Goal: Information Seeking & Learning: Learn about a topic

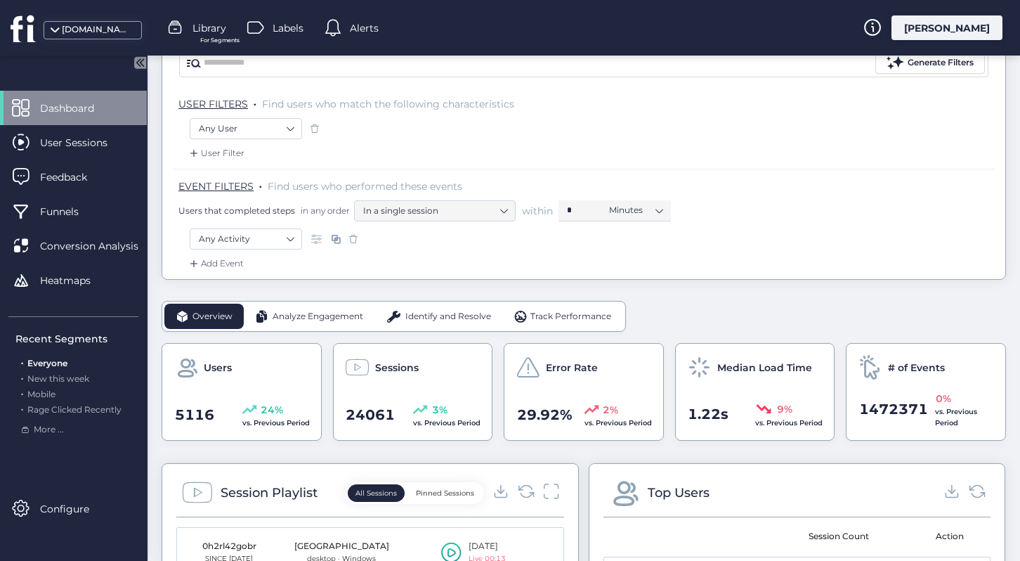
scroll to position [9, 0]
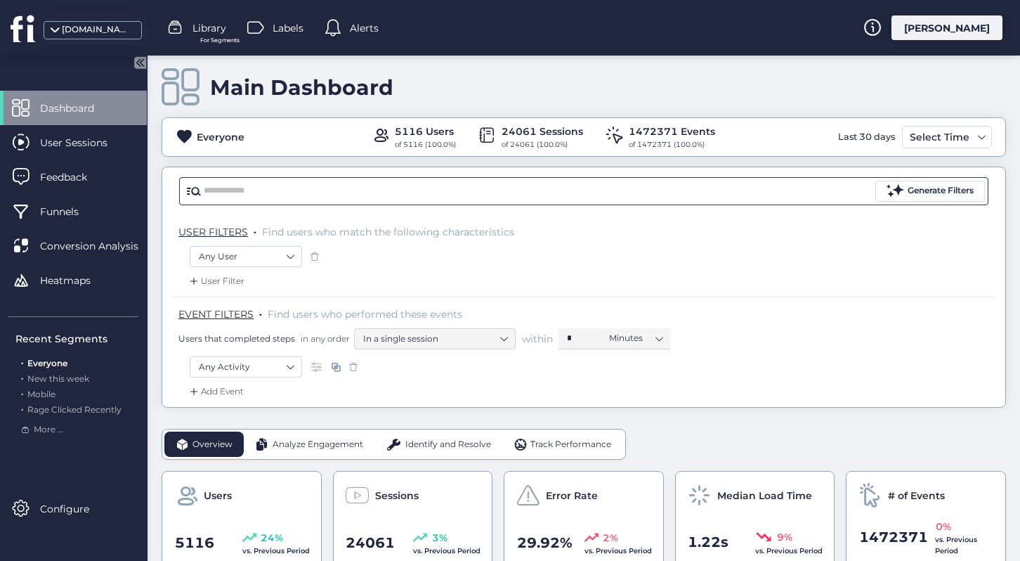
click at [229, 194] on input "text" at bounding box center [538, 191] width 669 height 21
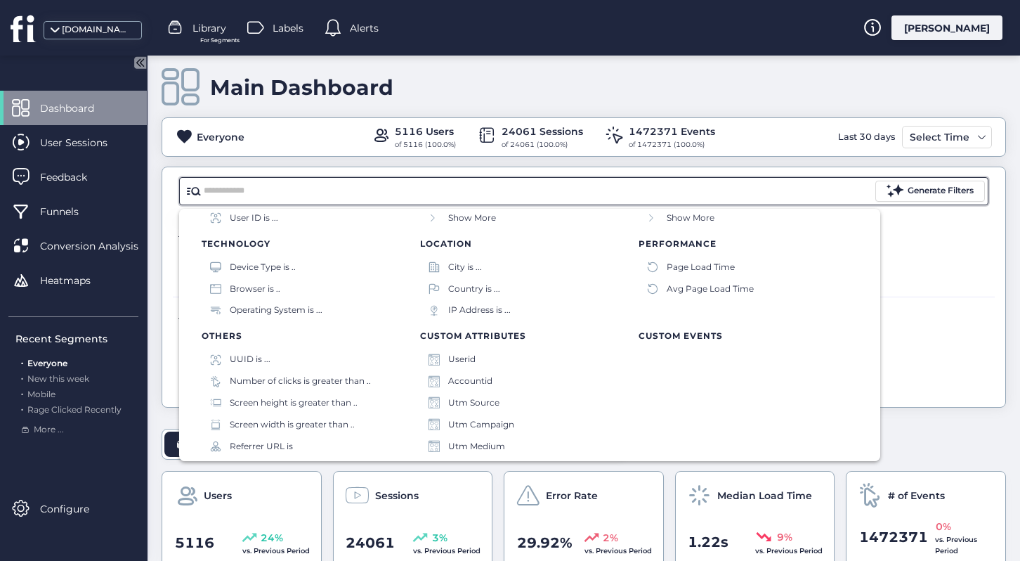
scroll to position [130, 0]
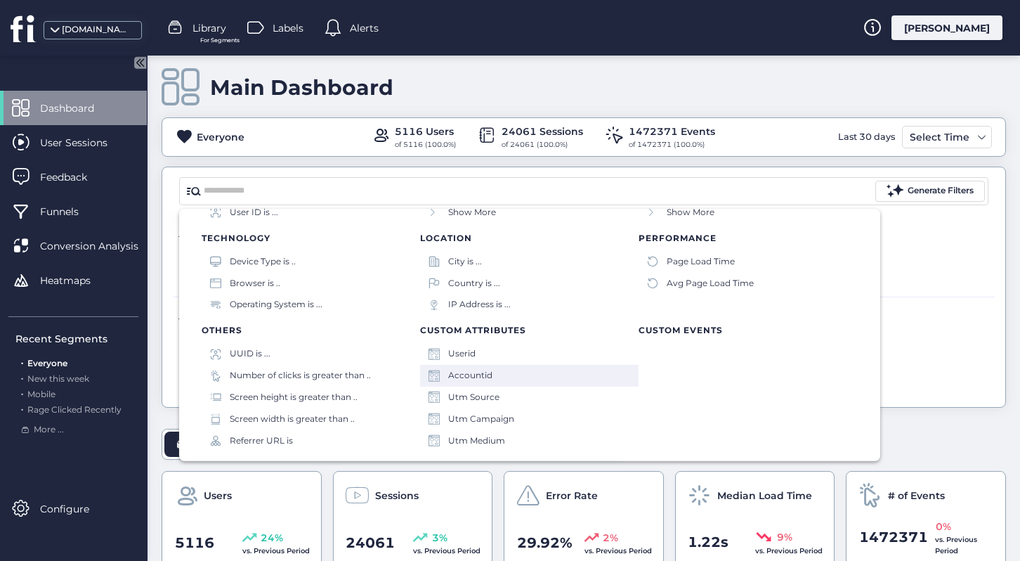
click at [468, 373] on div "Accountid" at bounding box center [470, 375] width 44 height 13
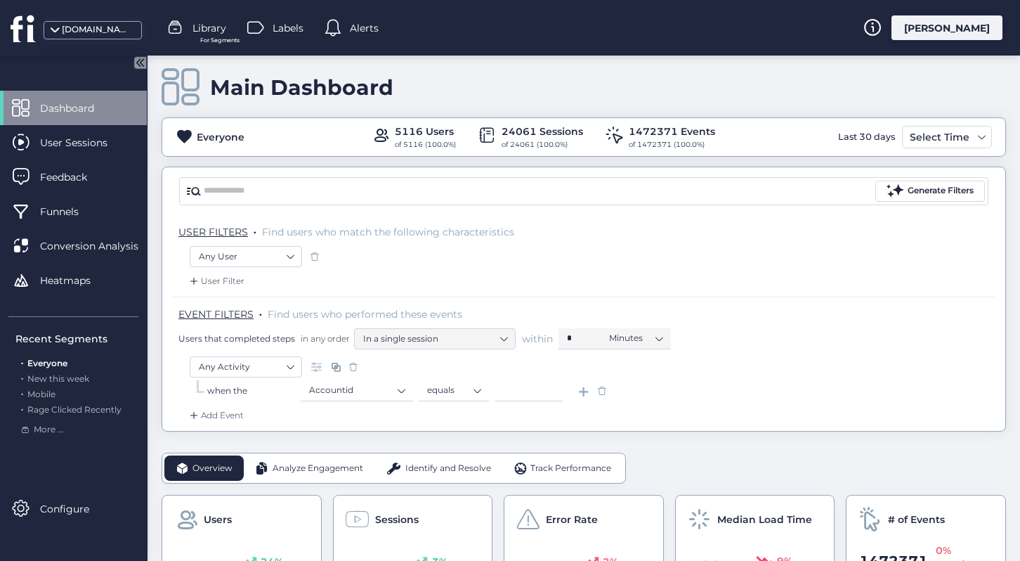
click at [523, 384] on input at bounding box center [529, 390] width 68 height 21
paste input "*****"
type input "*****"
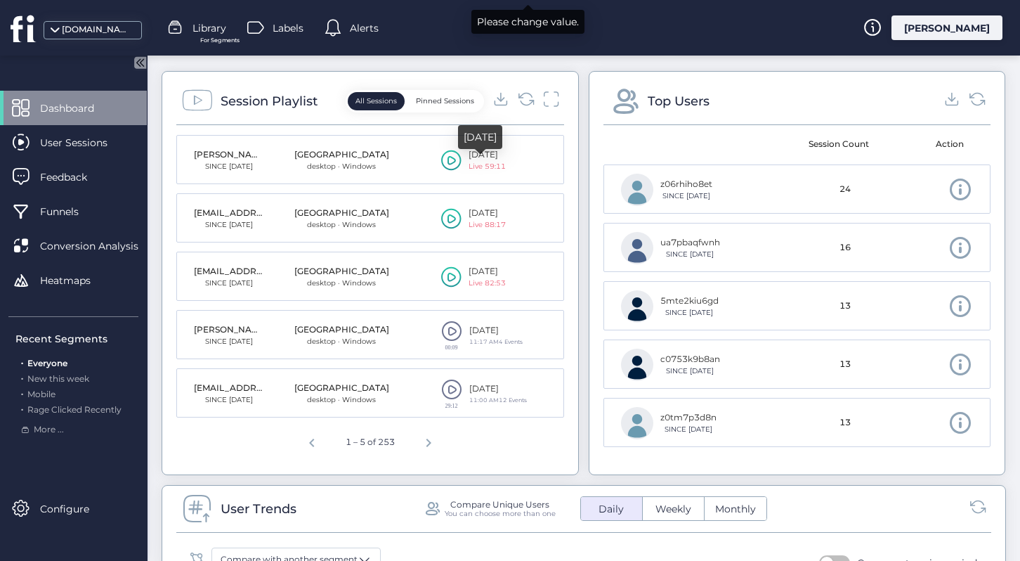
scroll to position [578, 0]
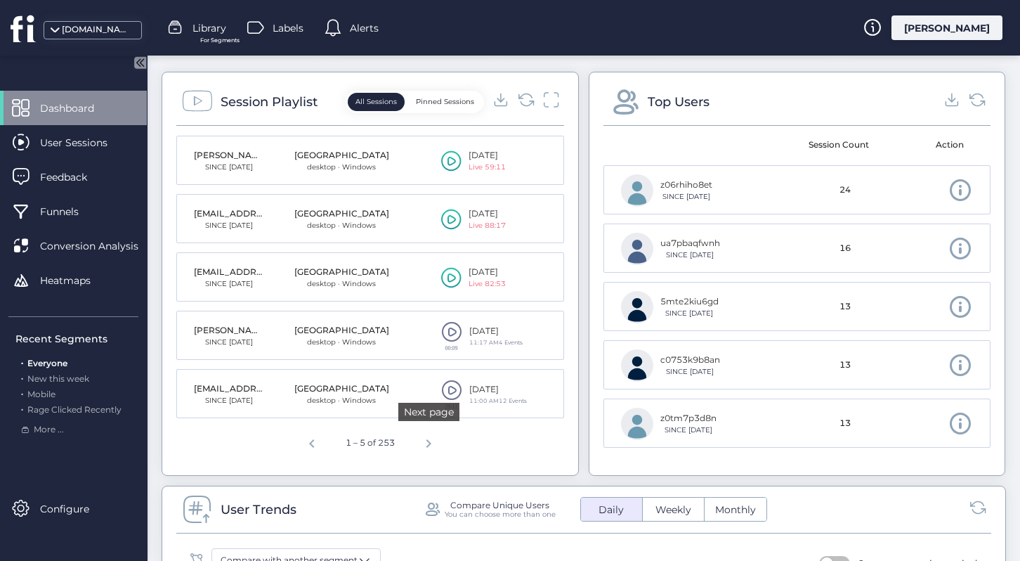
click at [430, 445] on span "Next page" at bounding box center [429, 441] width 34 height 34
click at [430, 445] on span "Next page" at bounding box center [432, 441] width 34 height 34
click at [430, 445] on span "Next page" at bounding box center [434, 441] width 34 height 34
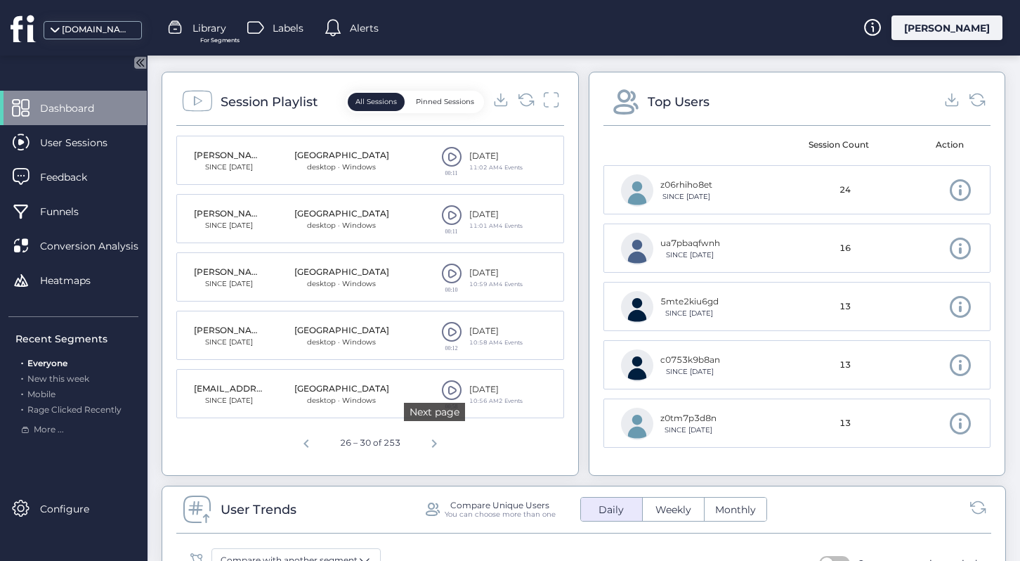
click at [430, 445] on span "Next page" at bounding box center [434, 441] width 34 height 34
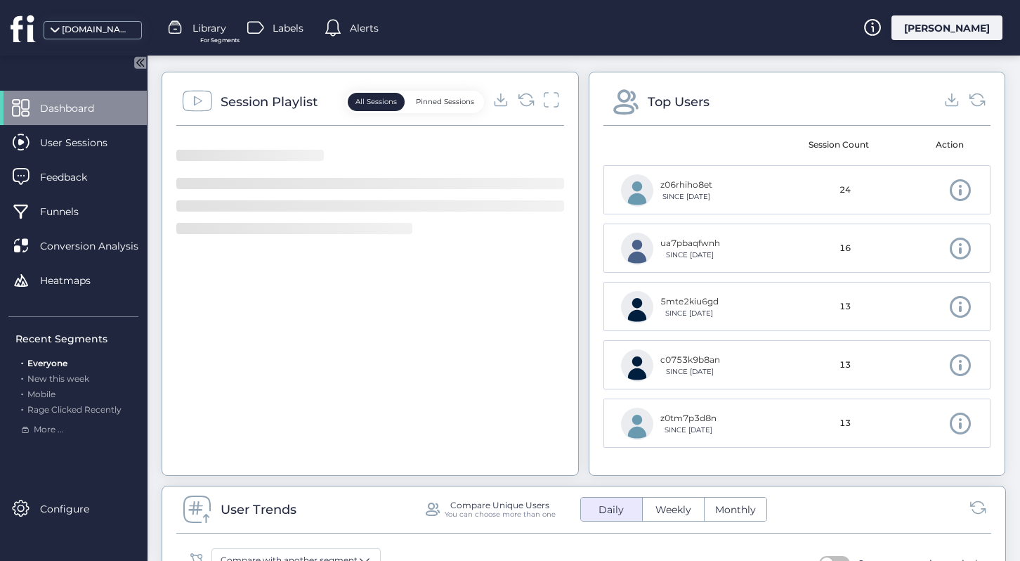
click at [430, 445] on div at bounding box center [370, 298] width 388 height 325
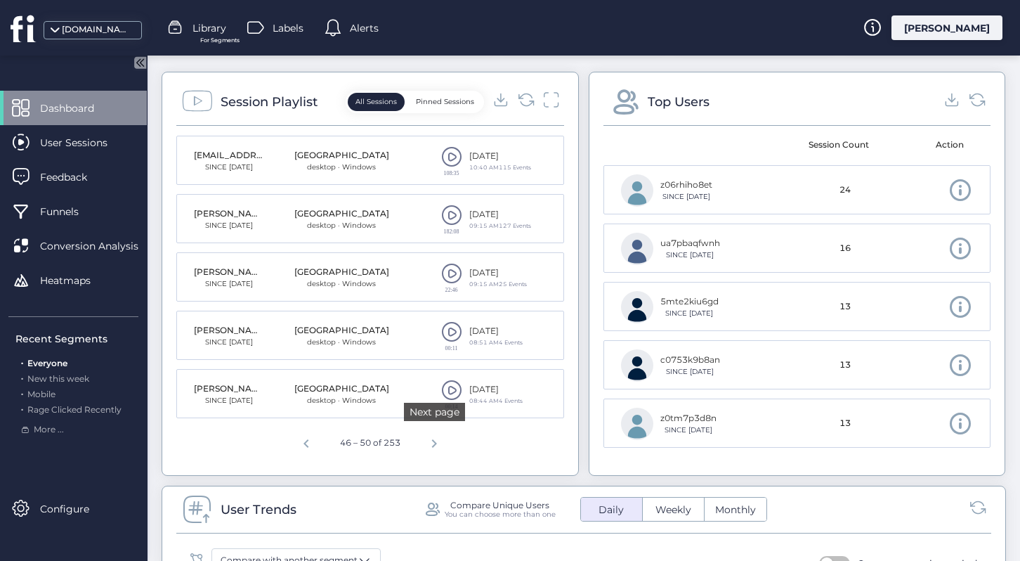
click at [430, 445] on span "Next page" at bounding box center [434, 441] width 34 height 34
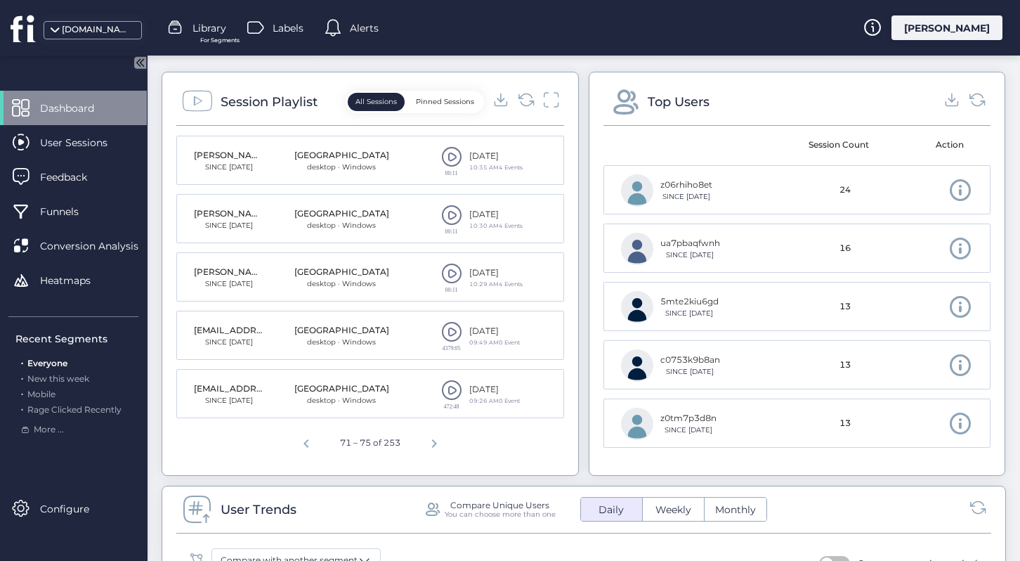
scroll to position [0, 0]
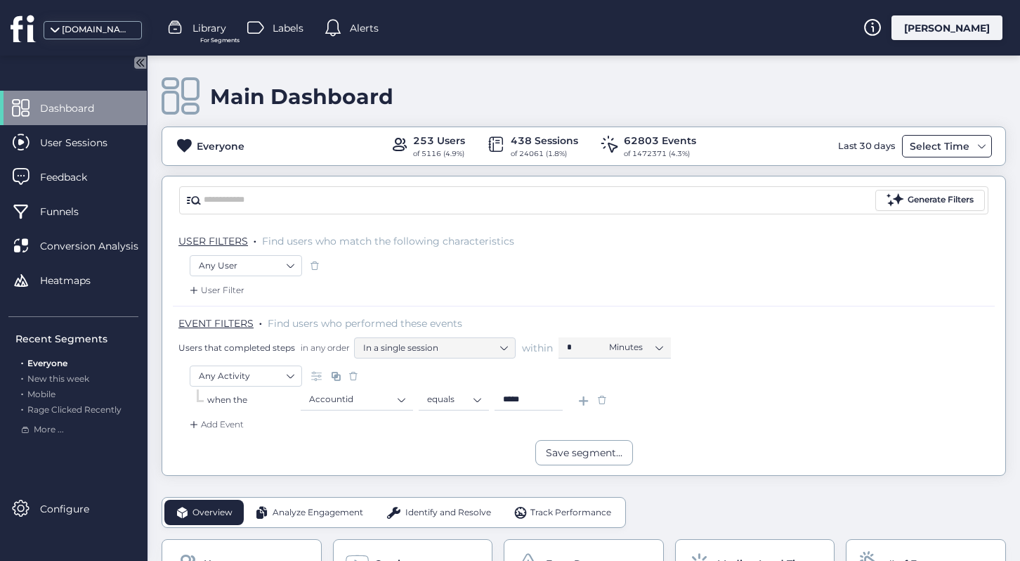
click at [936, 141] on div "Select Time" at bounding box center [939, 146] width 67 height 17
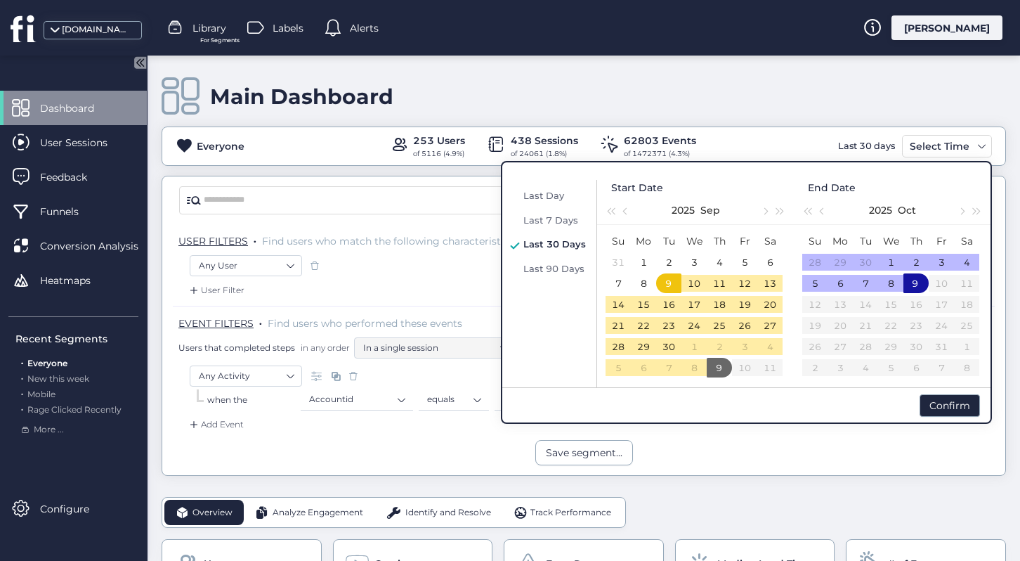
click at [669, 284] on div "9" at bounding box center [668, 283] width 17 height 17
click at [721, 307] on div "18" at bounding box center [719, 304] width 17 height 17
click at [697, 282] on div "10" at bounding box center [694, 283] width 17 height 17
click at [722, 308] on div "18" at bounding box center [719, 304] width 17 height 17
click at [691, 271] on td "3" at bounding box center [694, 262] width 25 height 21
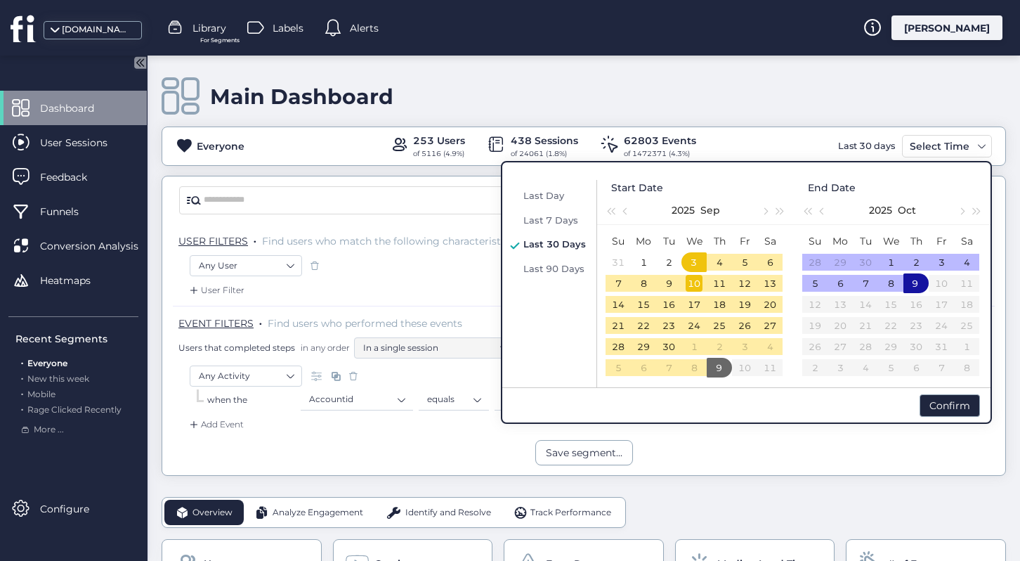
click at [693, 277] on div "10" at bounding box center [694, 283] width 17 height 17
click at [826, 209] on button "button" at bounding box center [822, 210] width 15 height 28
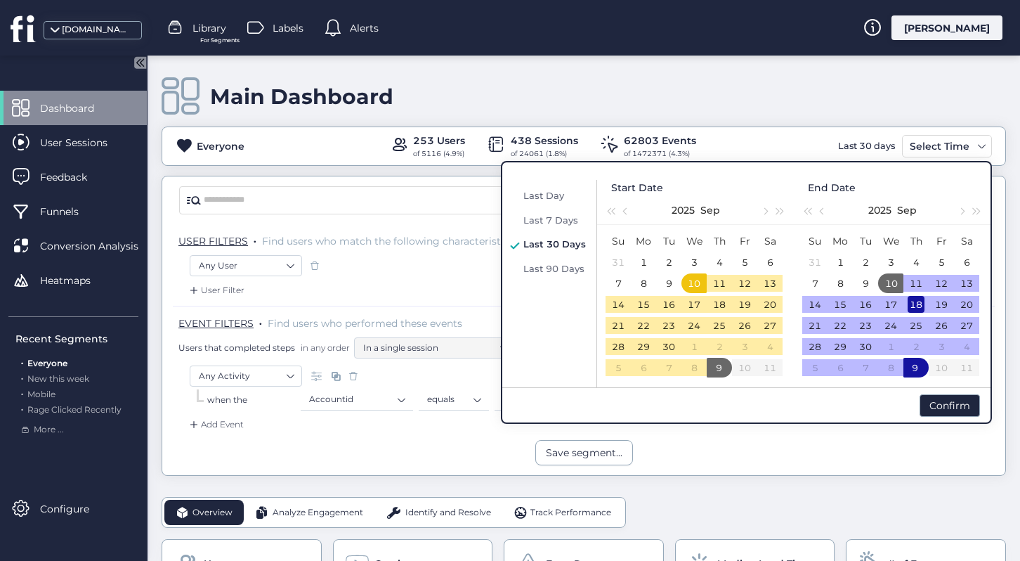
click at [920, 303] on div "18" at bounding box center [916, 304] width 17 height 17
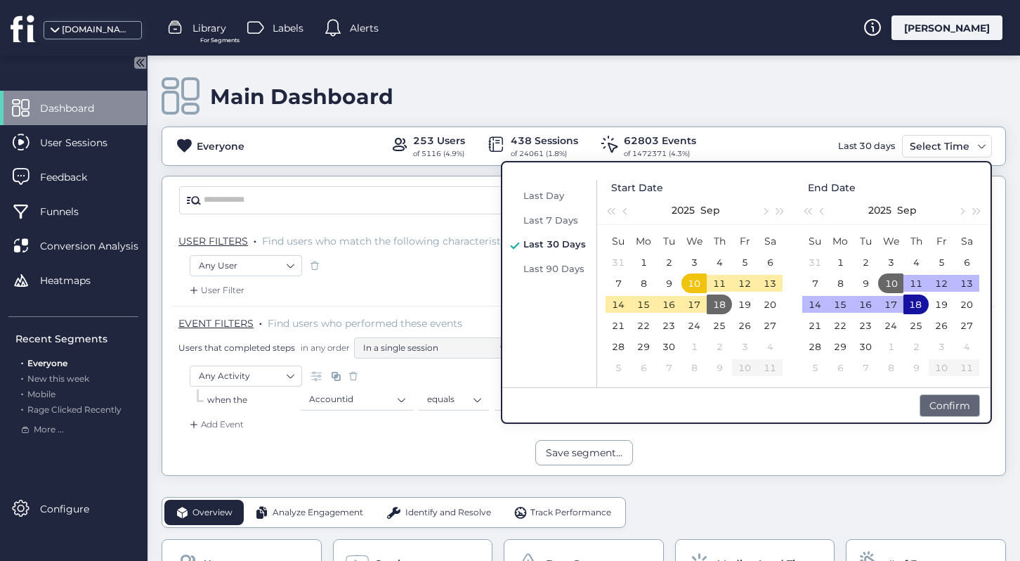
click at [957, 406] on div "Confirm" at bounding box center [950, 405] width 60 height 22
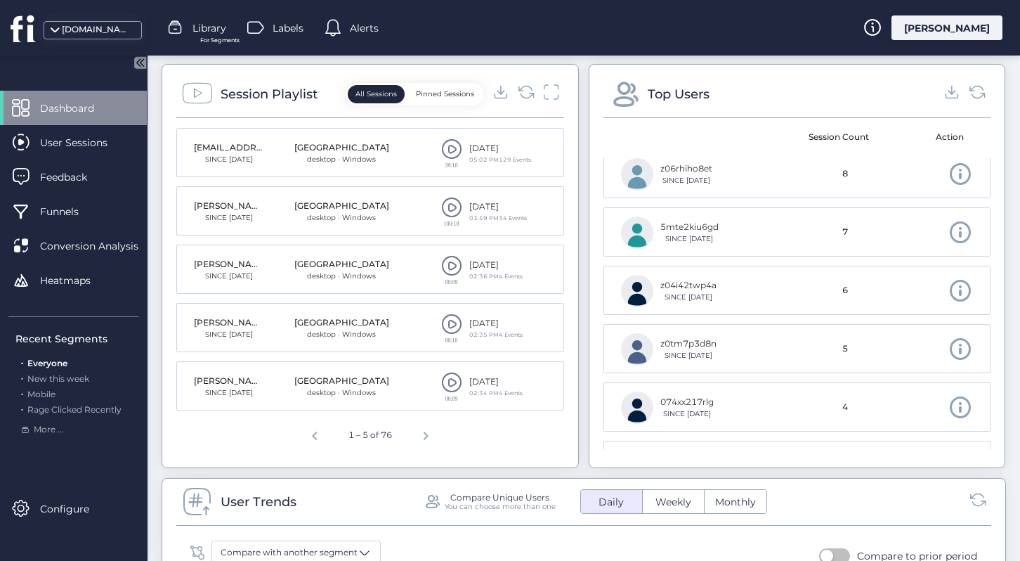
scroll to position [70, 0]
click at [424, 436] on span "Next page" at bounding box center [426, 434] width 34 height 34
click at [424, 436] on span "Next page" at bounding box center [429, 434] width 34 height 34
click at [424, 436] on span "Next page" at bounding box center [432, 434] width 34 height 34
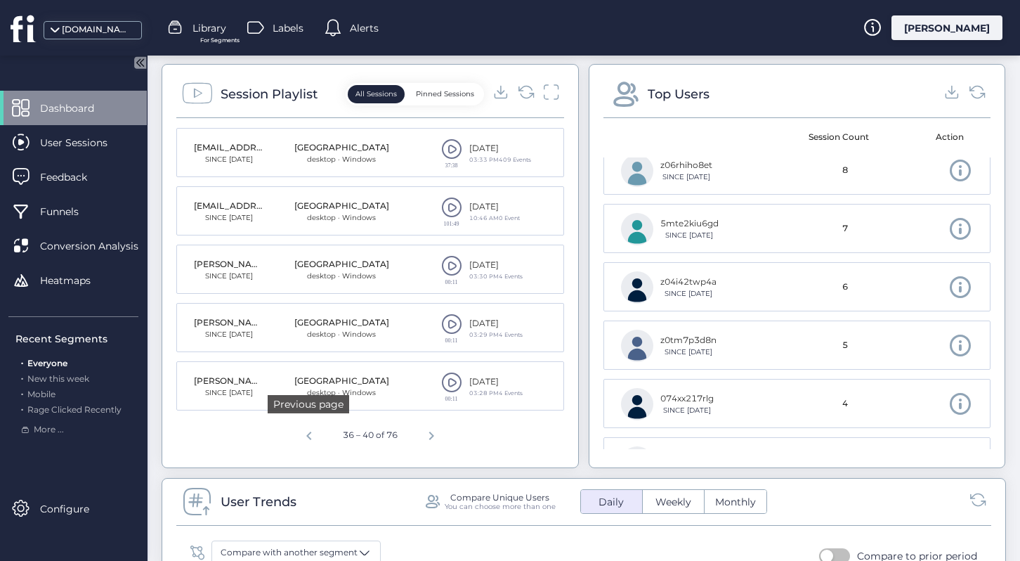
click at [306, 434] on span "Previous page" at bounding box center [309, 434] width 34 height 34
click at [305, 435] on span "Previous page" at bounding box center [309, 434] width 34 height 34
click at [450, 380] on span at bounding box center [451, 382] width 21 height 21
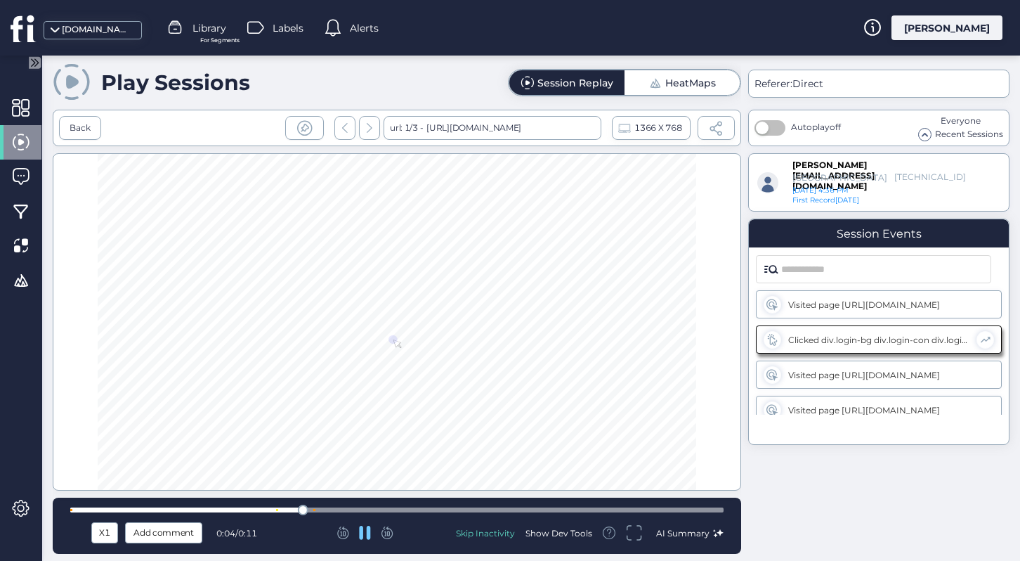
scroll to position [9, 0]
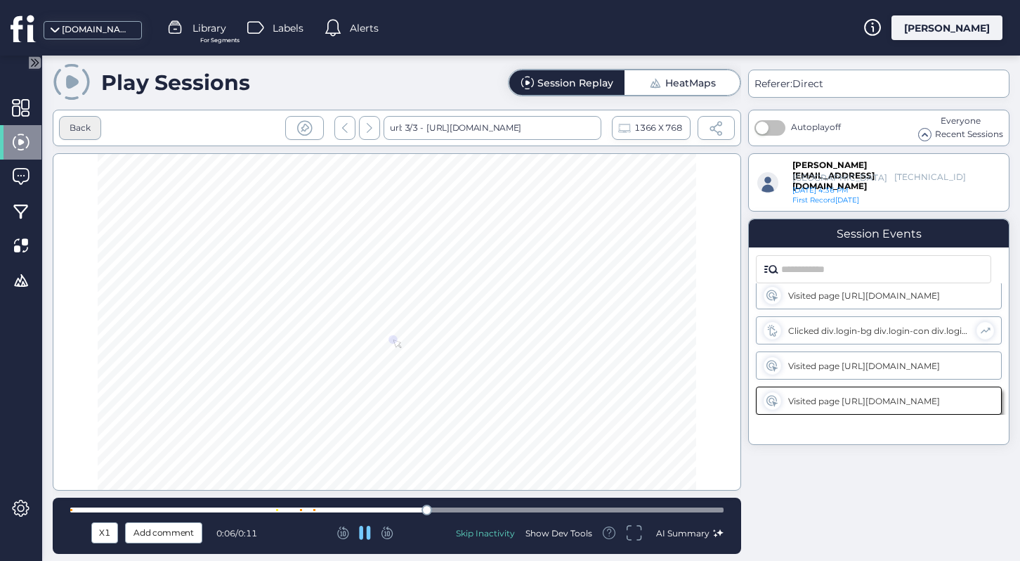
click at [88, 124] on div "Back" at bounding box center [80, 128] width 21 height 13
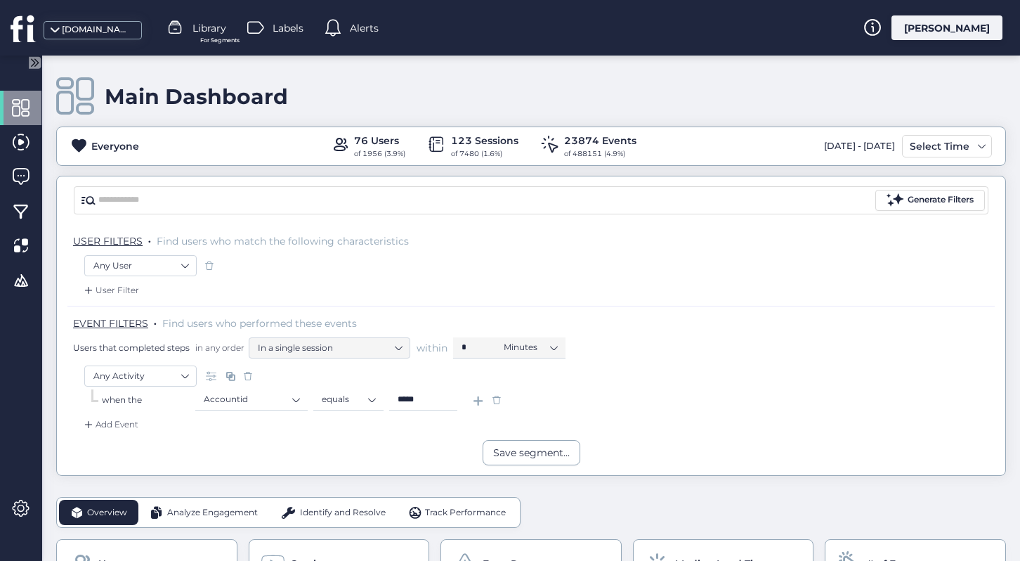
click at [136, 419] on div "Add Event" at bounding box center [110, 424] width 57 height 14
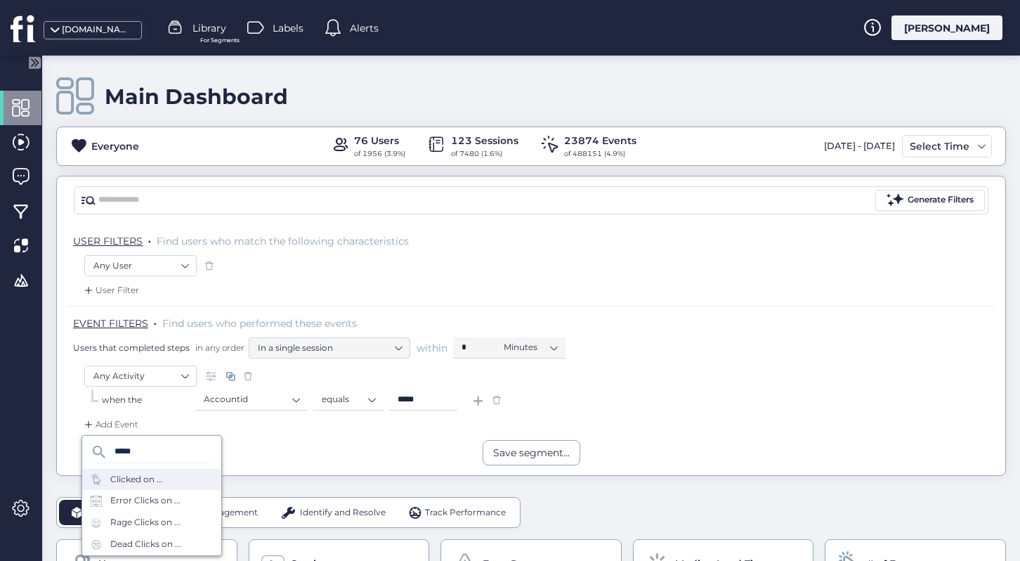
type input "*****"
click at [157, 475] on div "Clicked on ..." at bounding box center [136, 479] width 53 height 13
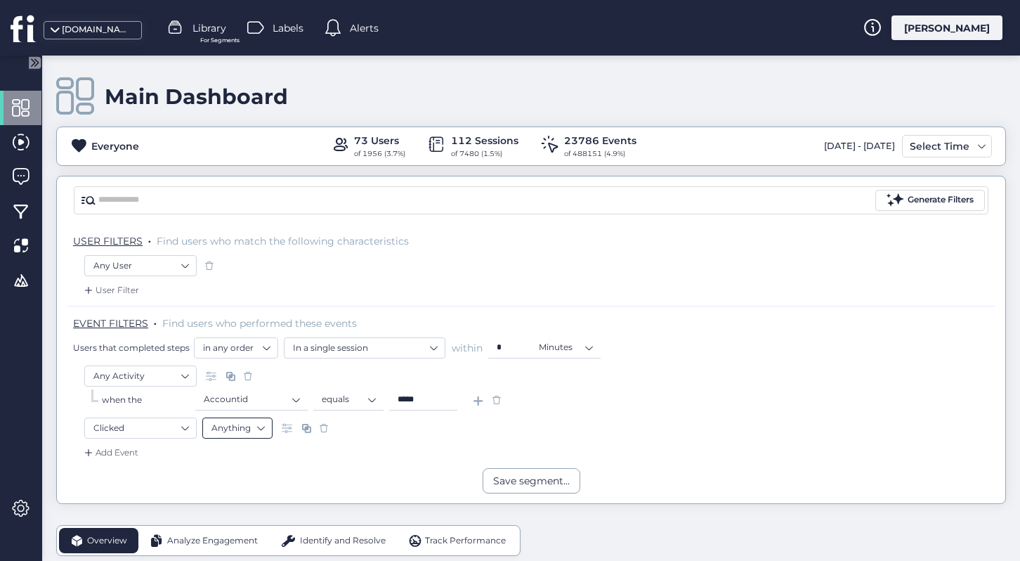
click at [245, 434] on nz-select-item "Anything" at bounding box center [237, 427] width 52 height 21
click at [235, 511] on div "Text" at bounding box center [237, 510] width 52 height 11
click at [378, 431] on input "text" at bounding box center [442, 427] width 176 height 21
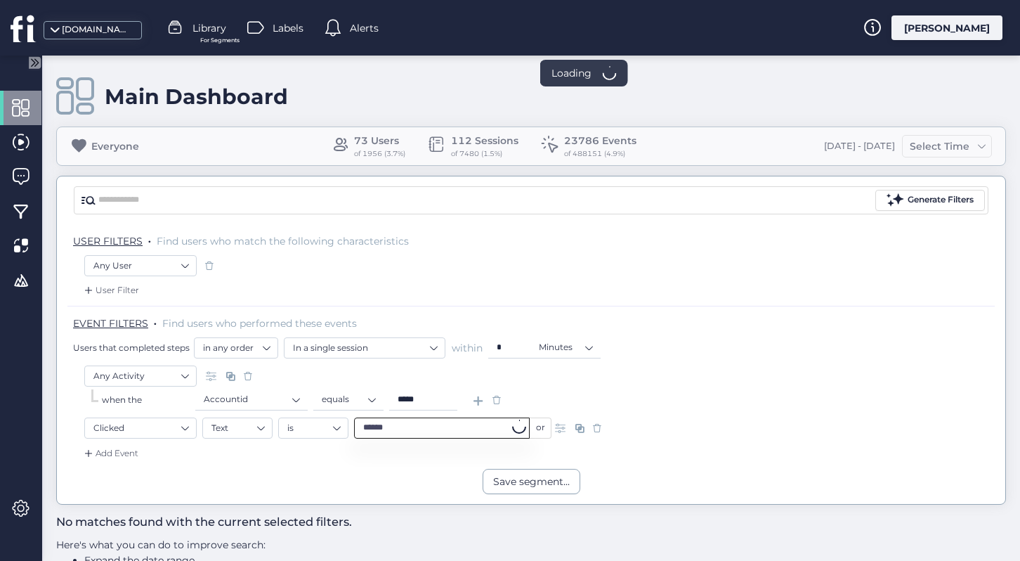
scroll to position [61, 0]
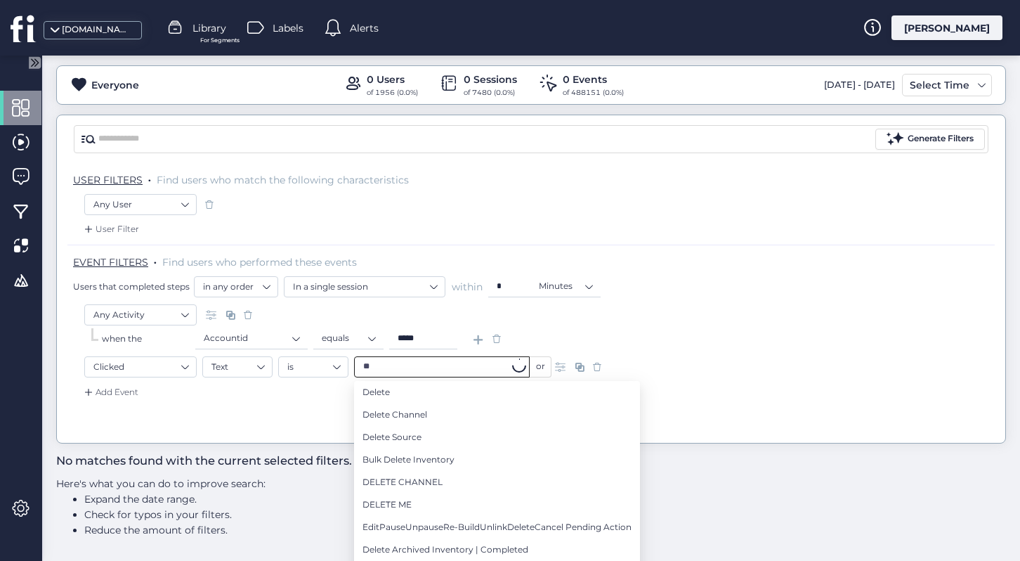
type input "*"
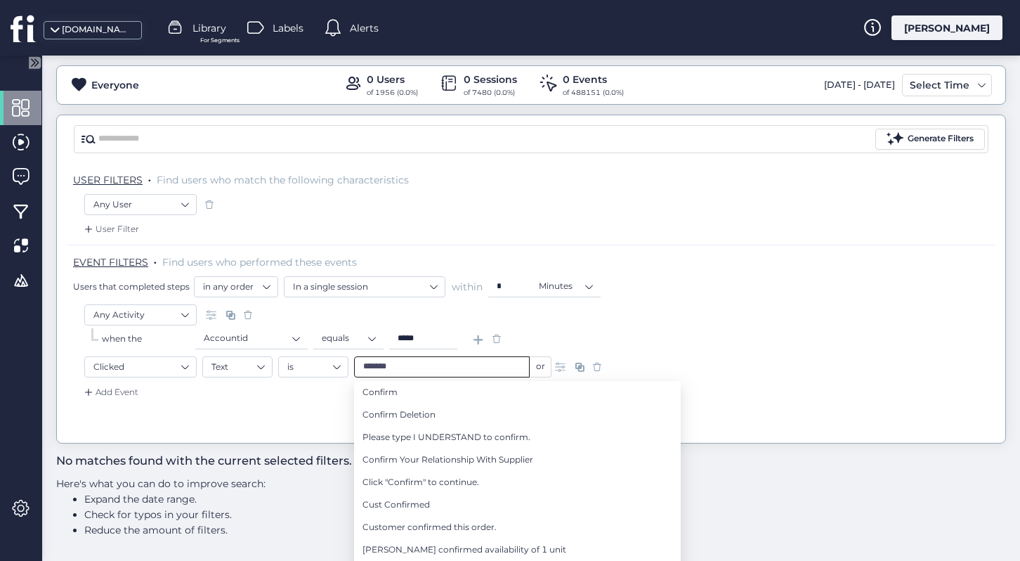
type input "*******"
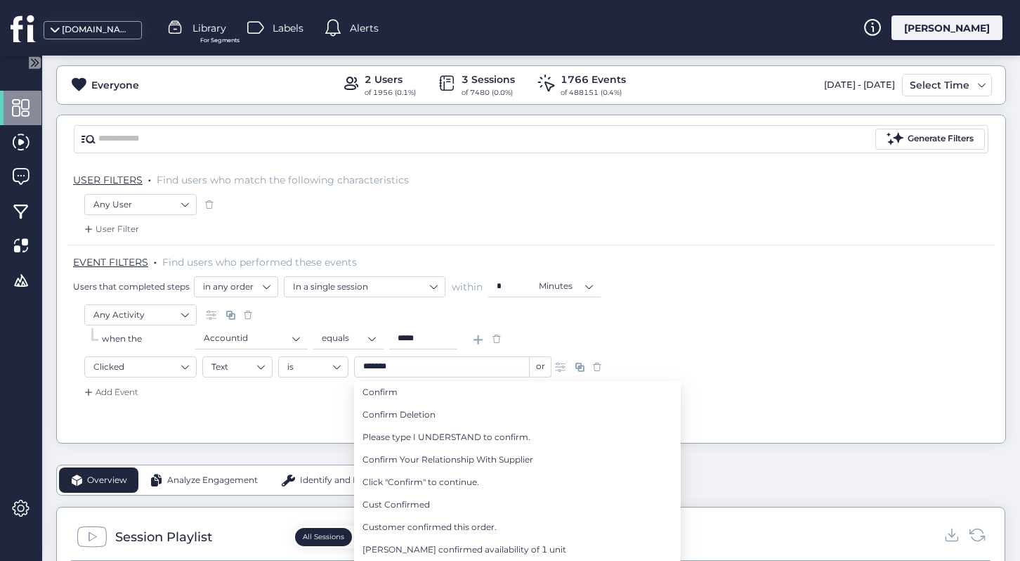
click at [412, 366] on input "*******" at bounding box center [442, 366] width 176 height 21
click at [119, 368] on nz-select-item "Clicked" at bounding box center [140, 366] width 94 height 21
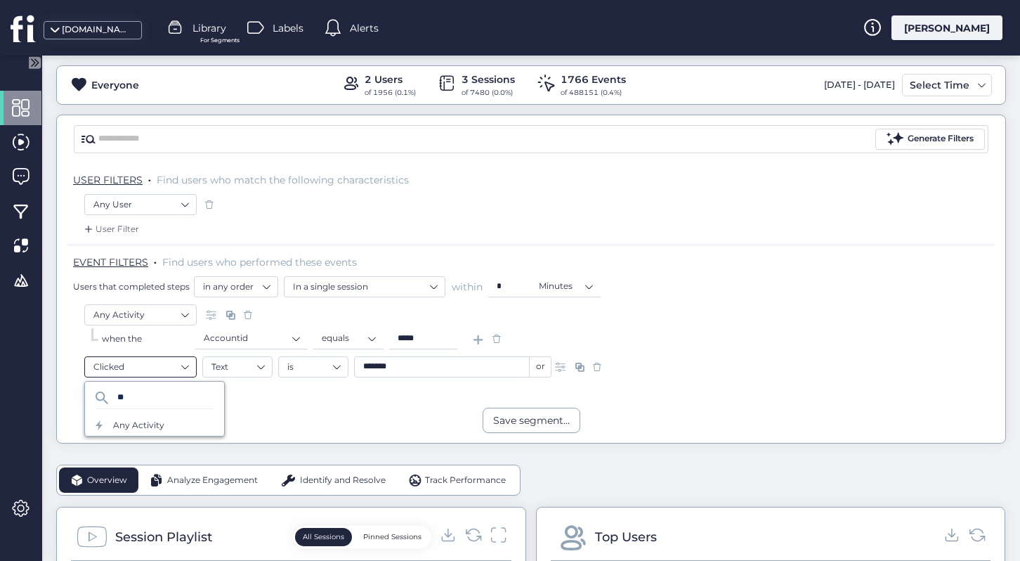
type input "*"
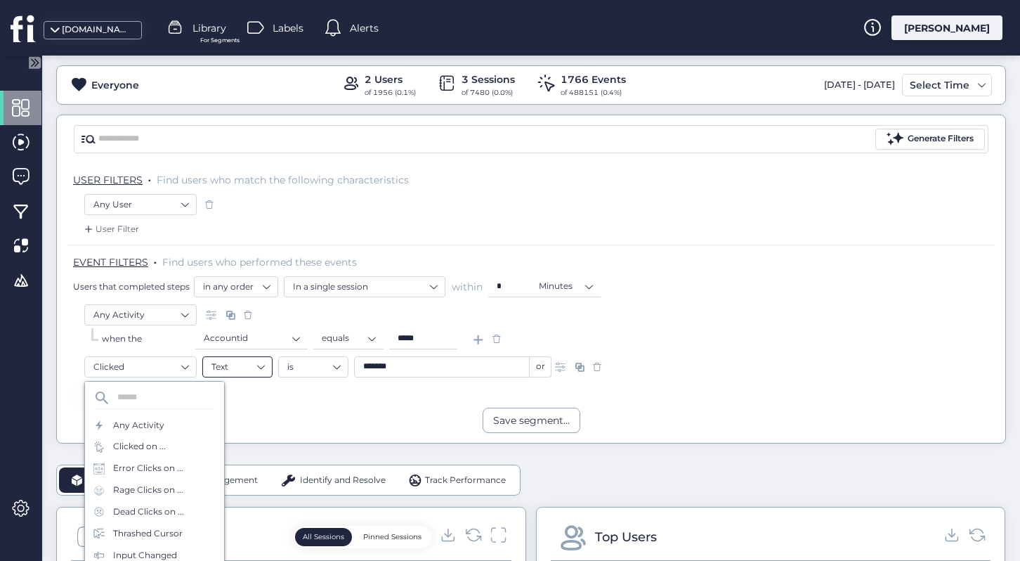
click at [235, 376] on nz-select-item "Text" at bounding box center [237, 366] width 52 height 21
click at [322, 362] on nz-select-item "is" at bounding box center [313, 366] width 52 height 21
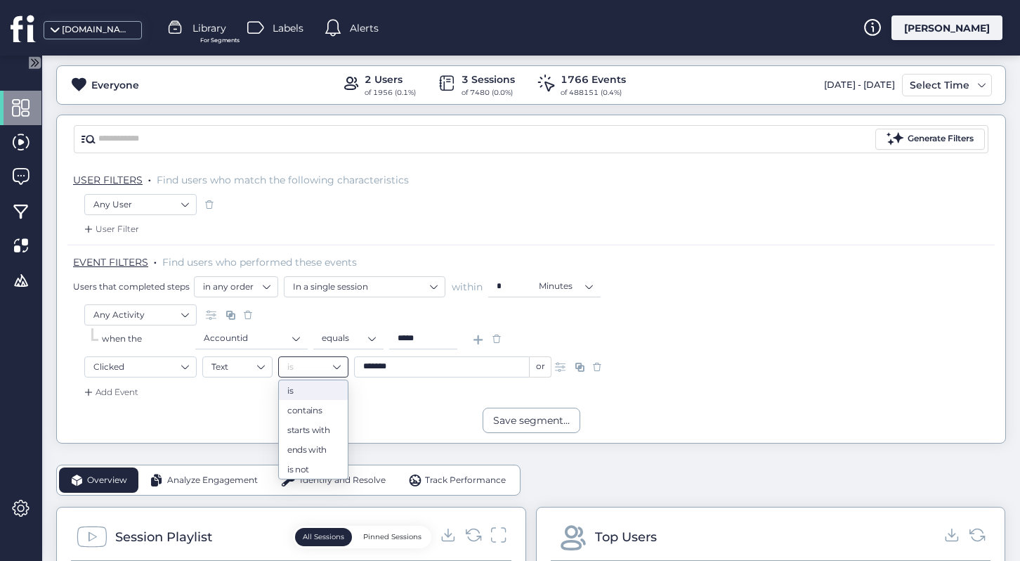
click at [161, 384] on div "Clicked Text is ******* or" at bounding box center [531, 370] width 894 height 29
click at [161, 360] on nz-select-item "Clicked" at bounding box center [140, 366] width 94 height 21
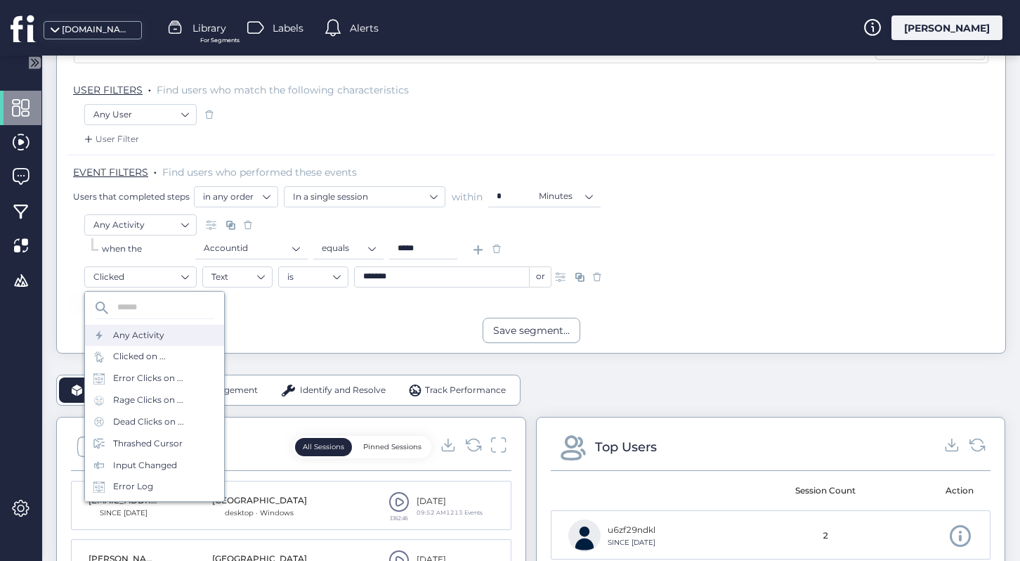
click at [174, 338] on div "Any Activity" at bounding box center [154, 336] width 139 height 22
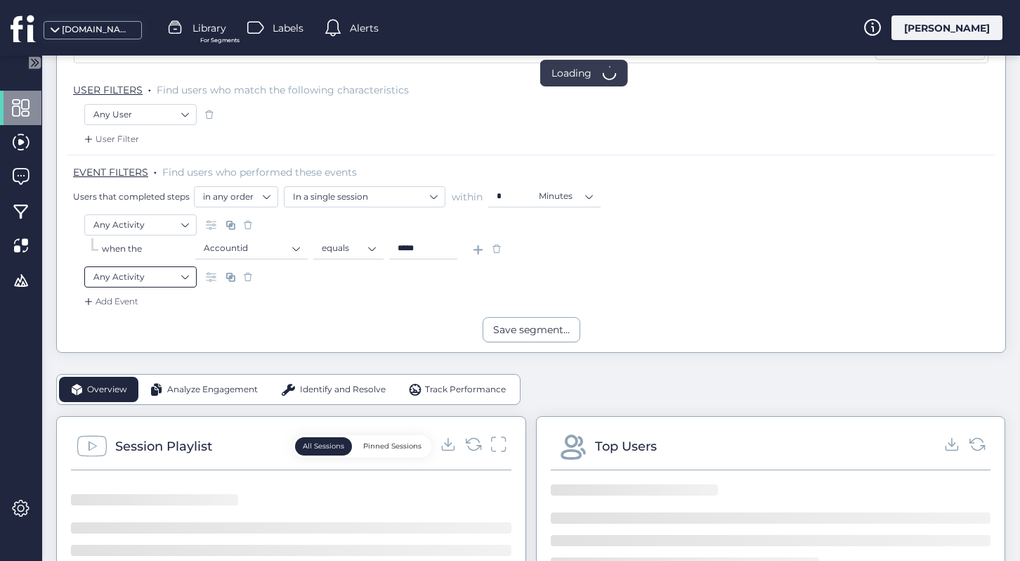
click at [169, 272] on nz-select-item "Any Activity" at bounding box center [140, 276] width 94 height 21
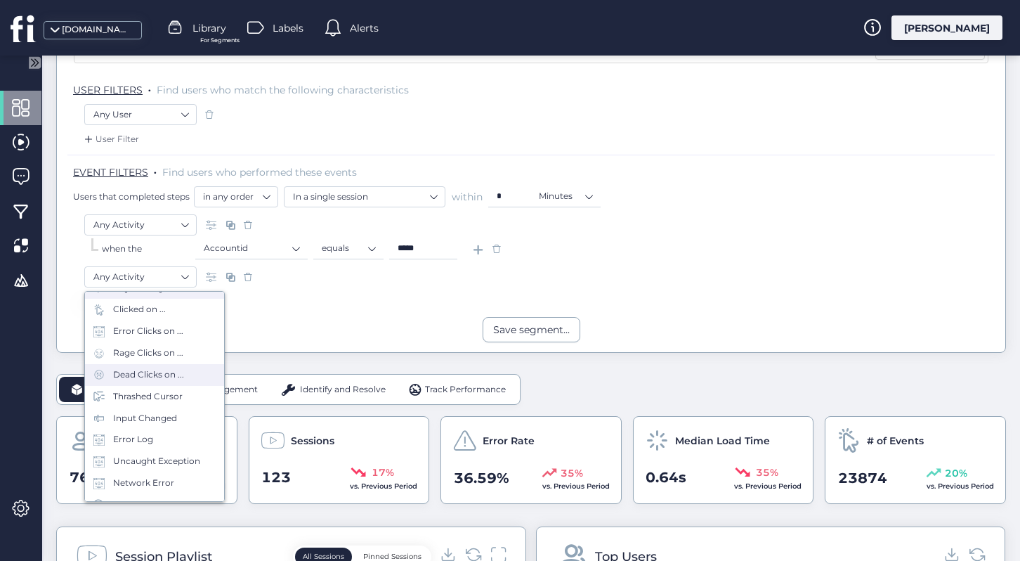
scroll to position [48, 0]
click at [172, 419] on div "Input Changed" at bounding box center [145, 417] width 64 height 13
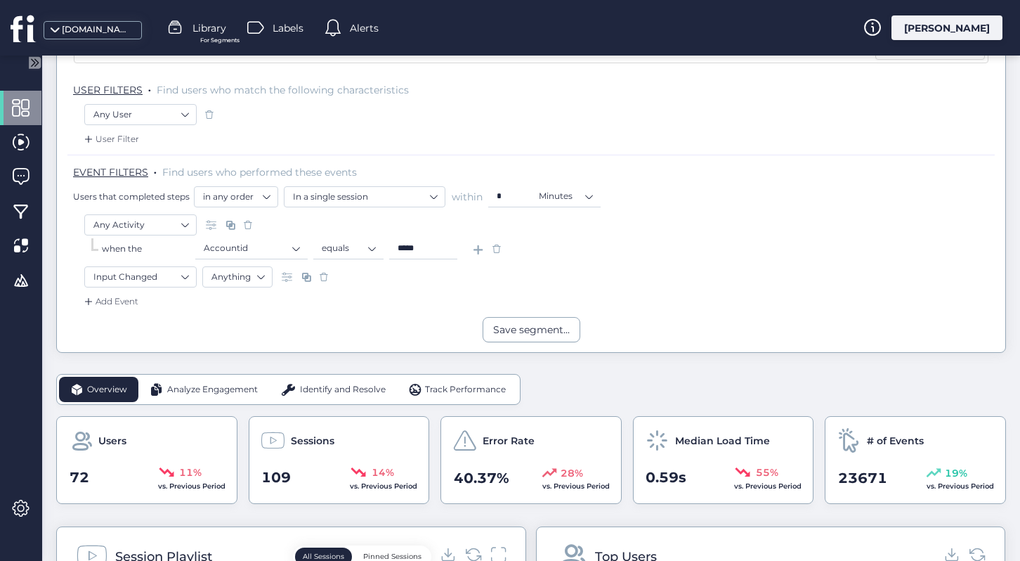
click at [247, 265] on div "Any Activity when the Accountid equals *****" at bounding box center [531, 240] width 894 height 52
click at [247, 270] on nz-select-item "Anything" at bounding box center [237, 276] width 52 height 21
click at [240, 355] on div "Text" at bounding box center [237, 359] width 52 height 11
click at [387, 274] on input "text" at bounding box center [442, 276] width 176 height 21
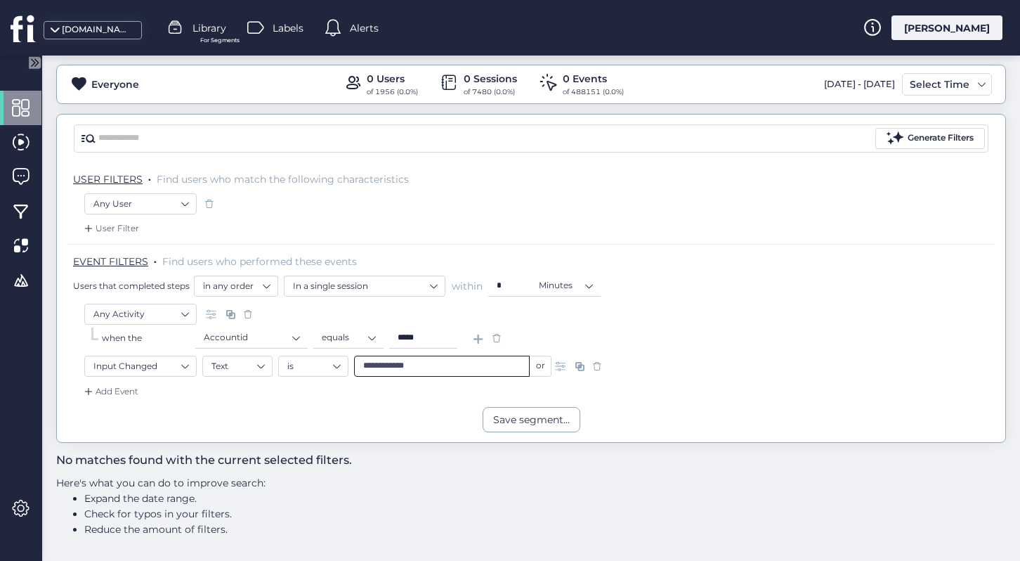
scroll to position [61, 0]
click at [439, 369] on input "**********" at bounding box center [442, 366] width 176 height 21
type input "**********"
click at [439, 369] on input "**********" at bounding box center [442, 366] width 176 height 21
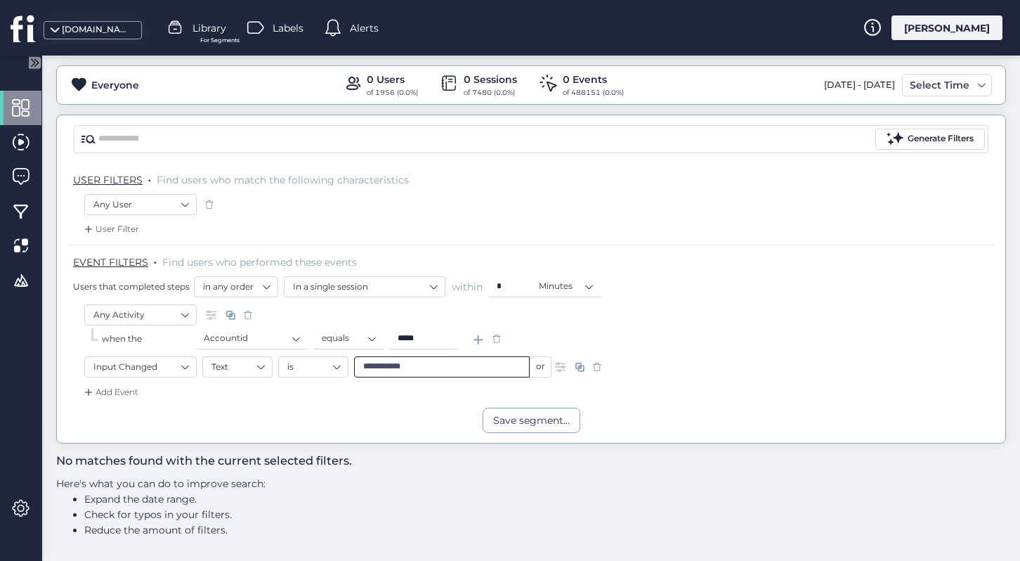
click at [439, 369] on input "**********" at bounding box center [442, 366] width 176 height 21
click at [177, 365] on nz-select-item "Input Changed" at bounding box center [140, 366] width 94 height 21
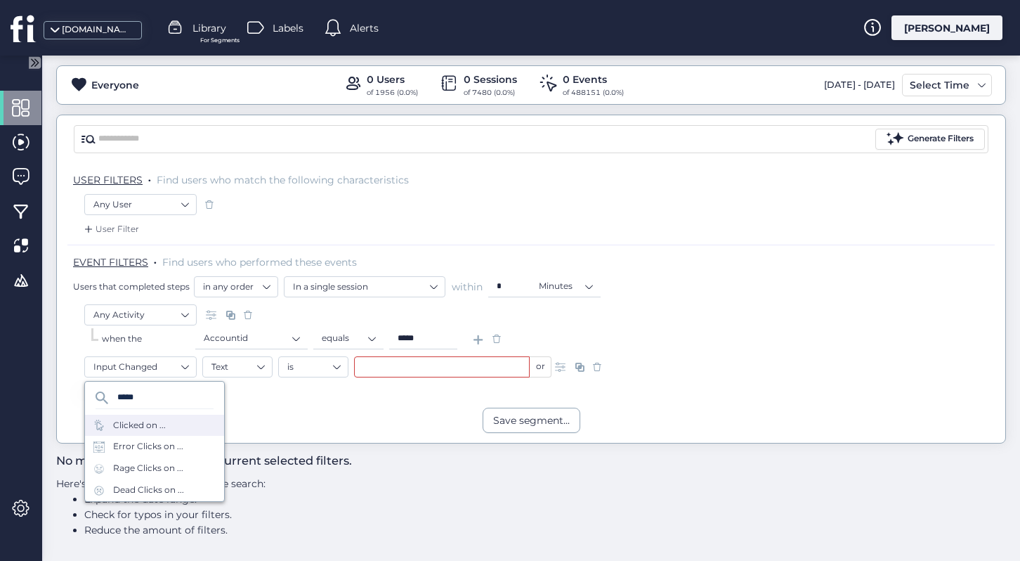
type input "*****"
click at [152, 430] on div "Clicked on ..." at bounding box center [139, 425] width 53 height 13
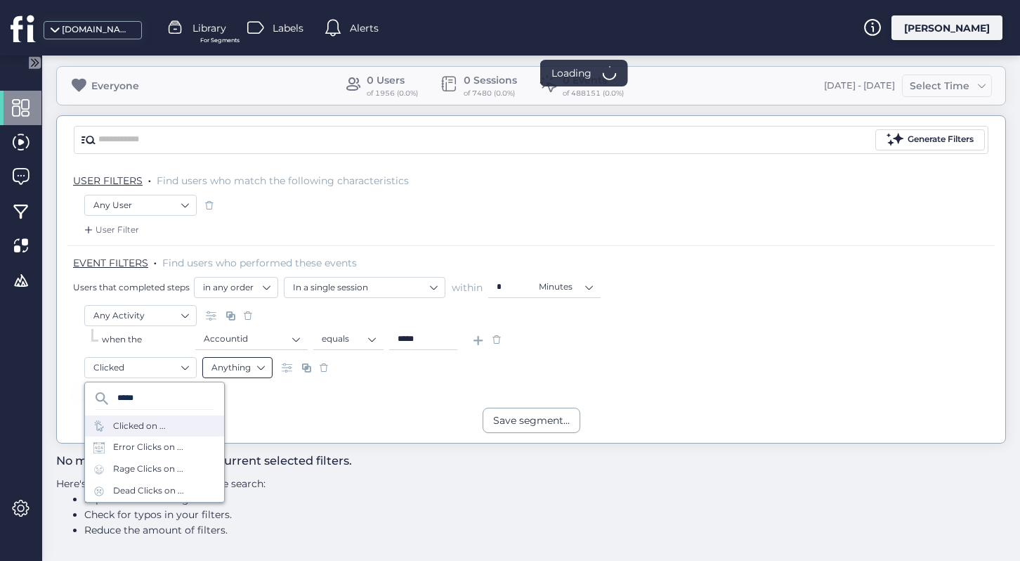
click at [241, 372] on nz-select-item "Anything" at bounding box center [237, 367] width 52 height 21
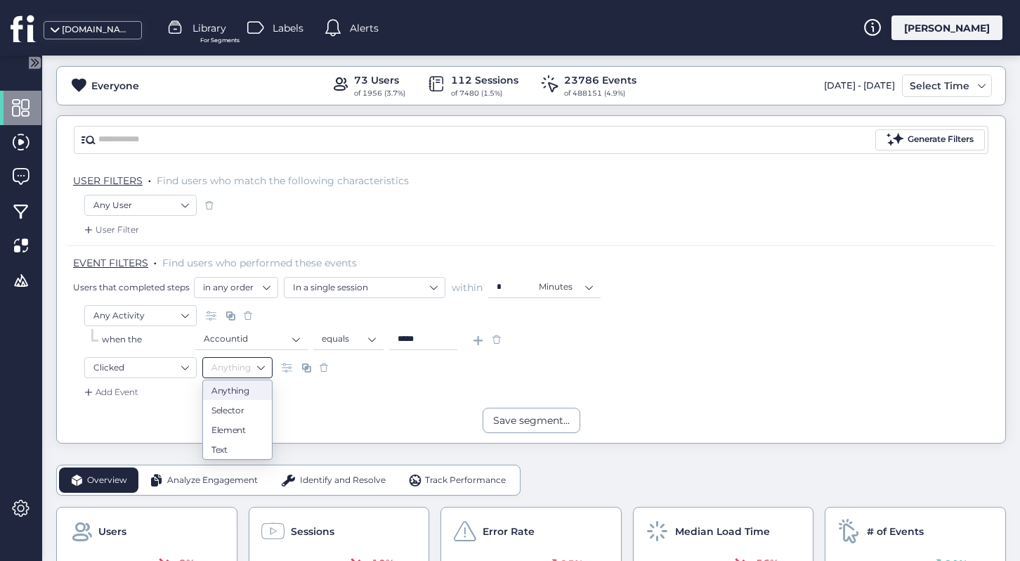
scroll to position [61, 0]
click at [241, 442] on nz-option-item "Text" at bounding box center [237, 449] width 69 height 20
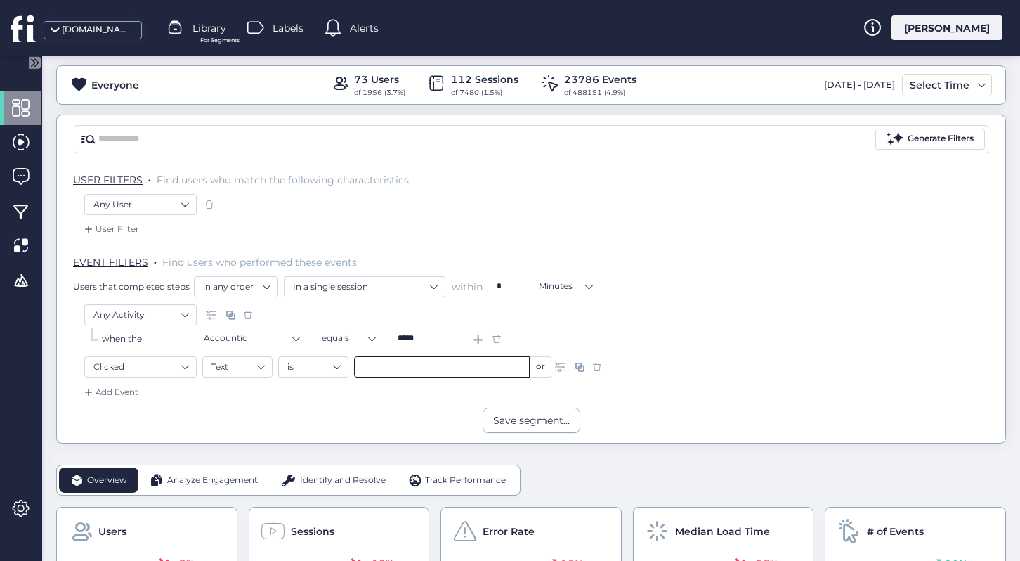
click at [405, 372] on input "text" at bounding box center [442, 366] width 176 height 21
type input "*"
type input "******"
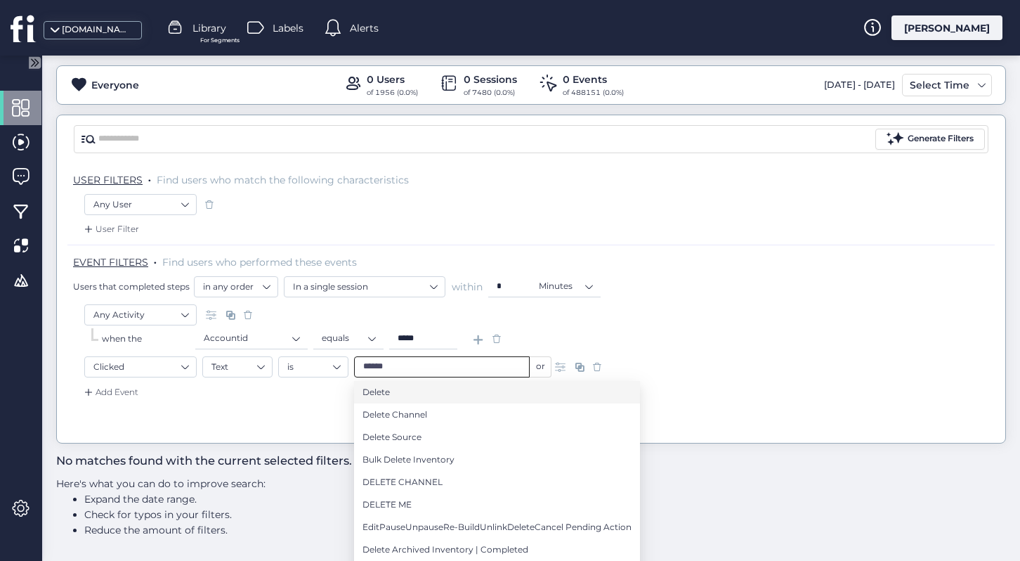
click at [463, 389] on li "Delete" at bounding box center [497, 392] width 286 height 22
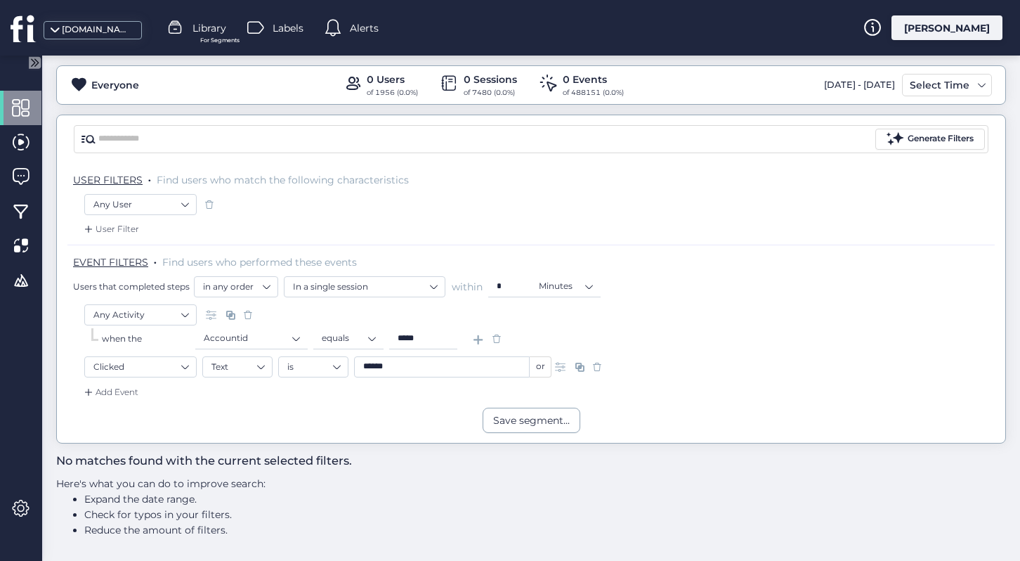
click at [455, 357] on input "******" at bounding box center [442, 366] width 176 height 21
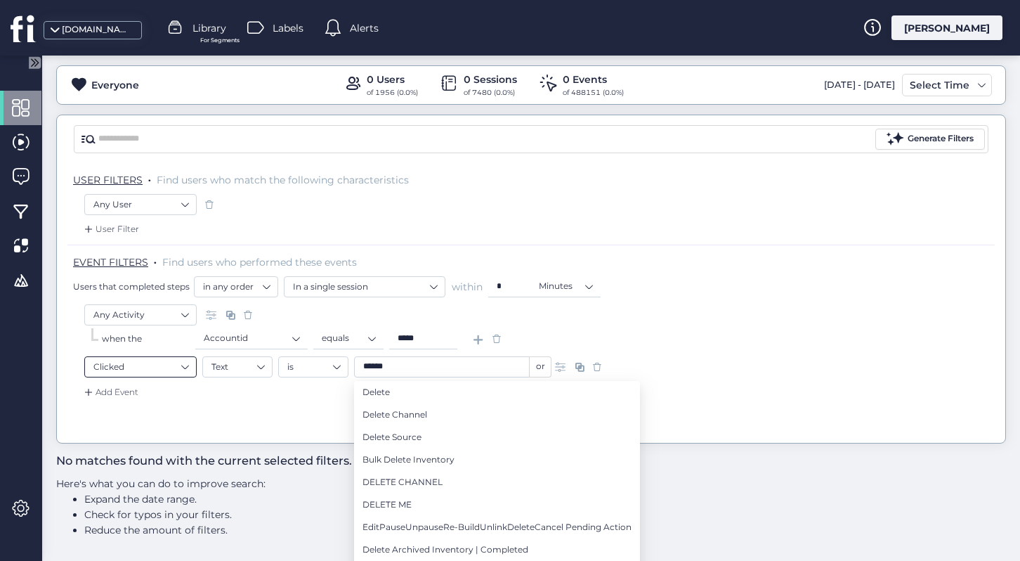
click at [136, 364] on nz-select-item "Clicked" at bounding box center [140, 366] width 94 height 21
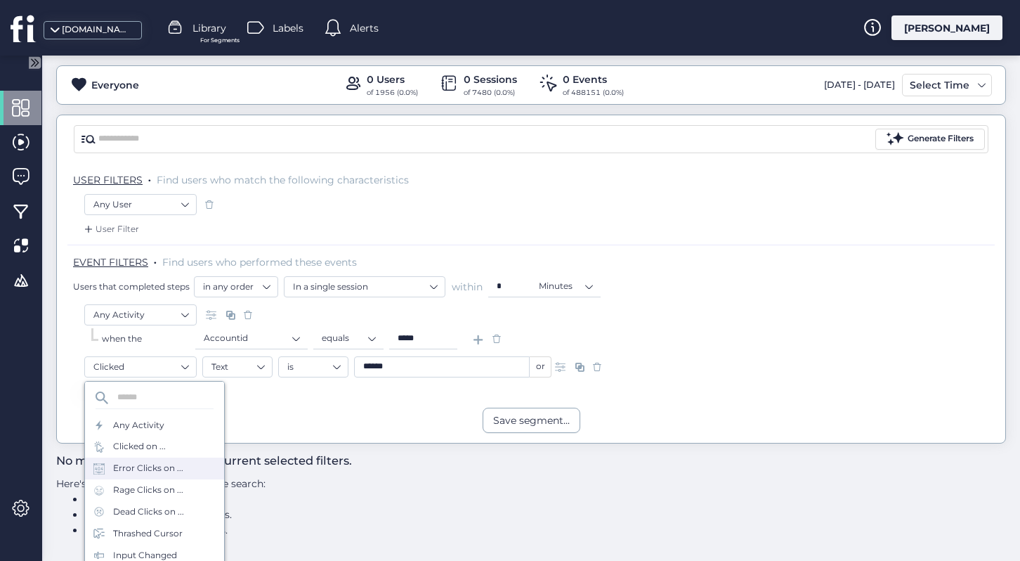
scroll to position [63, 0]
click at [600, 365] on span at bounding box center [597, 367] width 14 height 14
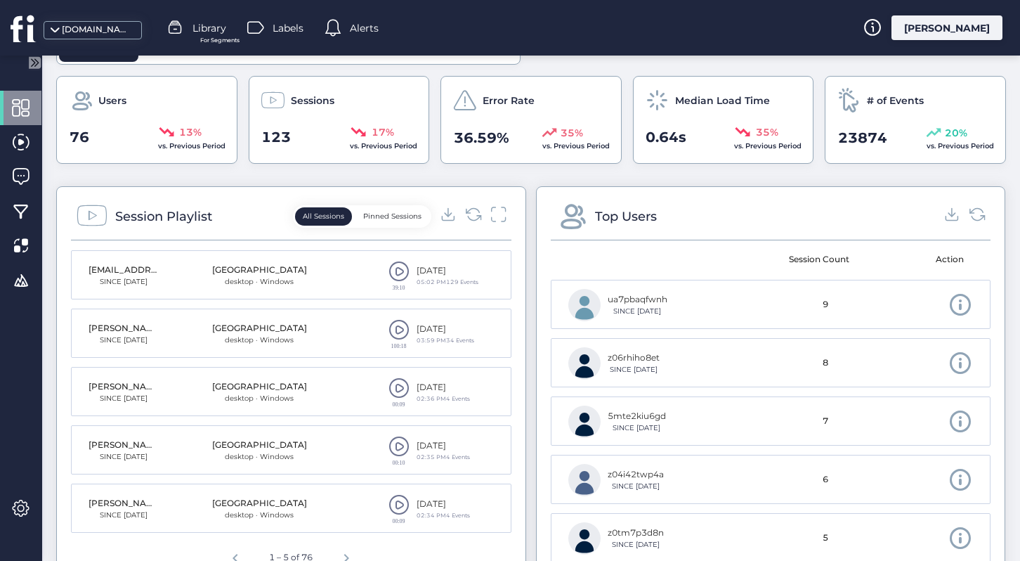
scroll to position [671, 0]
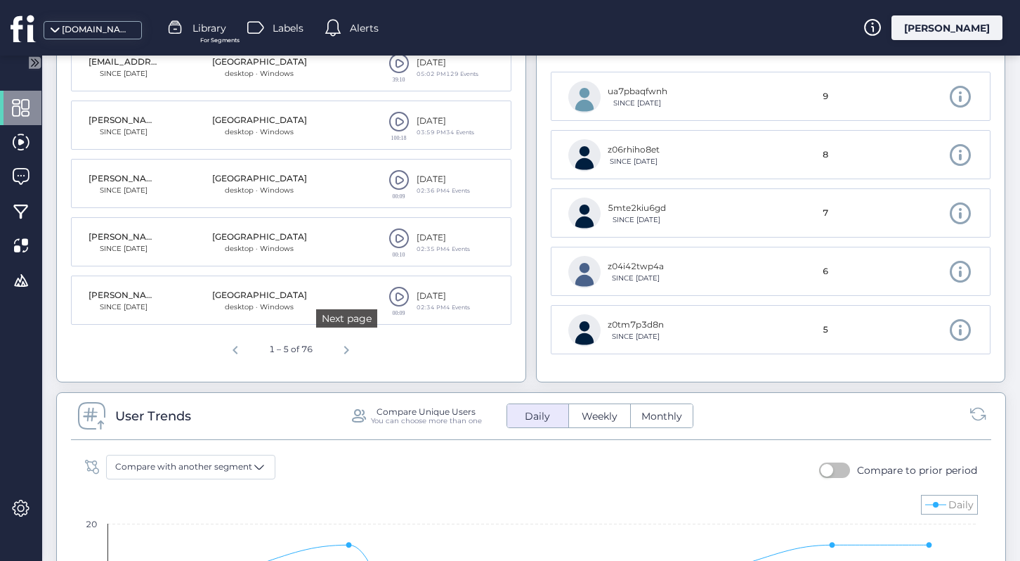
click at [339, 353] on span "Next page" at bounding box center [347, 348] width 34 height 34
click at [339, 353] on span "Next page" at bounding box center [349, 348] width 34 height 34
click at [339, 353] on span "Next page" at bounding box center [352, 348] width 34 height 34
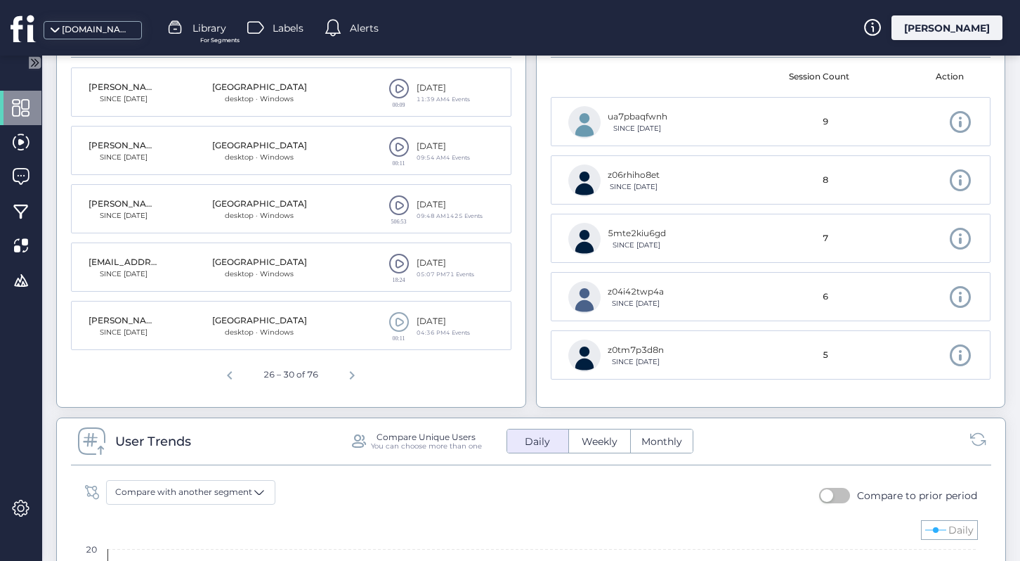
scroll to position [645, 0]
click at [402, 204] on span at bounding box center [399, 205] width 21 height 21
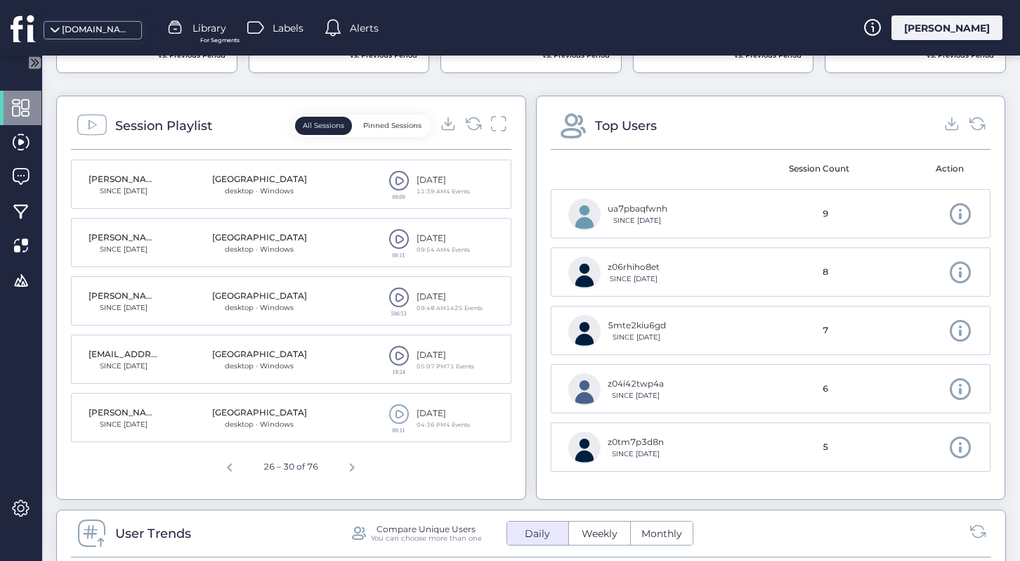
scroll to position [552, 0]
click at [493, 129] on icon at bounding box center [498, 124] width 18 height 19
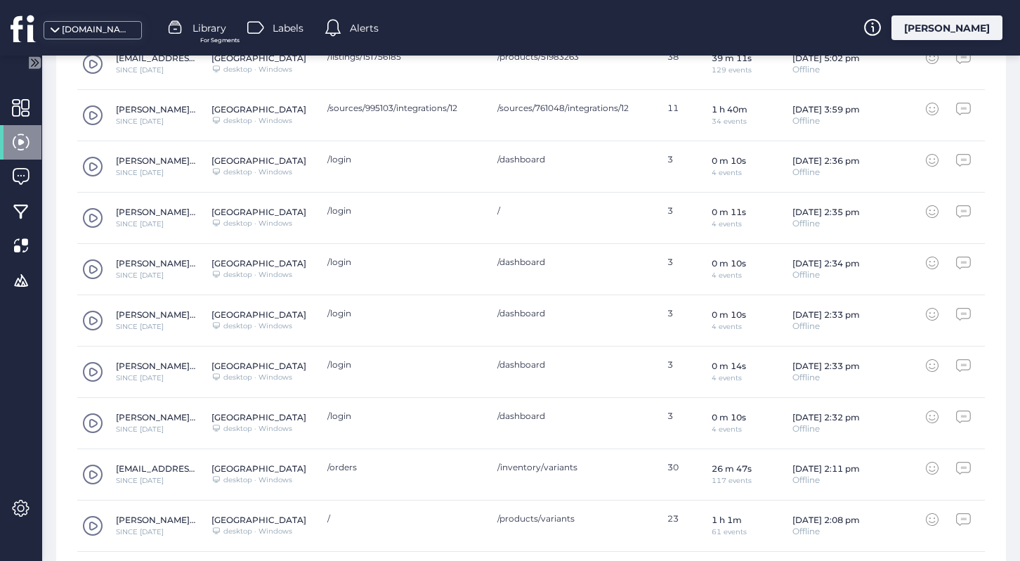
scroll to position [596, 0]
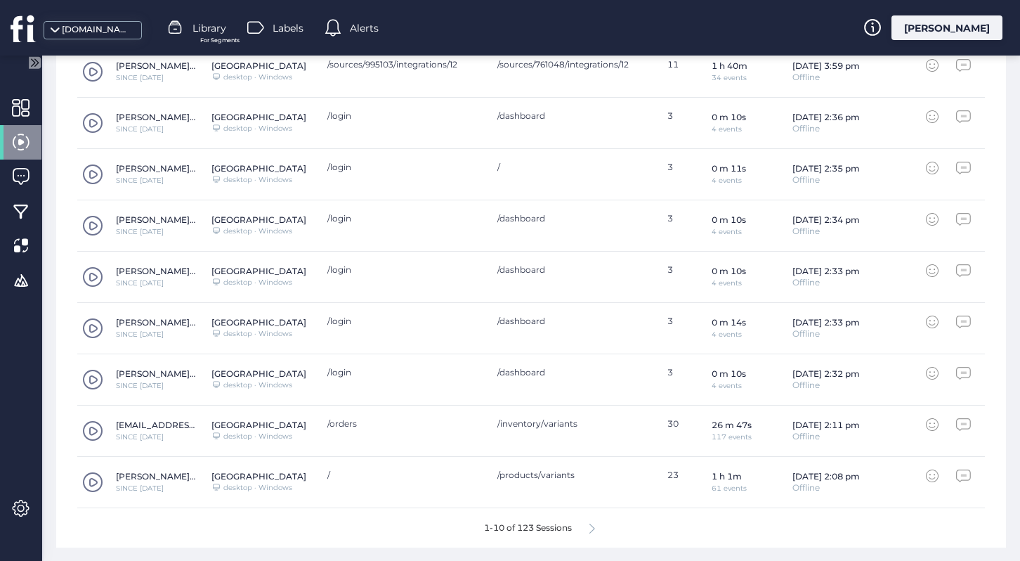
click at [592, 529] on icon at bounding box center [592, 528] width 6 height 11
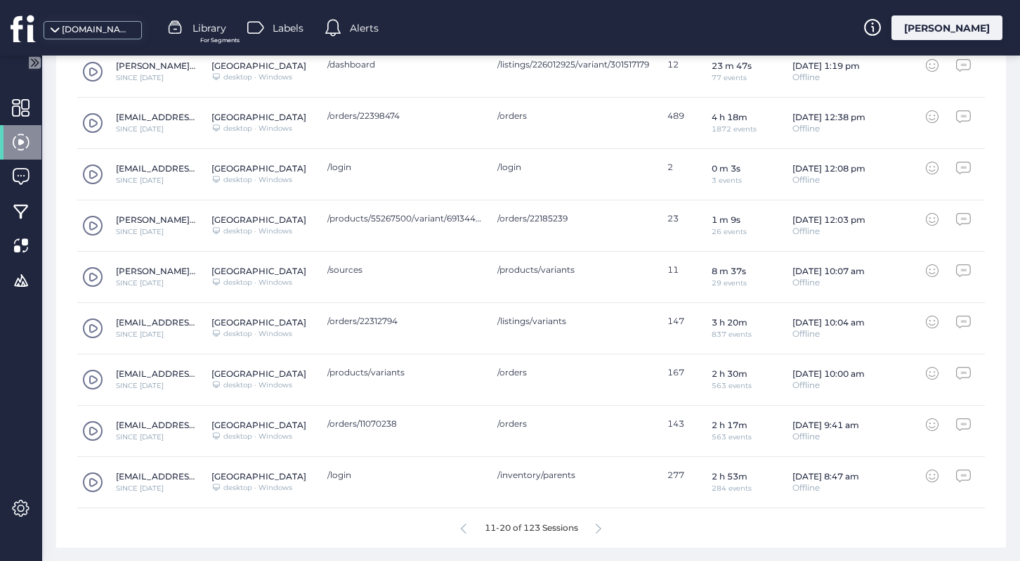
click at [592, 529] on div "11-20 of 123 Sessions" at bounding box center [531, 527] width 908 height 39
click at [600, 528] on icon at bounding box center [599, 528] width 6 height 11
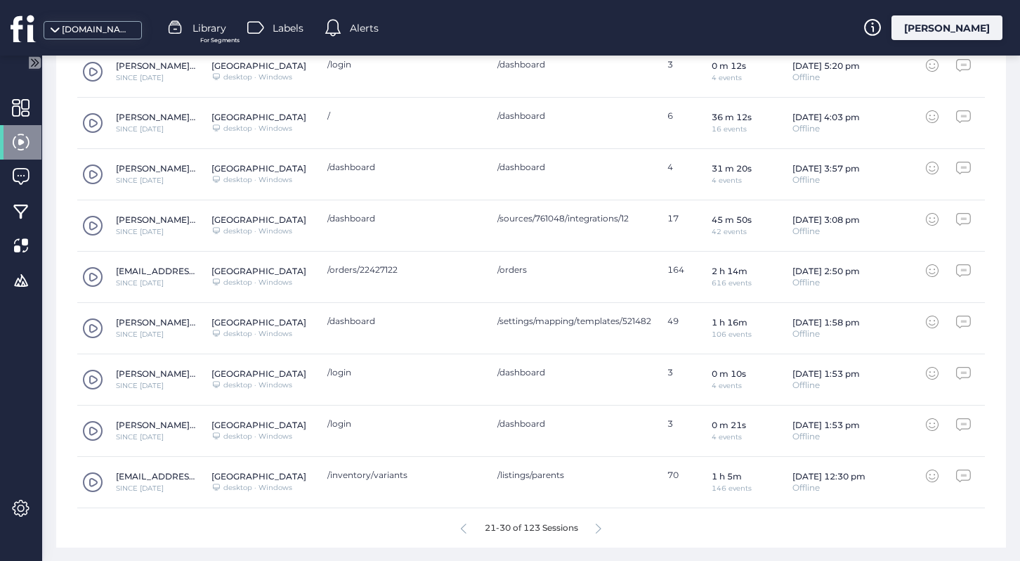
click at [600, 528] on icon at bounding box center [599, 528] width 6 height 11
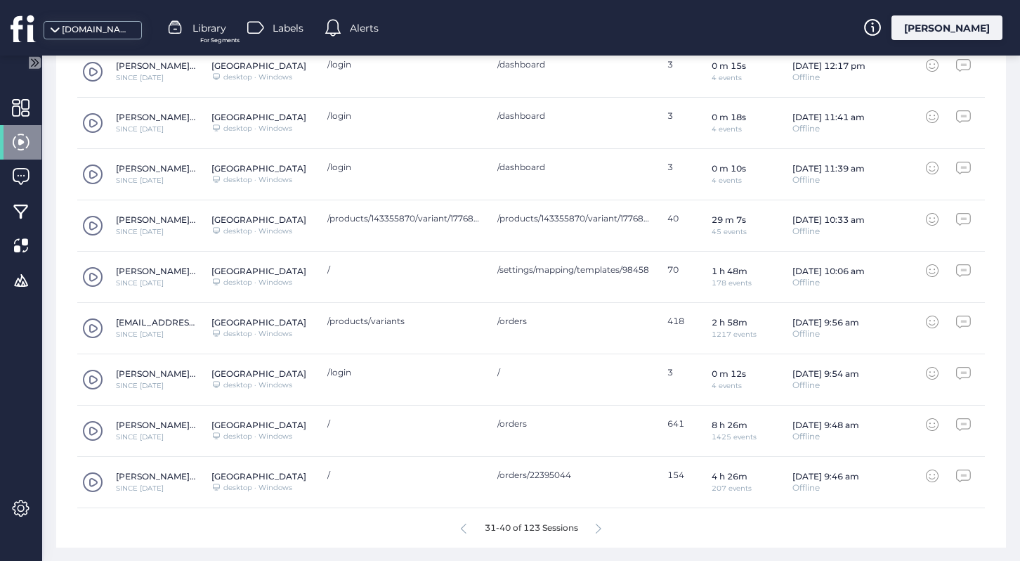
click at [600, 528] on icon at bounding box center [599, 528] width 6 height 11
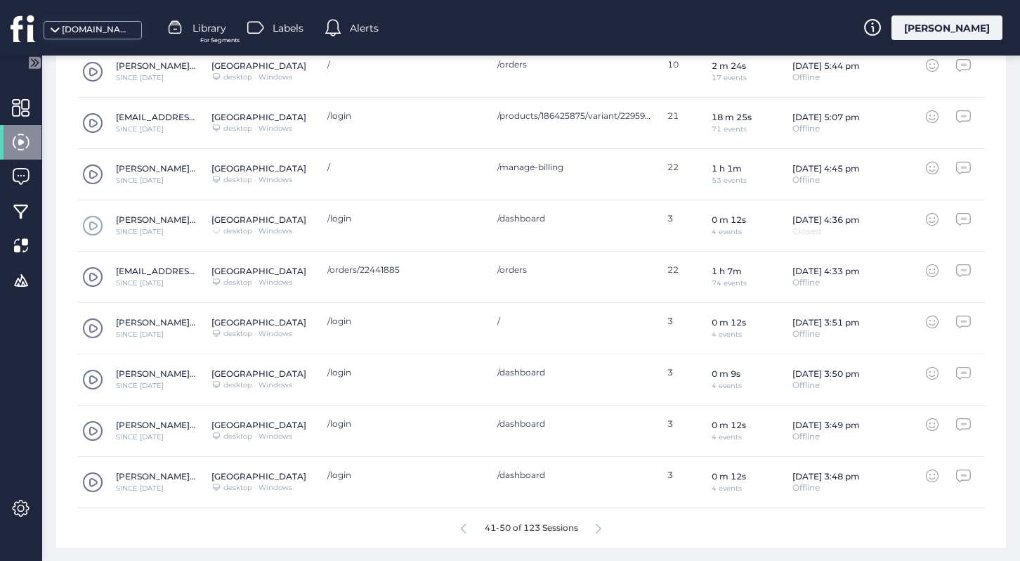
click at [600, 528] on icon at bounding box center [599, 528] width 6 height 11
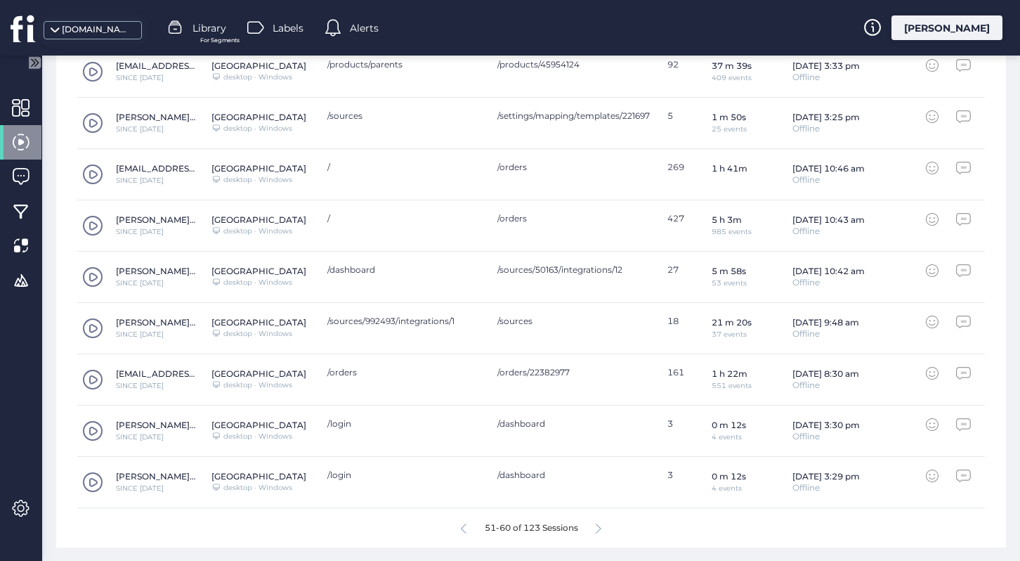
click at [467, 526] on div "51-60 of 123 Sessions" at bounding box center [531, 527] width 908 height 39
click at [462, 525] on icon at bounding box center [464, 528] width 6 height 11
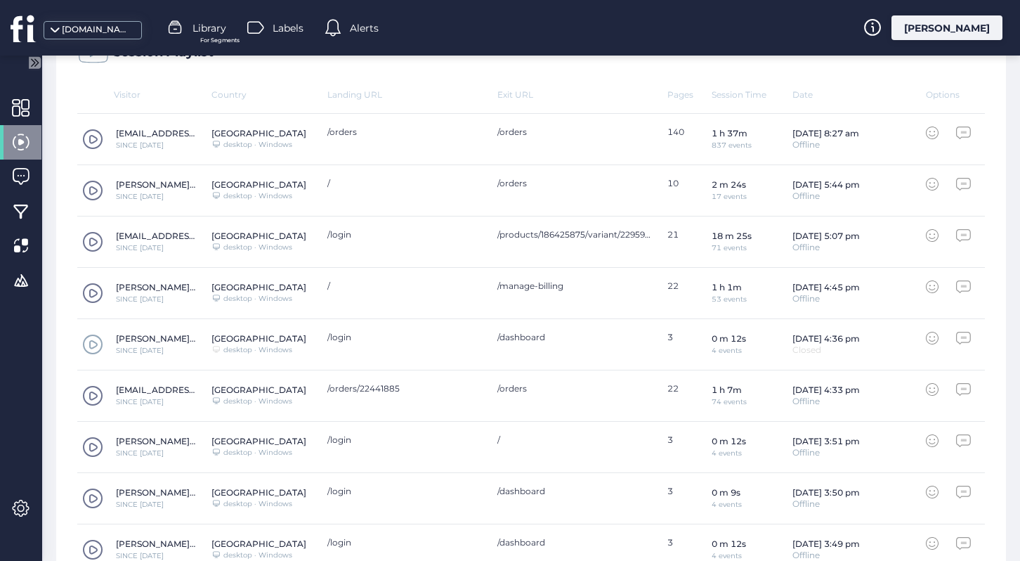
scroll to position [480, 0]
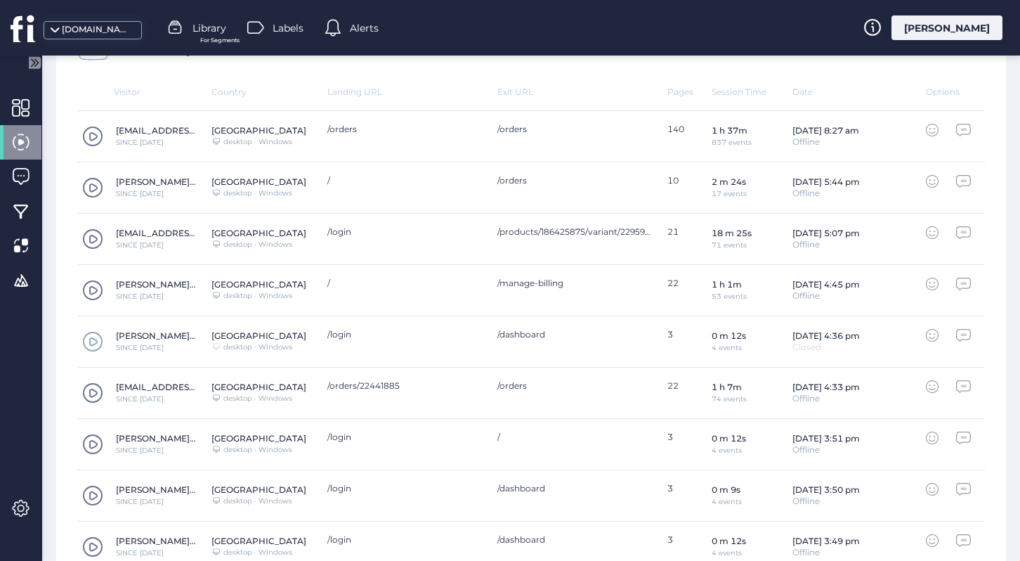
click at [94, 184] on span at bounding box center [92, 187] width 21 height 21
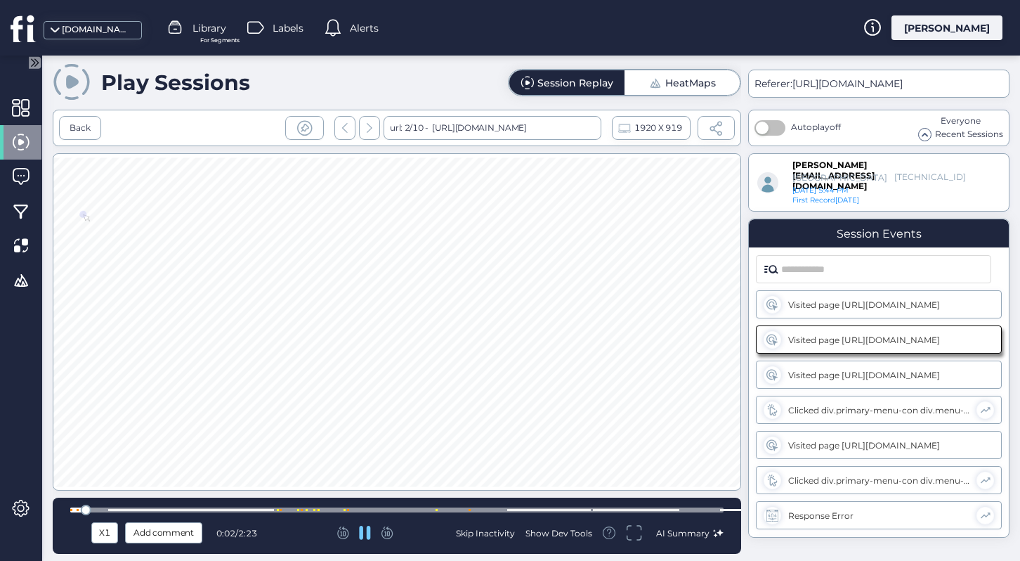
click at [95, 508] on div at bounding box center [396, 509] width 653 height 5
click at [123, 507] on div at bounding box center [396, 509] width 653 height 5
click at [278, 511] on div at bounding box center [396, 509] width 653 height 5
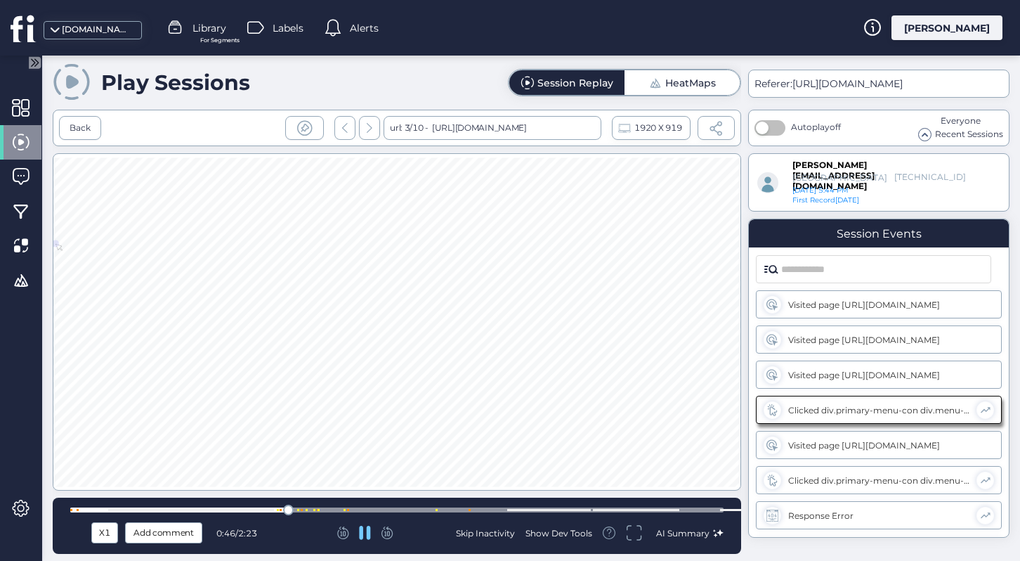
click at [308, 509] on div at bounding box center [396, 509] width 653 height 5
click at [328, 508] on div at bounding box center [396, 509] width 653 height 5
click at [351, 509] on div at bounding box center [396, 509] width 653 height 5
click at [379, 509] on div at bounding box center [396, 509] width 653 height 5
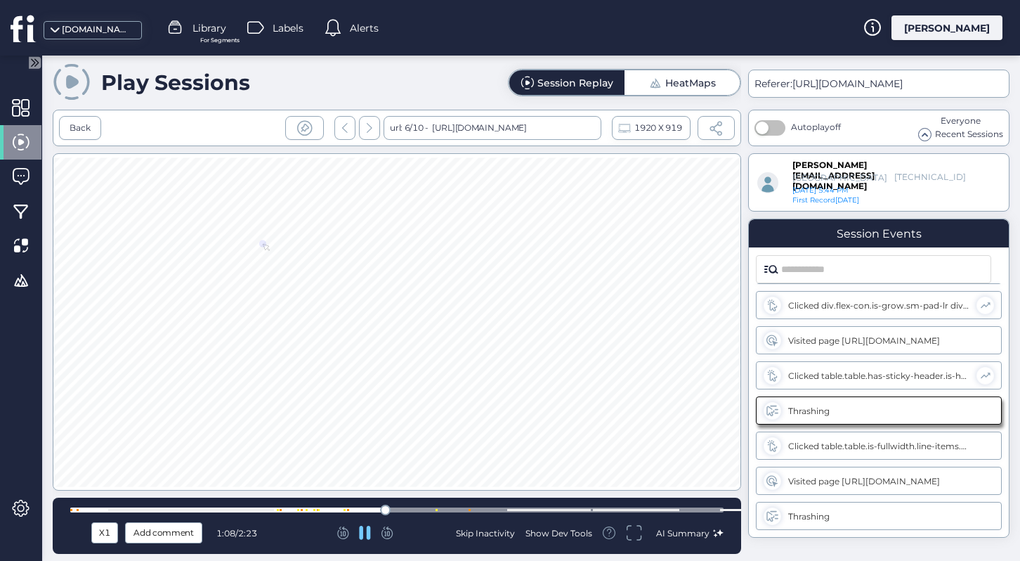
click at [410, 509] on div at bounding box center [396, 509] width 653 height 5
click at [460, 509] on div at bounding box center [396, 509] width 653 height 5
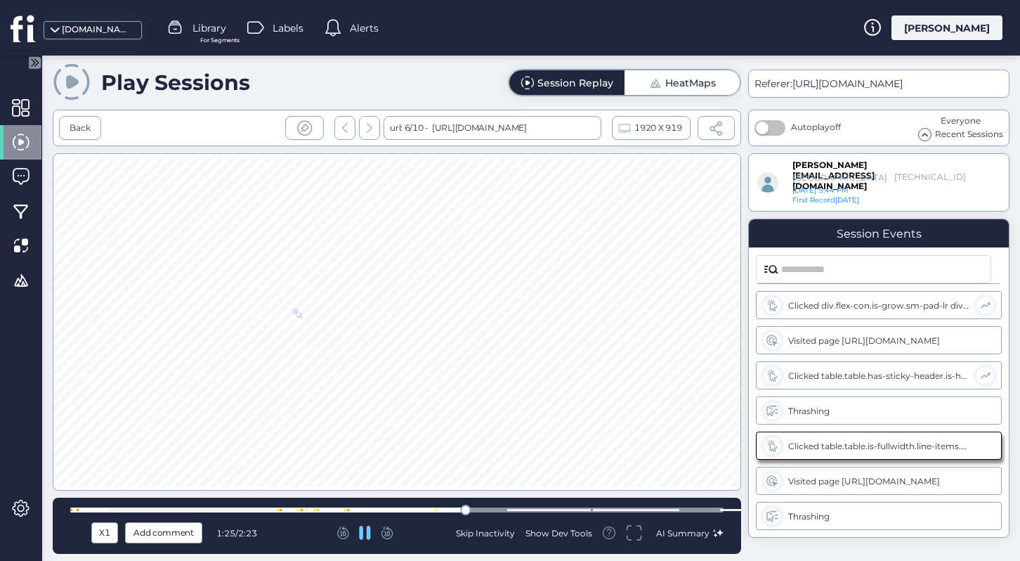
scroll to position [491, 0]
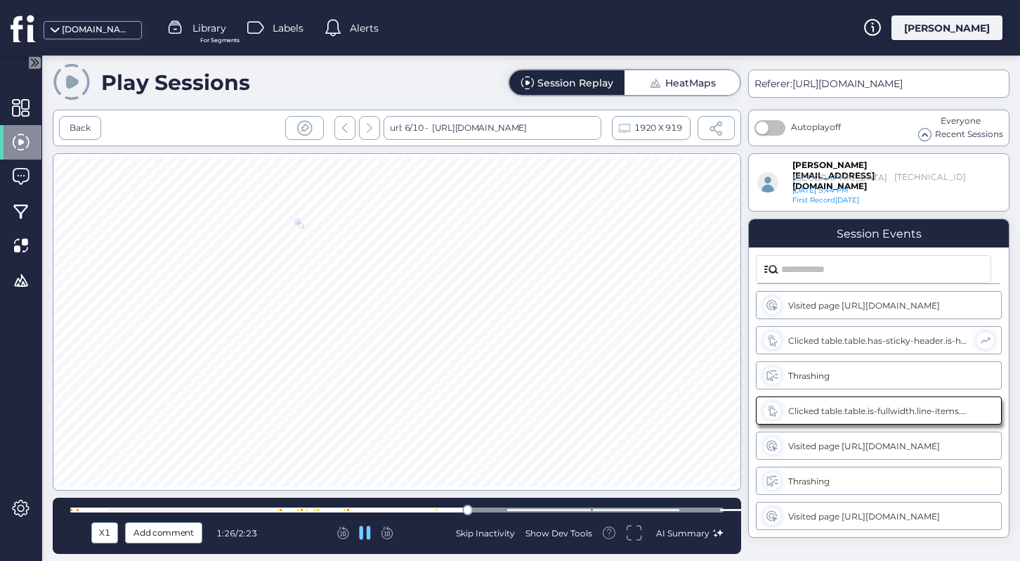
click at [488, 509] on div at bounding box center [396, 509] width 653 height 5
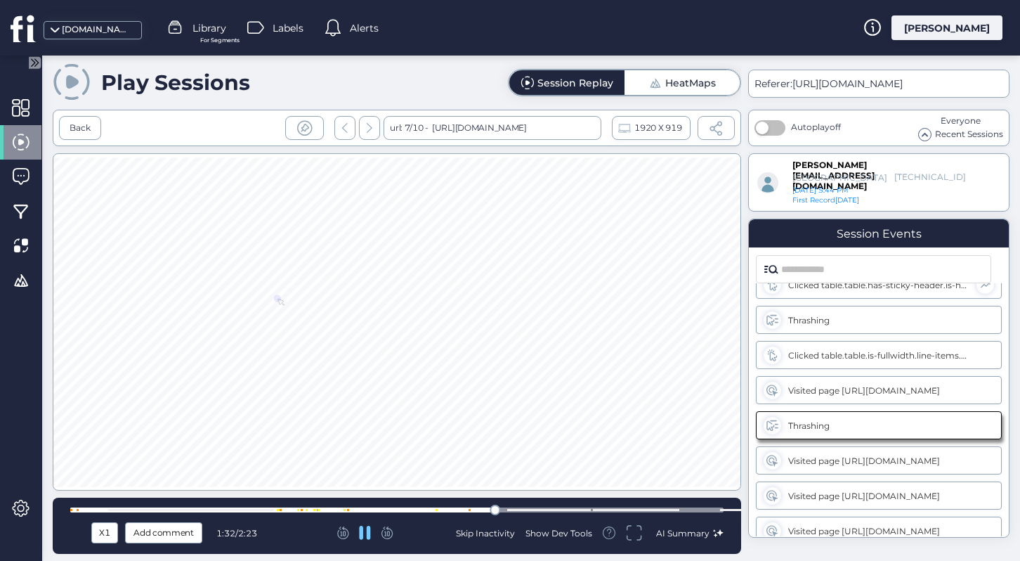
scroll to position [555, 0]
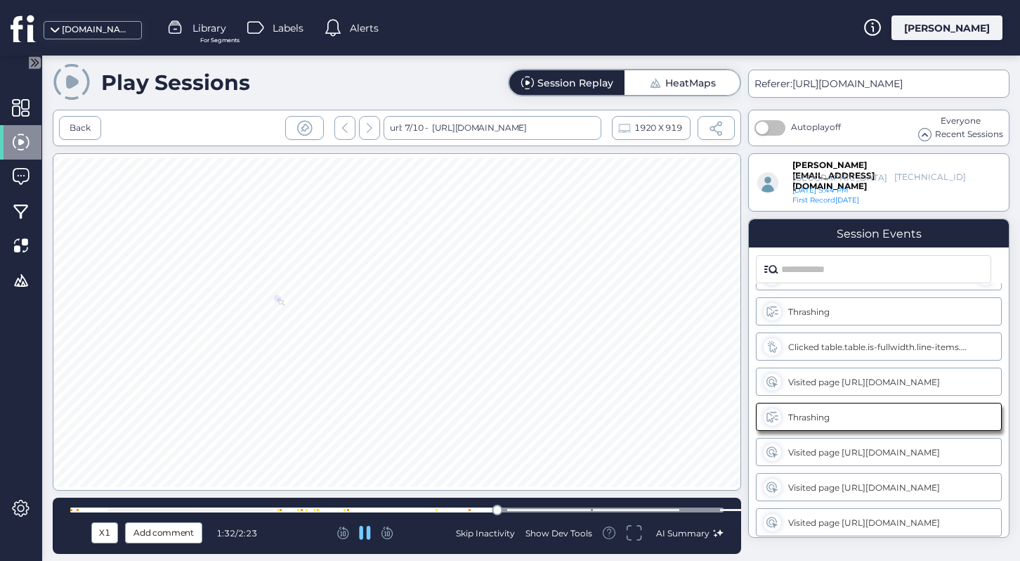
click at [566, 508] on div at bounding box center [396, 509] width 653 height 5
click at [691, 508] on div at bounding box center [396, 509] width 653 height 5
click at [89, 131] on div "Back" at bounding box center [80, 128] width 21 height 13
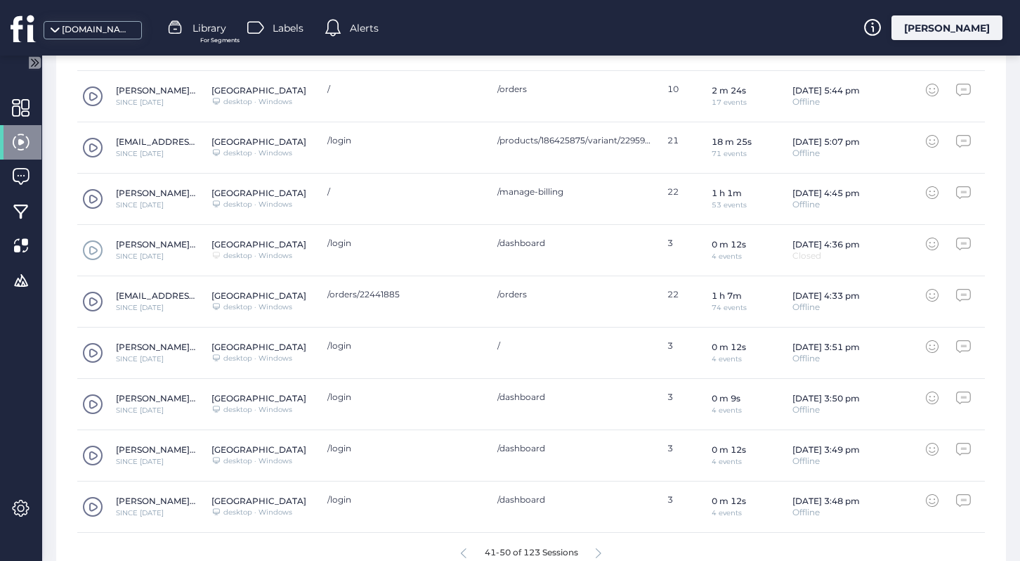
scroll to position [577, 0]
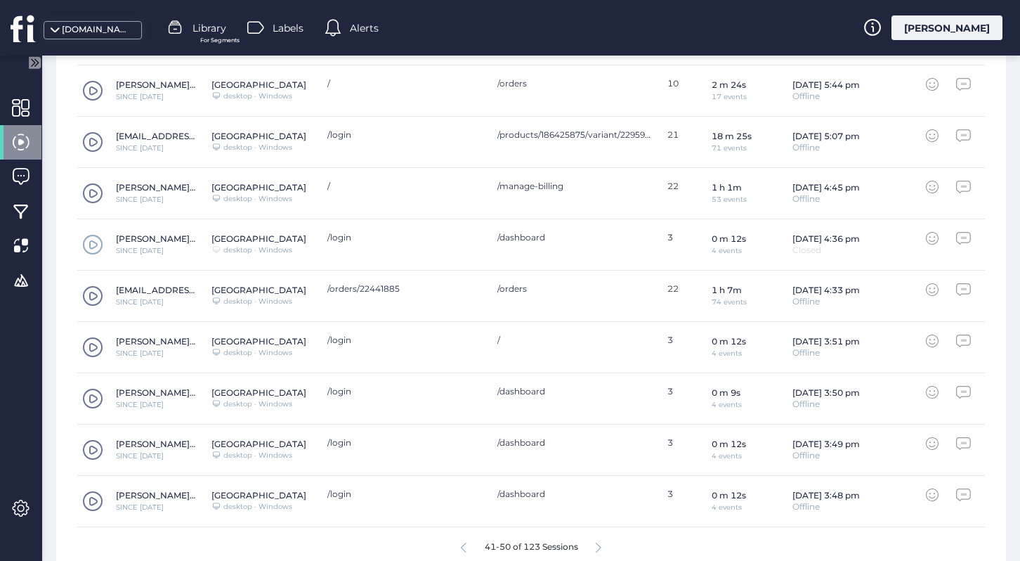
click at [91, 300] on span at bounding box center [92, 295] width 21 height 21
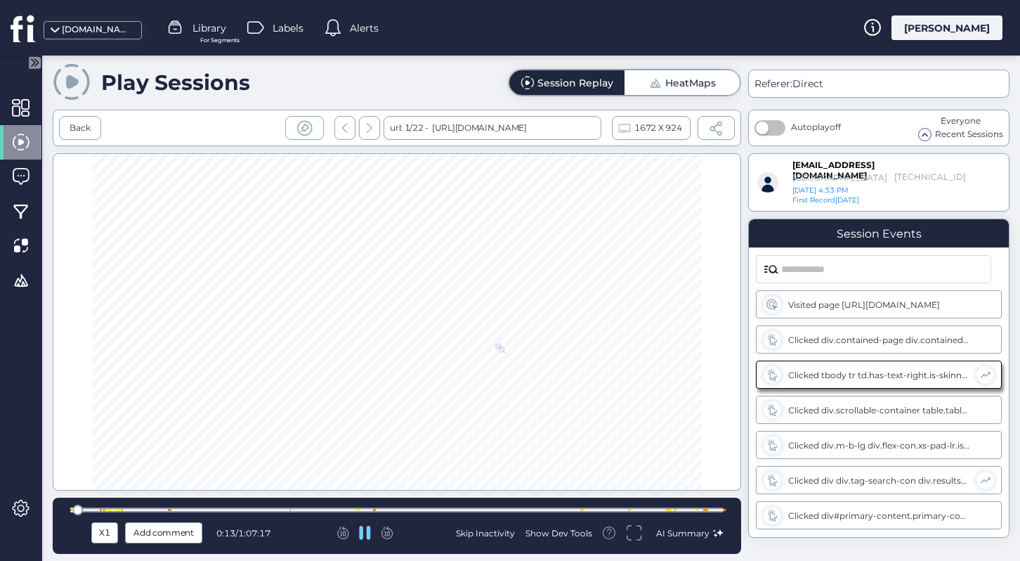
click at [96, 511] on div at bounding box center [396, 509] width 653 height 5
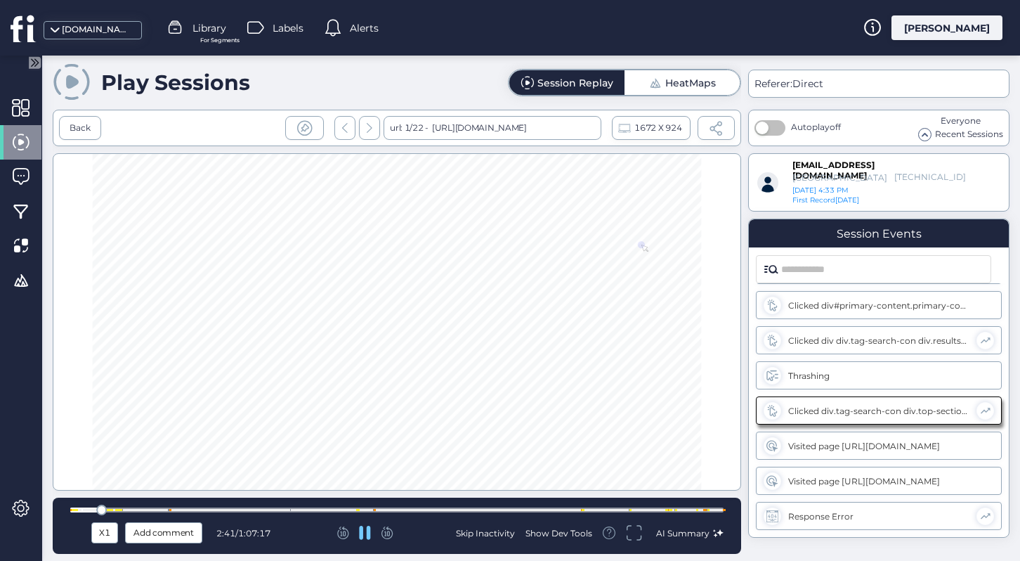
click at [115, 509] on div at bounding box center [116, 510] width 2 height 2
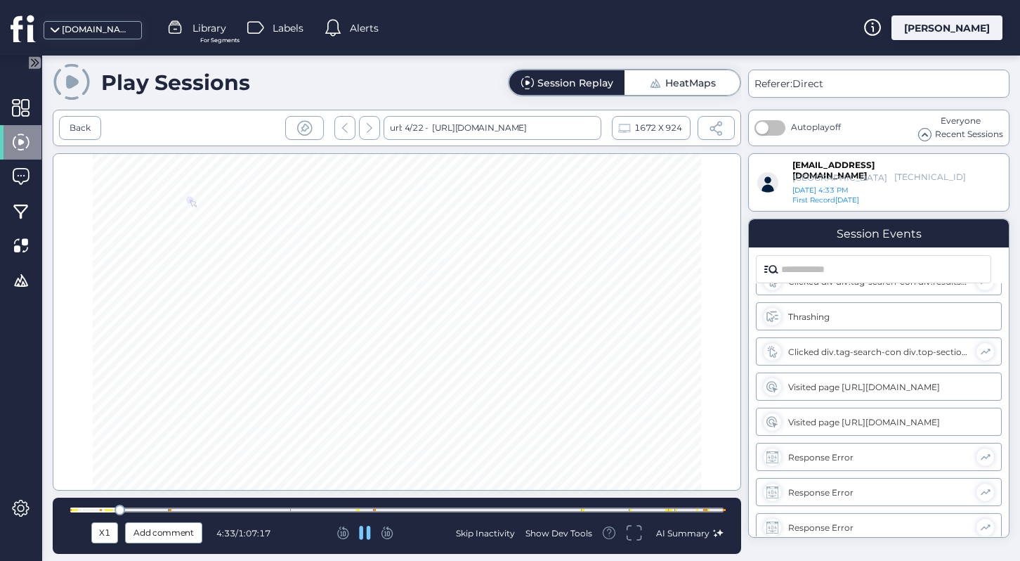
click at [142, 509] on div at bounding box center [396, 509] width 653 height 5
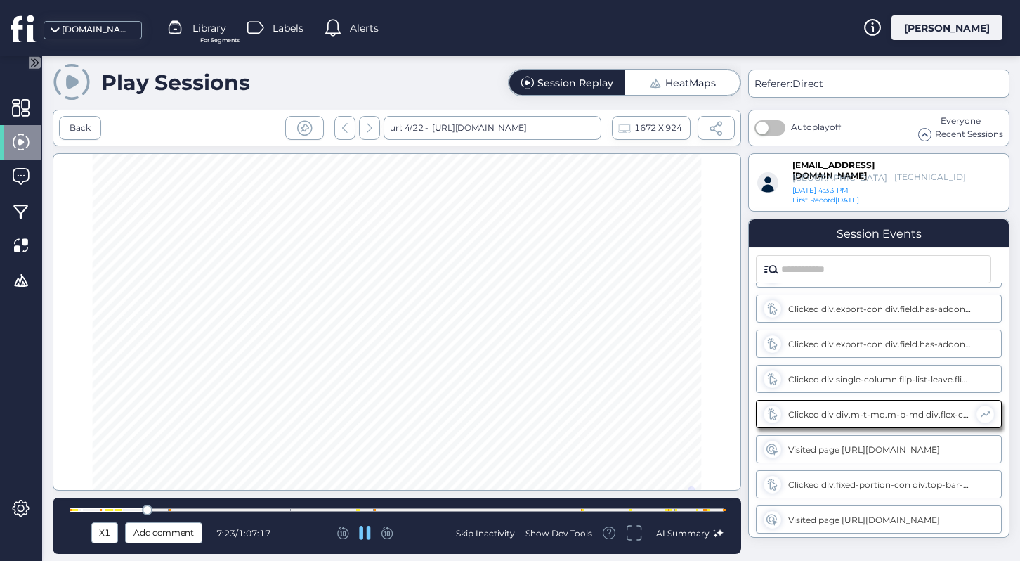
click at [165, 509] on div at bounding box center [396, 509] width 653 height 5
click at [190, 509] on div at bounding box center [396, 509] width 653 height 5
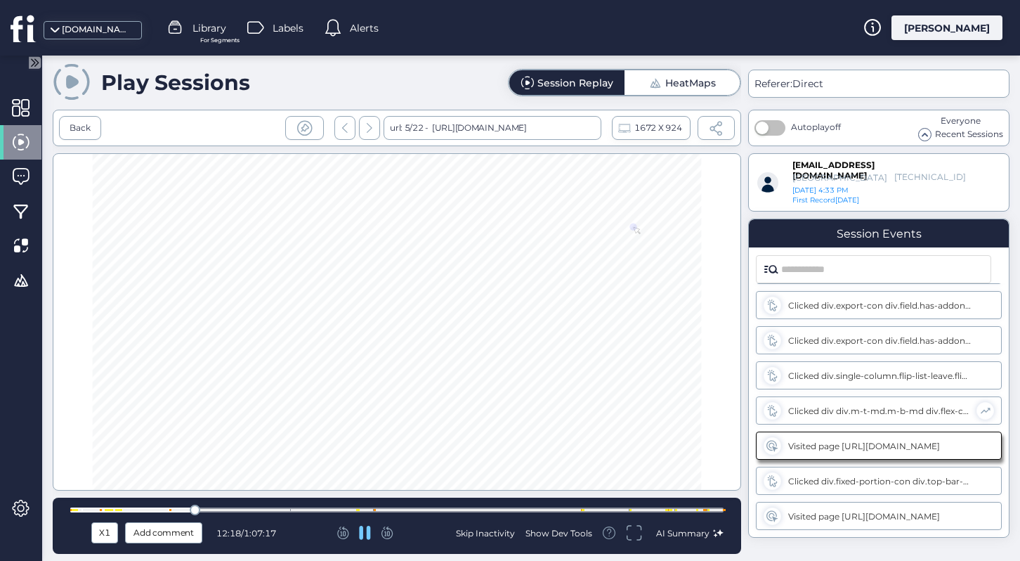
scroll to position [1510, 0]
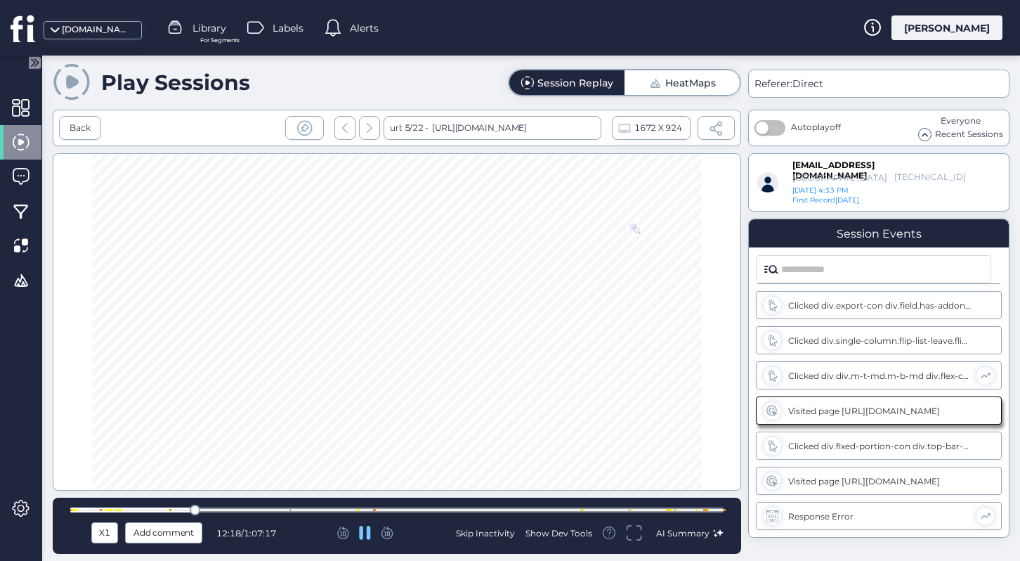
click at [214, 509] on div at bounding box center [396, 509] width 653 height 5
click at [206, 507] on div at bounding box center [396, 509] width 653 height 5
click at [196, 507] on div at bounding box center [396, 509] width 653 height 5
click at [187, 509] on div at bounding box center [396, 509] width 653 height 5
click at [181, 509] on div at bounding box center [396, 509] width 653 height 5
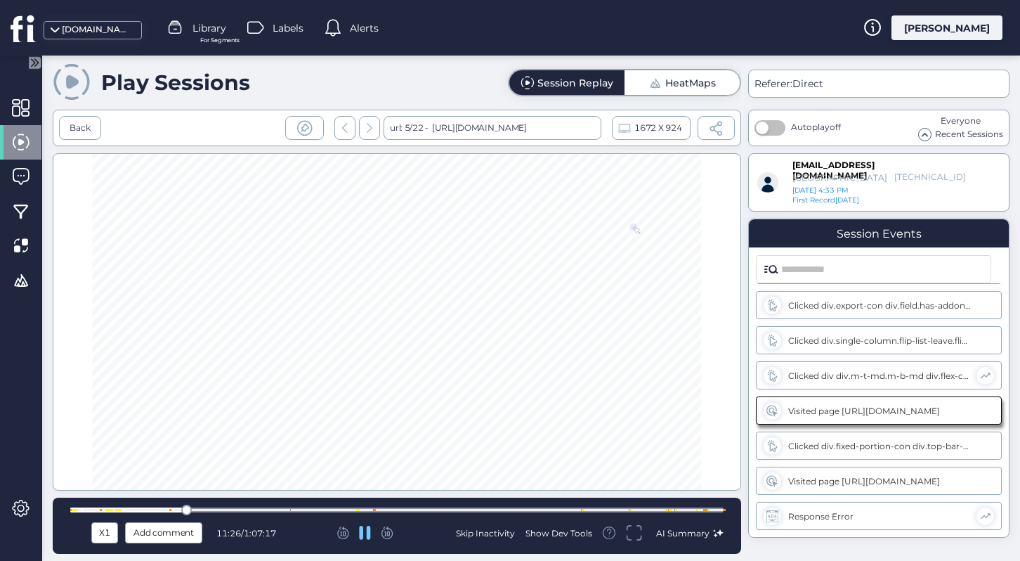
click at [176, 508] on div at bounding box center [396, 509] width 653 height 5
click at [170, 509] on div at bounding box center [170, 510] width 2 height 2
click at [164, 508] on div at bounding box center [396, 509] width 653 height 5
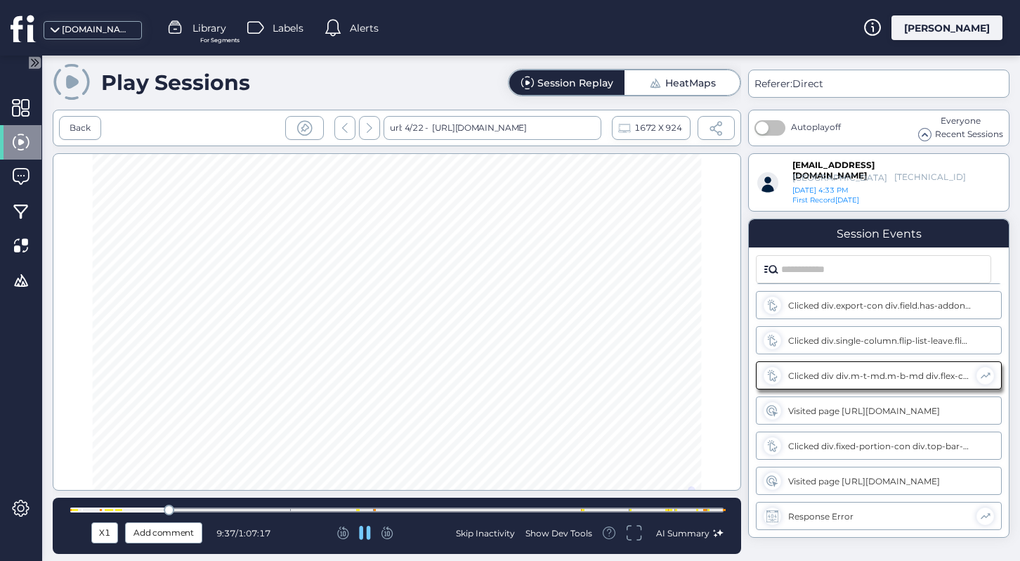
click at [155, 508] on div at bounding box center [396, 509] width 653 height 5
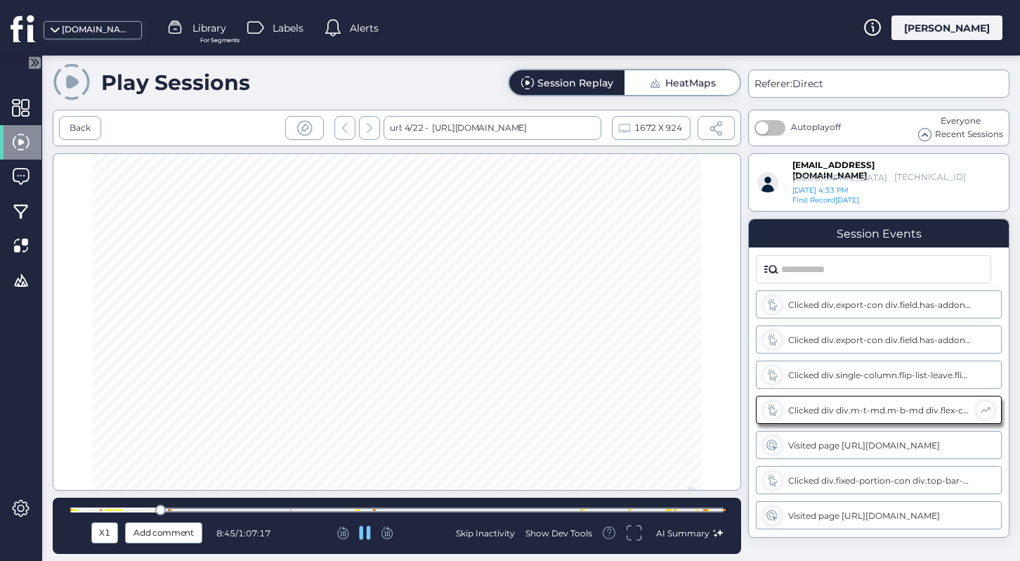
scroll to position [1475, 0]
click at [149, 508] on div at bounding box center [396, 509] width 653 height 5
click at [131, 509] on div at bounding box center [396, 509] width 653 height 5
click at [117, 509] on div at bounding box center [118, 510] width 2 height 2
click at [107, 509] on div at bounding box center [108, 510] width 2 height 2
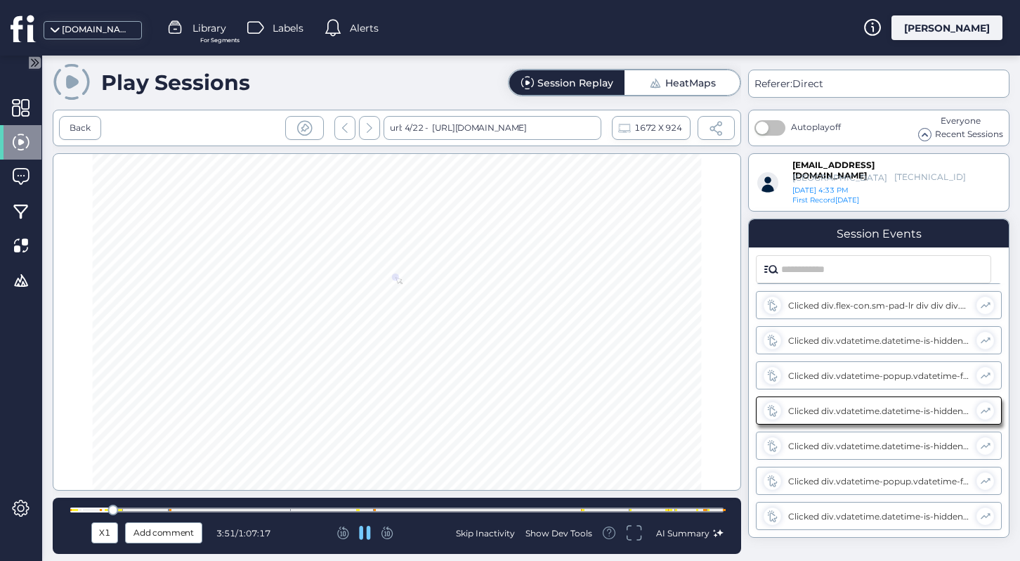
click at [94, 509] on div at bounding box center [396, 509] width 653 height 5
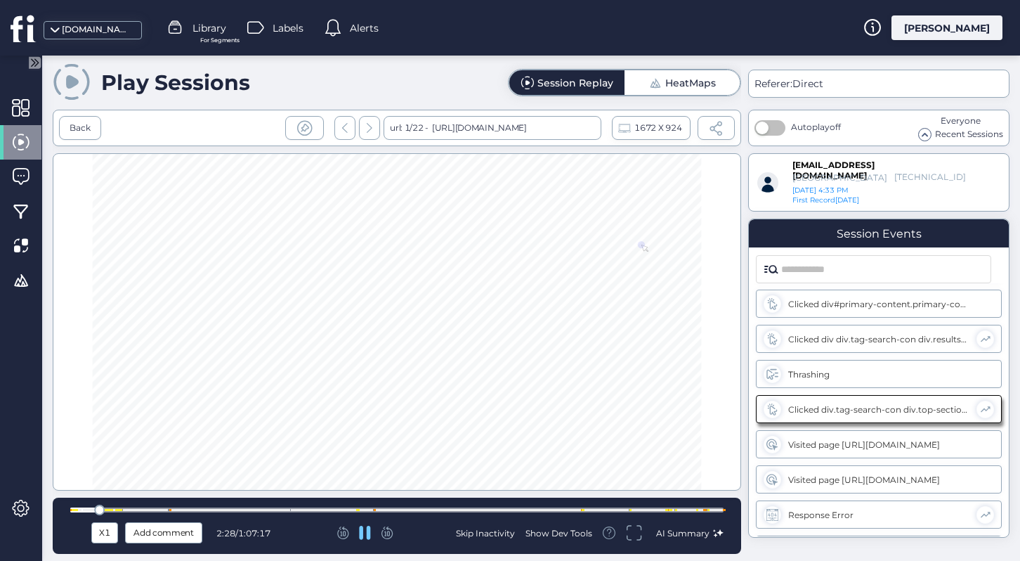
scroll to position [210, 0]
click at [124, 509] on div at bounding box center [396, 509] width 653 height 5
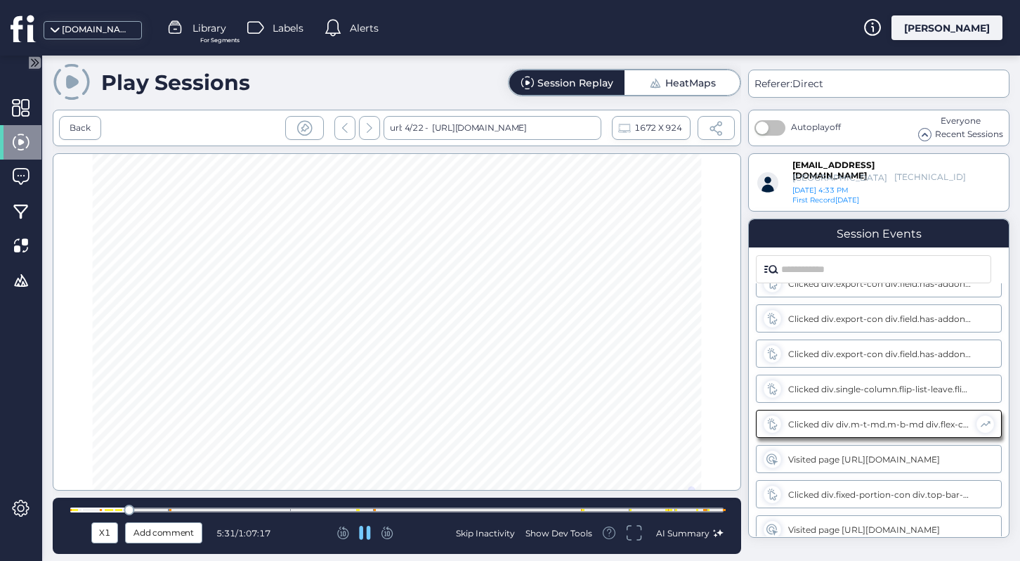
scroll to position [1475, 0]
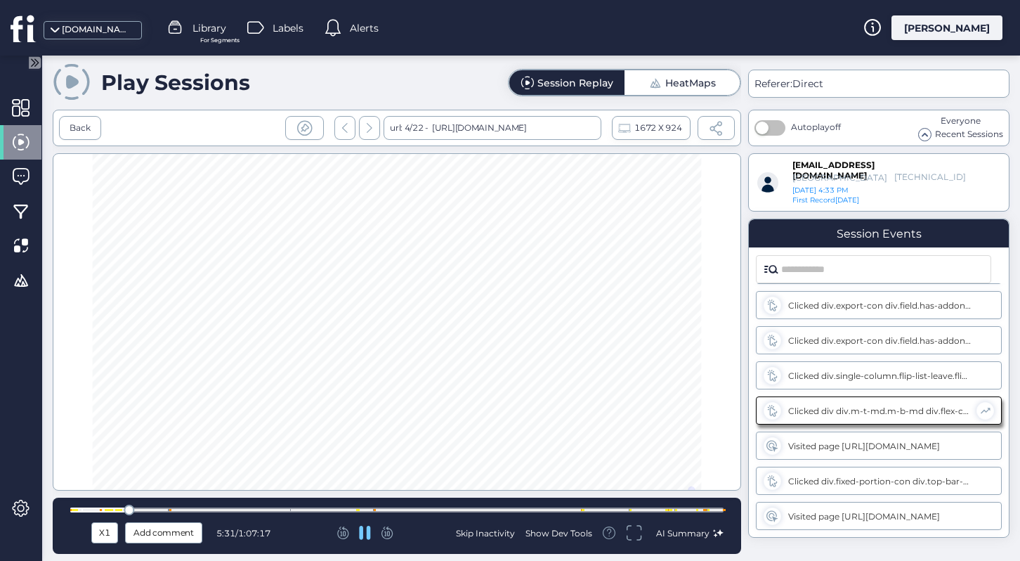
click at [150, 509] on div at bounding box center [396, 509] width 653 height 5
click at [164, 511] on div at bounding box center [396, 509] width 653 height 5
click at [181, 509] on div at bounding box center [396, 509] width 653 height 5
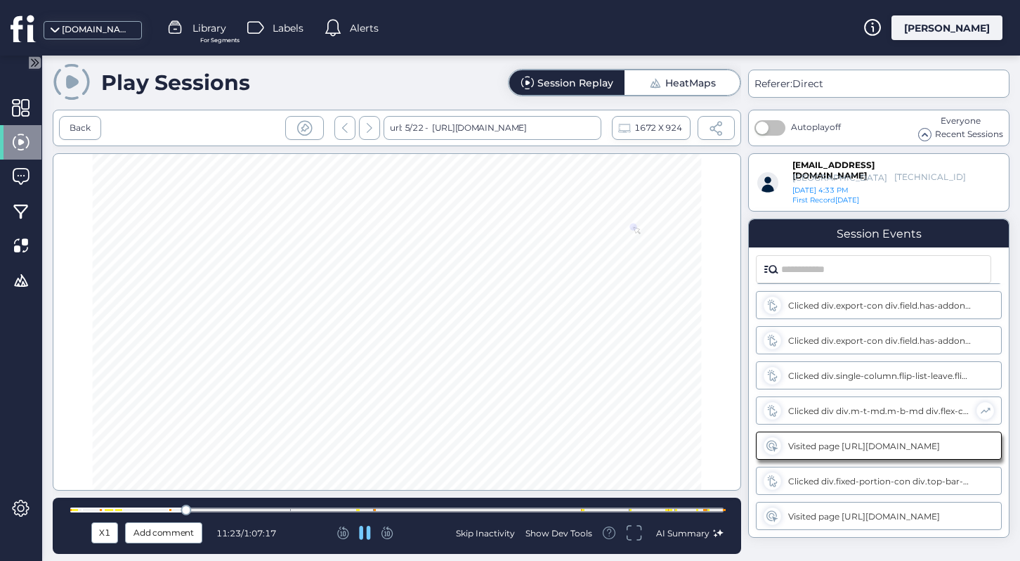
scroll to position [1510, 0]
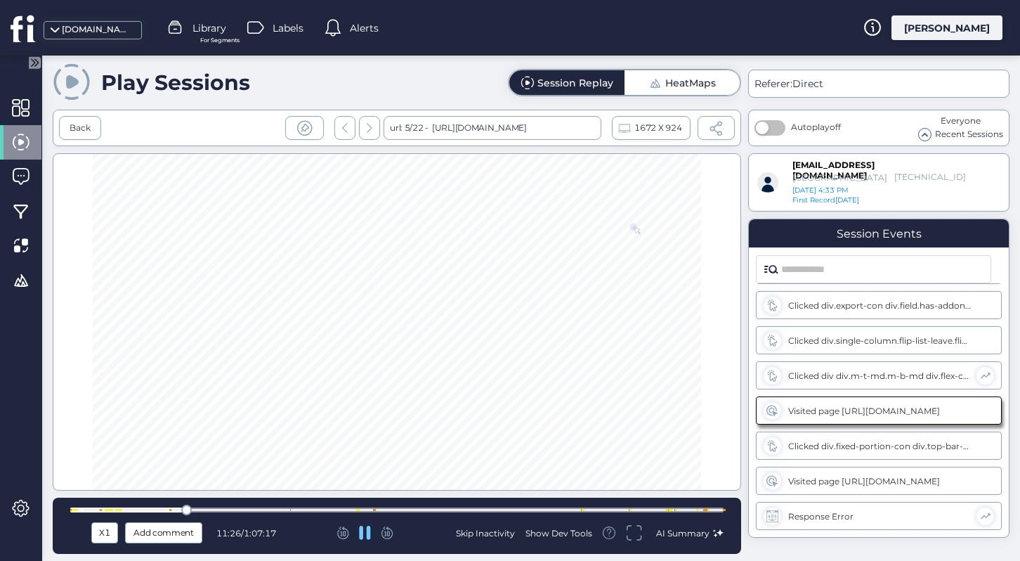
click at [202, 511] on div at bounding box center [396, 509] width 653 height 5
click at [230, 507] on div at bounding box center [396, 509] width 653 height 5
click at [267, 506] on div at bounding box center [396, 509] width 653 height 11
click at [329, 507] on div at bounding box center [396, 509] width 653 height 11
click at [408, 507] on div at bounding box center [396, 509] width 653 height 5
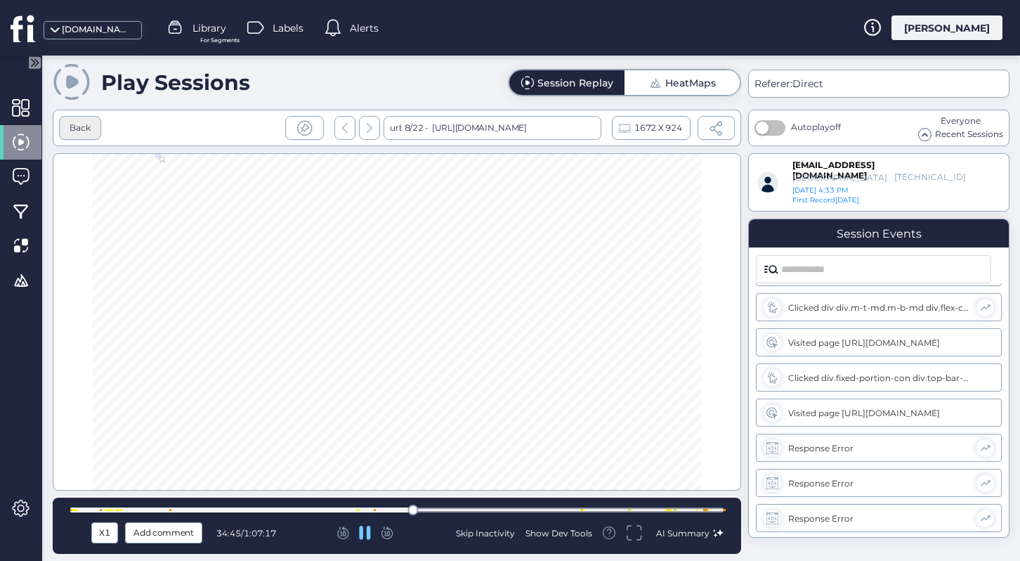
scroll to position [2177, 0]
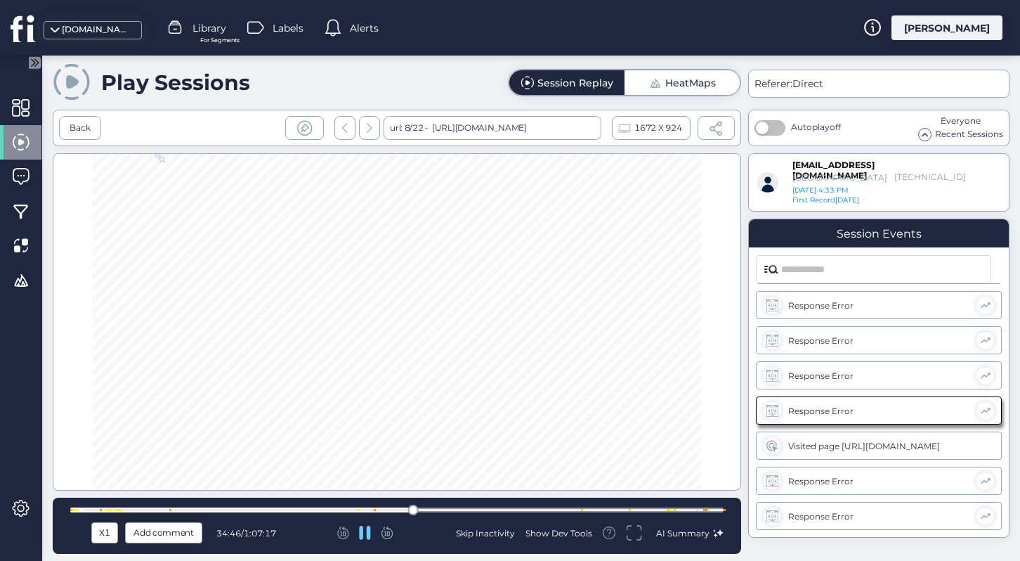
click at [451, 512] on div at bounding box center [396, 509] width 653 height 11
click at [509, 512] on div at bounding box center [396, 509] width 653 height 11
click at [91, 126] on div "Back" at bounding box center [80, 128] width 42 height 24
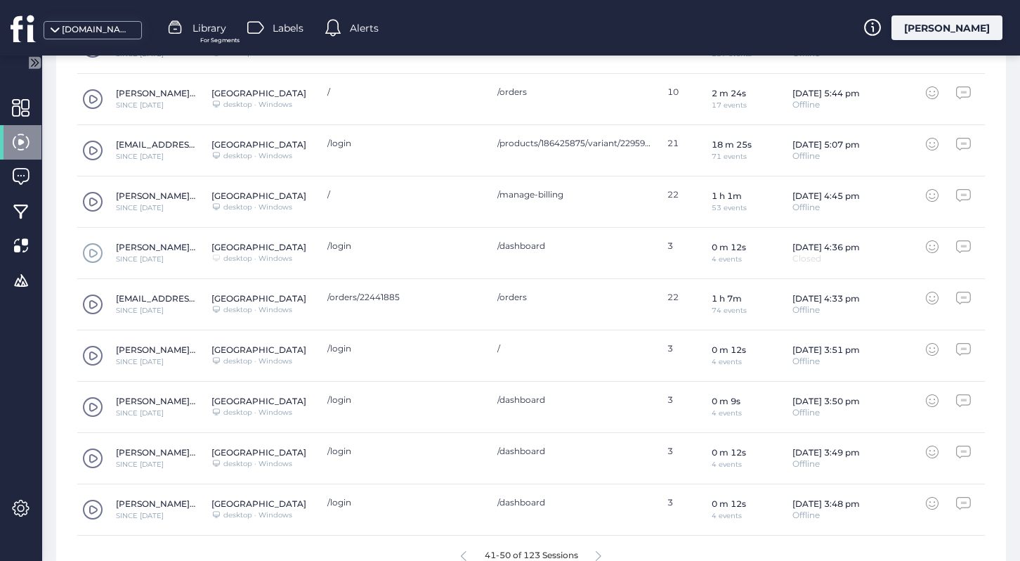
scroll to position [596, 0]
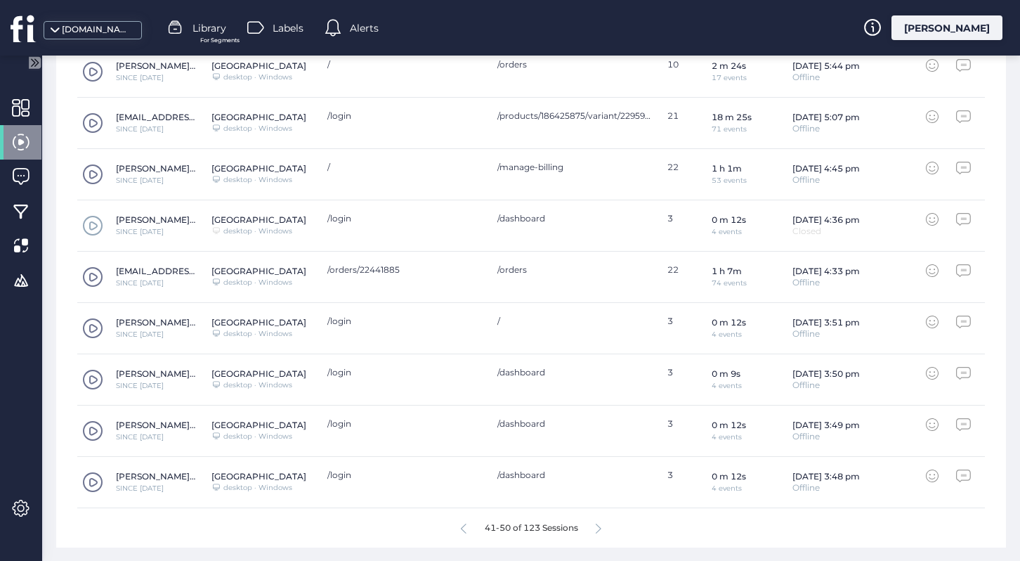
click at [600, 528] on icon at bounding box center [599, 528] width 6 height 11
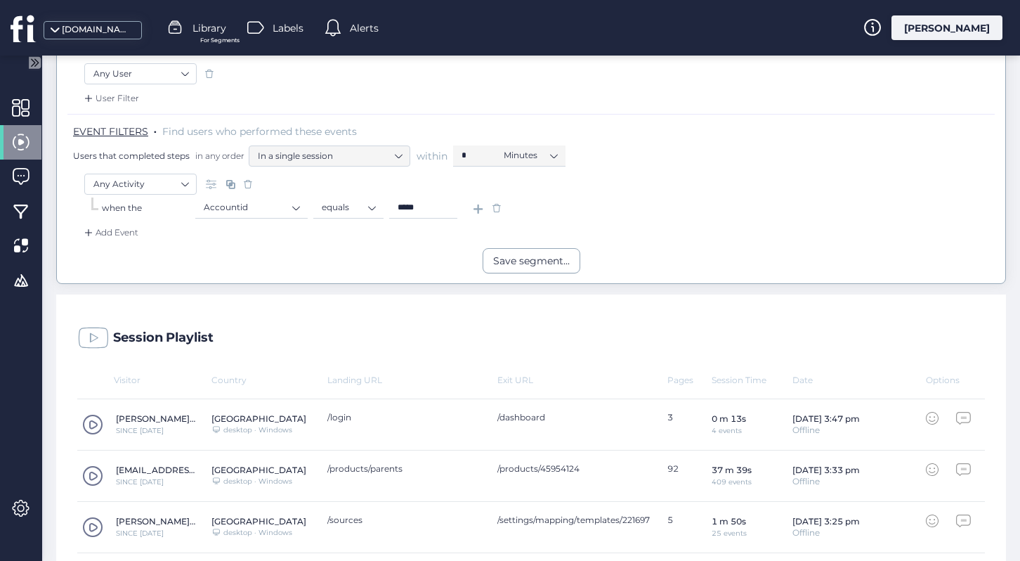
scroll to position [365, 0]
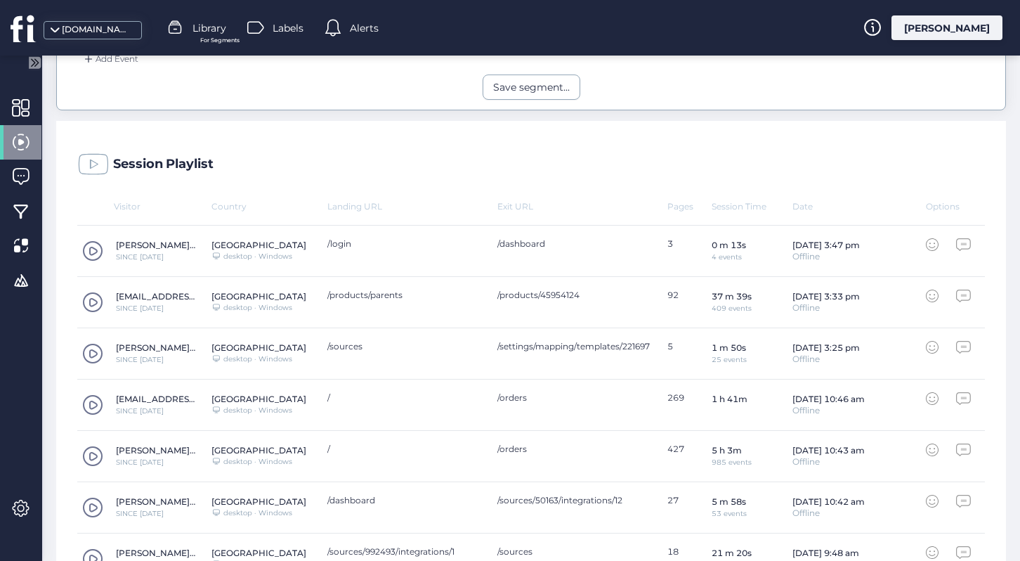
click at [92, 301] on span at bounding box center [92, 302] width 21 height 21
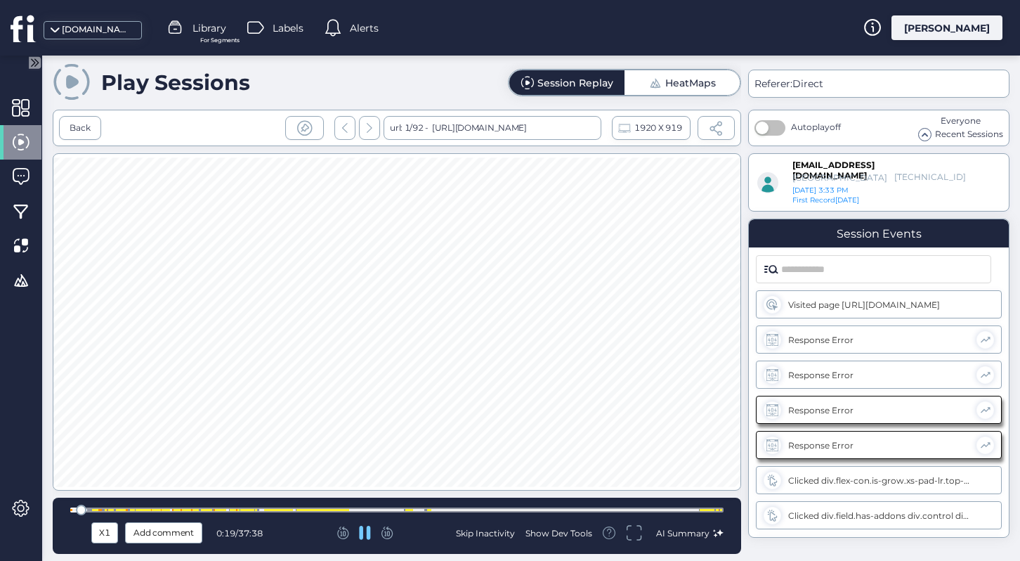
click at [87, 509] on div at bounding box center [396, 509] width 653 height 5
click at [103, 511] on div at bounding box center [396, 509] width 653 height 5
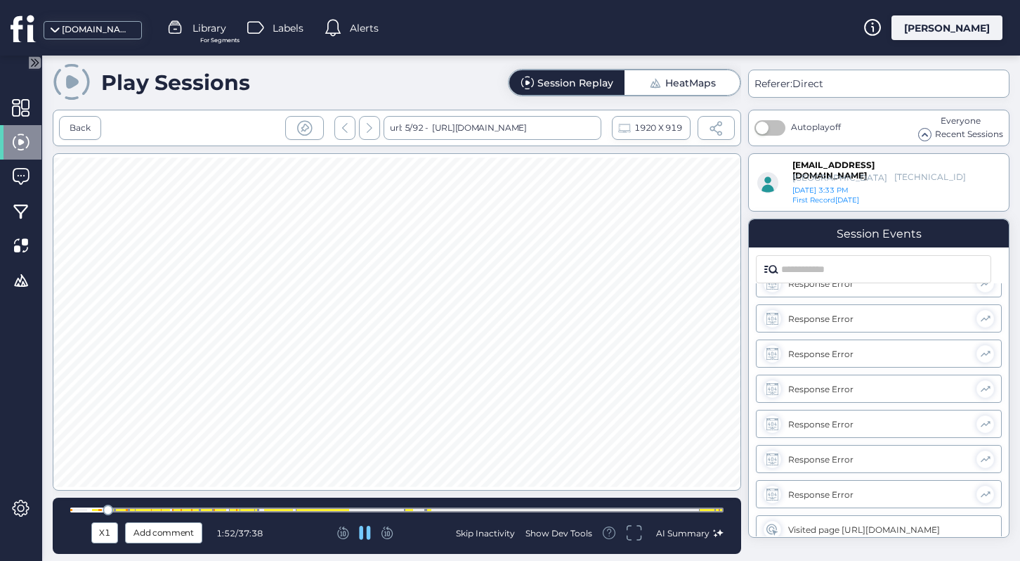
click at [117, 510] on div at bounding box center [118, 510] width 2 height 2
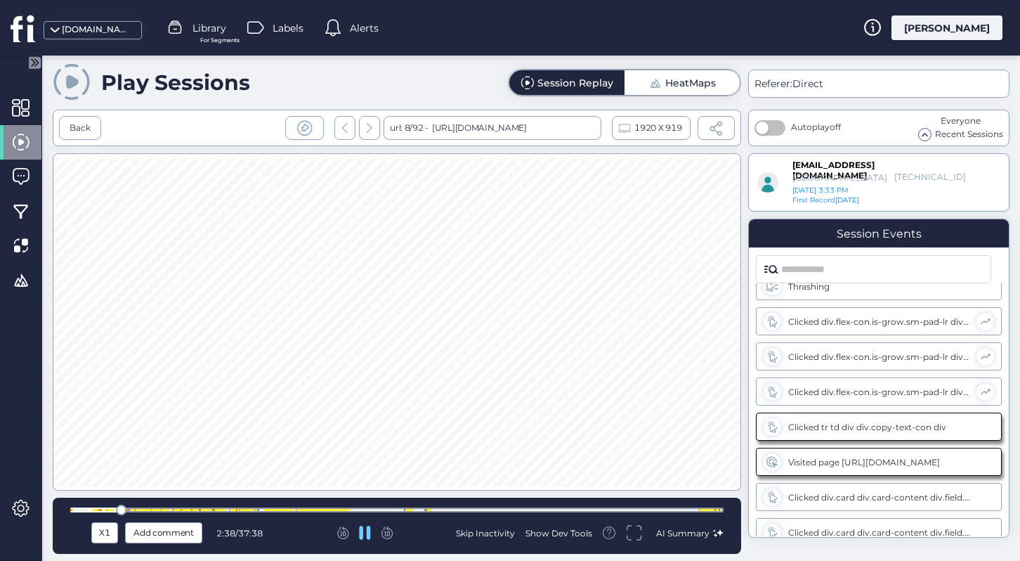
scroll to position [1861, 0]
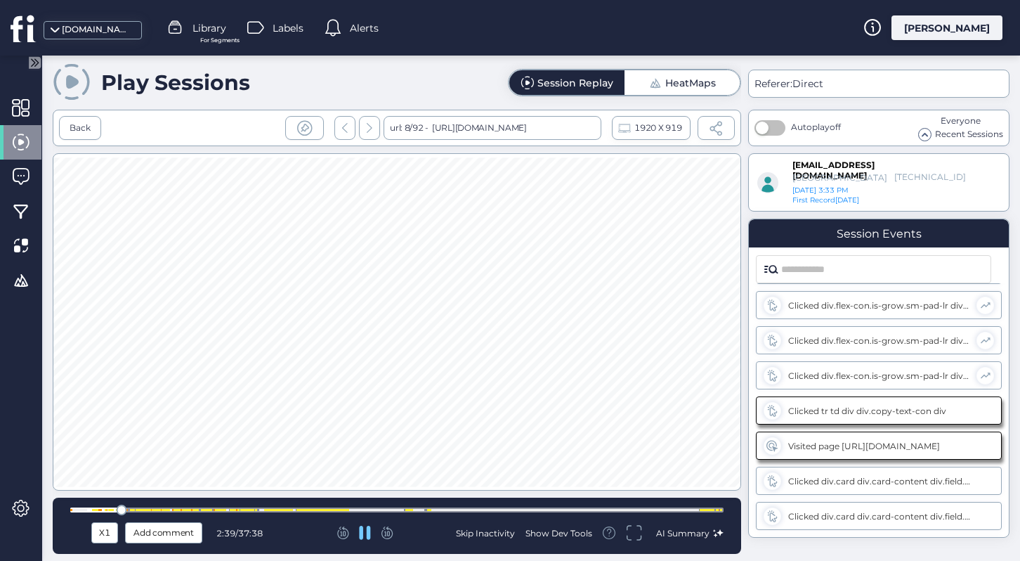
click at [110, 510] on div at bounding box center [111, 510] width 2 height 2
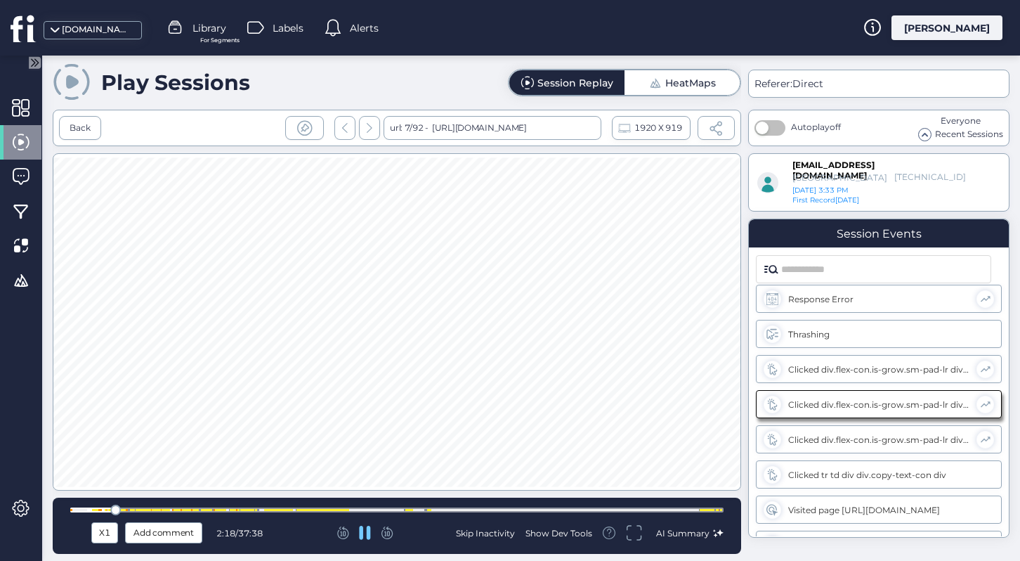
scroll to position [1791, 0]
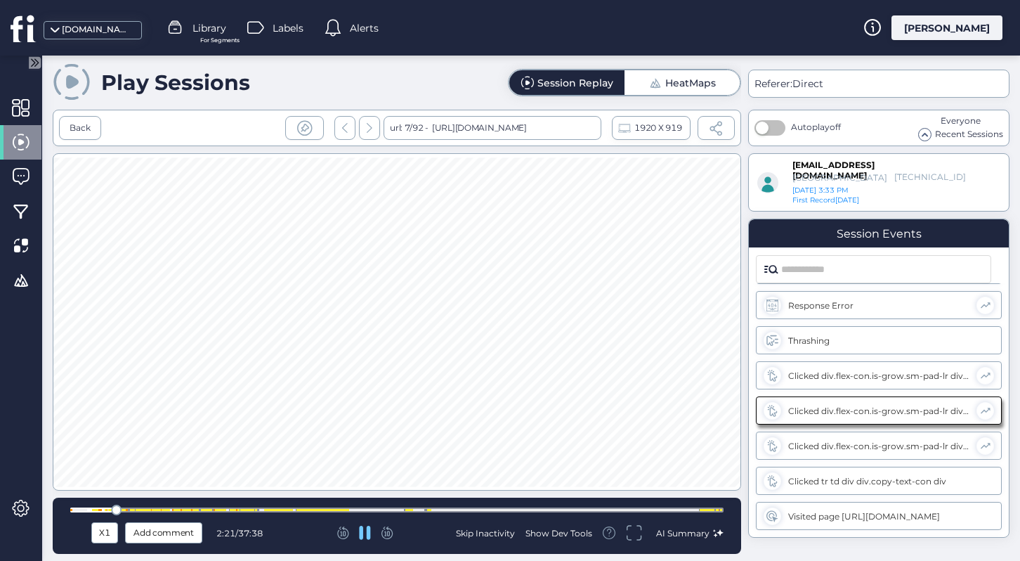
click at [124, 509] on div at bounding box center [125, 510] width 2 height 2
click at [145, 510] on div at bounding box center [146, 510] width 2 height 2
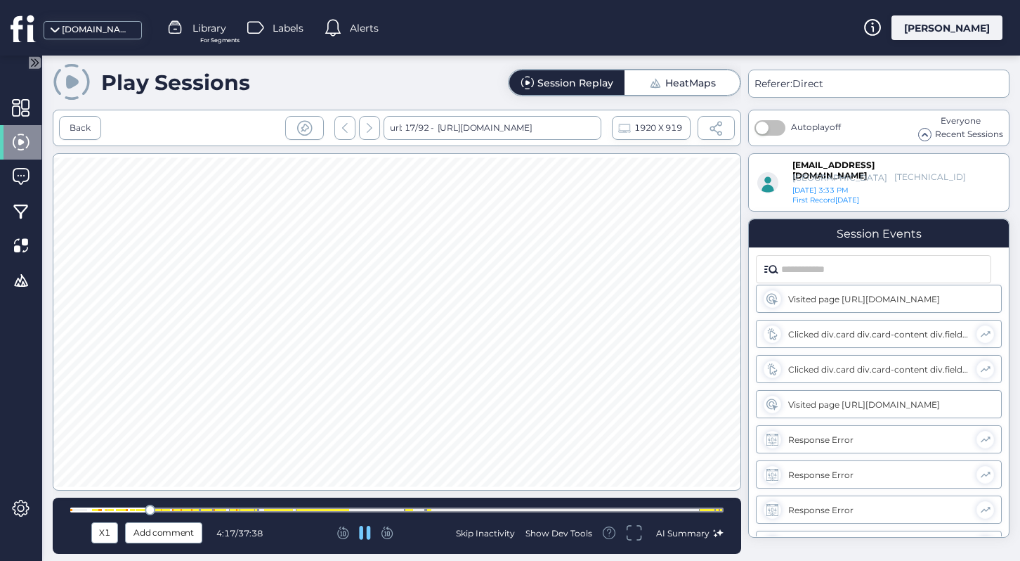
click at [159, 510] on div at bounding box center [160, 510] width 2 height 2
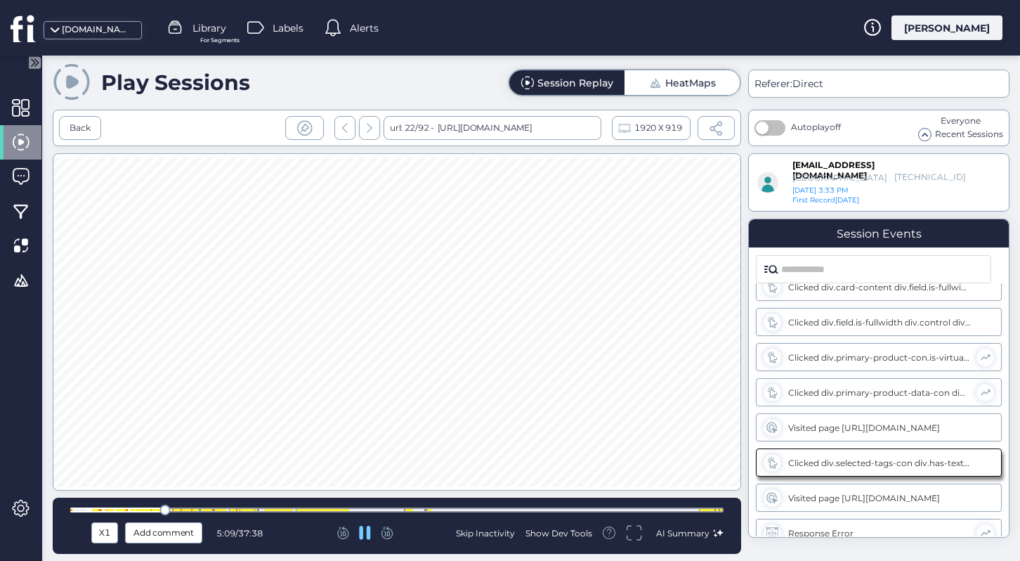
click at [181, 509] on div at bounding box center [182, 510] width 2 height 2
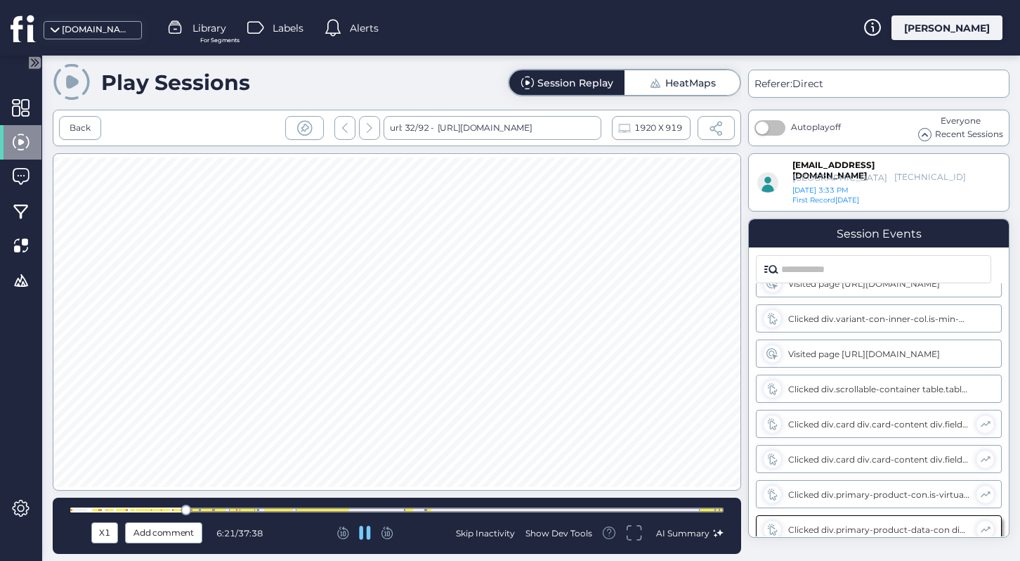
click at [207, 509] on div at bounding box center [208, 510] width 2 height 2
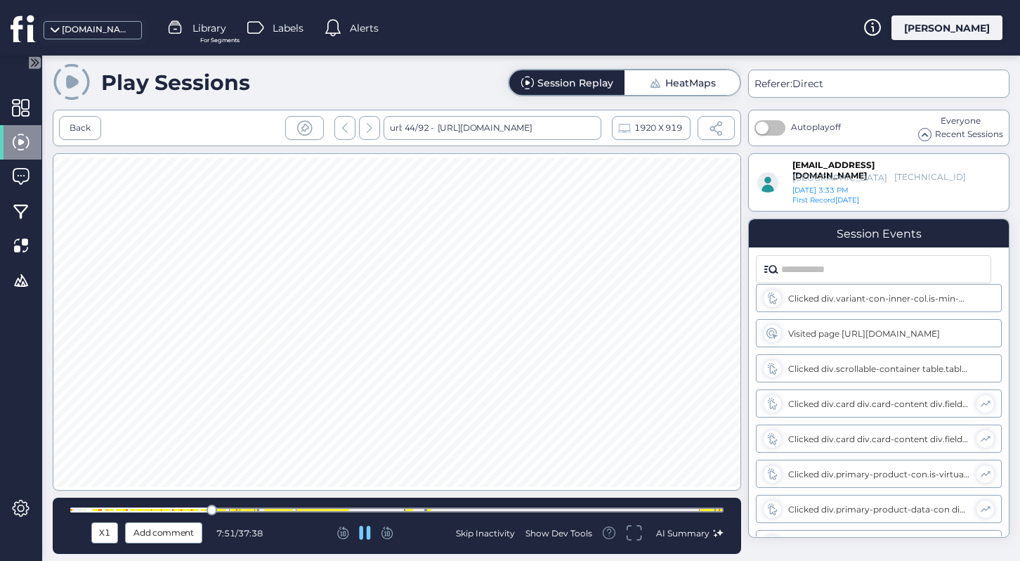
click at [235, 509] on div at bounding box center [235, 510] width 2 height 2
click at [265, 507] on div at bounding box center [396, 509] width 653 height 5
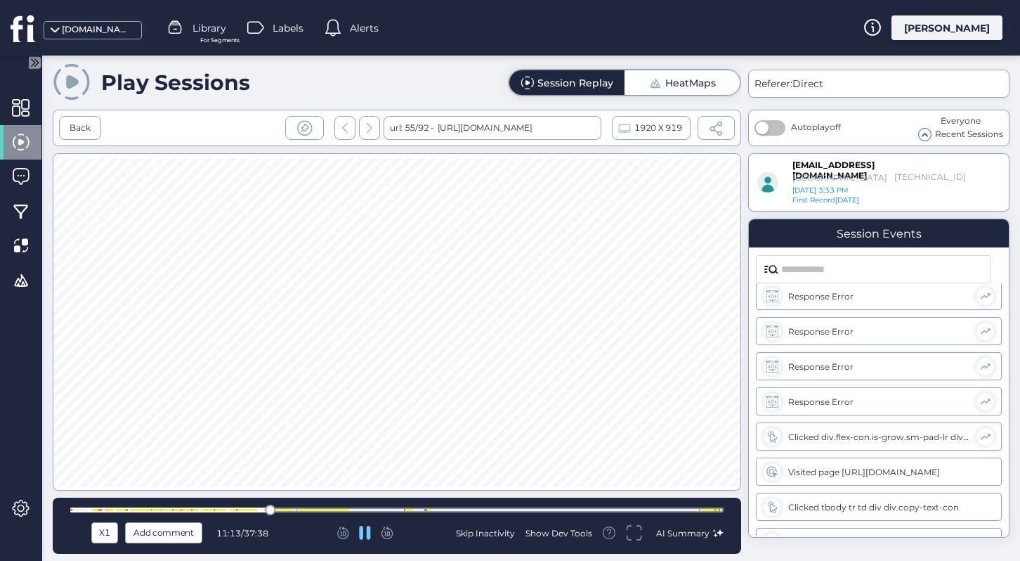
click at [284, 507] on div at bounding box center [396, 509] width 653 height 5
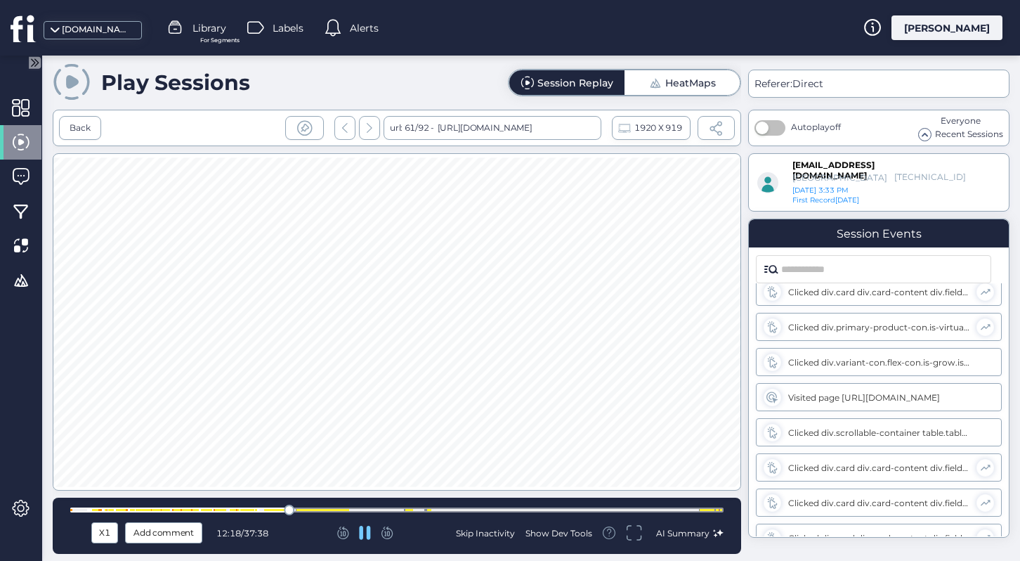
click at [317, 506] on div at bounding box center [396, 509] width 653 height 11
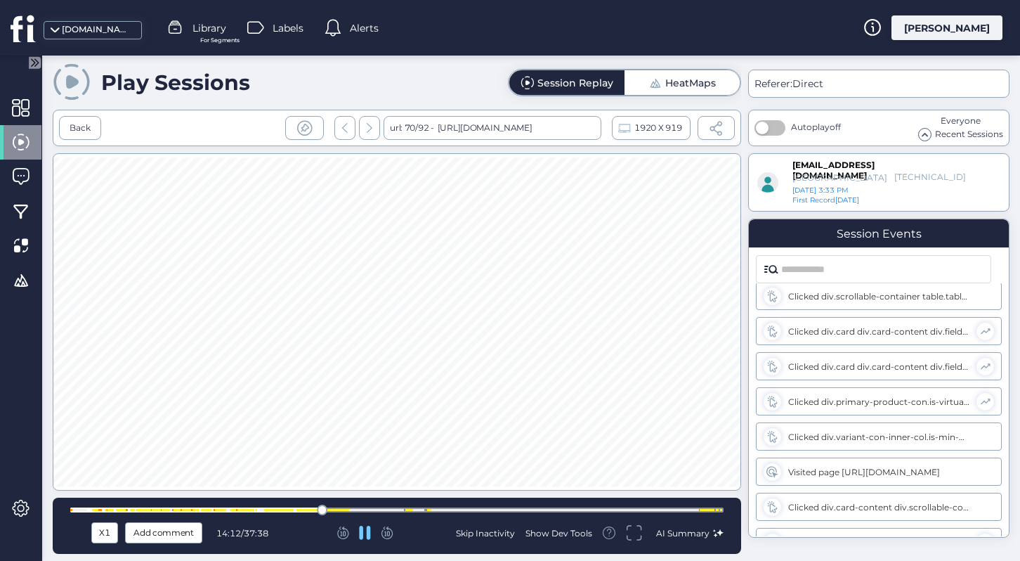
click at [348, 507] on div at bounding box center [396, 509] width 653 height 5
click at [372, 509] on div at bounding box center [396, 509] width 653 height 5
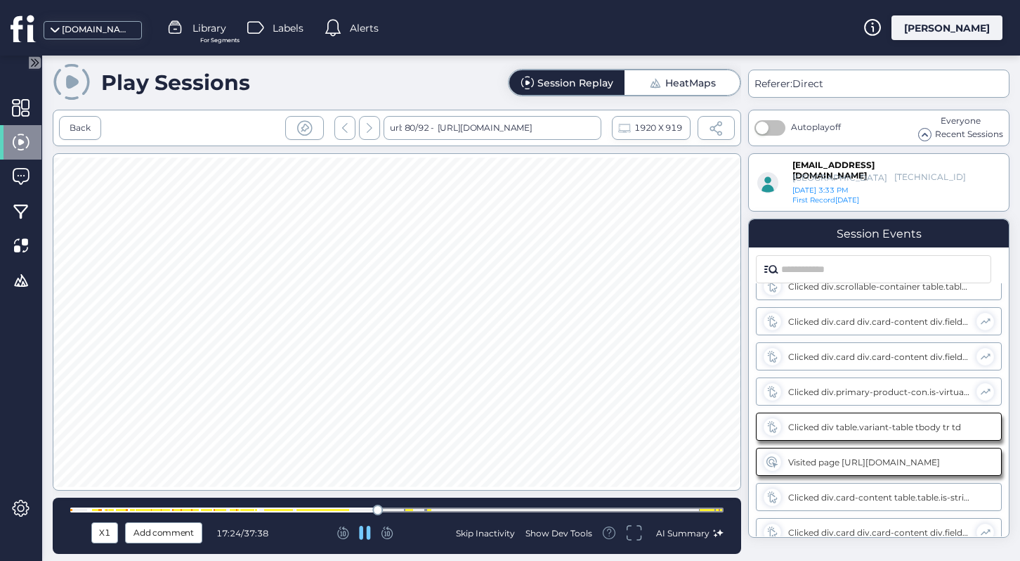
click at [401, 511] on div at bounding box center [396, 509] width 653 height 5
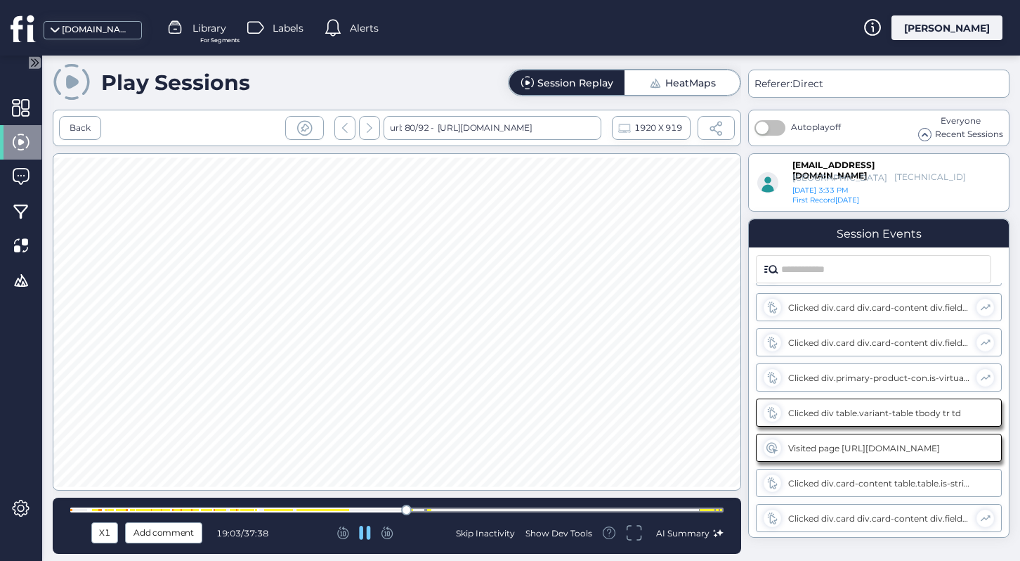
scroll to position [15351, 0]
click at [420, 510] on div at bounding box center [396, 509] width 653 height 5
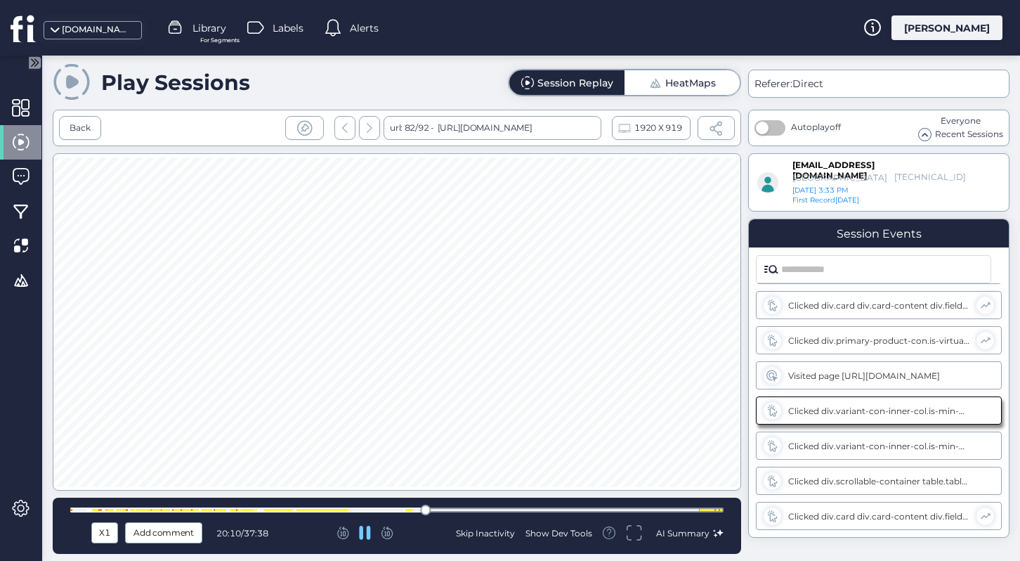
click at [440, 509] on div at bounding box center [396, 509] width 653 height 5
click at [460, 509] on div at bounding box center [396, 509] width 653 height 5
click at [487, 509] on div at bounding box center [396, 509] width 653 height 5
click at [516, 509] on div at bounding box center [396, 509] width 653 height 5
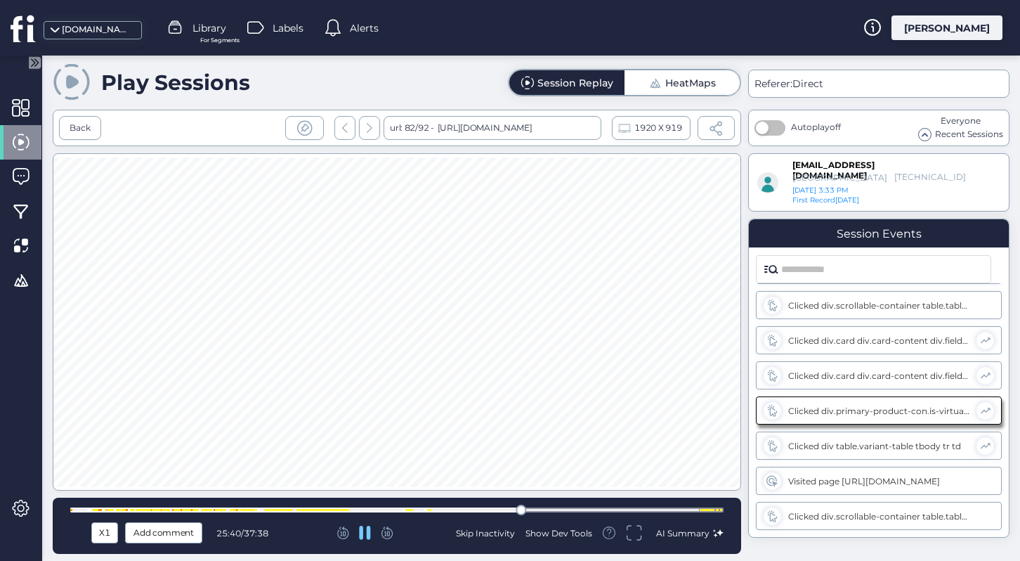
click at [548, 509] on div at bounding box center [396, 509] width 653 height 5
click at [586, 509] on div at bounding box center [396, 509] width 653 height 5
click at [625, 509] on div at bounding box center [396, 509] width 653 height 5
click at [657, 509] on div at bounding box center [396, 509] width 653 height 5
click at [700, 509] on div at bounding box center [701, 510] width 2 height 2
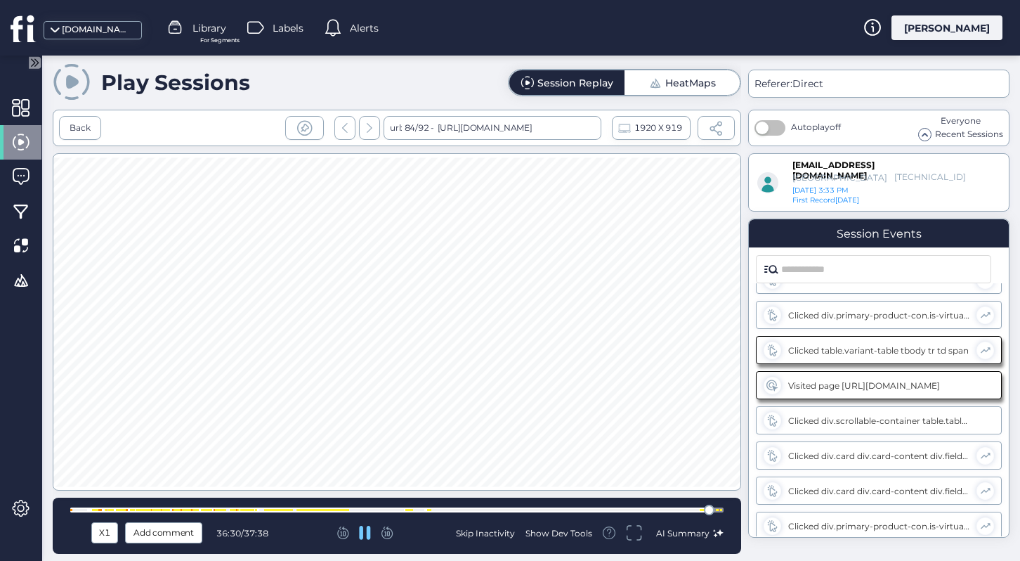
scroll to position [16300, 0]
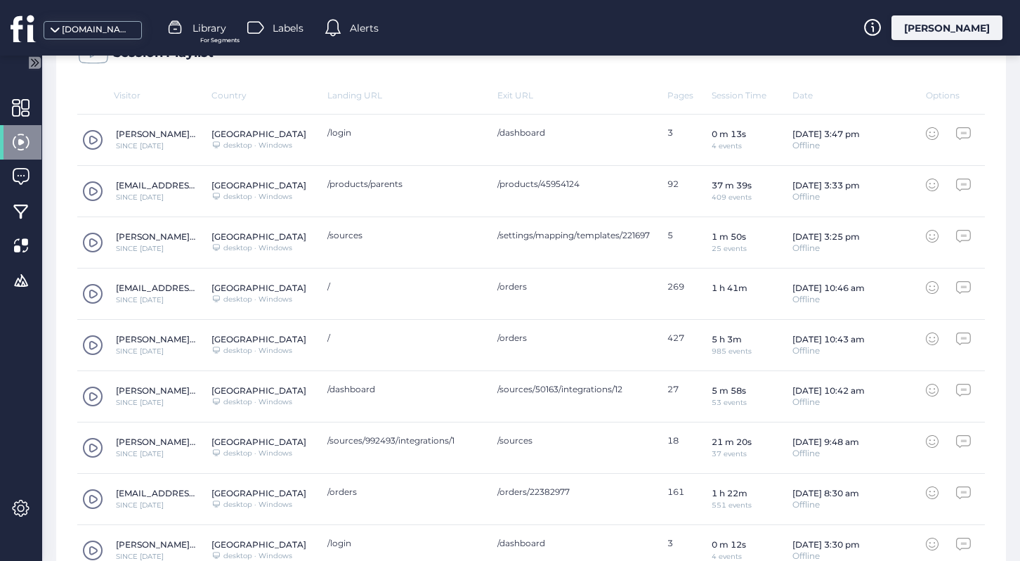
scroll to position [468, 0]
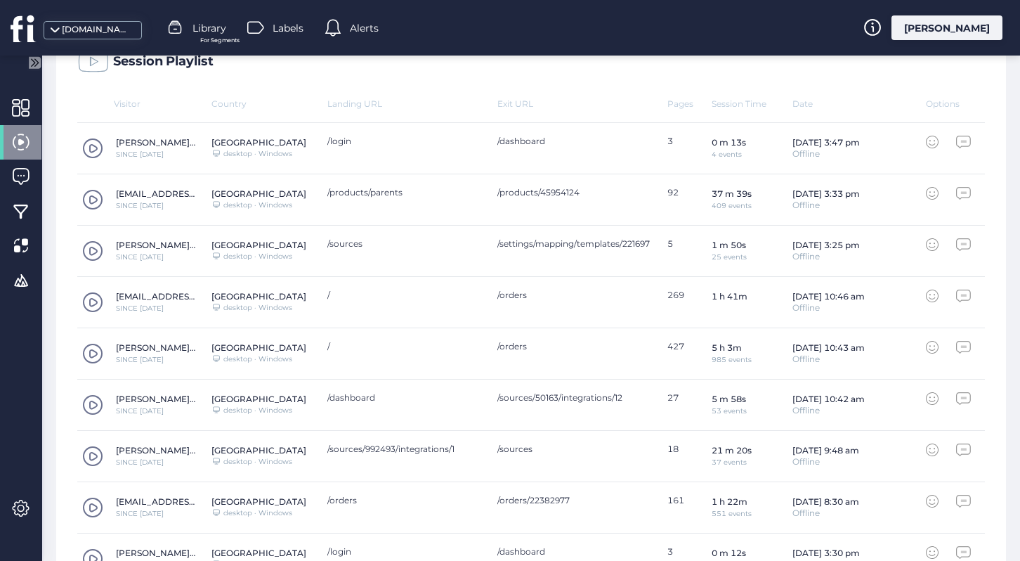
click at [93, 358] on span at bounding box center [92, 353] width 21 height 21
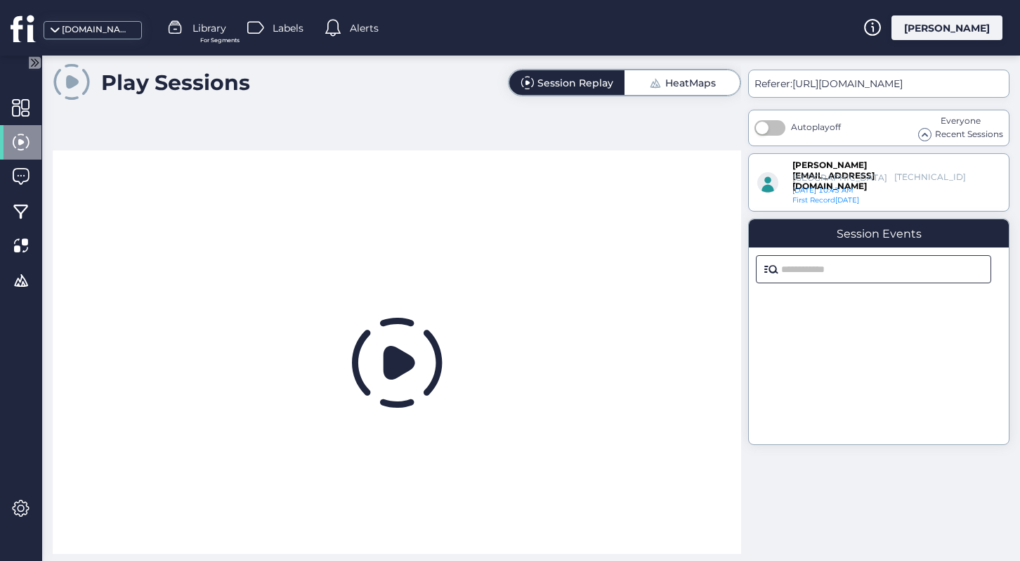
click at [840, 266] on input "text" at bounding box center [882, 269] width 202 height 27
type input "******"
click at [23, 148] on span at bounding box center [21, 142] width 18 height 18
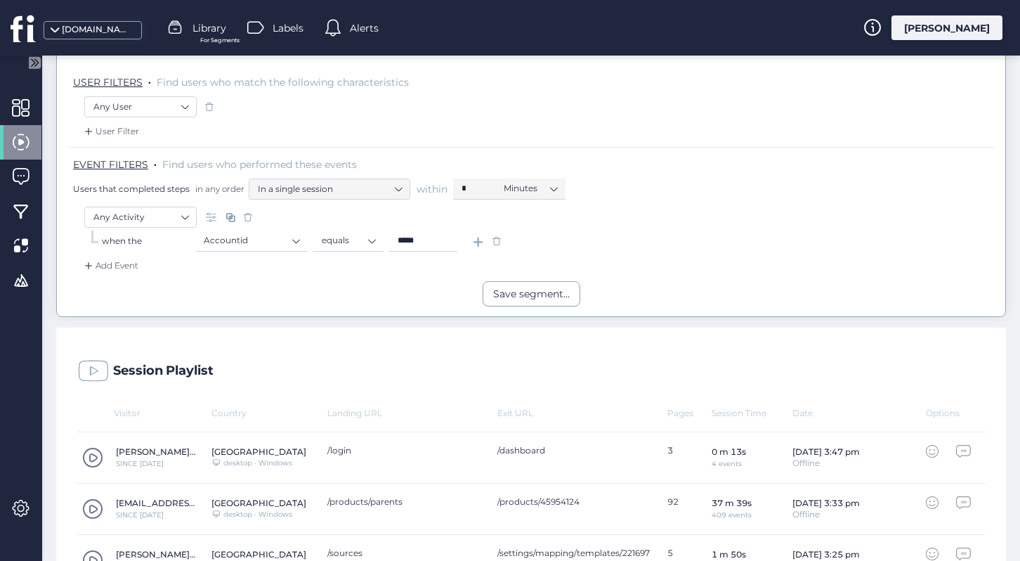
scroll to position [185, 0]
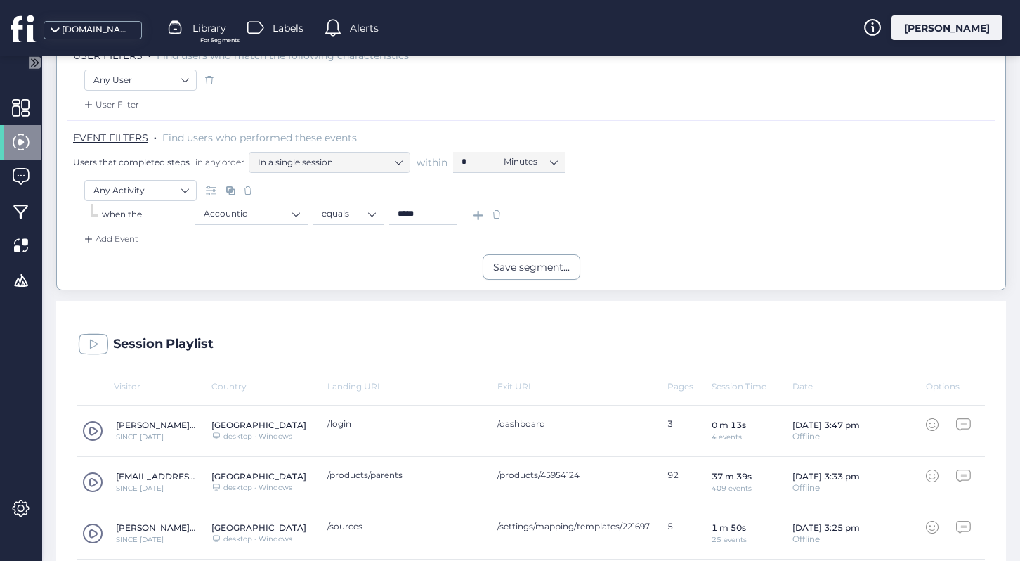
click at [129, 242] on div "Add Event" at bounding box center [110, 239] width 57 height 14
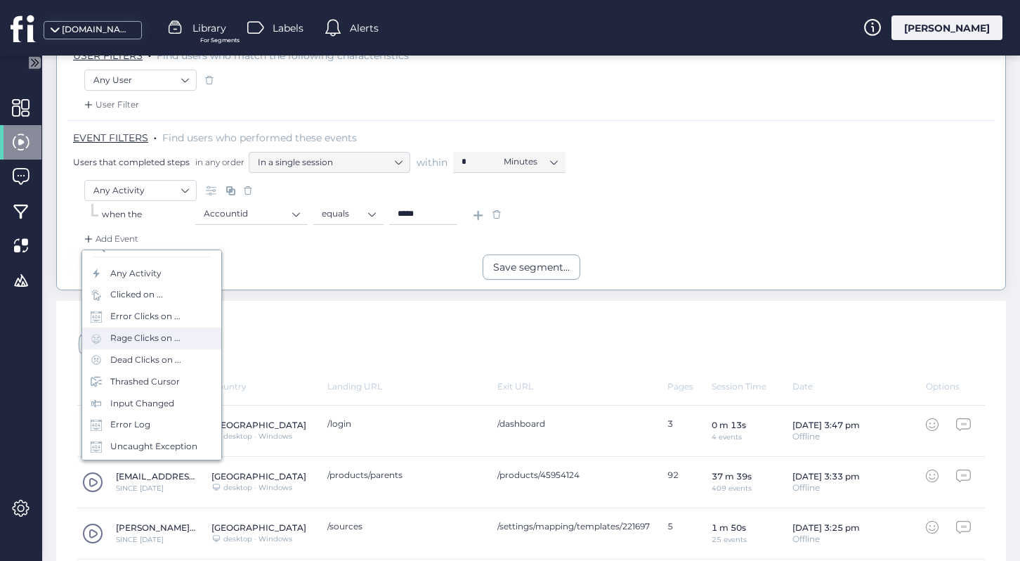
scroll to position [35, 0]
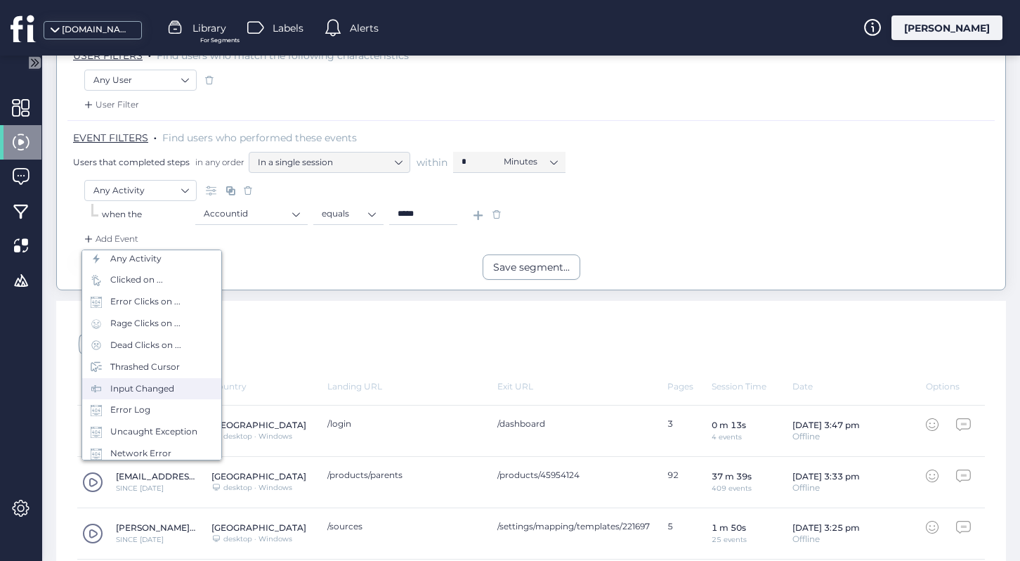
click at [155, 390] on div "Input Changed" at bounding box center [142, 388] width 64 height 13
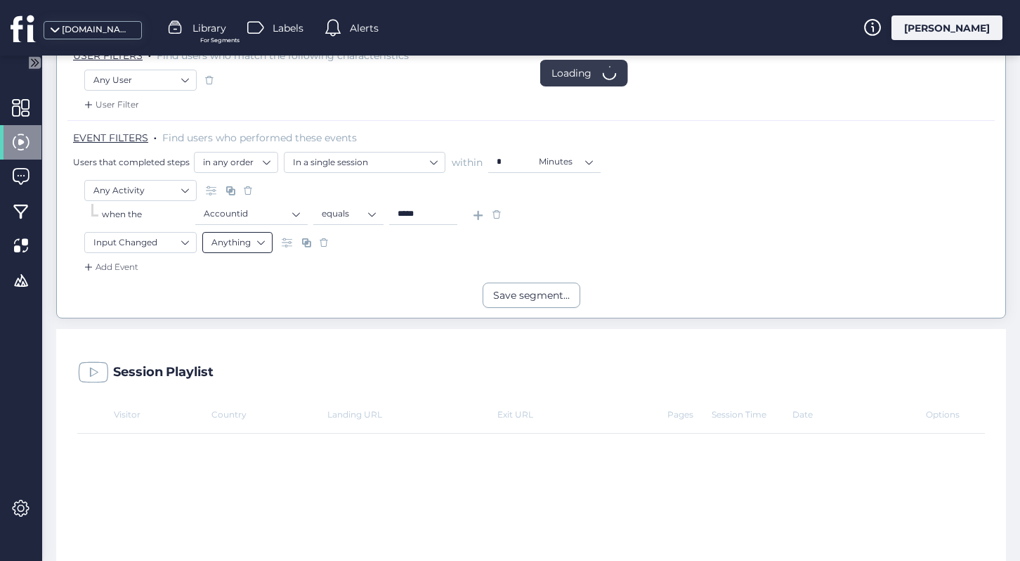
click at [245, 240] on nz-select-item "Anything" at bounding box center [237, 242] width 52 height 21
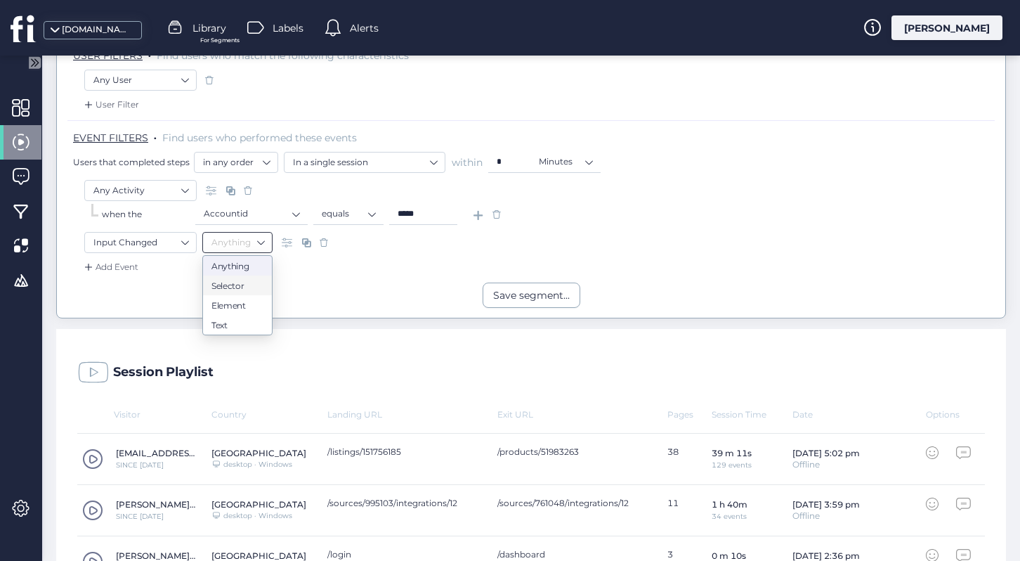
click at [408, 292] on div "Save segment..." at bounding box center [531, 294] width 949 height 25
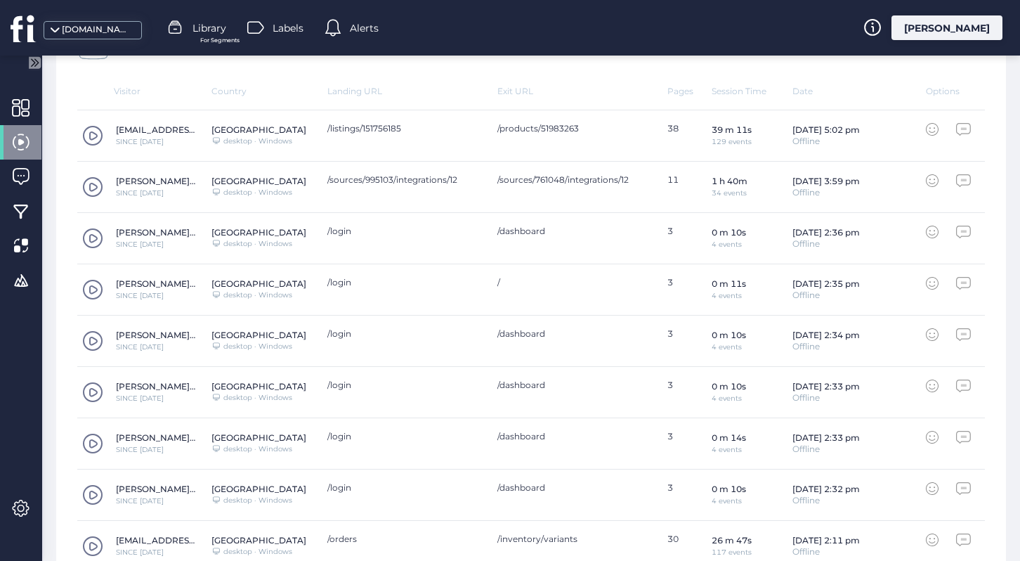
scroll to position [624, 0]
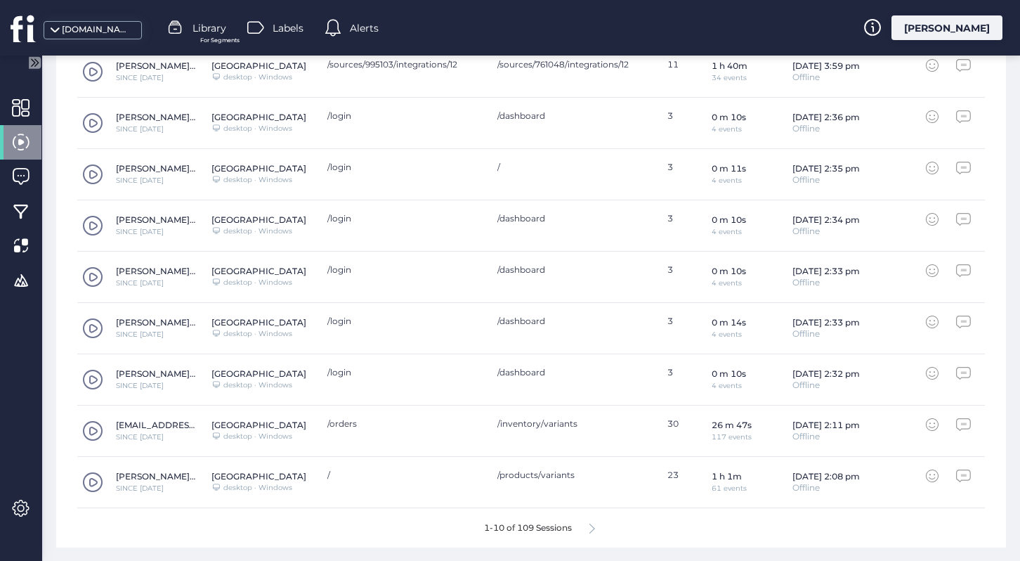
click at [597, 530] on div "1-10 of 109 Sessions" at bounding box center [531, 527] width 908 height 39
click at [592, 528] on icon at bounding box center [592, 528] width 6 height 11
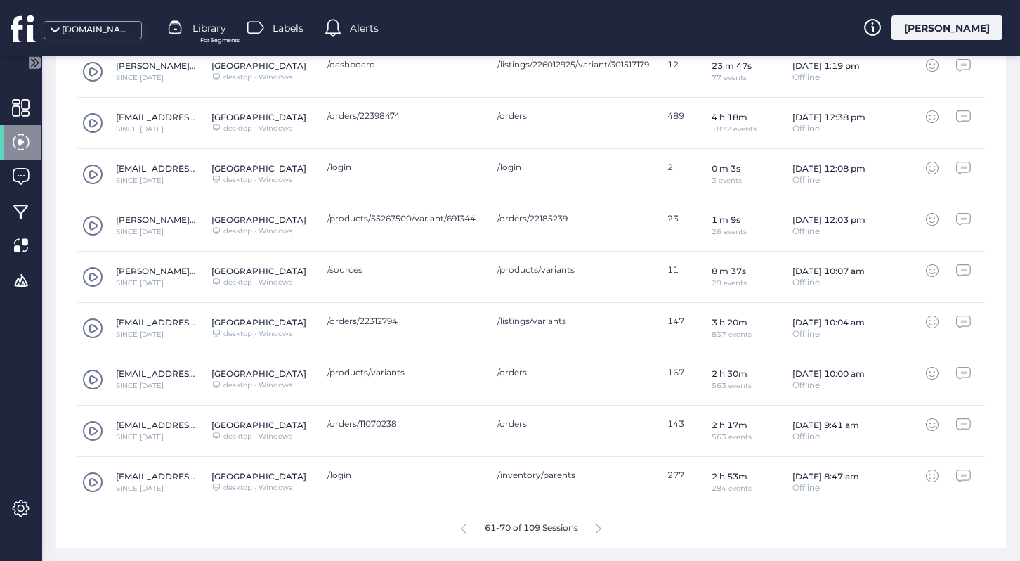
click at [601, 528] on icon at bounding box center [599, 528] width 6 height 11
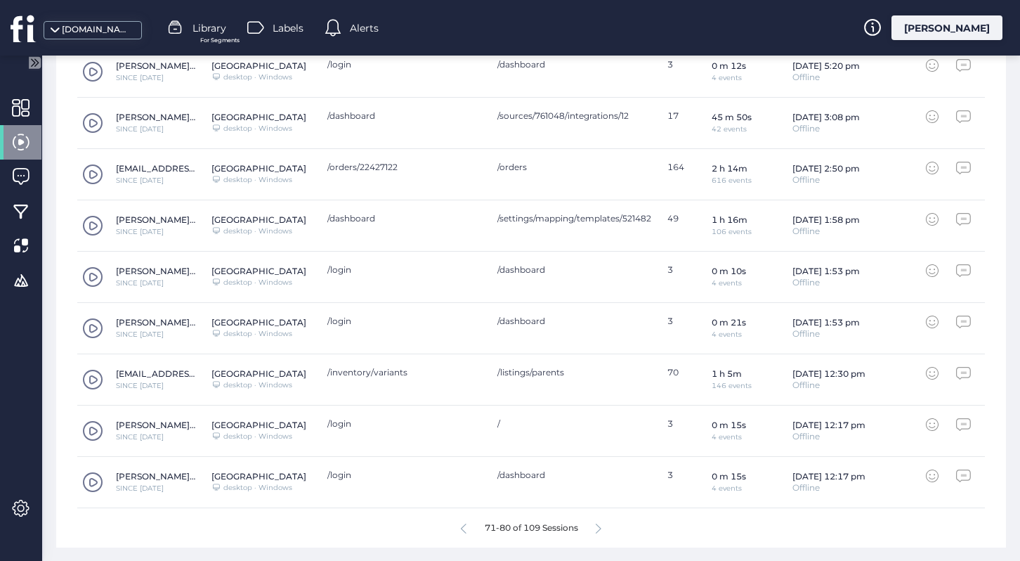
click at [601, 528] on icon at bounding box center [599, 528] width 6 height 11
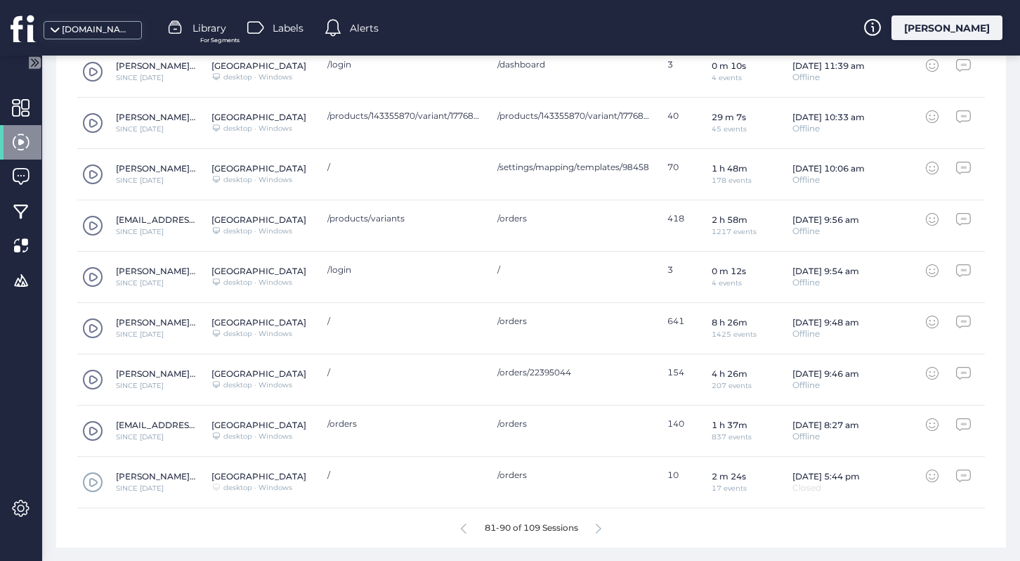
click at [601, 528] on icon at bounding box center [599, 528] width 6 height 11
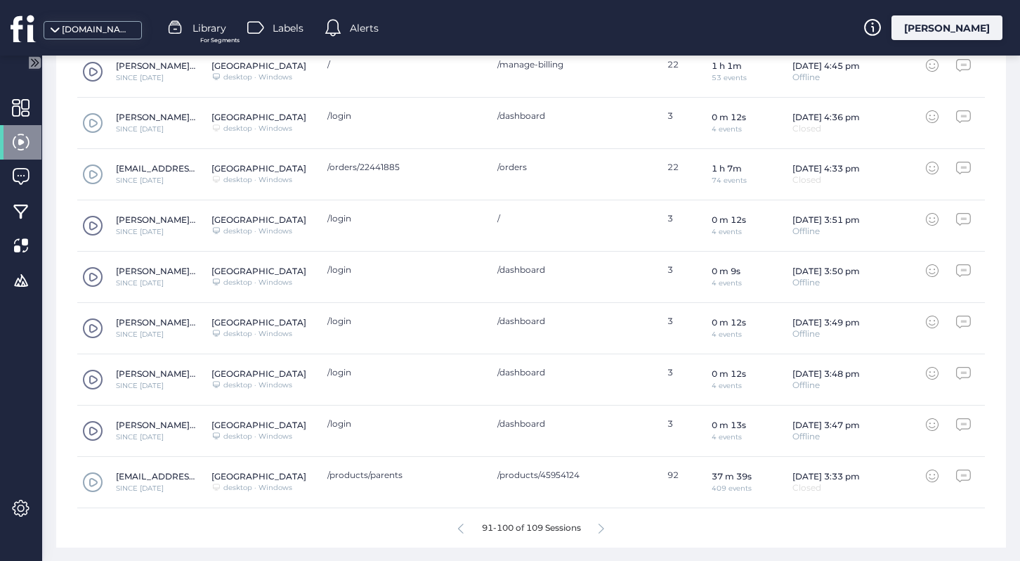
click at [603, 530] on icon at bounding box center [602, 528] width 6 height 11
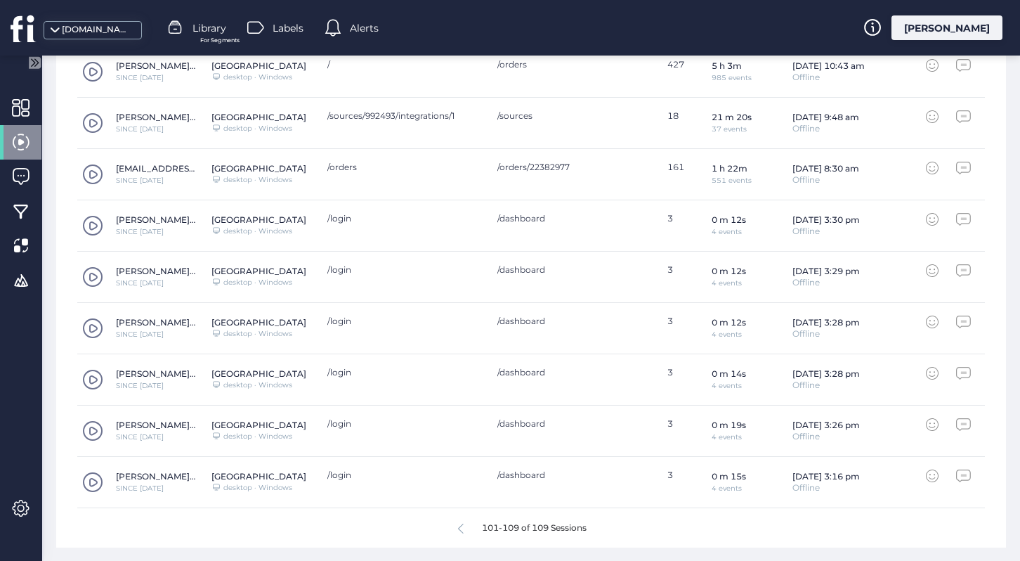
click at [459, 535] on div "101-109 of 109 Sessions" at bounding box center [531, 527] width 908 height 39
click at [458, 530] on icon at bounding box center [461, 528] width 6 height 11
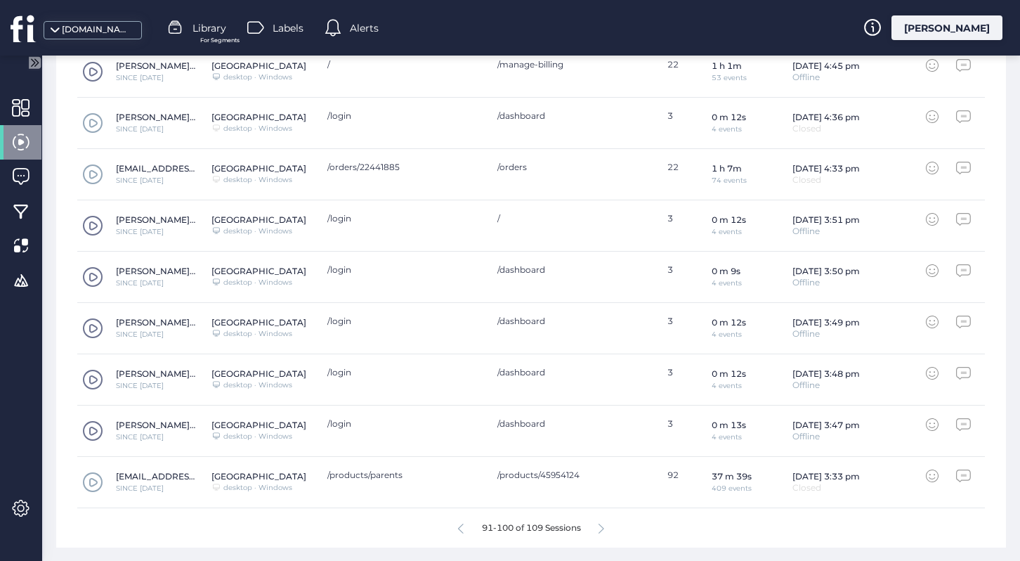
click at [89, 478] on span at bounding box center [92, 481] width 21 height 21
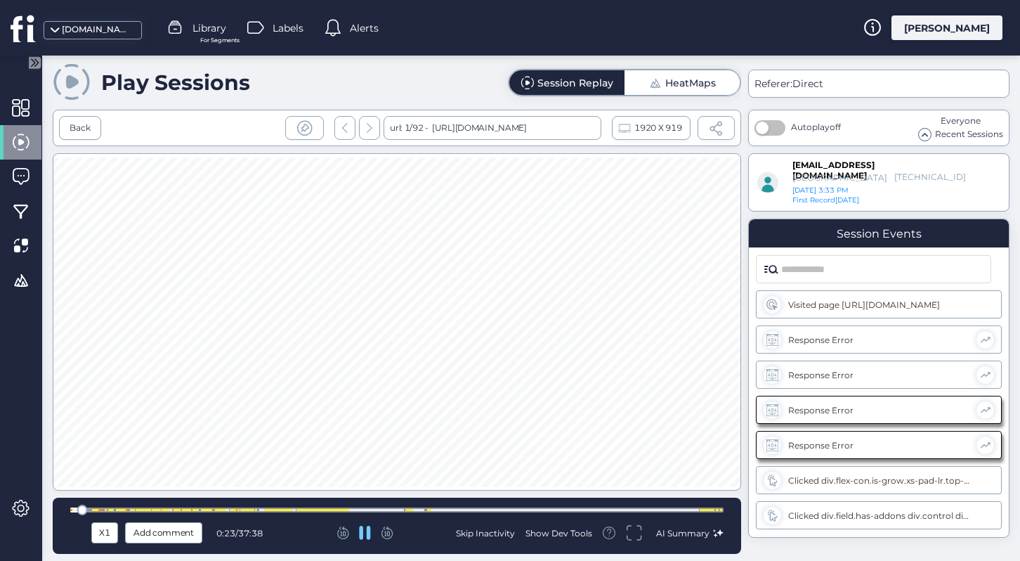
click at [92, 507] on div at bounding box center [396, 509] width 653 height 5
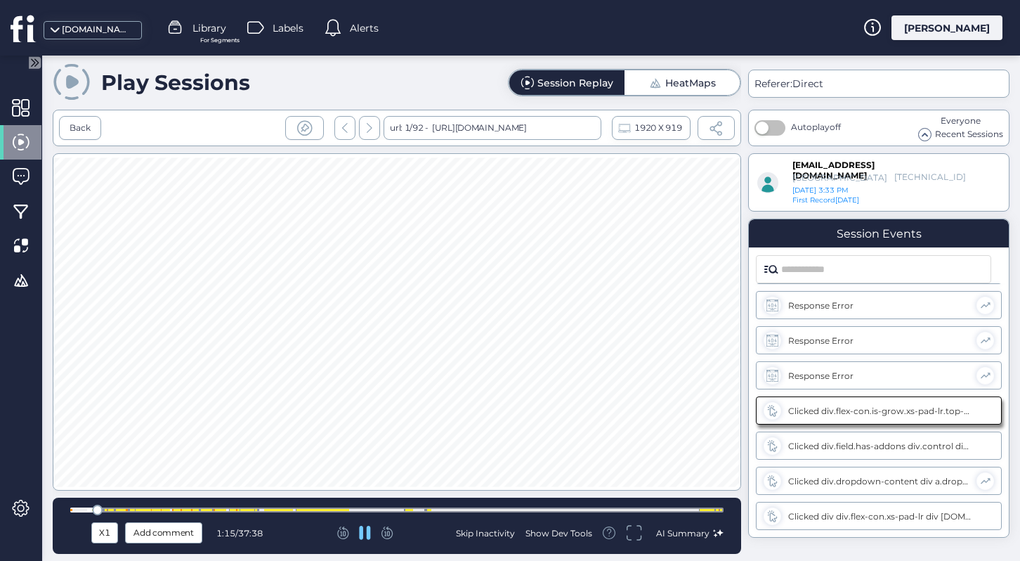
click at [107, 510] on div at bounding box center [396, 509] width 653 height 5
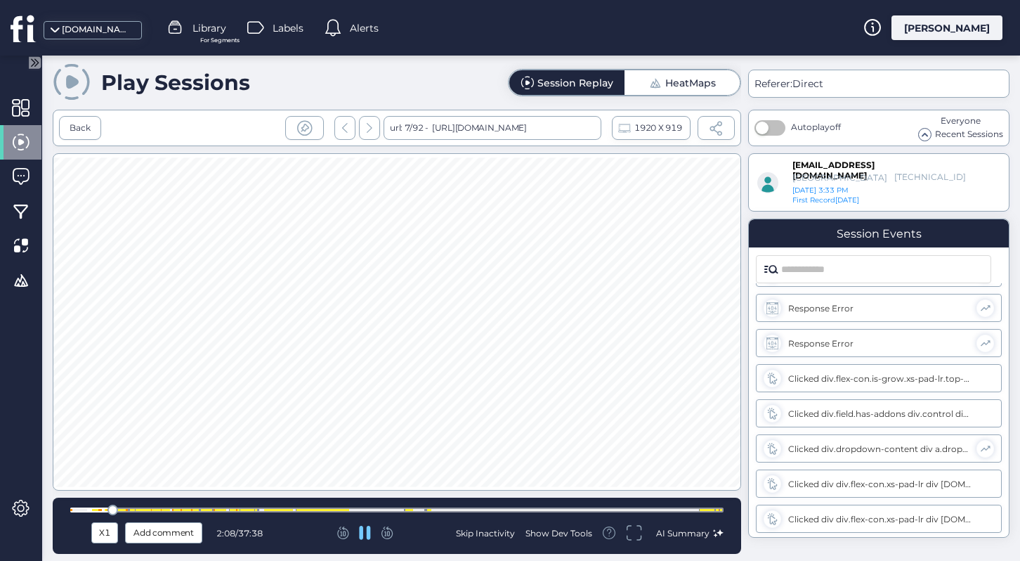
click at [129, 510] on div at bounding box center [396, 509] width 653 height 5
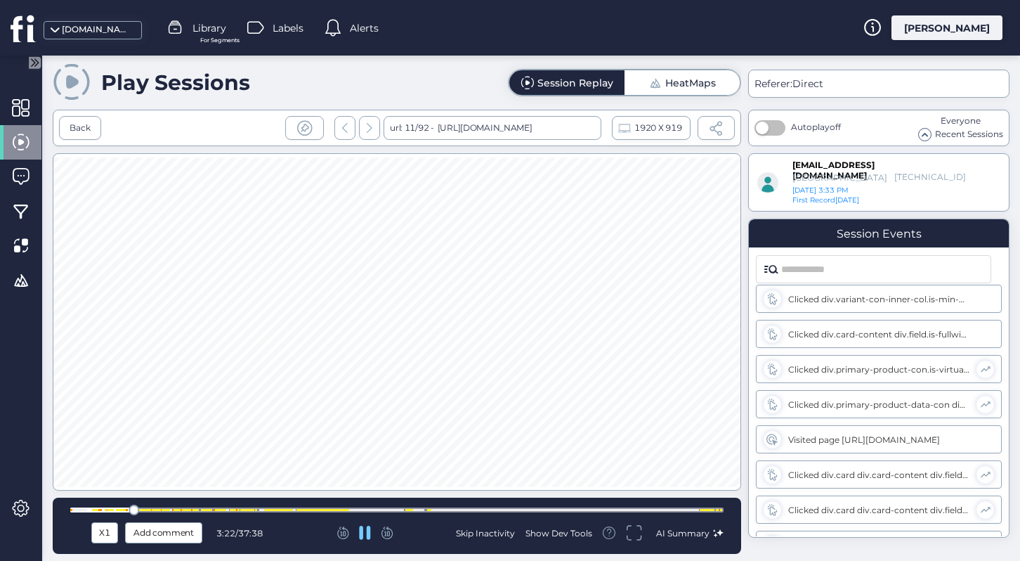
click at [141, 509] on div at bounding box center [141, 510] width 2 height 2
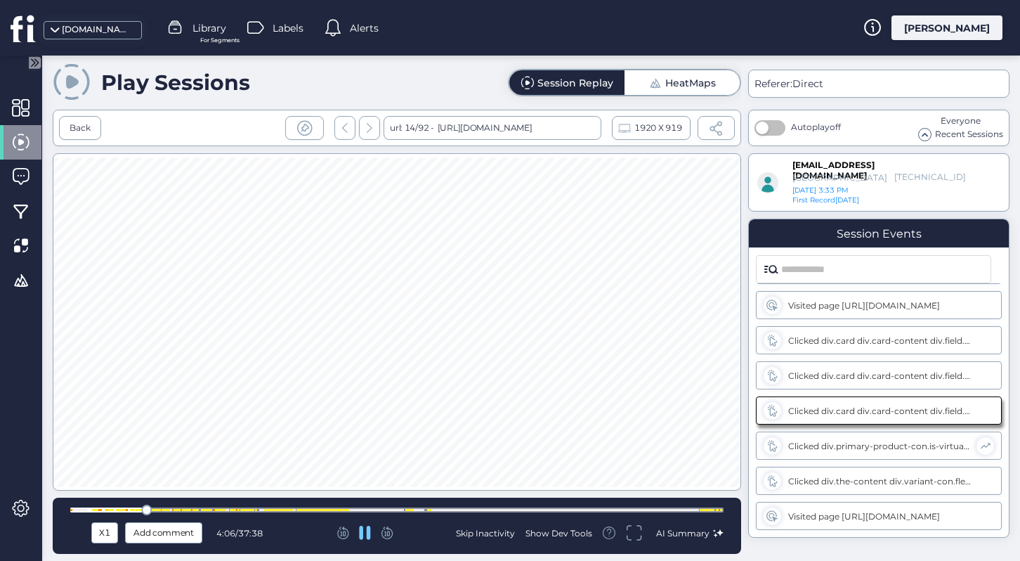
click at [164, 509] on div at bounding box center [165, 510] width 2 height 2
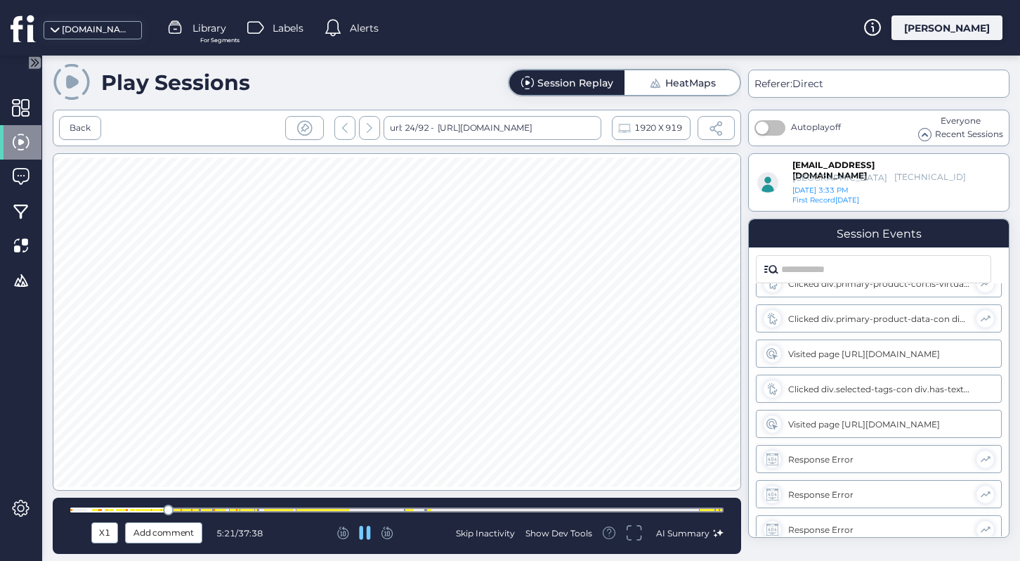
click at [174, 509] on div at bounding box center [175, 510] width 2 height 2
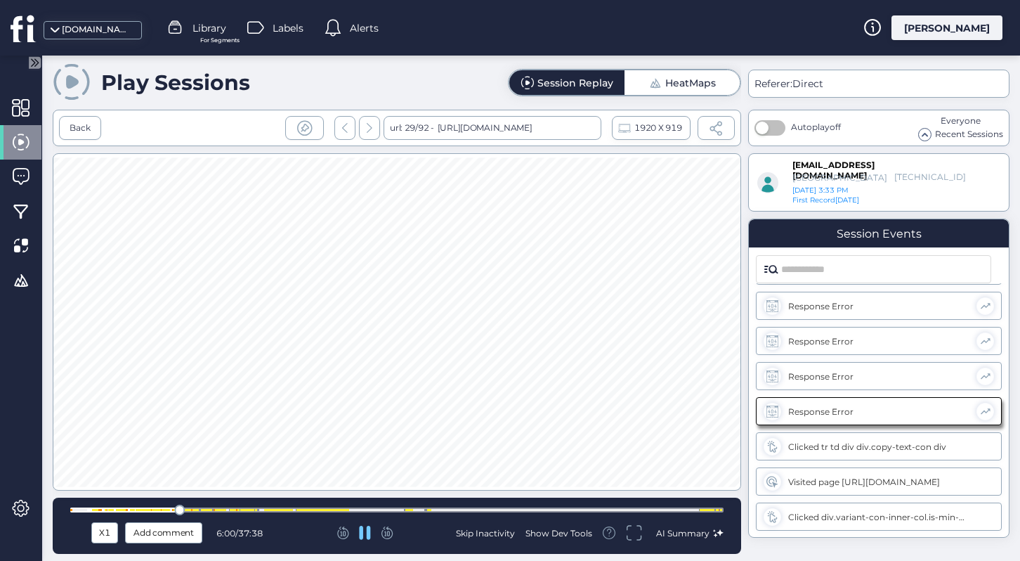
click at [198, 508] on div at bounding box center [396, 509] width 653 height 5
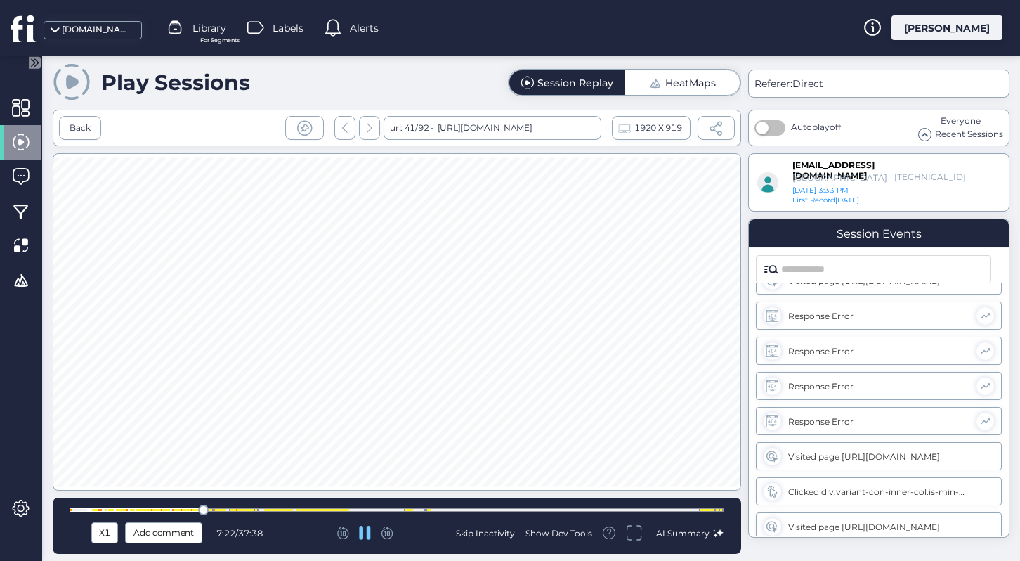
click at [221, 506] on div at bounding box center [396, 509] width 653 height 11
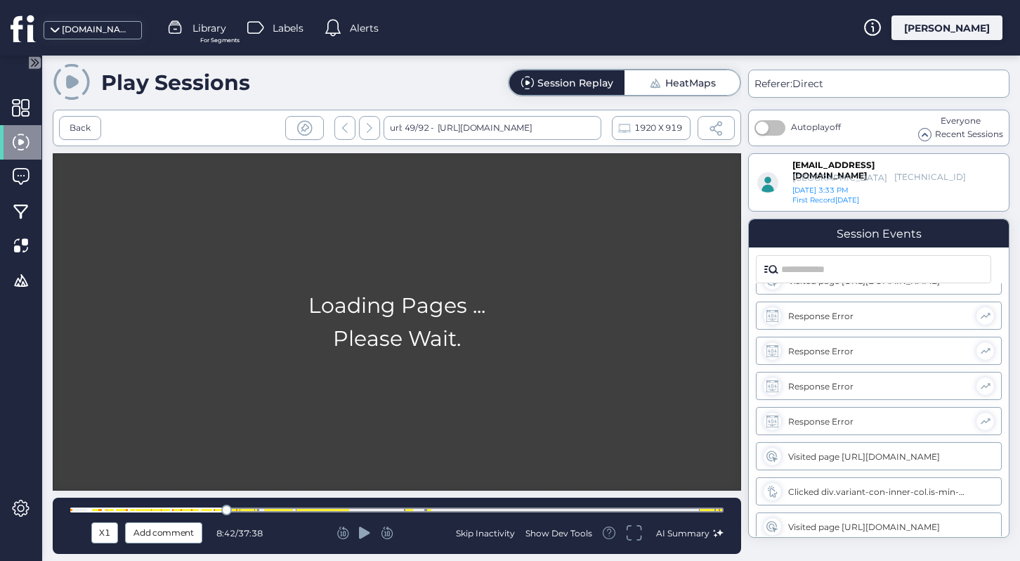
click at [252, 506] on div at bounding box center [396, 509] width 653 height 11
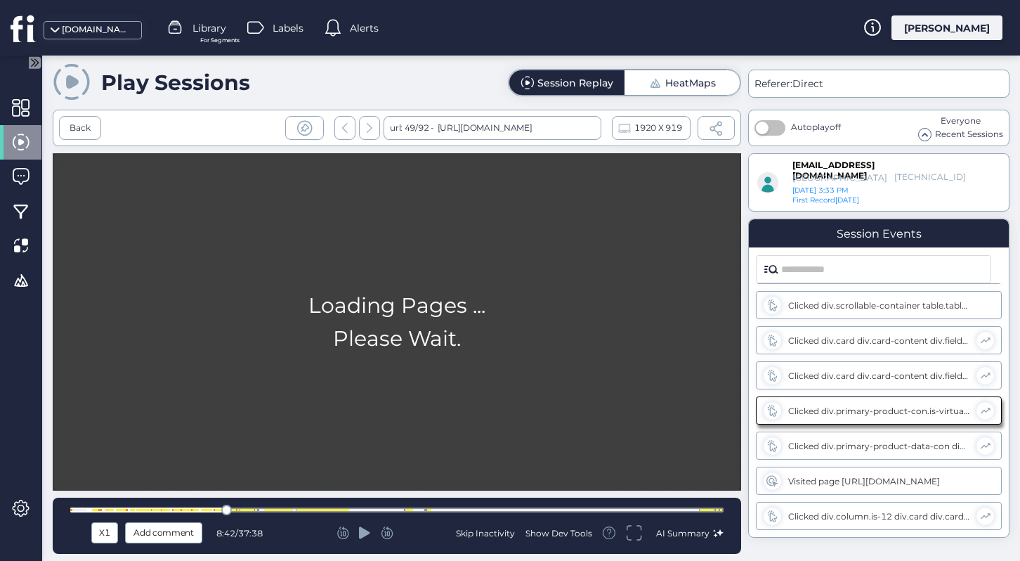
click at [253, 511] on div at bounding box center [396, 509] width 653 height 5
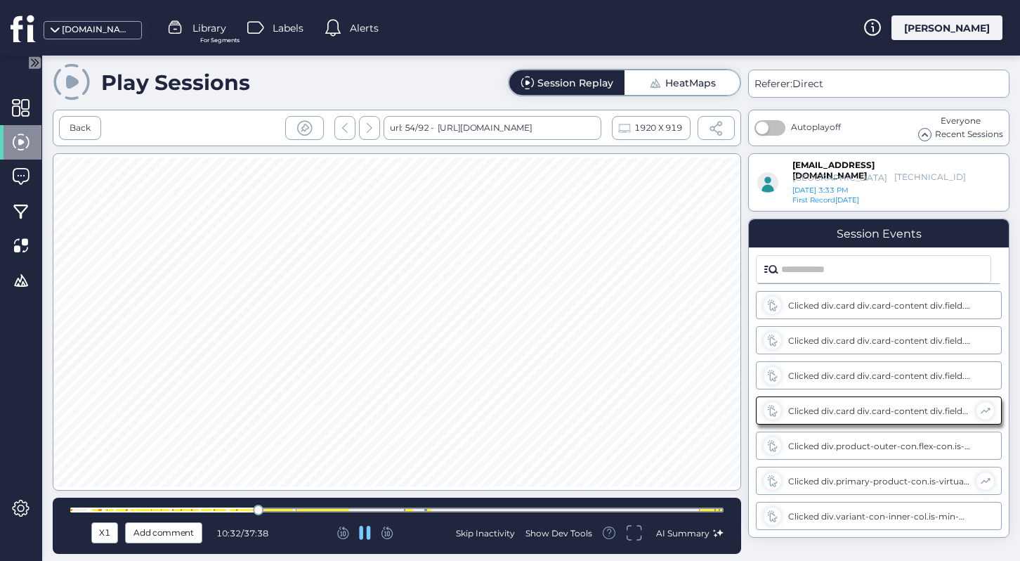
click at [363, 512] on div at bounding box center [396, 509] width 653 height 11
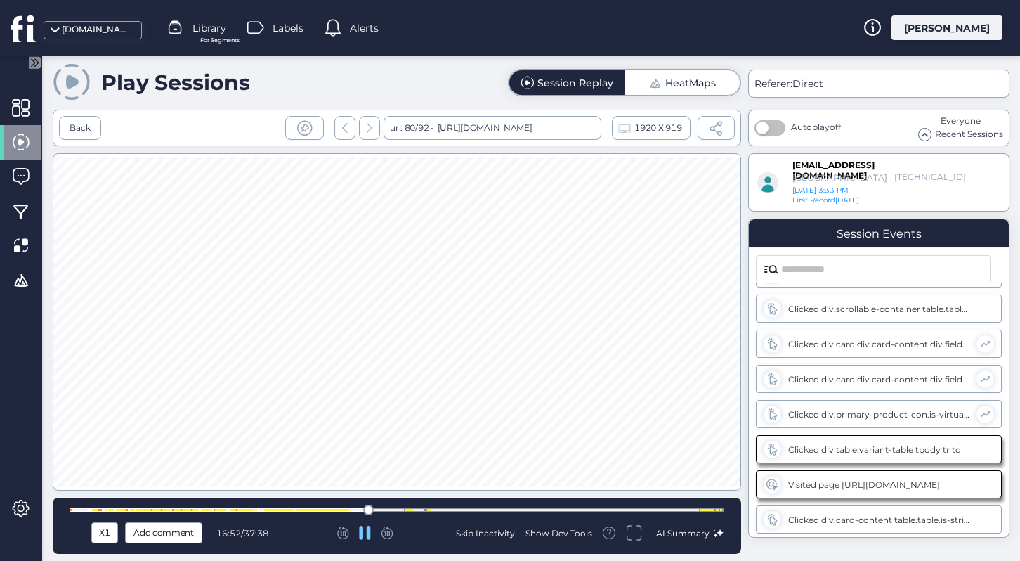
scroll to position [15351, 0]
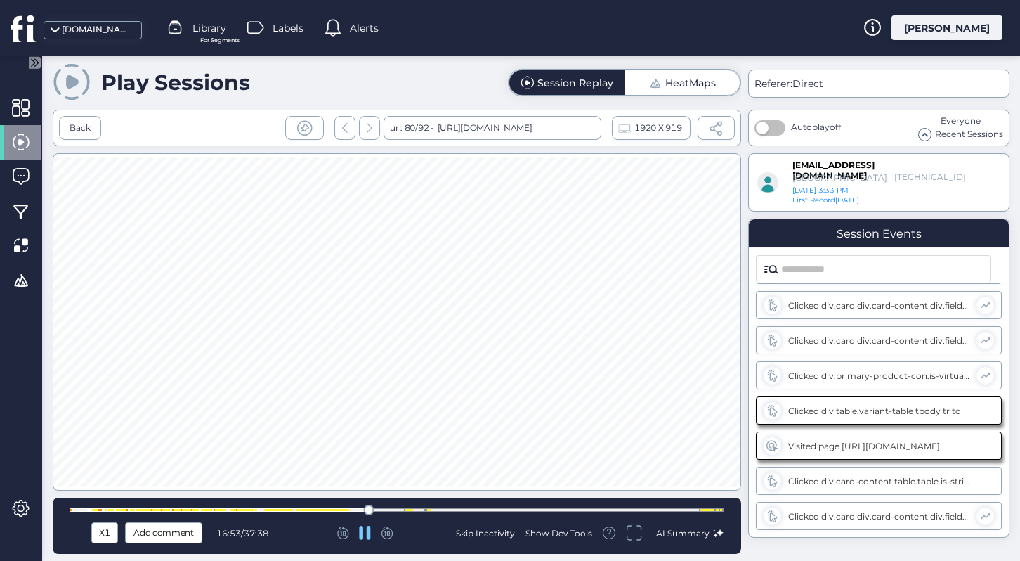
click at [383, 511] on div at bounding box center [396, 509] width 653 height 5
click at [414, 509] on div at bounding box center [396, 509] width 653 height 5
click at [436, 509] on div at bounding box center [396, 509] width 653 height 5
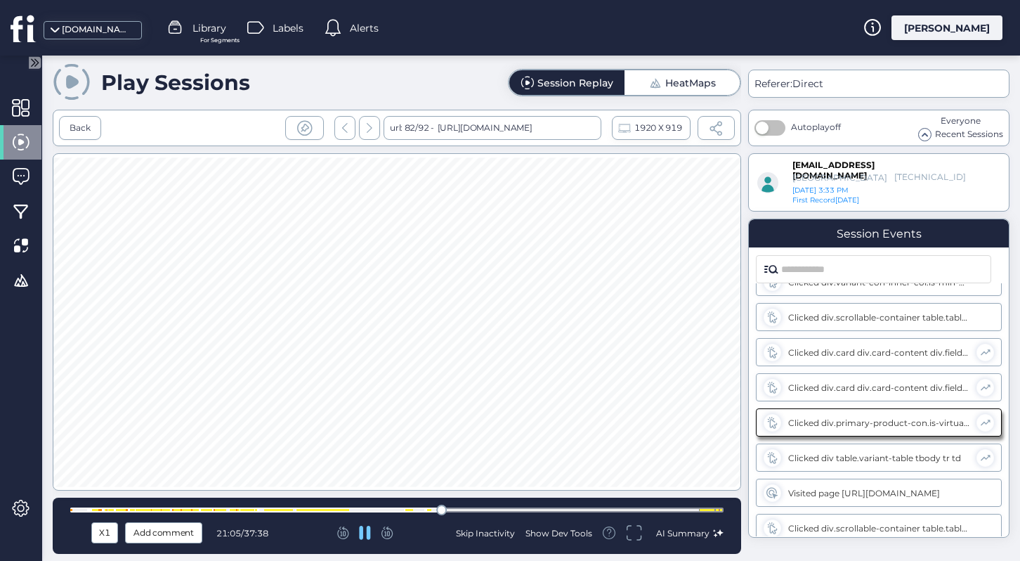
scroll to position [15984, 0]
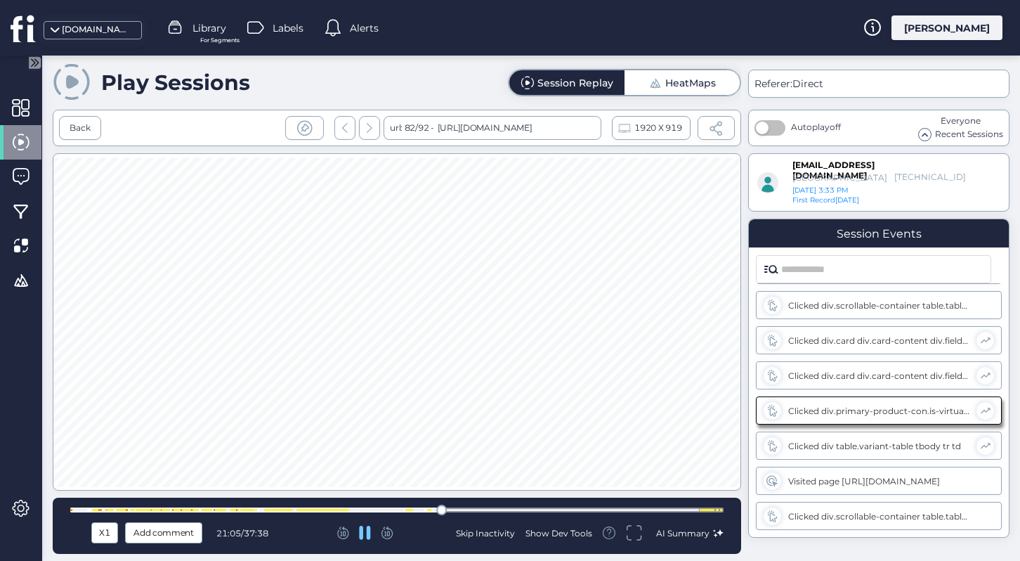
click at [463, 509] on div at bounding box center [396, 509] width 653 height 5
click at [508, 509] on div at bounding box center [396, 509] width 653 height 5
click at [547, 509] on div at bounding box center [396, 509] width 653 height 5
click at [593, 509] on div at bounding box center [396, 509] width 653 height 5
click at [615, 508] on div at bounding box center [396, 509] width 653 height 5
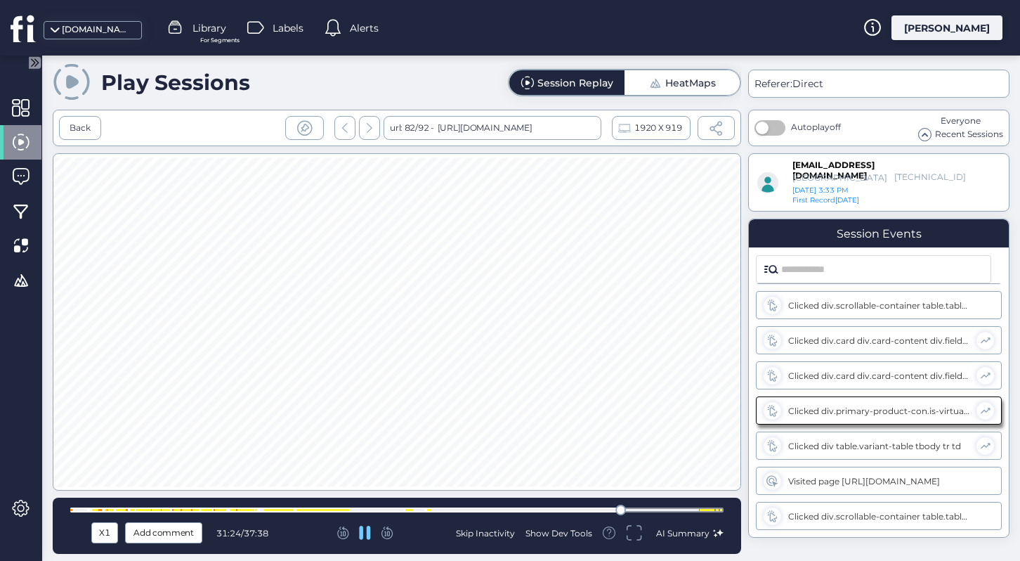
click at [639, 508] on div at bounding box center [396, 509] width 653 height 5
click at [665, 508] on div at bounding box center [396, 509] width 653 height 5
click at [686, 509] on div at bounding box center [396, 509] width 653 height 5
click at [698, 510] on div at bounding box center [396, 509] width 653 height 5
click at [711, 510] on div at bounding box center [712, 510] width 2 height 2
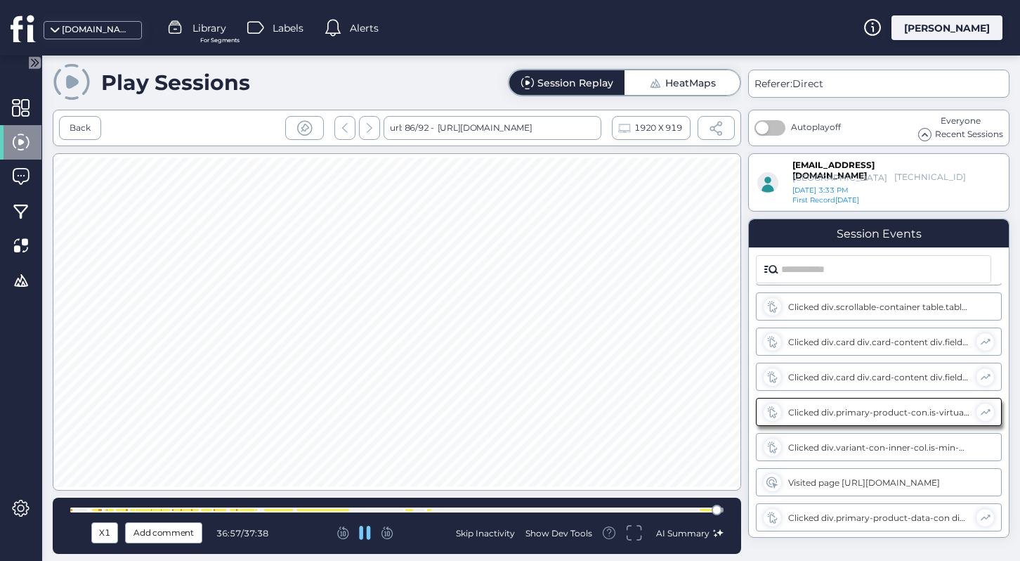
scroll to position [16827, 0]
click at [107, 511] on div at bounding box center [396, 509] width 653 height 5
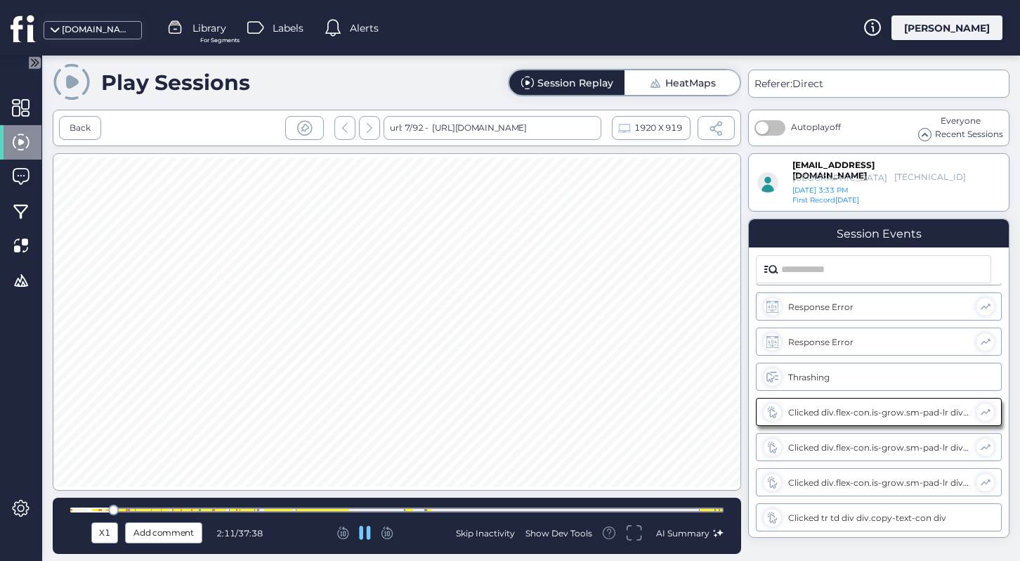
scroll to position [1756, 0]
click at [98, 124] on div "Back" at bounding box center [80, 128] width 42 height 24
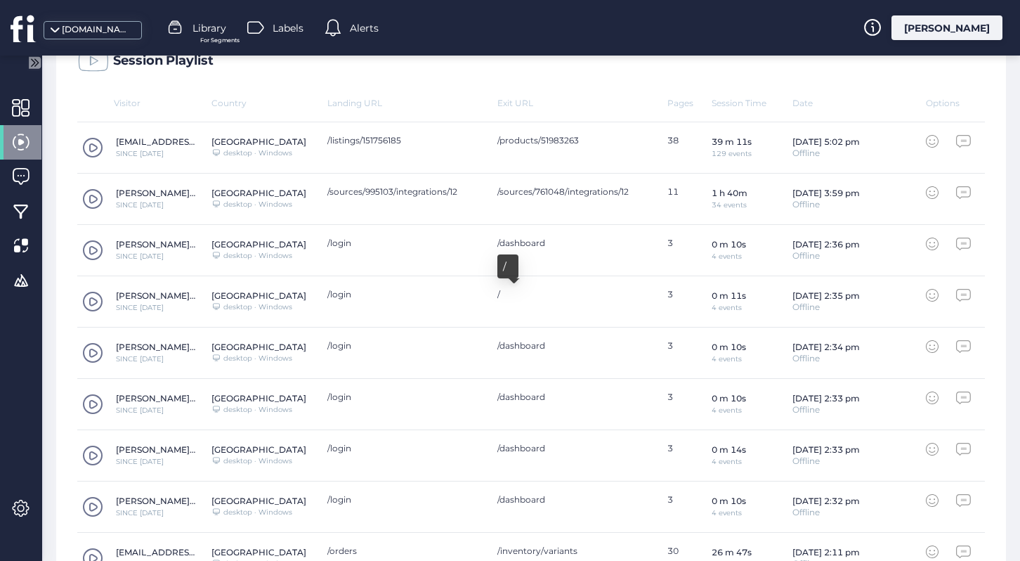
scroll to position [624, 0]
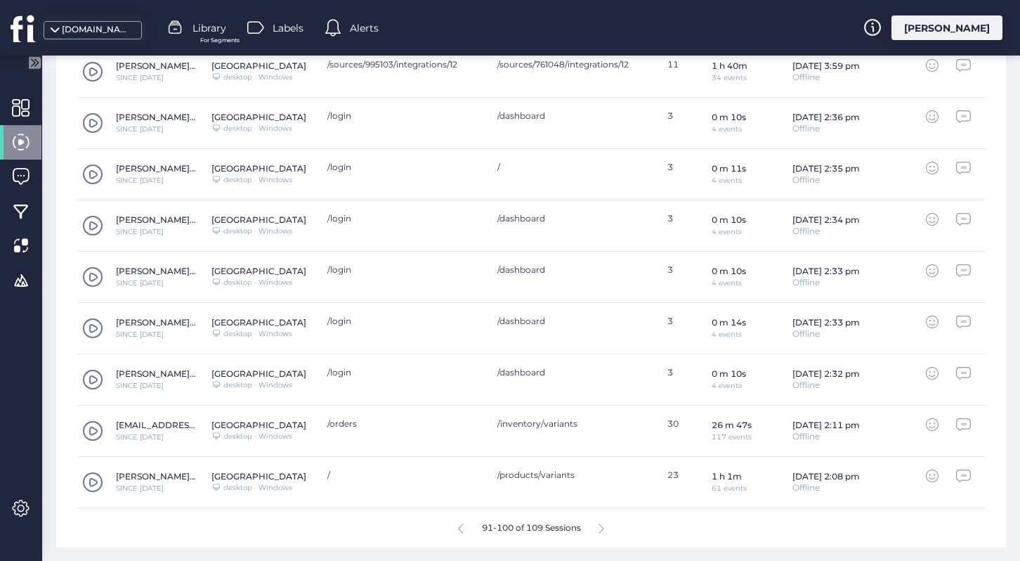
click at [97, 429] on span at bounding box center [92, 430] width 21 height 21
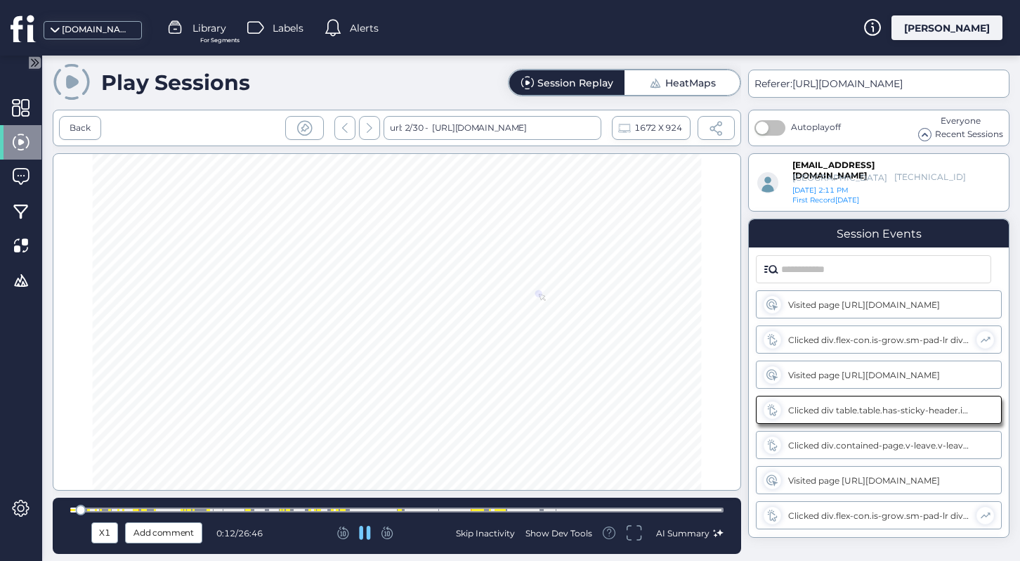
click at [100, 506] on div at bounding box center [396, 509] width 653 height 11
click at [118, 508] on div at bounding box center [396, 509] width 653 height 5
click at [134, 509] on div at bounding box center [135, 510] width 2 height 2
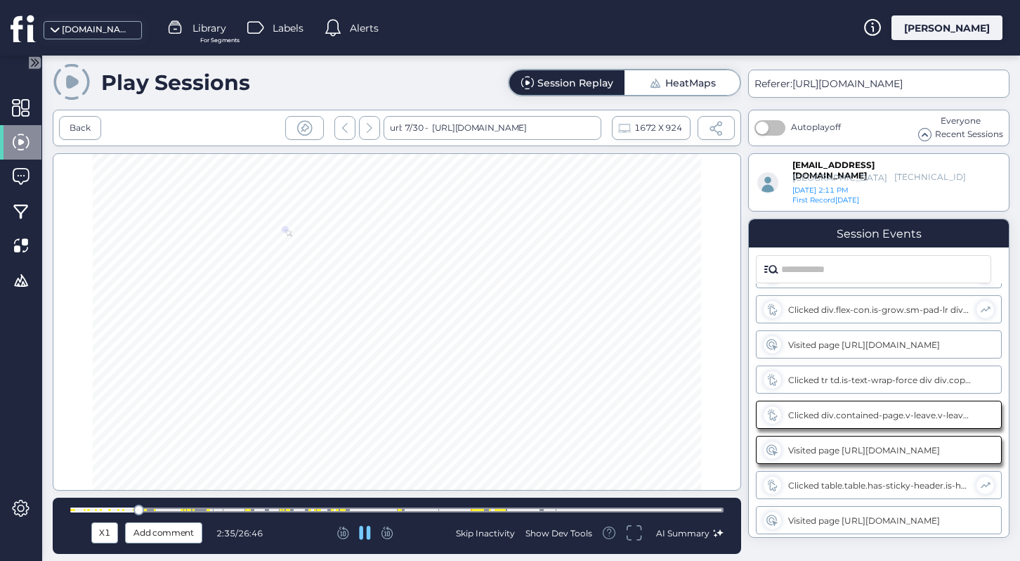
scroll to position [667, 0]
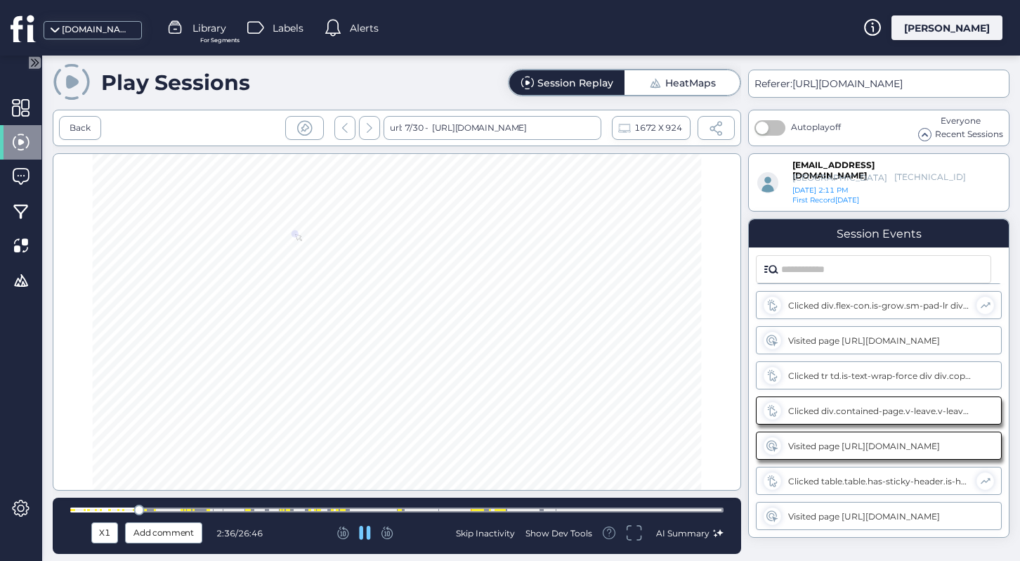
click at [167, 508] on div at bounding box center [396, 509] width 653 height 5
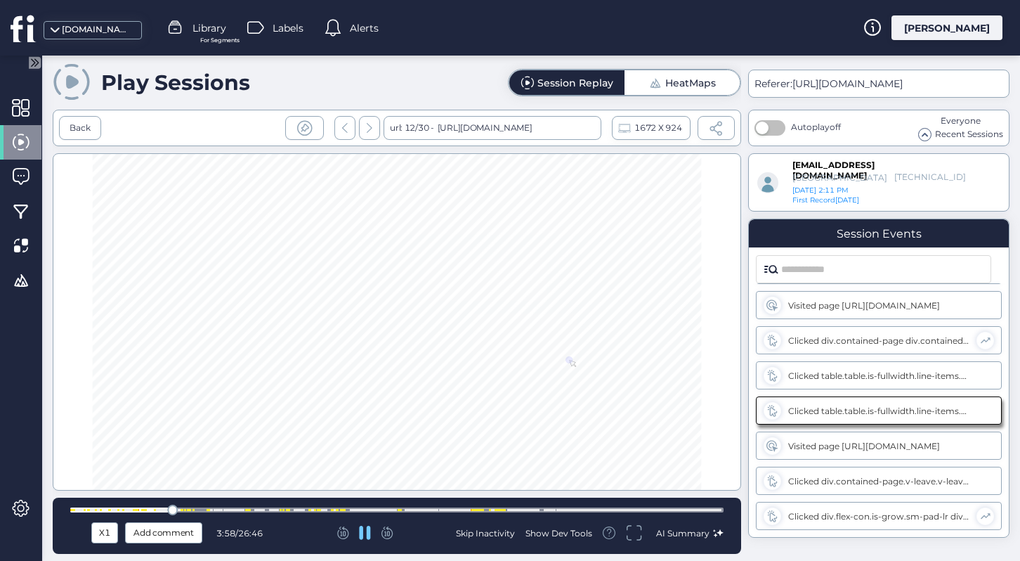
click at [188, 507] on div at bounding box center [396, 509] width 653 height 5
click at [218, 507] on div at bounding box center [396, 509] width 653 height 5
click at [235, 507] on div at bounding box center [396, 509] width 653 height 5
click at [278, 507] on div at bounding box center [396, 509] width 653 height 5
click at [318, 505] on div at bounding box center [396, 509] width 653 height 11
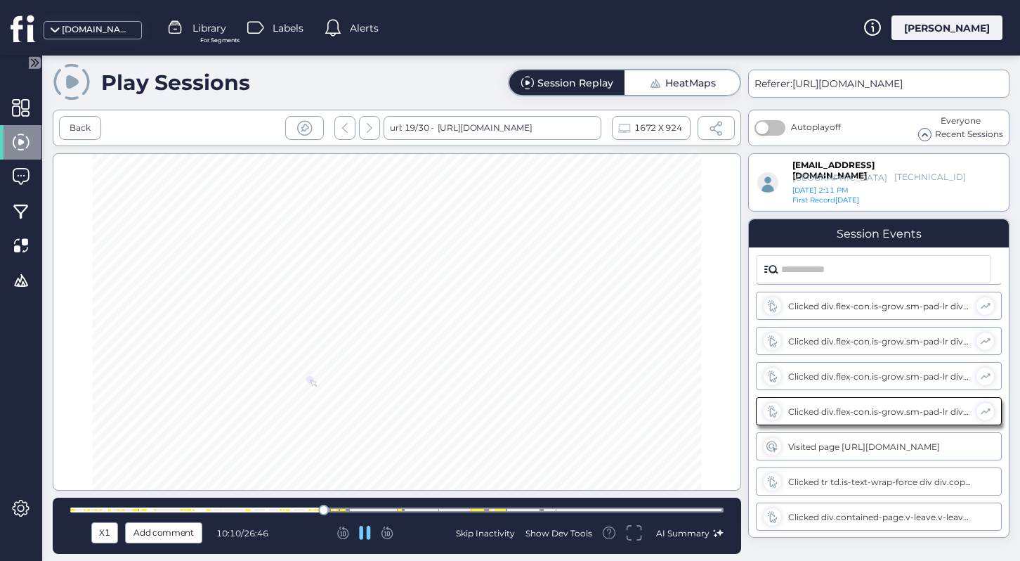
click at [353, 504] on div at bounding box center [396, 509] width 653 height 11
click at [410, 507] on div at bounding box center [396, 509] width 653 height 5
click at [455, 506] on div at bounding box center [396, 509] width 653 height 11
click at [488, 506] on div at bounding box center [396, 509] width 653 height 11
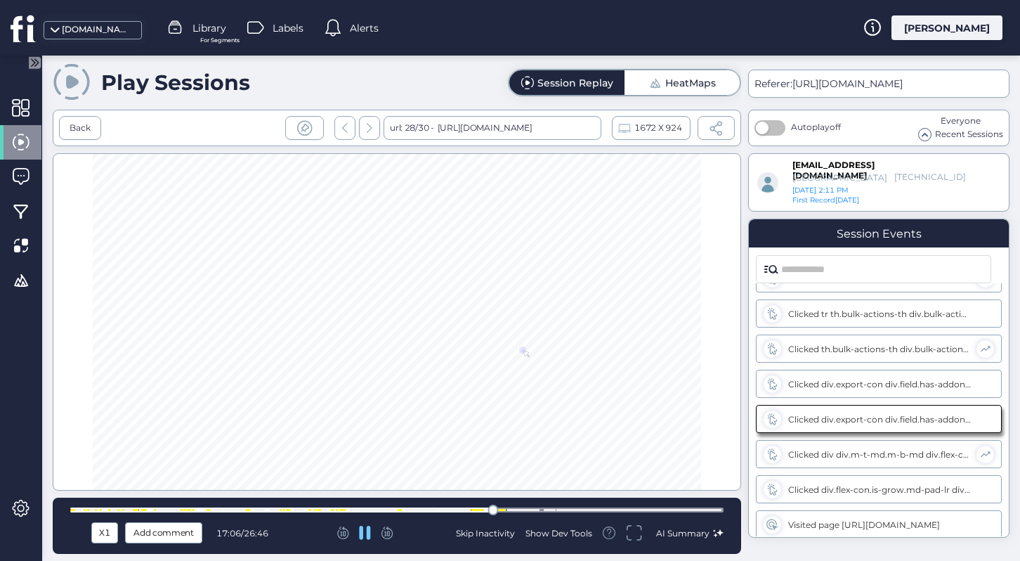
scroll to position [3653, 0]
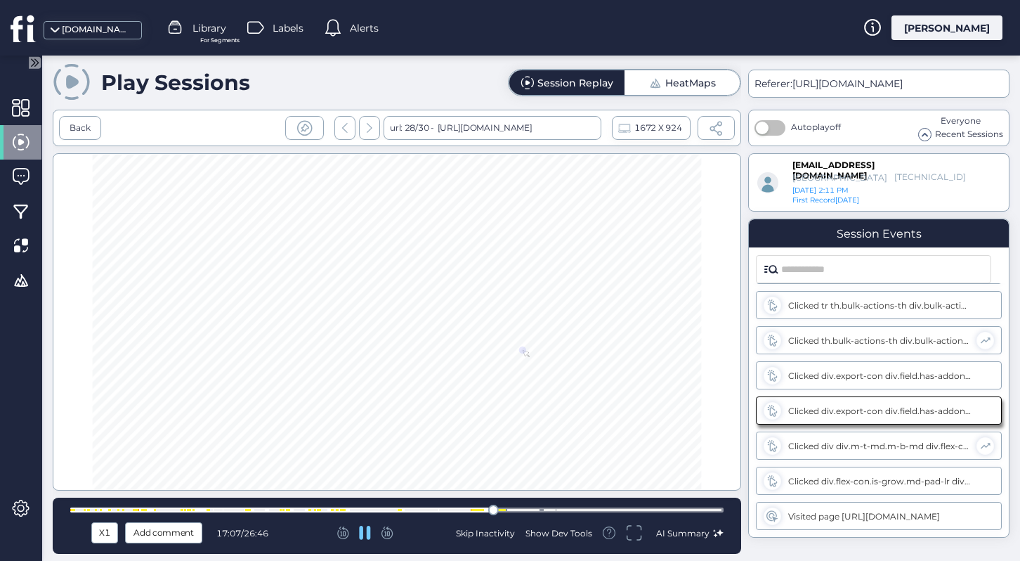
click at [512, 507] on div at bounding box center [396, 509] width 653 height 11
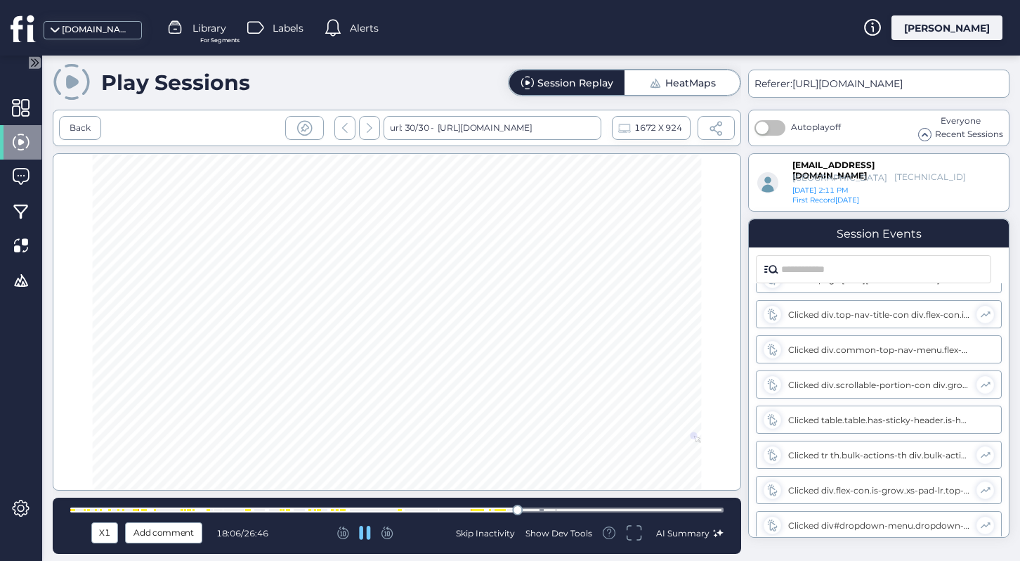
click at [564, 508] on div at bounding box center [396, 509] width 653 height 5
click at [647, 511] on div at bounding box center [396, 509] width 653 height 5
click at [70, 132] on div "Back" at bounding box center [80, 128] width 21 height 13
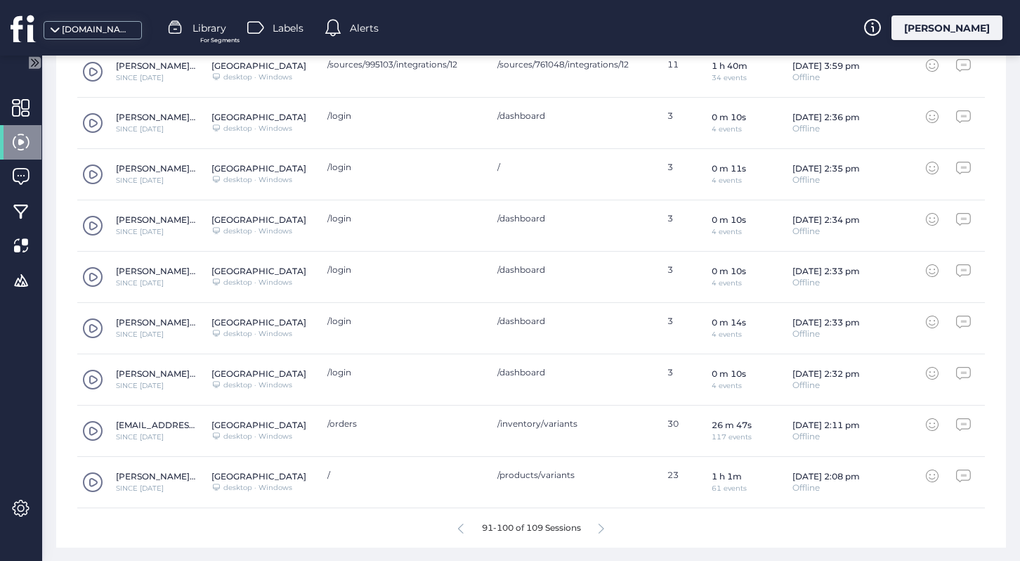
scroll to position [623, 0]
click at [603, 529] on icon at bounding box center [602, 529] width 6 height 11
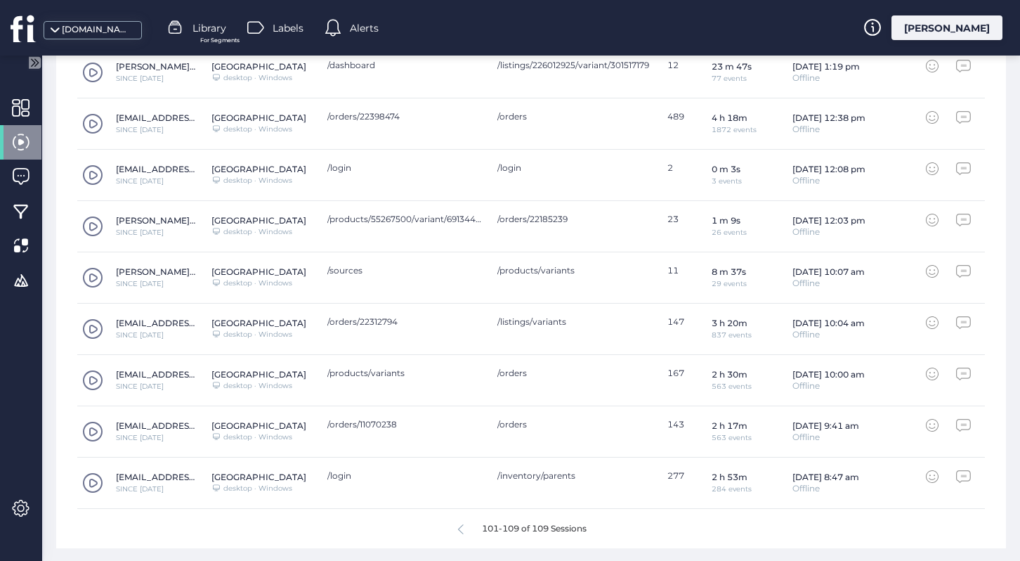
click at [601, 527] on div "101-109 of 109 Sessions" at bounding box center [531, 528] width 908 height 39
click at [460, 528] on icon at bounding box center [461, 529] width 6 height 11
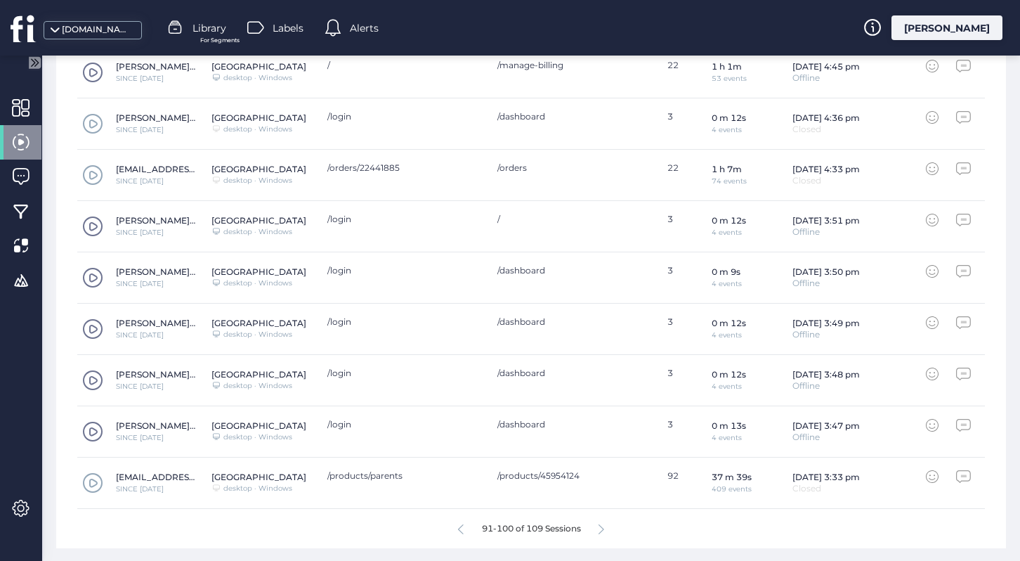
click at [460, 528] on icon at bounding box center [461, 529] width 6 height 11
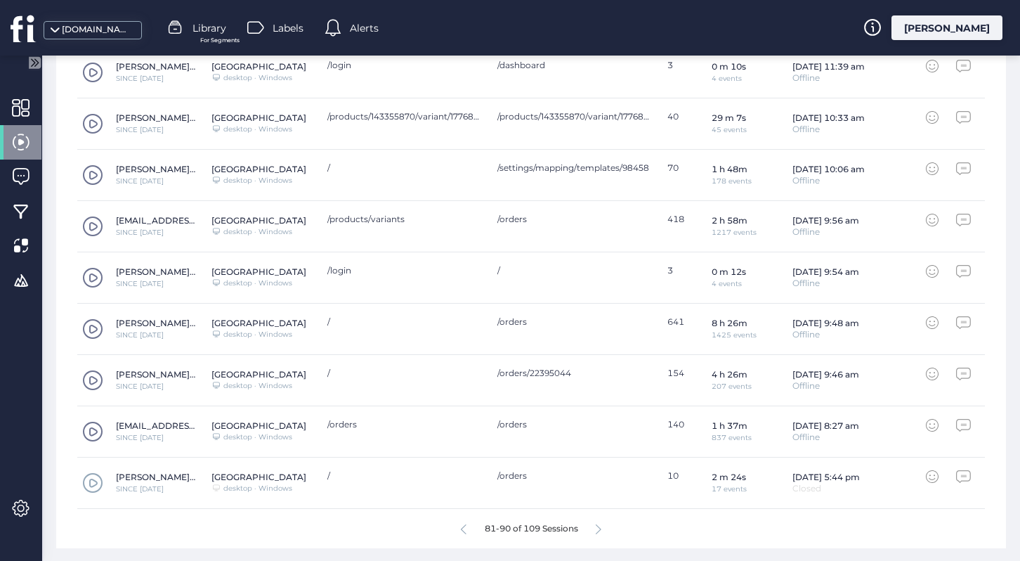
click at [613, 521] on div "81-90 of 109 Sessions" at bounding box center [531, 528] width 908 height 39
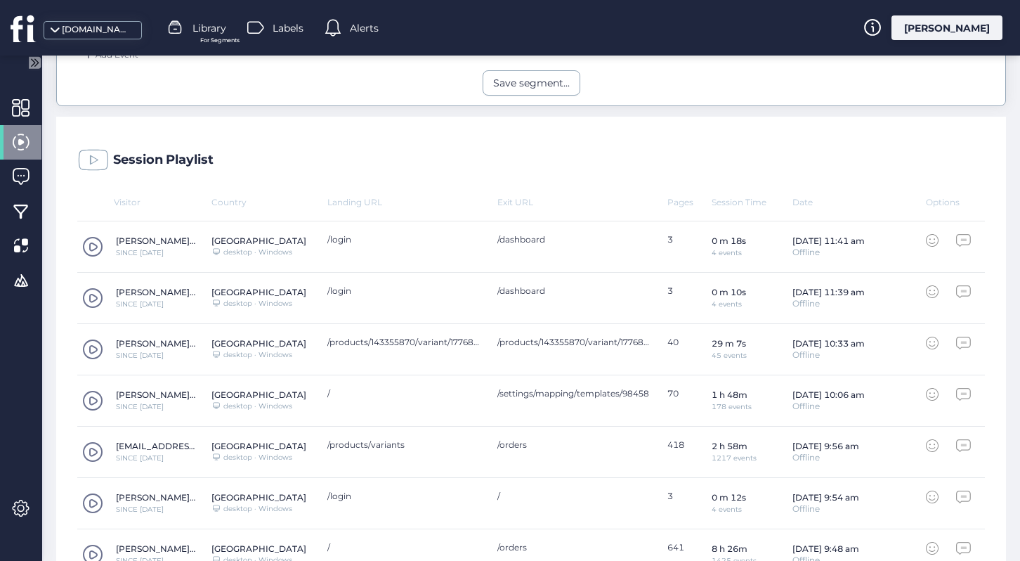
scroll to position [422, 0]
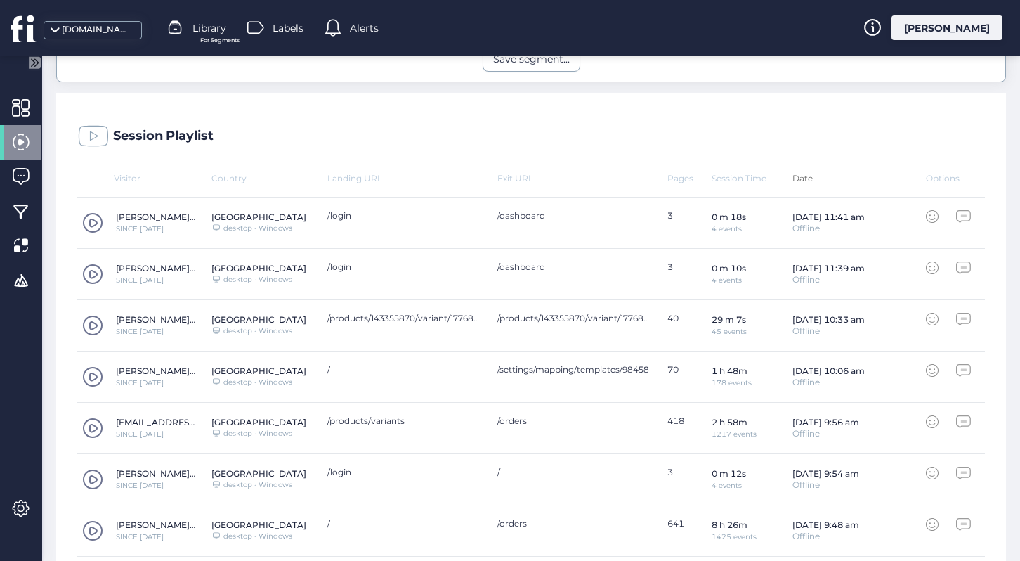
click at [802, 176] on div "Date" at bounding box center [860, 178] width 134 height 11
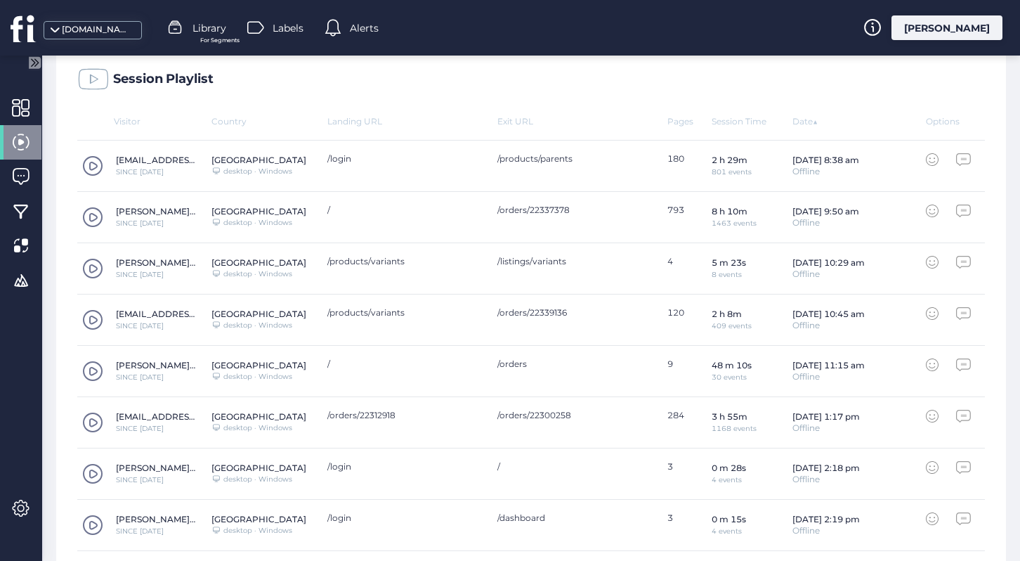
scroll to position [483, 0]
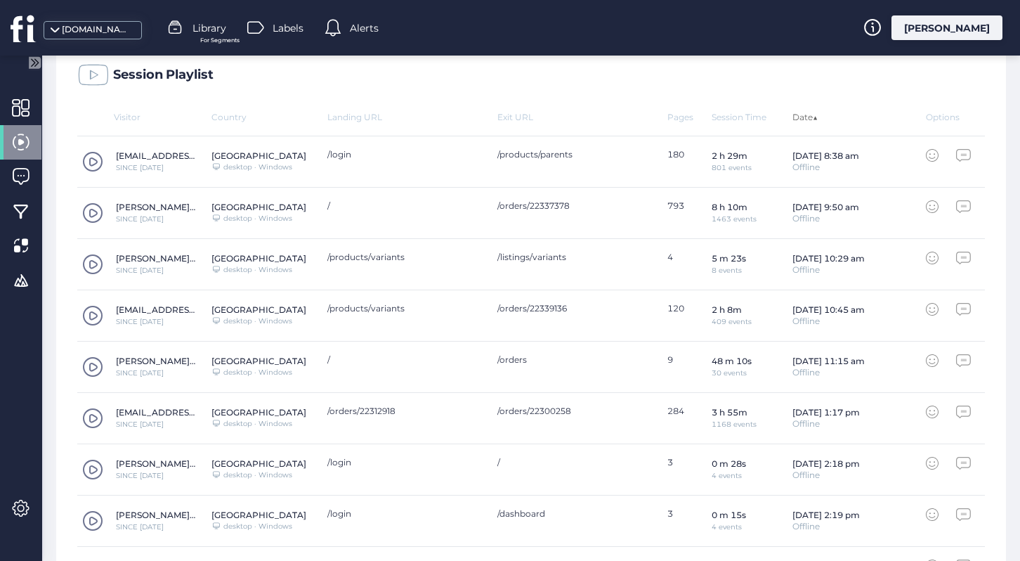
click at [800, 118] on div "Date ▲" at bounding box center [860, 117] width 134 height 11
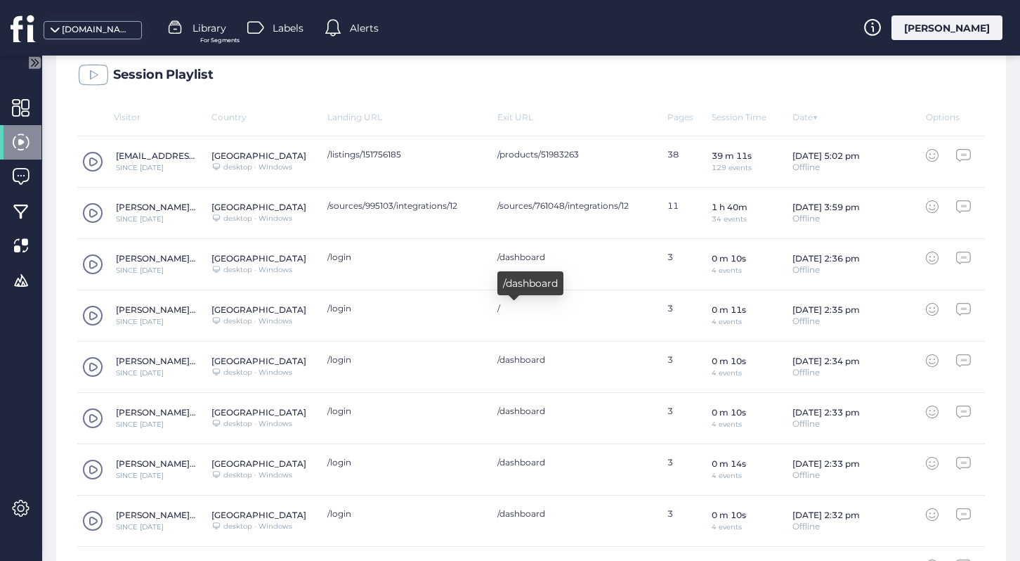
scroll to position [624, 0]
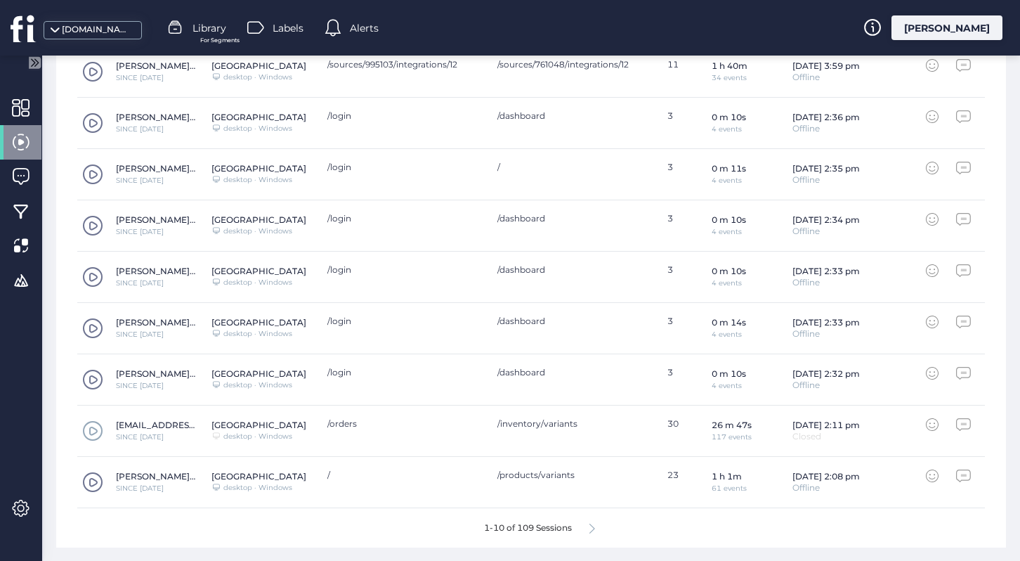
click at [594, 529] on icon at bounding box center [592, 528] width 6 height 11
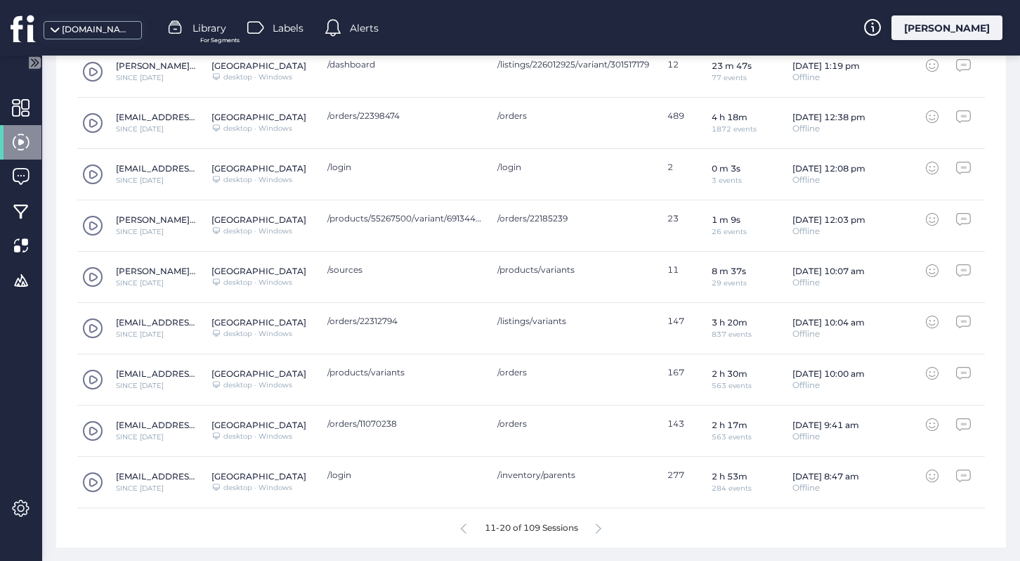
click at [594, 529] on div "11-20 of 109 Sessions" at bounding box center [531, 527] width 908 height 39
click at [602, 528] on div "11-20 of 109 Sessions" at bounding box center [531, 527] width 908 height 39
click at [597, 528] on icon at bounding box center [599, 528] width 6 height 11
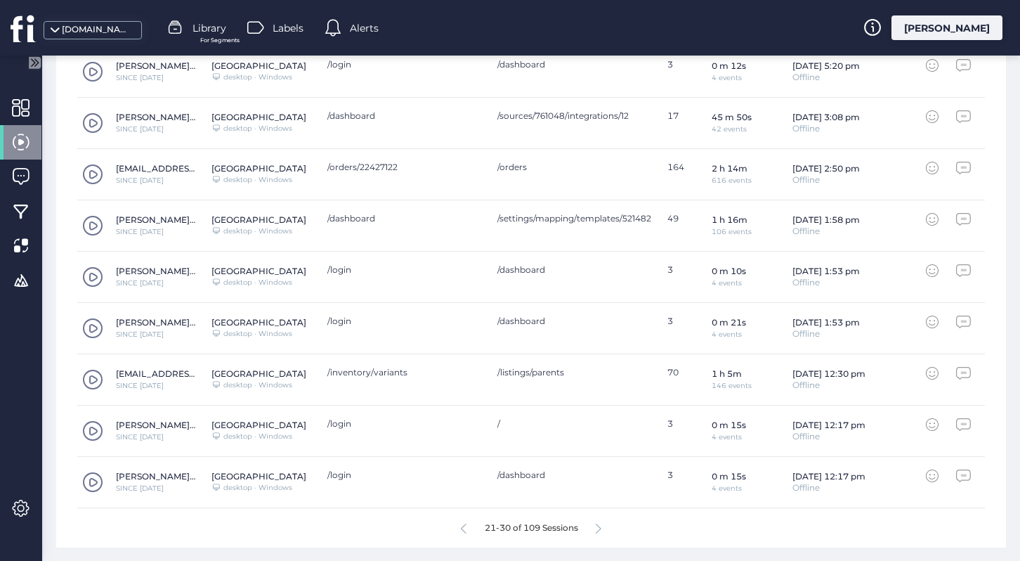
click at [597, 528] on icon at bounding box center [599, 528] width 6 height 11
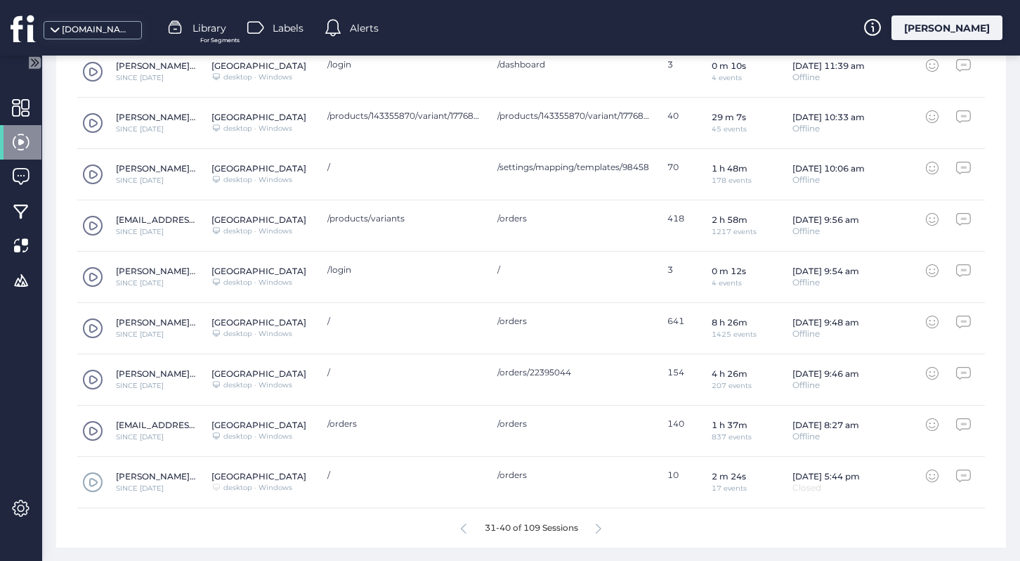
click at [598, 528] on icon at bounding box center [599, 528] width 6 height 11
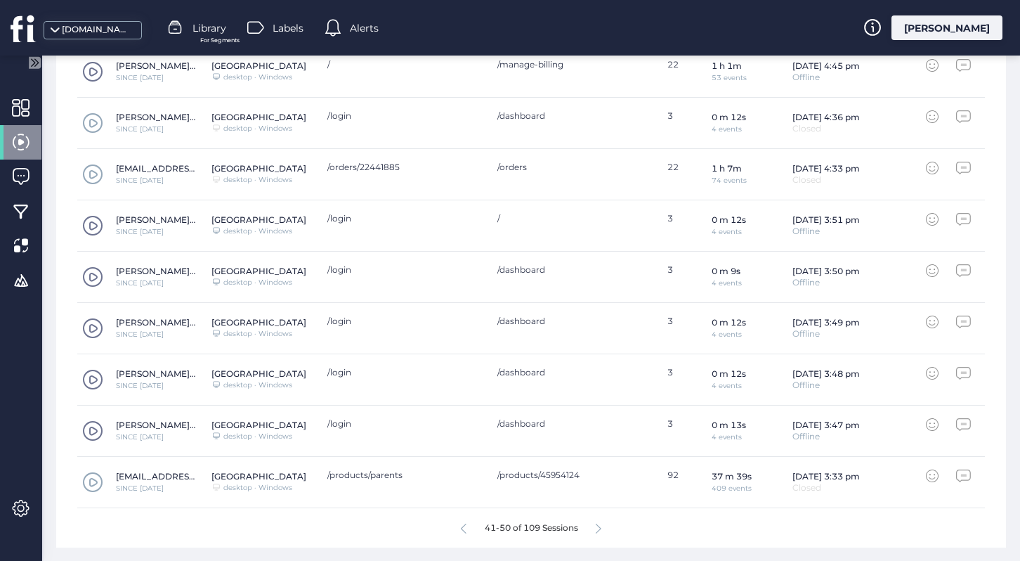
click at [598, 528] on icon at bounding box center [599, 528] width 6 height 11
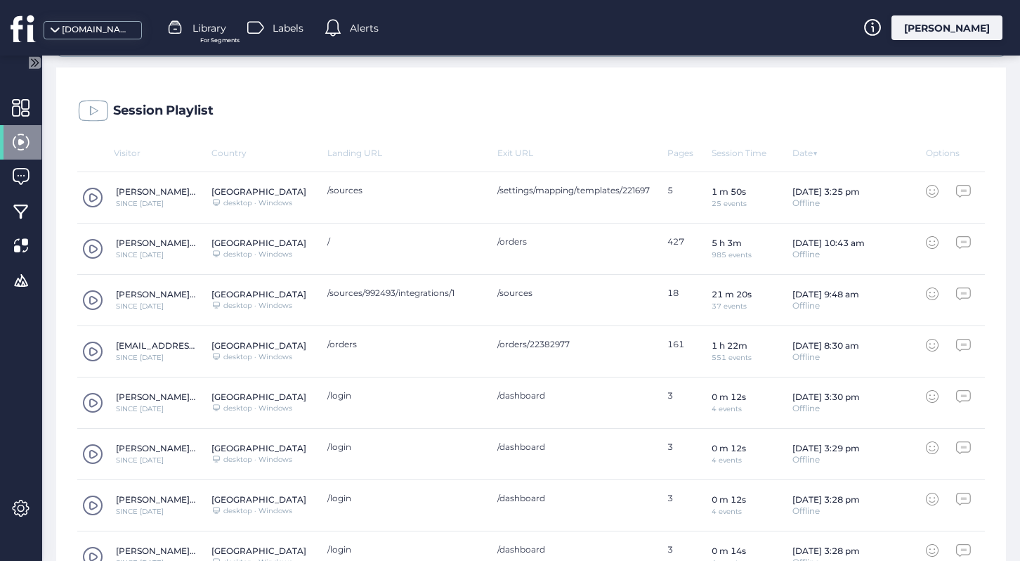
scroll to position [446, 0]
click at [93, 200] on span at bounding box center [92, 198] width 21 height 21
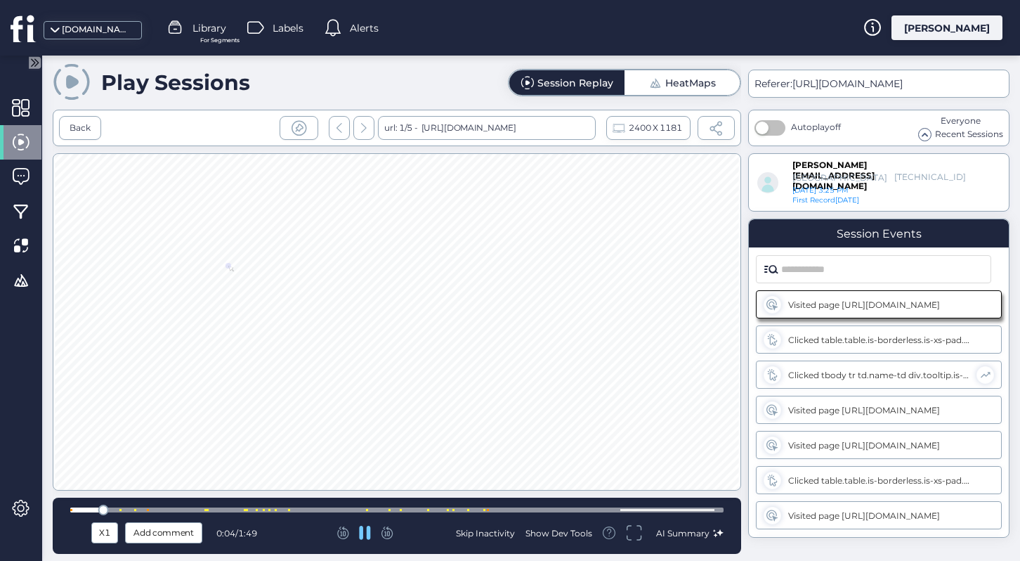
click at [151, 509] on div at bounding box center [396, 509] width 653 height 5
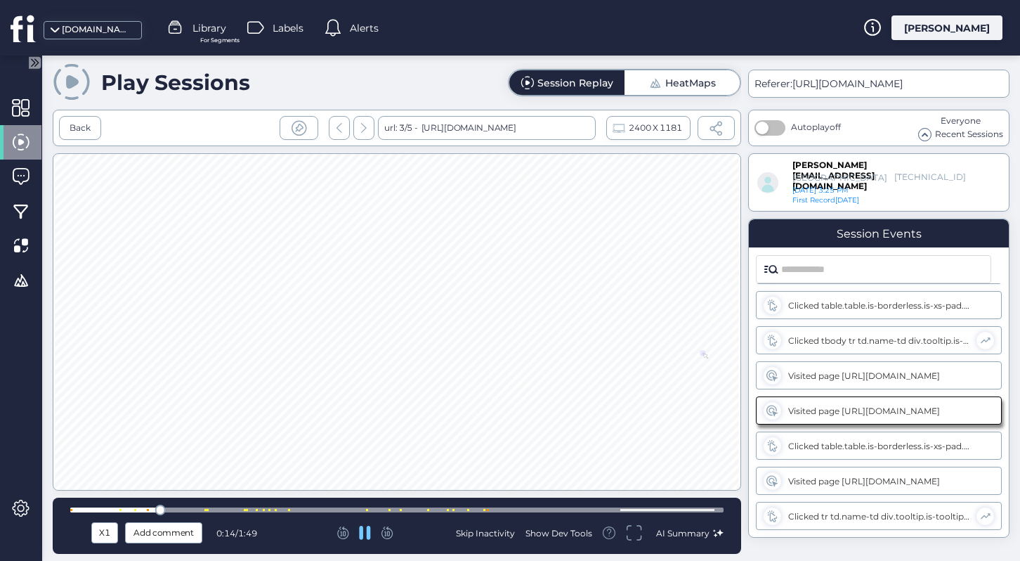
click at [207, 510] on div at bounding box center [208, 510] width 2 height 2
click at [279, 509] on div at bounding box center [396, 509] width 653 height 5
click at [322, 508] on div at bounding box center [396, 509] width 653 height 5
click at [417, 507] on div at bounding box center [396, 509] width 653 height 5
click at [583, 505] on div at bounding box center [396, 509] width 653 height 11
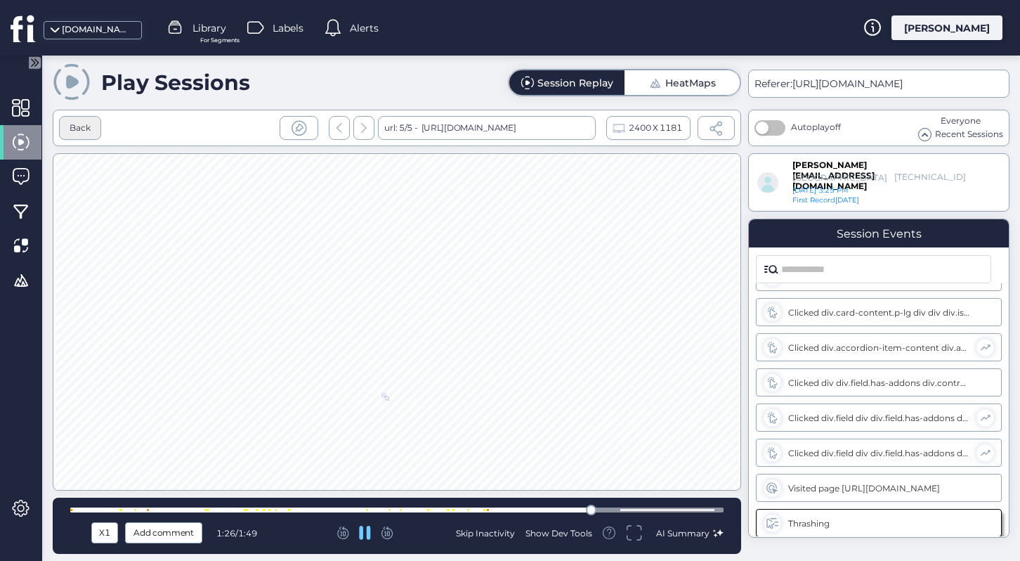
scroll to position [660, 0]
click at [83, 128] on div "Back" at bounding box center [80, 128] width 21 height 13
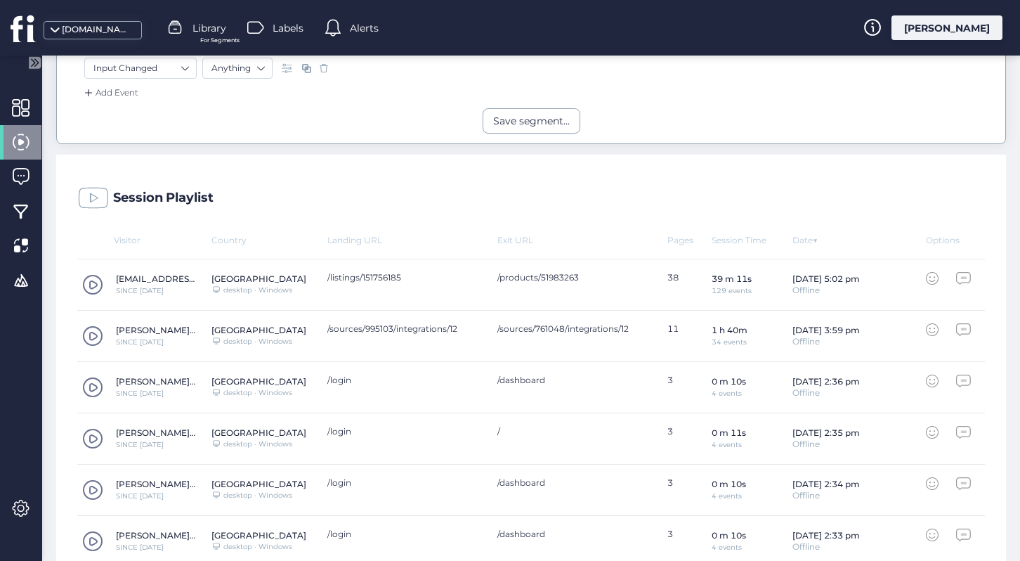
scroll to position [434, 0]
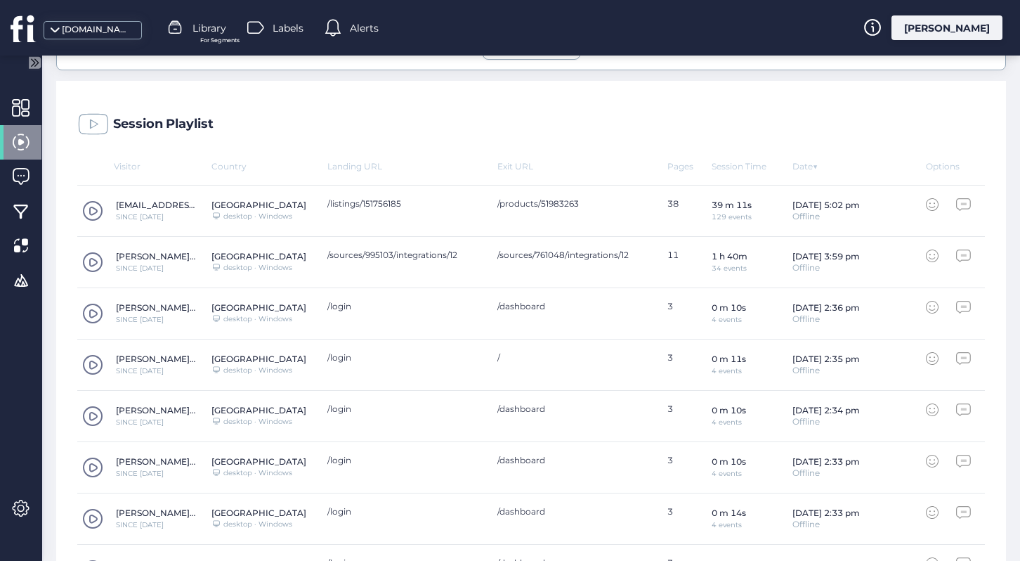
click at [95, 261] on span at bounding box center [92, 262] width 21 height 21
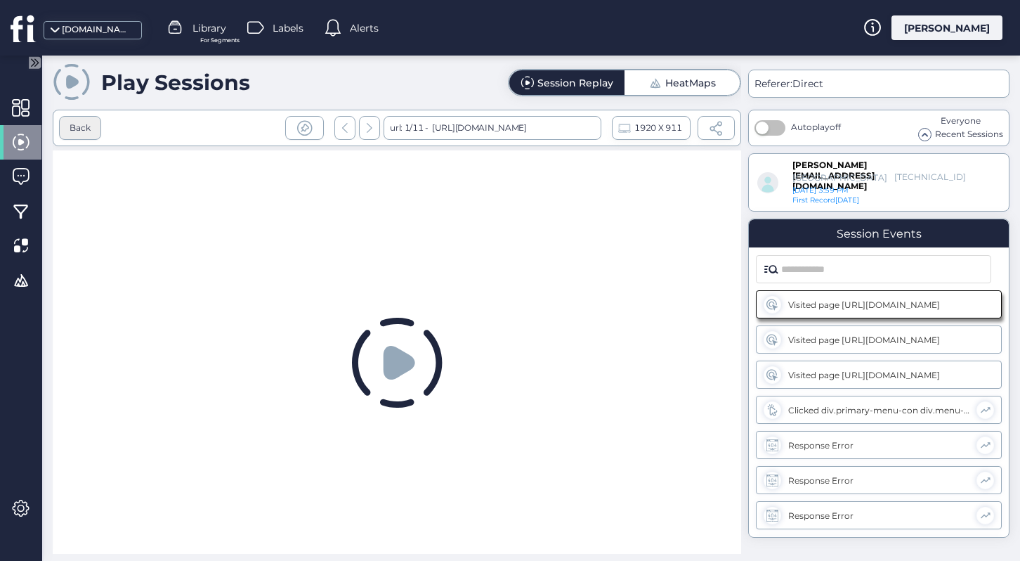
click at [84, 125] on div "Back" at bounding box center [80, 128] width 21 height 13
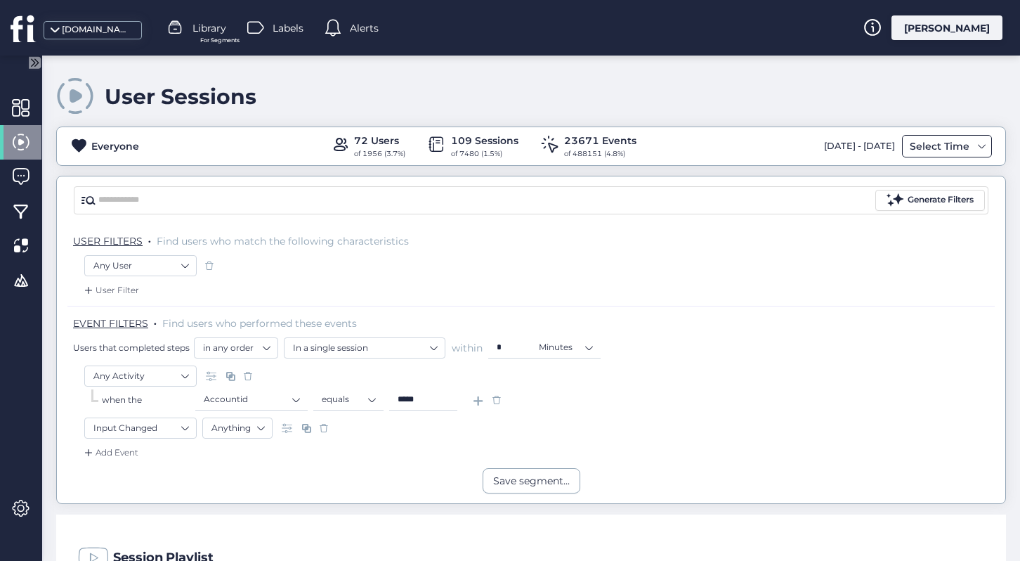
click at [955, 150] on div "Select Time" at bounding box center [939, 146] width 67 height 17
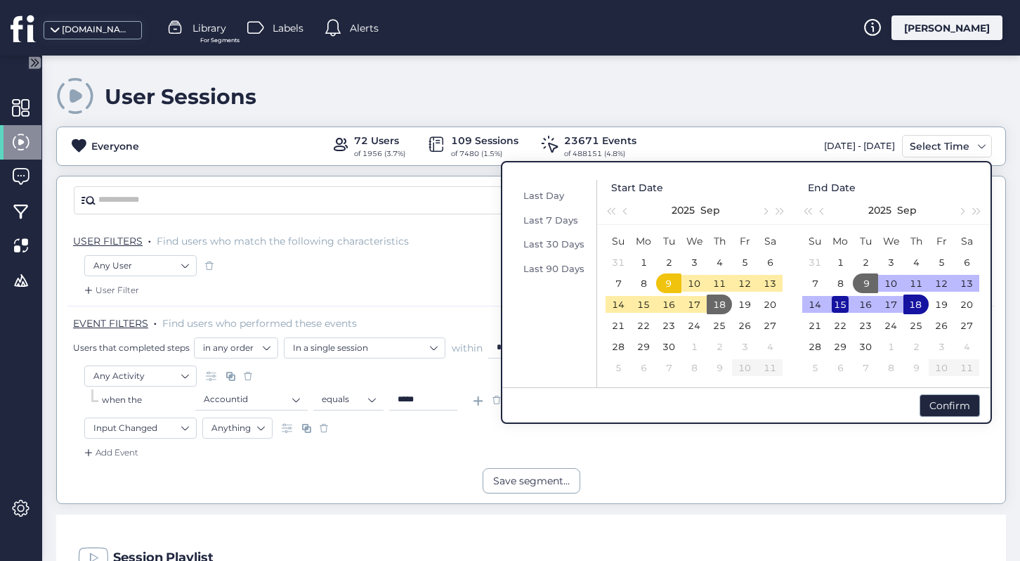
click at [843, 306] on div "15" at bounding box center [840, 304] width 17 height 17
click at [641, 303] on div "15" at bounding box center [643, 304] width 17 height 17
click at [895, 306] on div "17" at bounding box center [890, 304] width 17 height 17
click at [641, 304] on div "15" at bounding box center [643, 304] width 17 height 17
click at [642, 303] on div "15" at bounding box center [643, 304] width 17 height 17
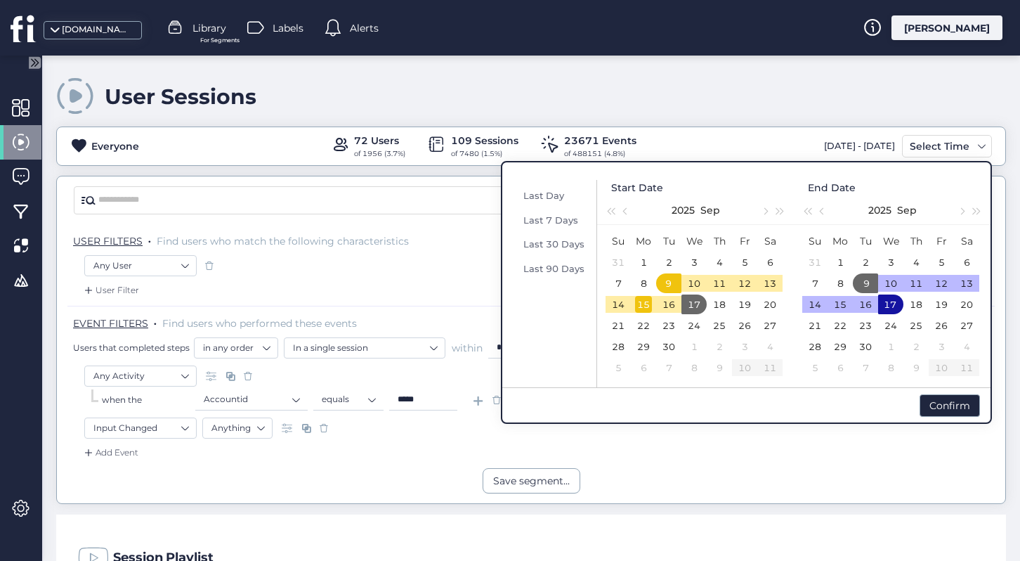
click at [642, 310] on div "15" at bounding box center [643, 304] width 17 height 17
click at [893, 298] on div "17" at bounding box center [890, 304] width 17 height 17
click at [882, 280] on td "10" at bounding box center [890, 283] width 25 height 21
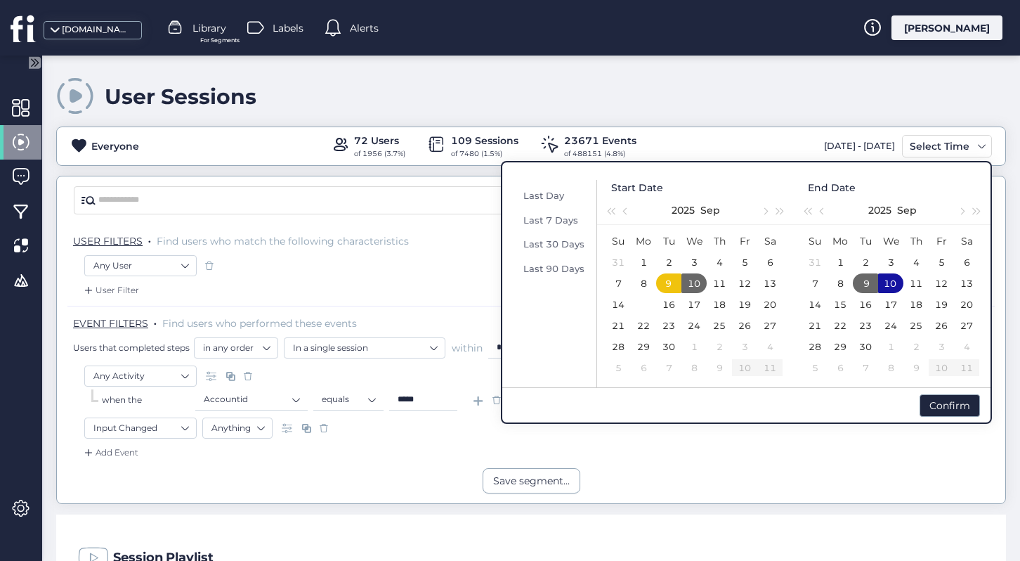
click at [929, 303] on td "19" at bounding box center [941, 304] width 25 height 21
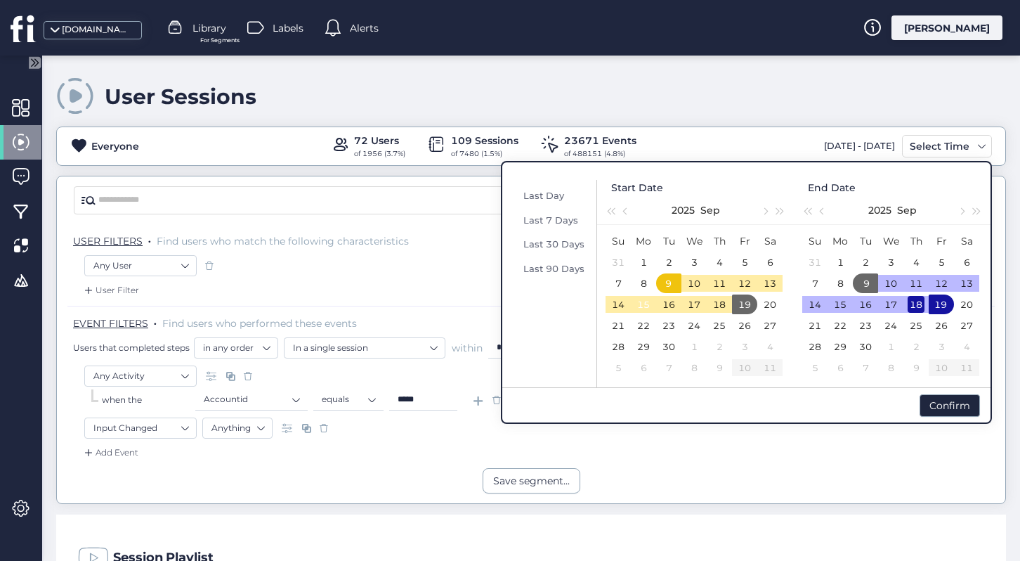
click at [915, 303] on div "18" at bounding box center [916, 304] width 17 height 17
click at [648, 303] on div "15" at bounding box center [643, 304] width 17 height 17
click at [646, 302] on div "15" at bounding box center [643, 304] width 17 height 17
click at [626, 210] on span "button" at bounding box center [626, 211] width 7 height 7
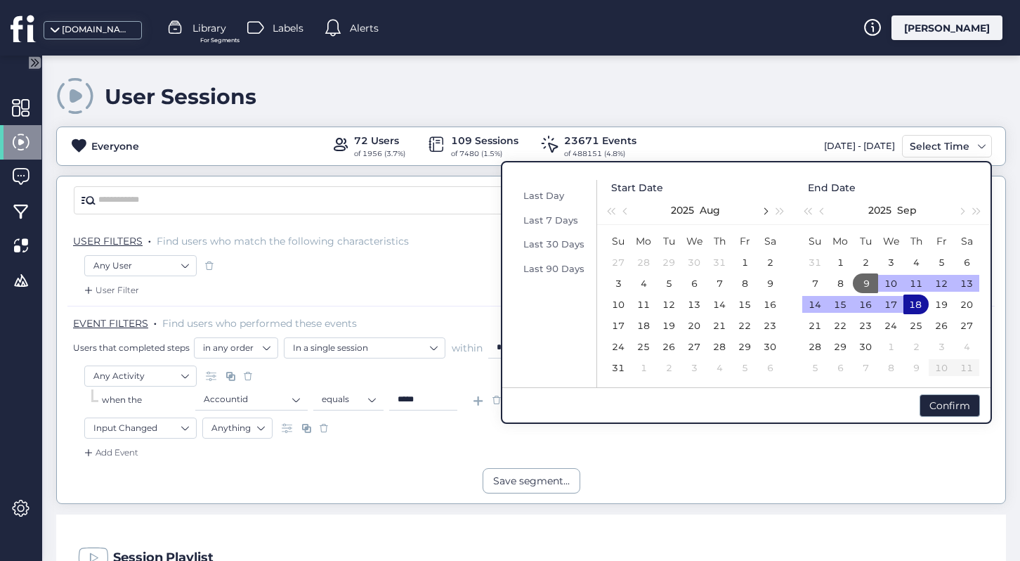
click at [762, 207] on button "button" at bounding box center [764, 210] width 15 height 28
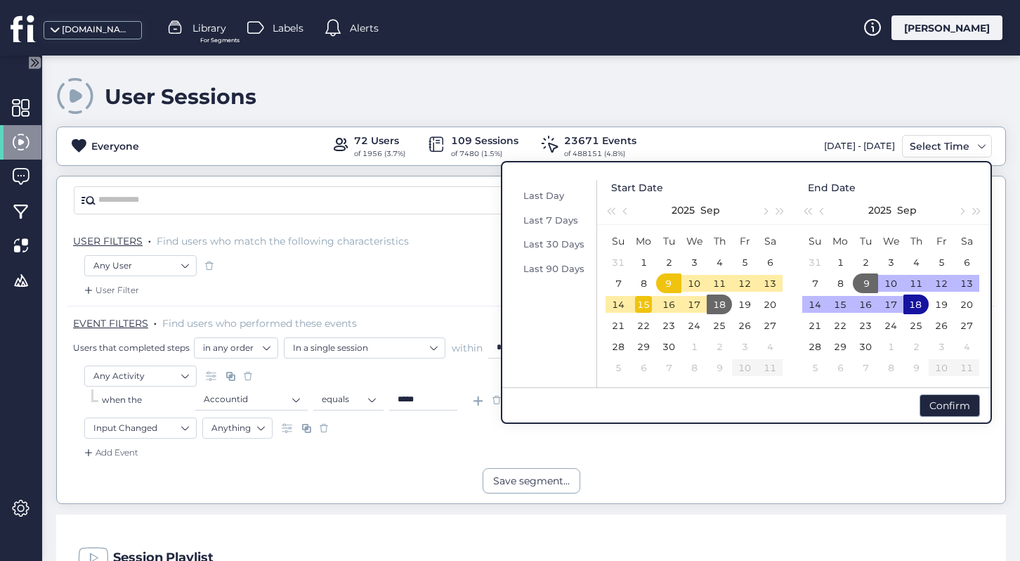
click at [646, 304] on div "15" at bounding box center [643, 304] width 17 height 17
click at [920, 306] on div "18" at bounding box center [915, 304] width 17 height 17
click at [944, 283] on div "12" at bounding box center [941, 283] width 17 height 17
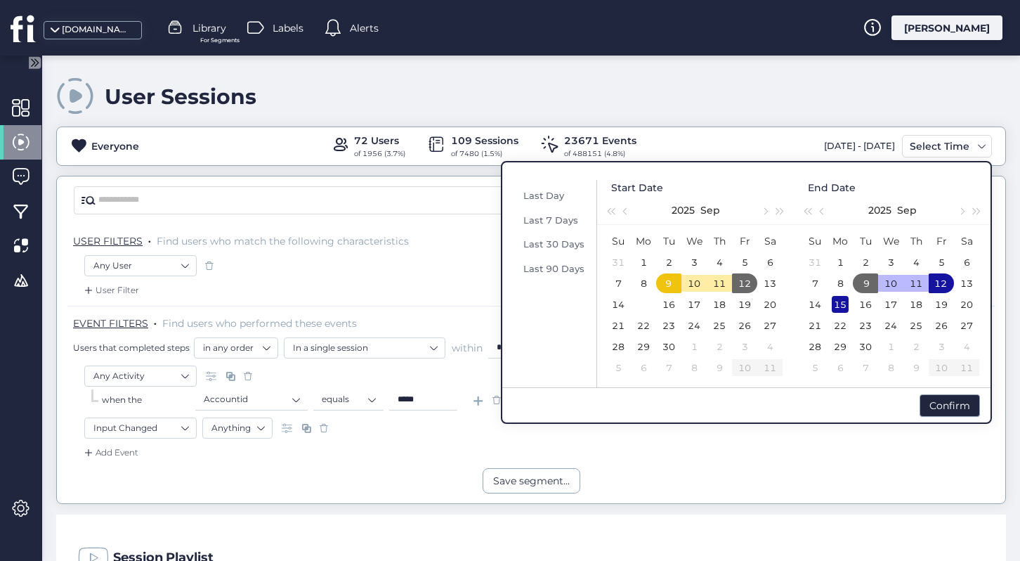
click at [839, 304] on div "15" at bounding box center [840, 304] width 17 height 17
click at [913, 306] on div "18" at bounding box center [916, 304] width 17 height 17
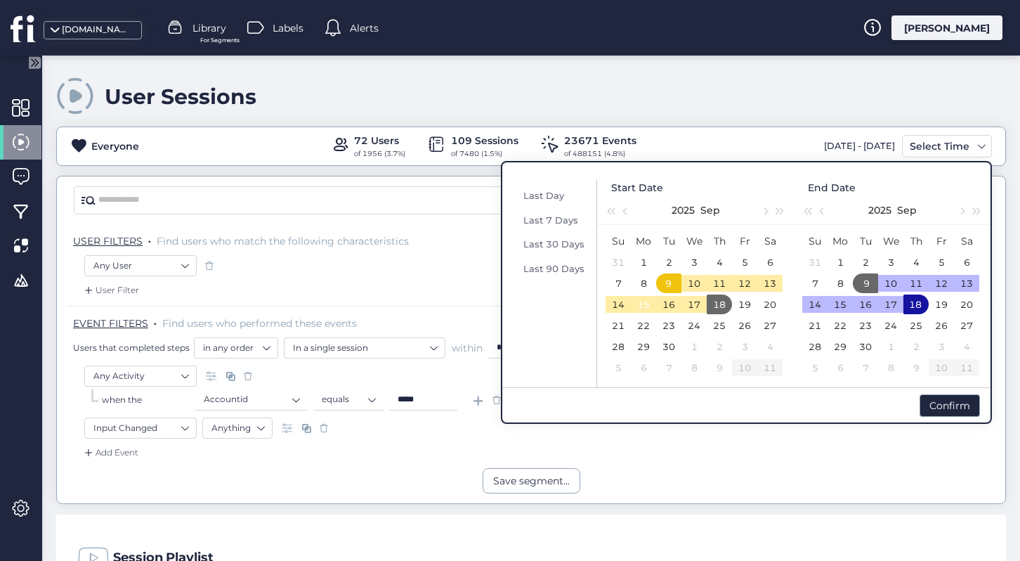
click at [850, 308] on td "15" at bounding box center [840, 304] width 25 height 21
click at [897, 305] on div "17" at bounding box center [890, 304] width 17 height 17
click at [715, 285] on div "11" at bounding box center [719, 283] width 17 height 17
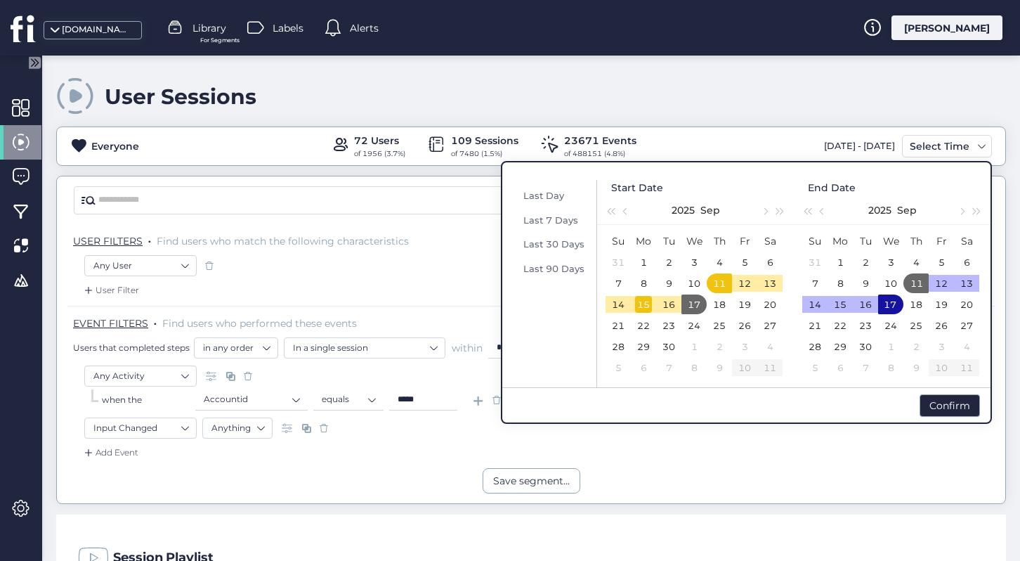
click at [645, 306] on div "15" at bounding box center [643, 304] width 17 height 17
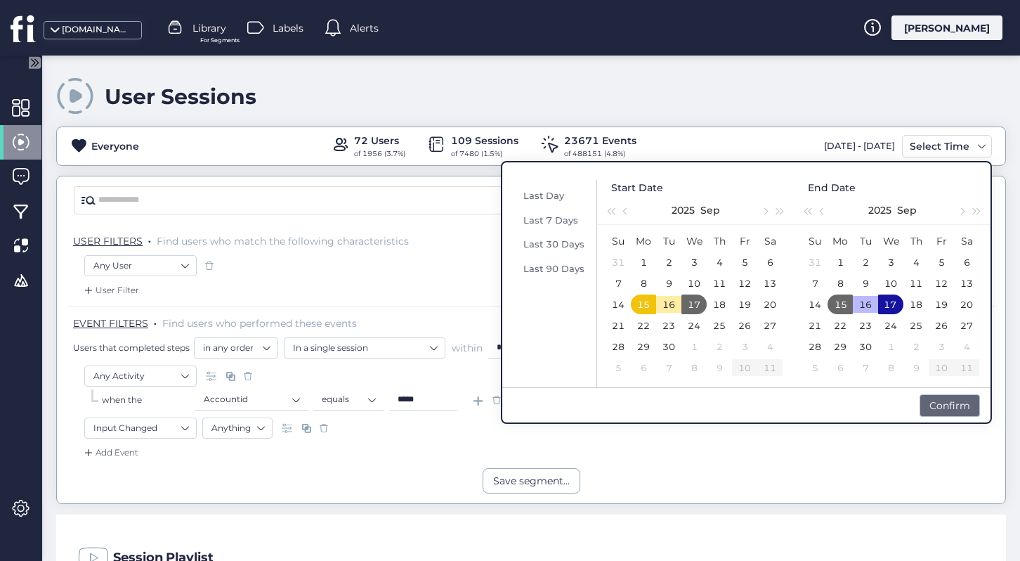
click at [959, 403] on div "Confirm" at bounding box center [950, 405] width 60 height 22
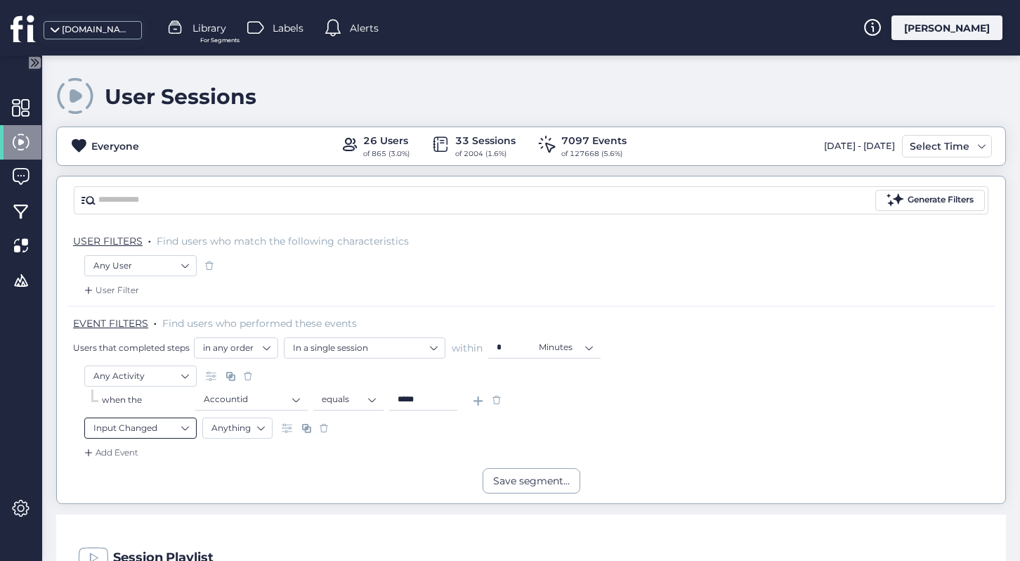
click at [164, 426] on nz-select-item "Input Changed" at bounding box center [140, 427] width 94 height 21
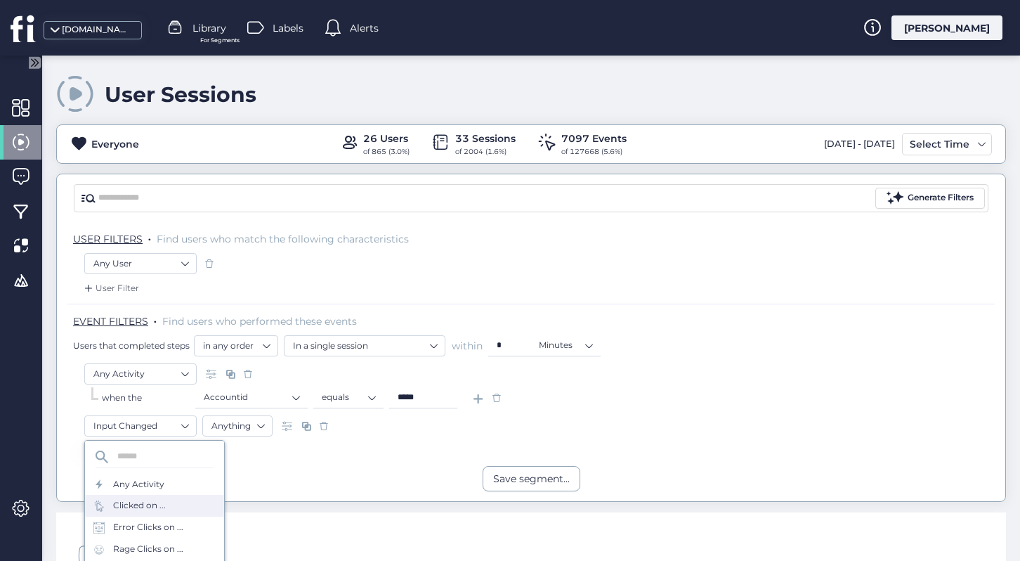
click at [150, 502] on div "Clicked on ..." at bounding box center [139, 505] width 53 height 13
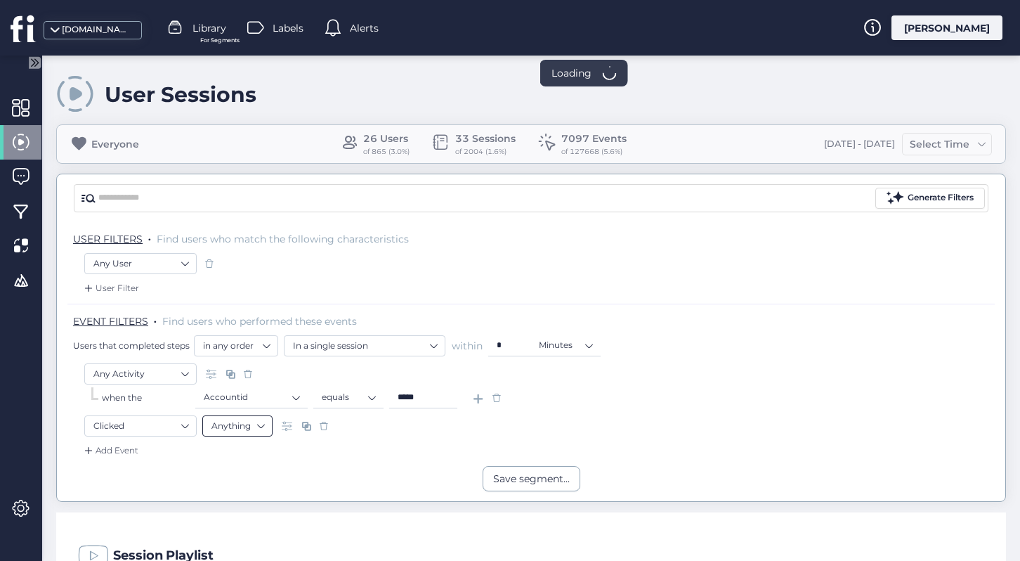
click at [250, 426] on nz-select-item "Anything" at bounding box center [237, 425] width 52 height 21
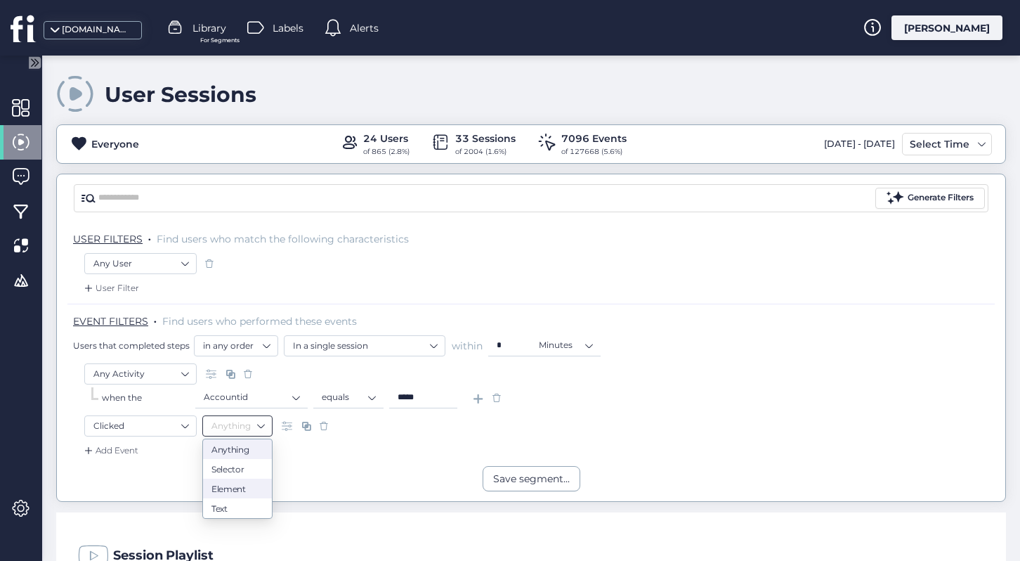
click at [252, 480] on nz-option-item "Element" at bounding box center [237, 488] width 69 height 20
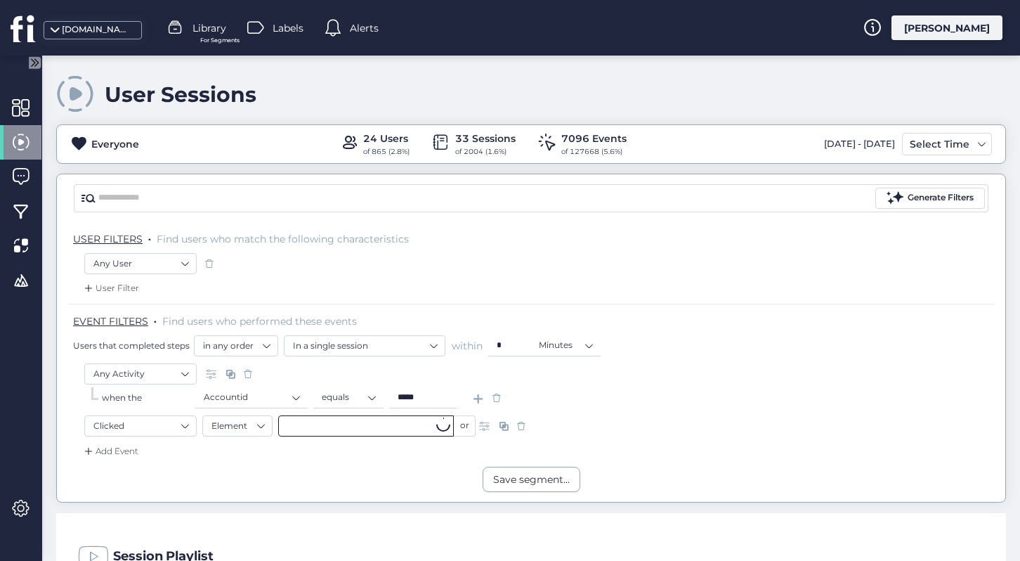
click at [350, 429] on input "text" at bounding box center [366, 425] width 176 height 21
paste input "**********"
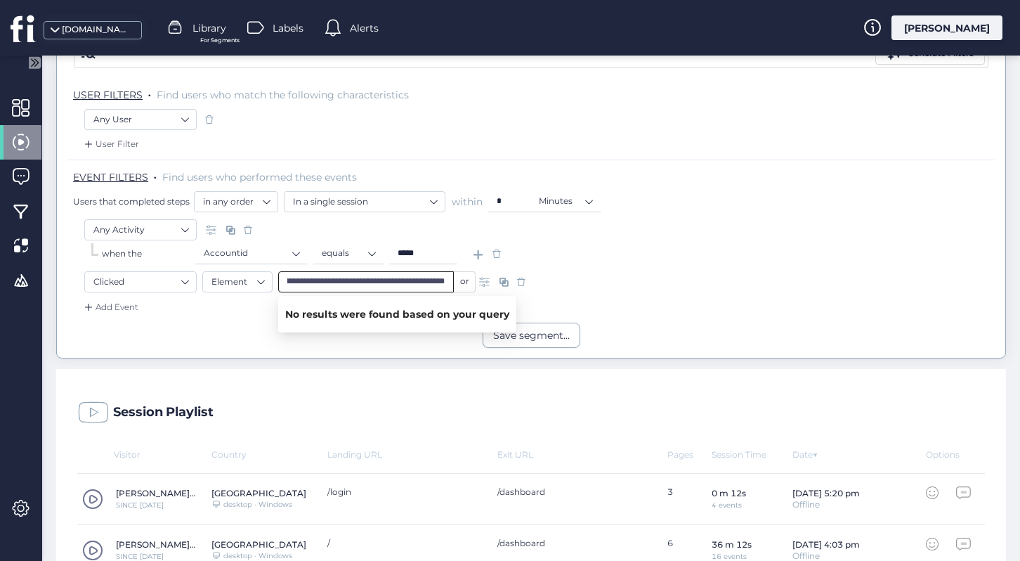
scroll to position [151, 0]
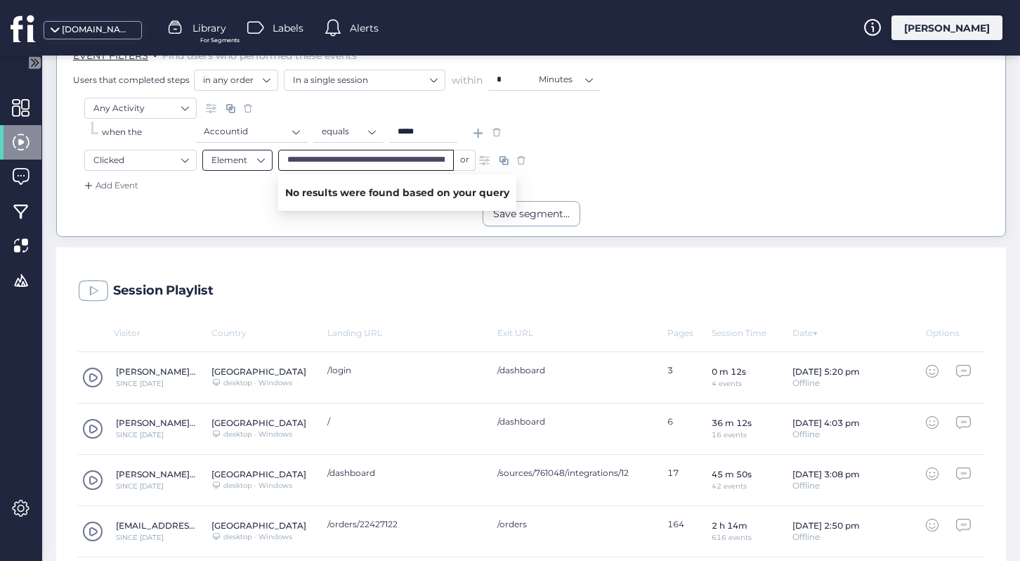
drag, startPoint x: 400, startPoint y: 159, endPoint x: 231, endPoint y: 162, distance: 169.3
click at [231, 162] on div "**********" at bounding box center [531, 162] width 894 height 25
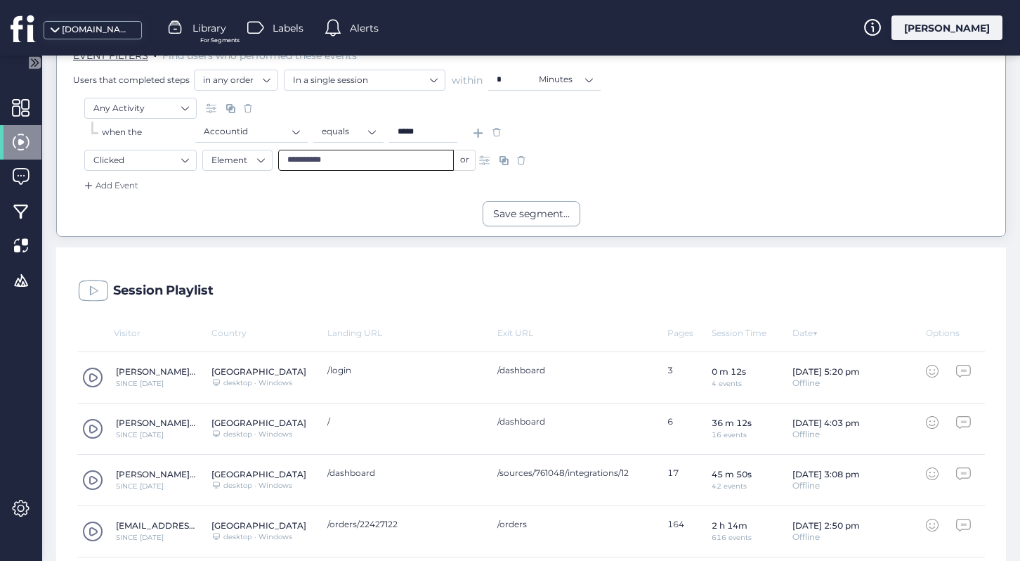
drag, startPoint x: 339, startPoint y: 162, endPoint x: 317, endPoint y: 162, distance: 22.5
click at [317, 162] on input "**********" at bounding box center [366, 160] width 176 height 21
type input "******"
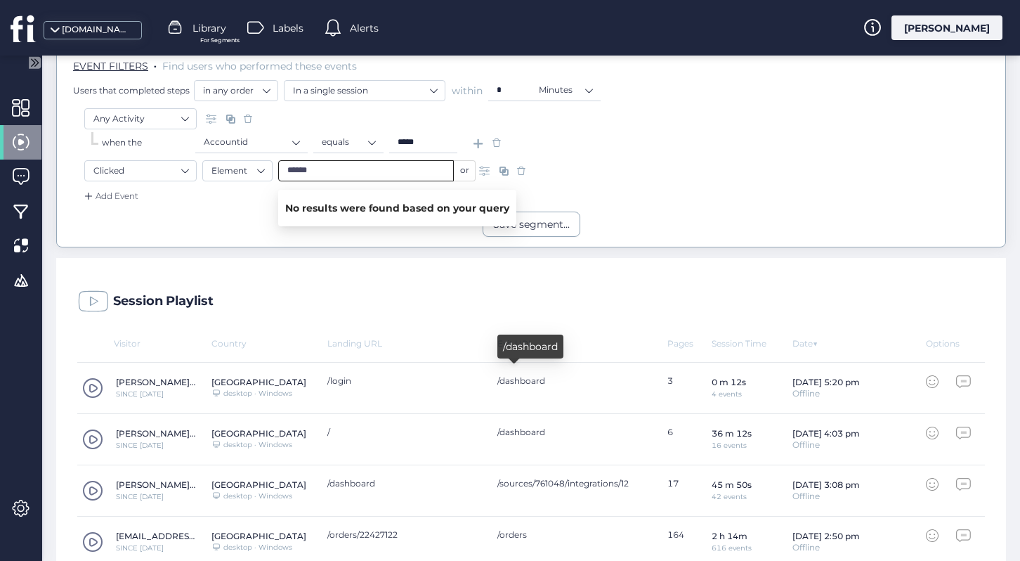
scroll to position [252, 0]
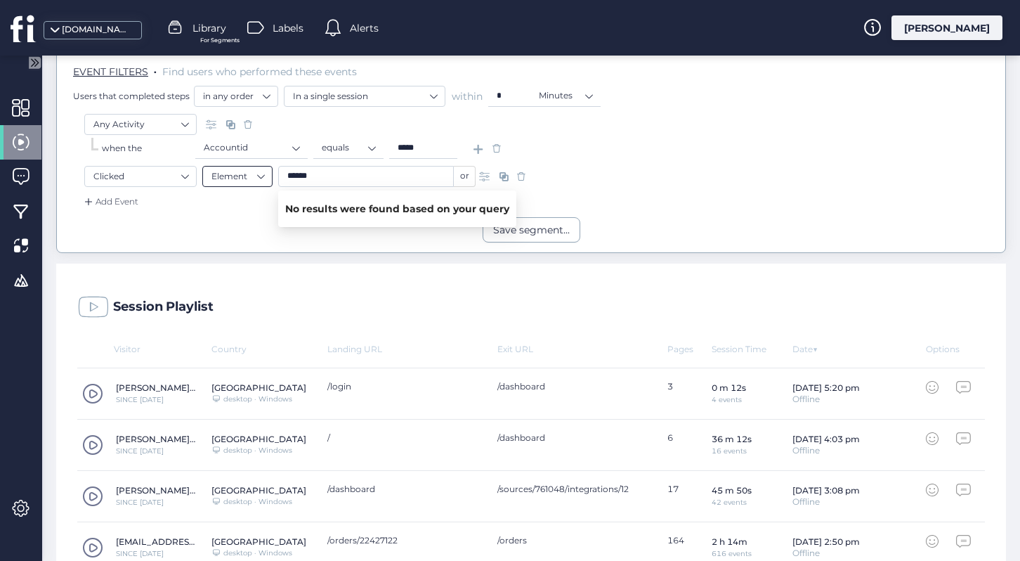
click at [242, 179] on nz-select-item "Element" at bounding box center [237, 176] width 52 height 21
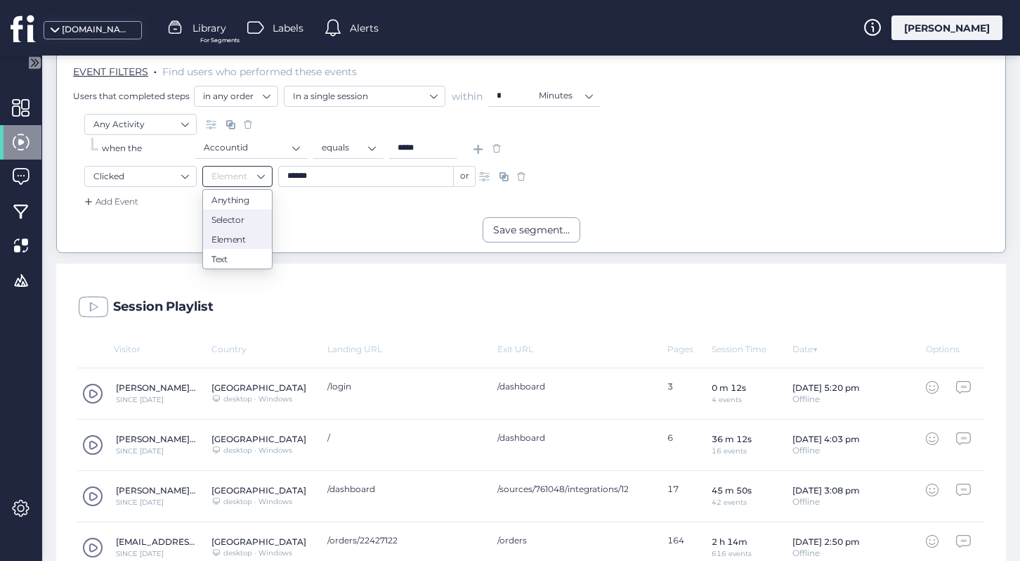
click at [252, 219] on div "Selector" at bounding box center [237, 219] width 52 height 11
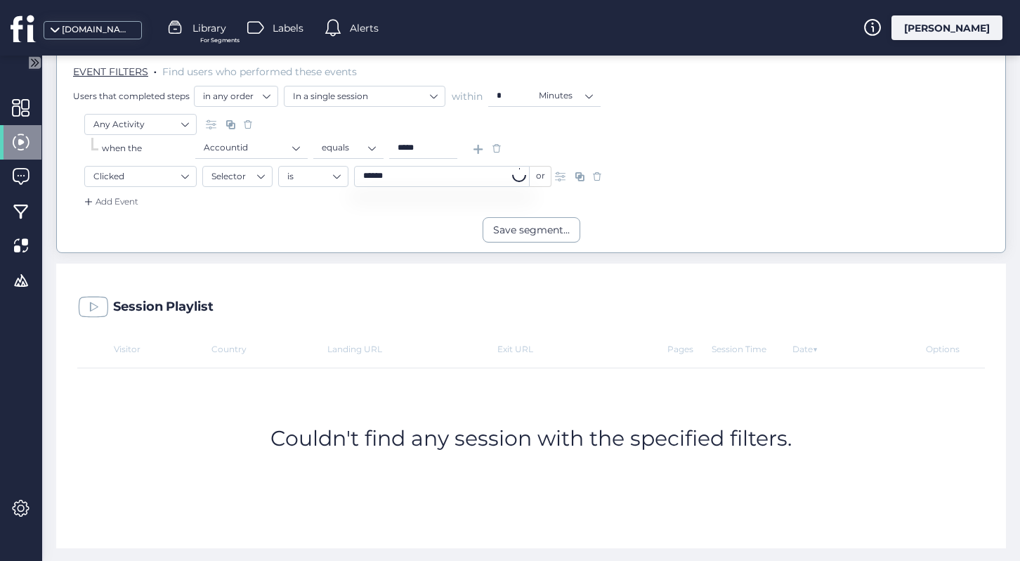
click at [349, 174] on div "is ****** or" at bounding box center [414, 176] width 273 height 21
click at [341, 174] on nz-select-top-control "is" at bounding box center [313, 176] width 70 height 21
click at [328, 227] on nz-option-item "contains" at bounding box center [313, 219] width 69 height 20
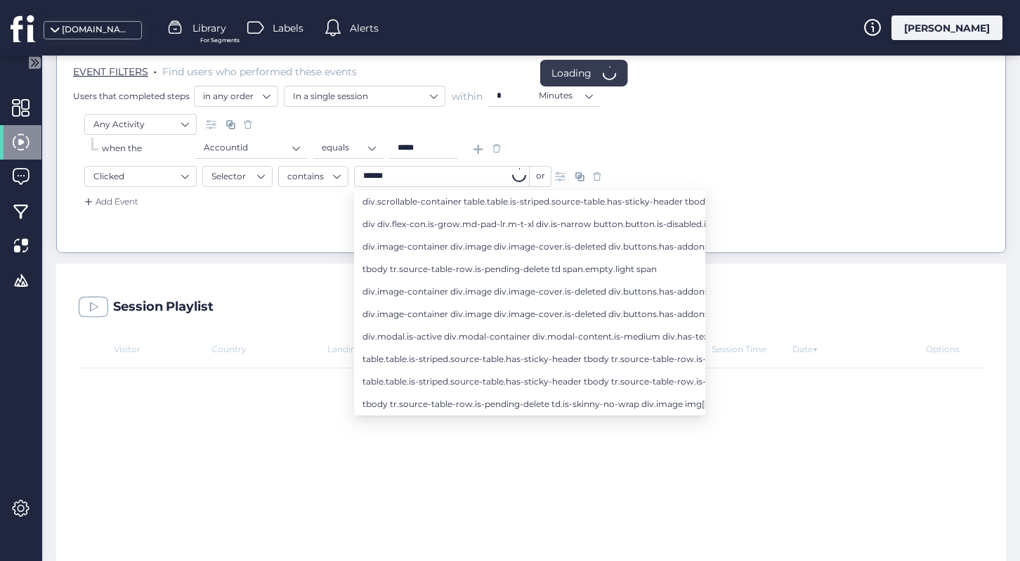
click at [434, 173] on input "******" at bounding box center [442, 176] width 176 height 21
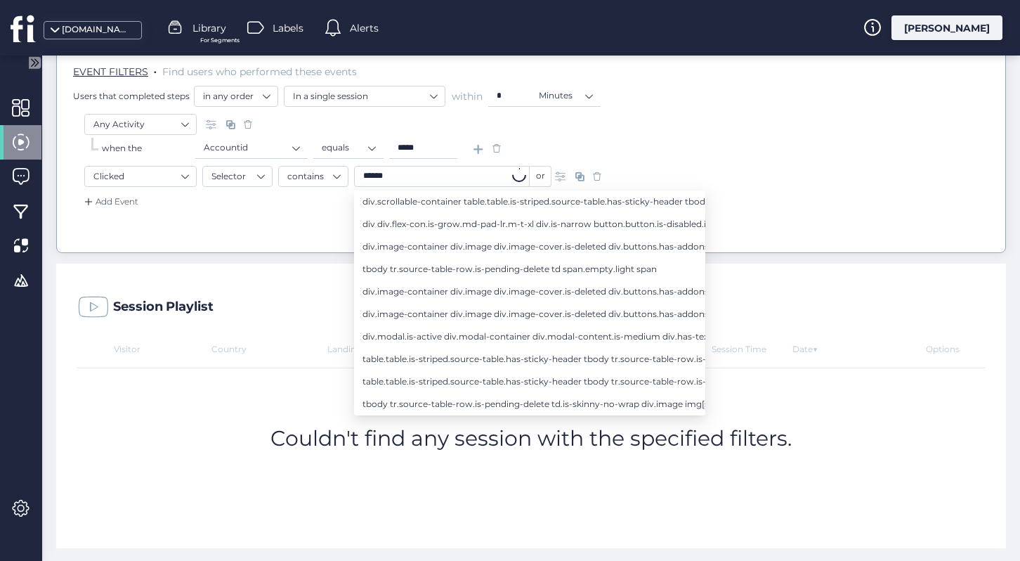
click at [424, 172] on input "******" at bounding box center [442, 176] width 176 height 21
click at [302, 178] on nz-select-item "contains" at bounding box center [313, 176] width 52 height 21
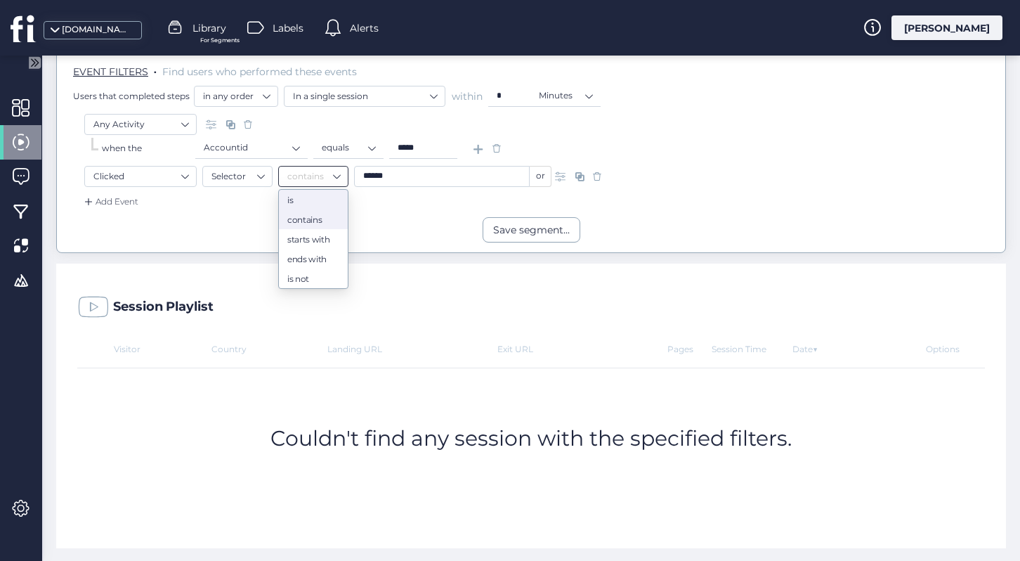
click at [326, 202] on div "is" at bounding box center [313, 200] width 52 height 11
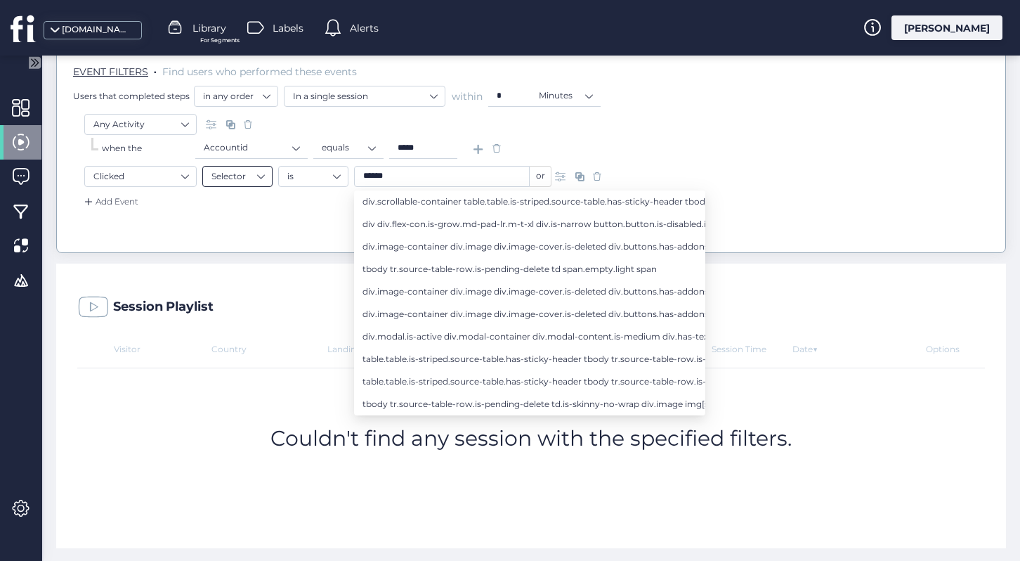
click at [234, 176] on nz-select-item "Selector" at bounding box center [237, 176] width 52 height 21
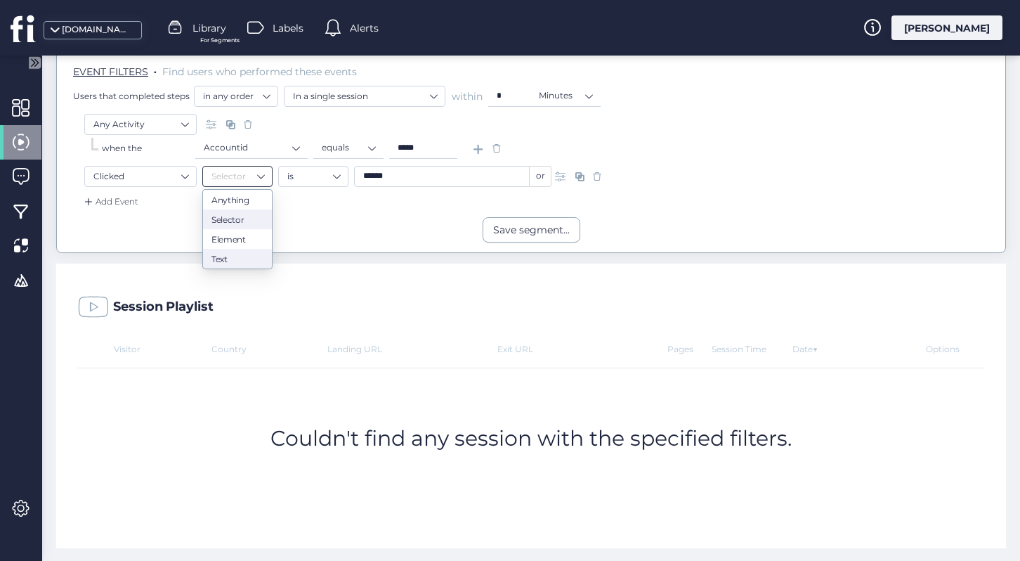
click at [242, 254] on div "Text" at bounding box center [237, 259] width 52 height 11
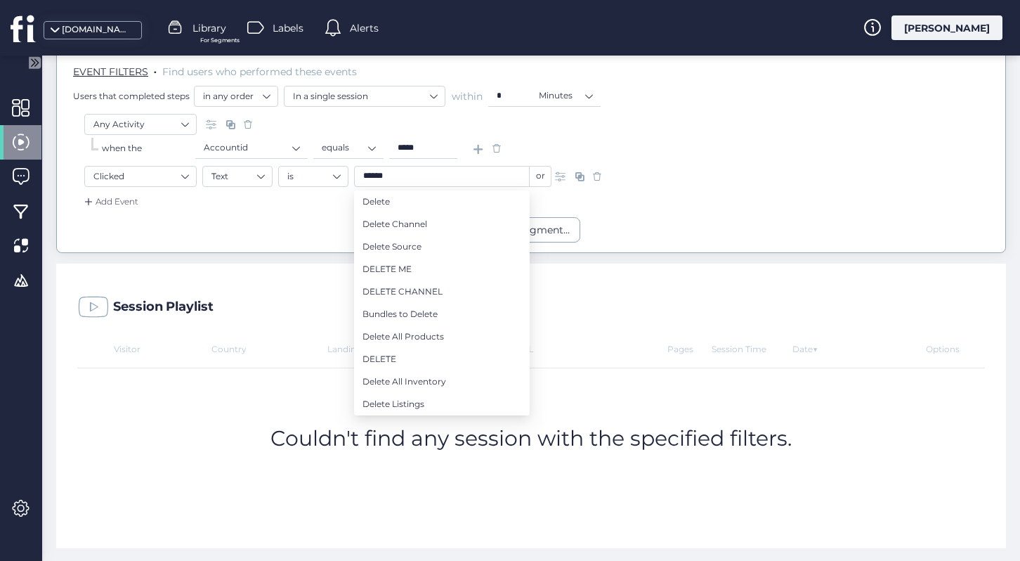
click at [414, 176] on input "******" at bounding box center [442, 176] width 176 height 21
click at [309, 181] on nz-select-item "is" at bounding box center [313, 176] width 52 height 21
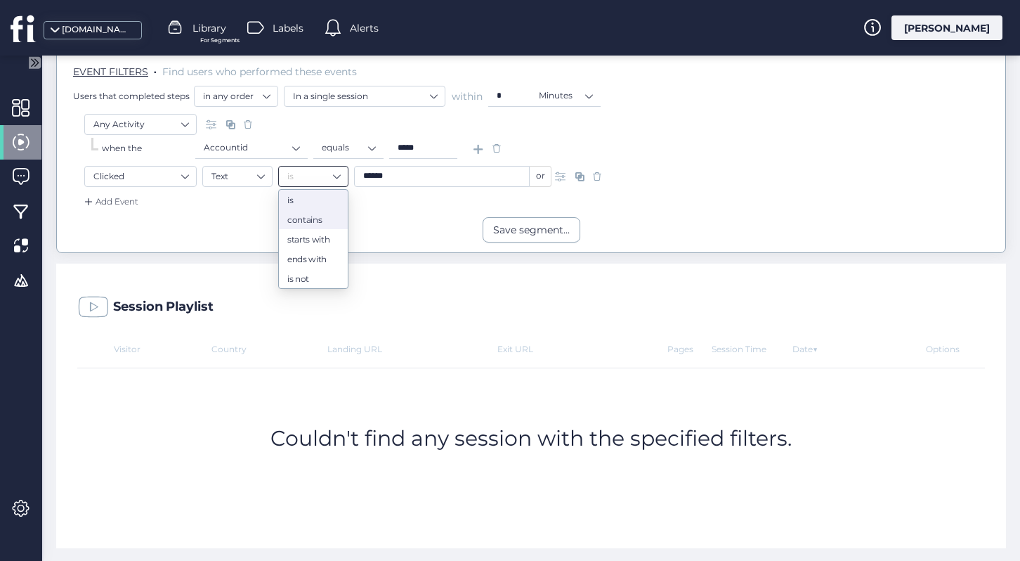
click at [310, 216] on div "contains" at bounding box center [313, 219] width 52 height 11
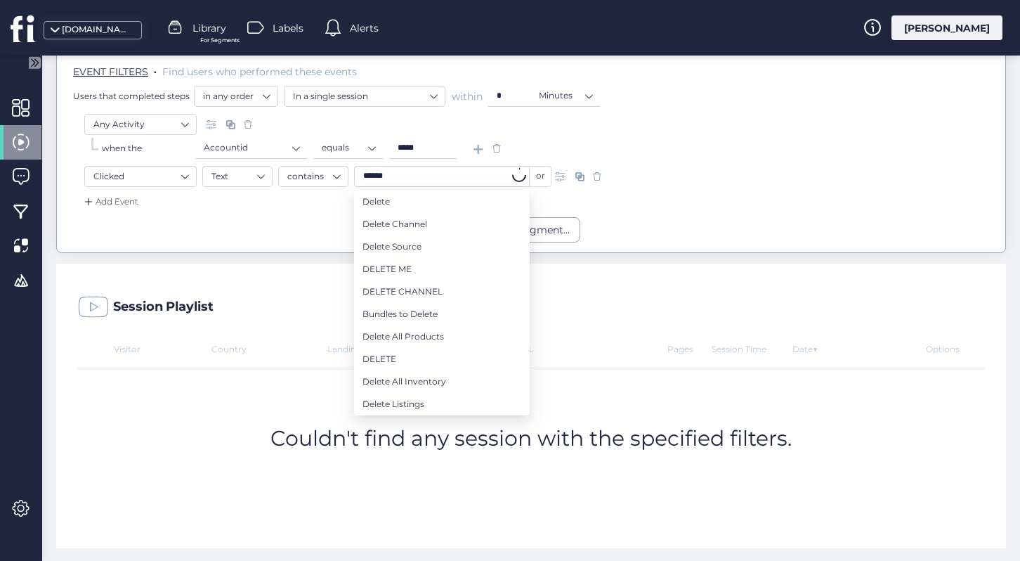
click at [426, 176] on input "******" at bounding box center [442, 176] width 176 height 21
click at [248, 172] on nz-select-item "Text" at bounding box center [237, 176] width 52 height 21
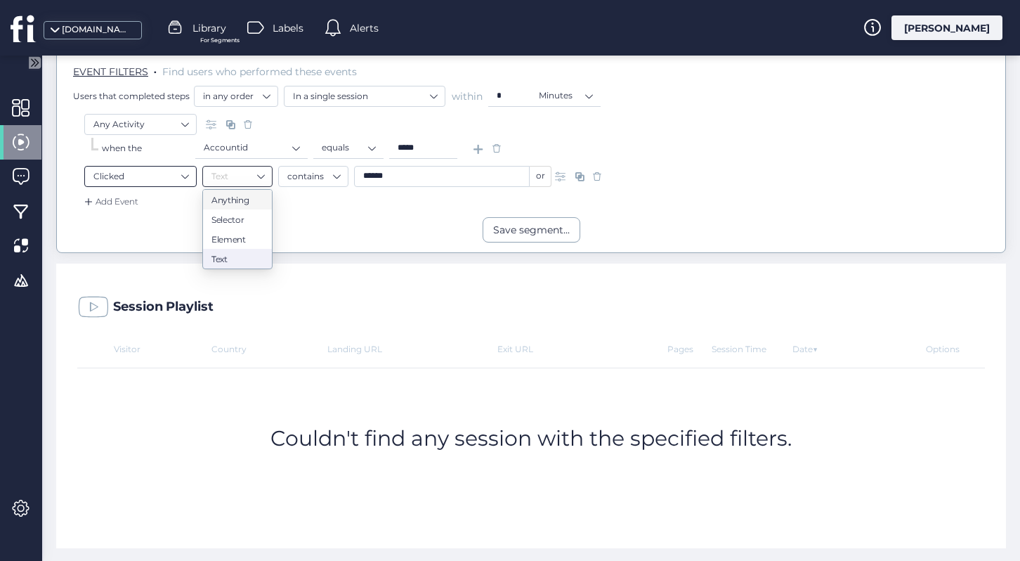
click at [180, 174] on nz-select-item "Clicked" at bounding box center [140, 176] width 94 height 21
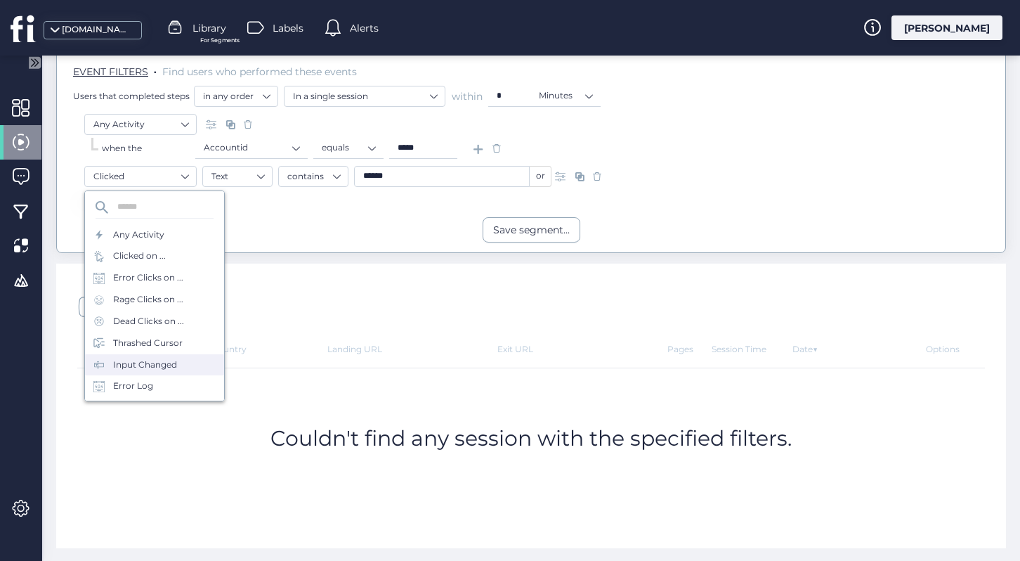
click at [163, 368] on div "Input Changed" at bounding box center [145, 364] width 64 height 13
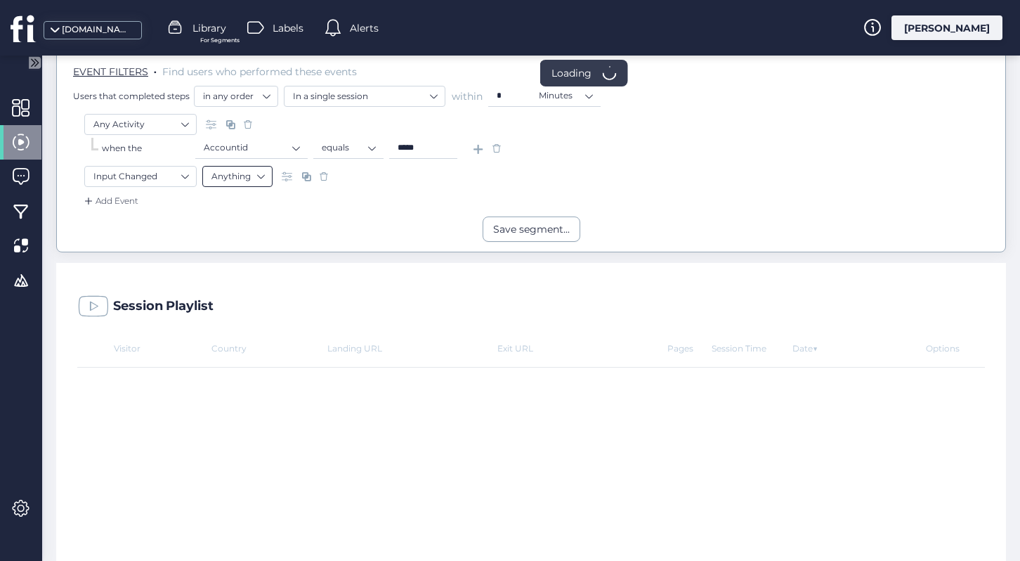
click at [247, 176] on nz-select-item "Anything" at bounding box center [237, 176] width 52 height 21
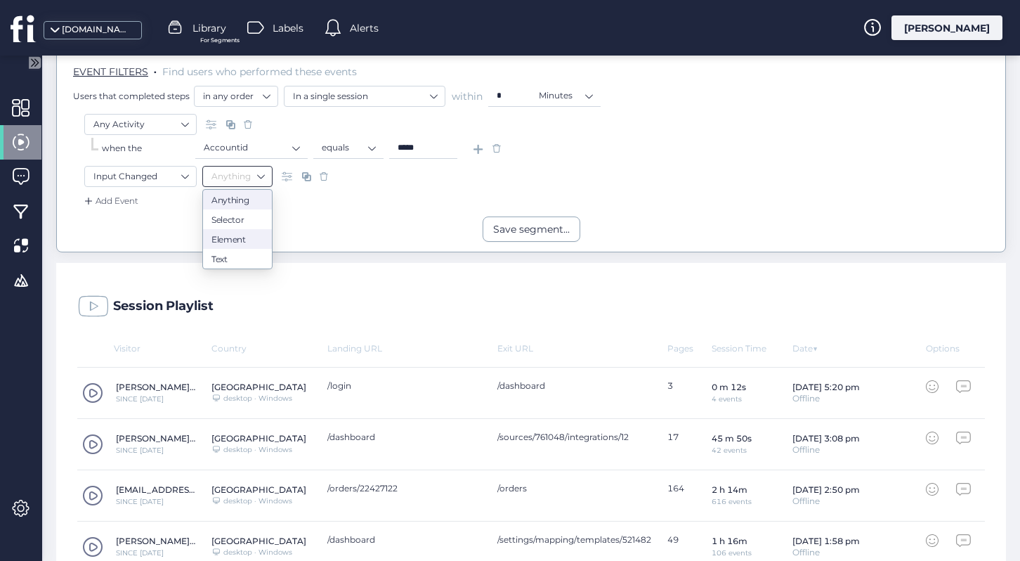
click at [249, 243] on nz-option-item "Element" at bounding box center [237, 239] width 69 height 20
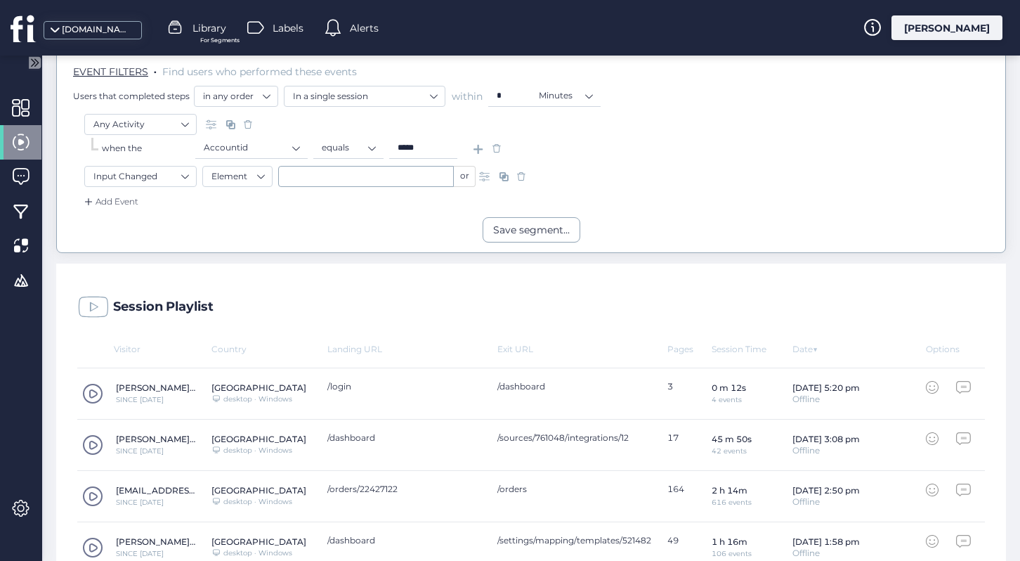
click at [467, 133] on div "Any Activity" at bounding box center [531, 126] width 894 height 24
click at [397, 178] on input "text" at bounding box center [366, 176] width 176 height 21
paste input "**********"
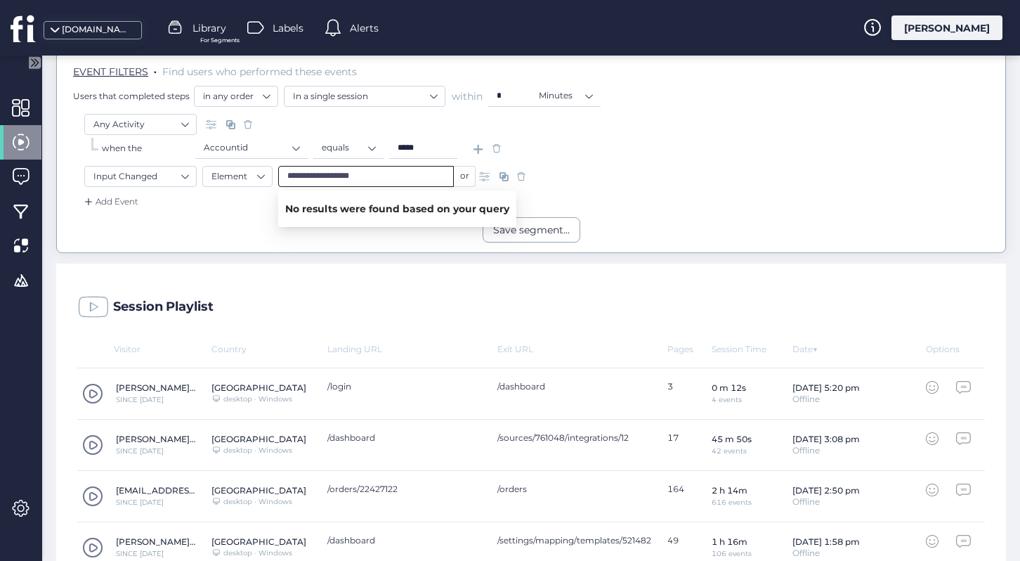
click at [402, 180] on input "**********" at bounding box center [366, 176] width 176 height 21
drag, startPoint x: 285, startPoint y: 175, endPoint x: 273, endPoint y: 175, distance: 11.2
click at [273, 175] on div "**********" at bounding box center [531, 178] width 894 height 25
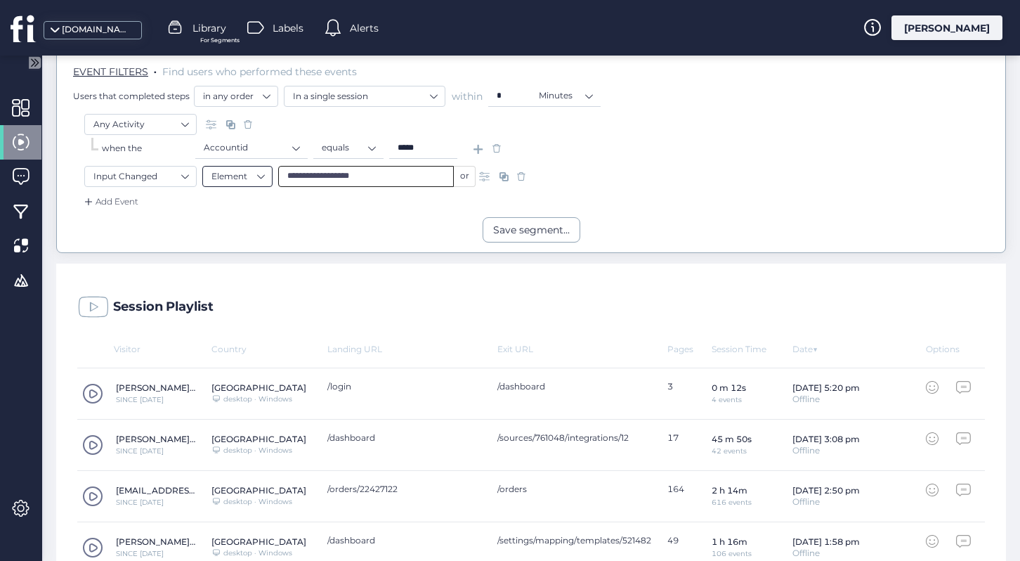
type input "**********"
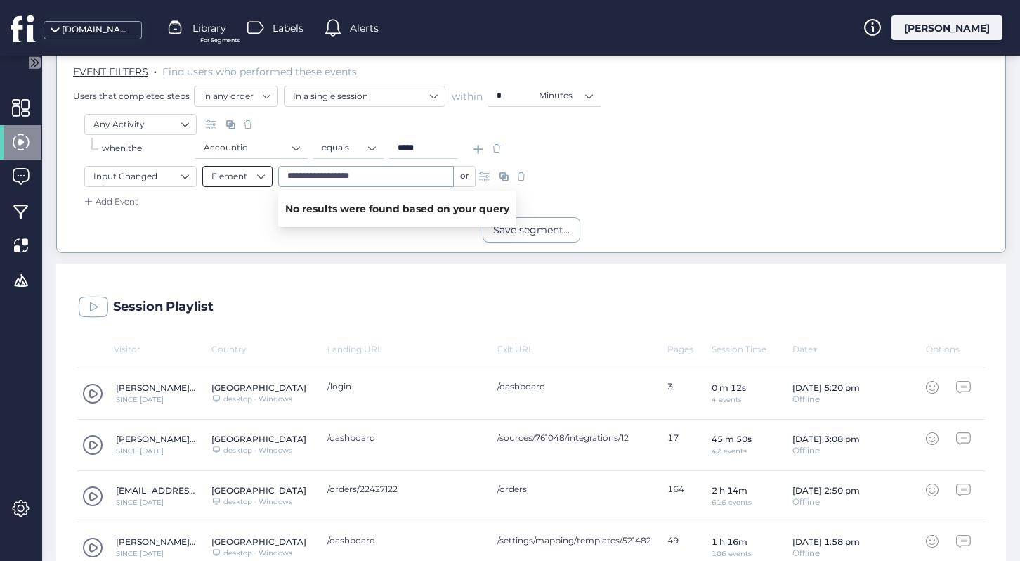
click at [247, 174] on nz-select-item "Element" at bounding box center [237, 176] width 52 height 21
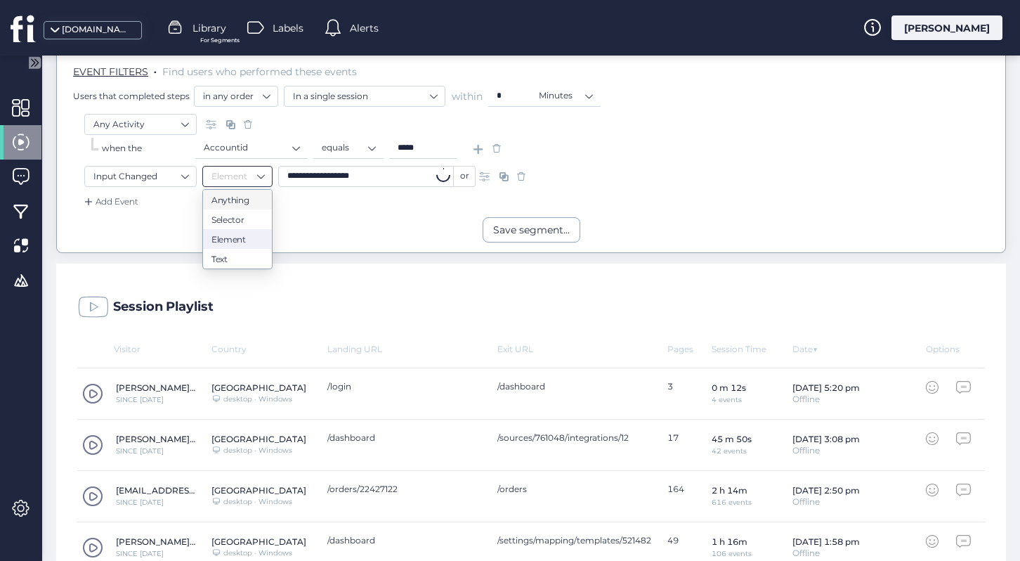
click at [366, 171] on input "**********" at bounding box center [366, 176] width 176 height 21
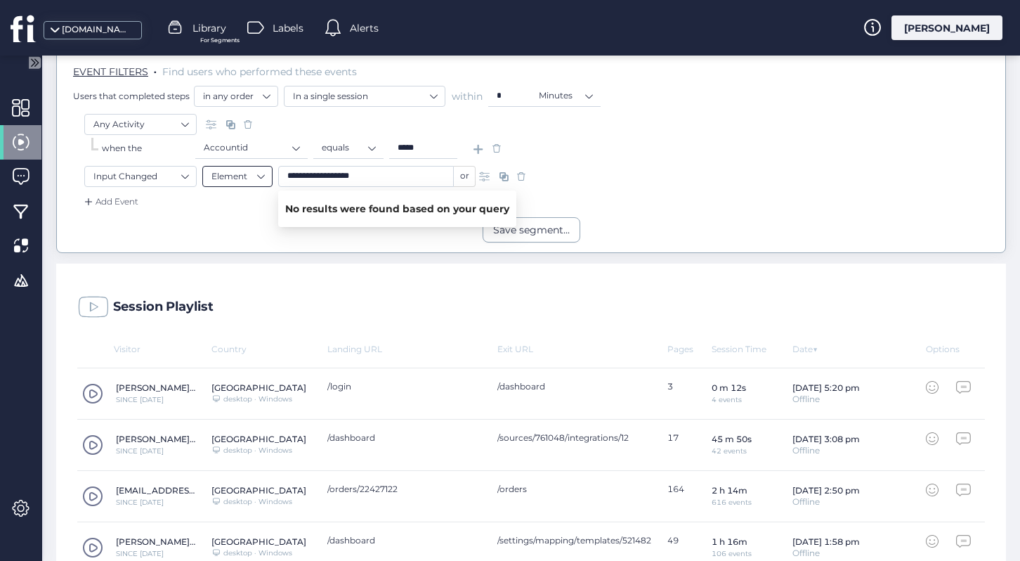
click at [229, 175] on nz-select-item "Element" at bounding box center [237, 176] width 52 height 21
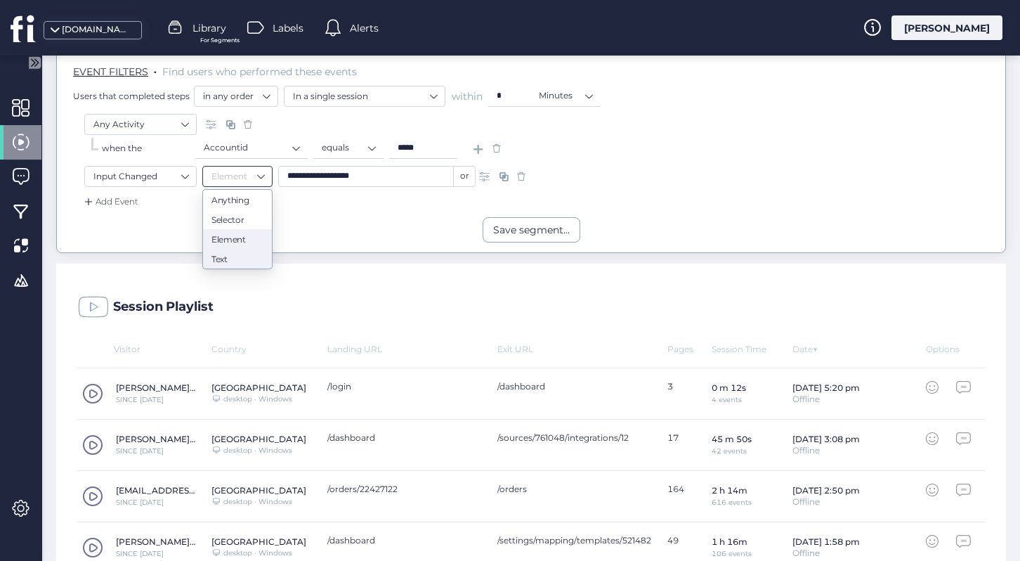
click at [233, 259] on div "Text" at bounding box center [237, 259] width 52 height 11
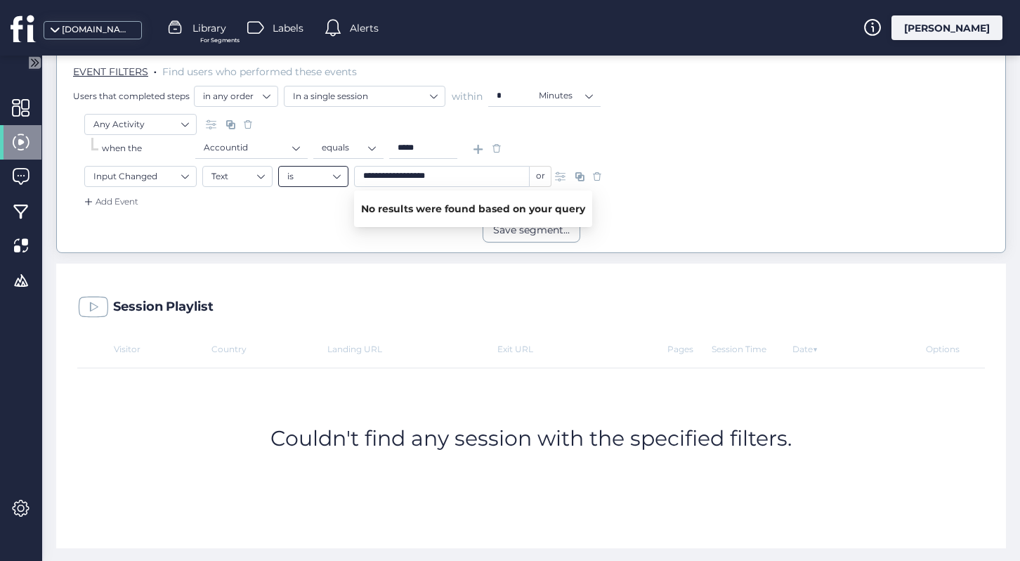
click at [313, 176] on nz-select-item "is" at bounding box center [313, 176] width 52 height 21
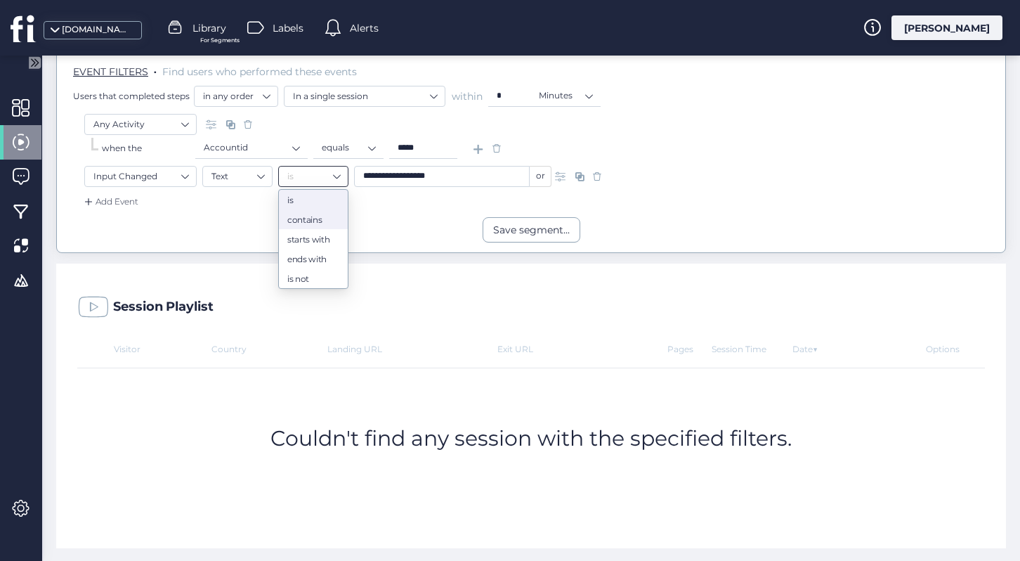
click at [299, 222] on div "contains" at bounding box center [313, 219] width 52 height 11
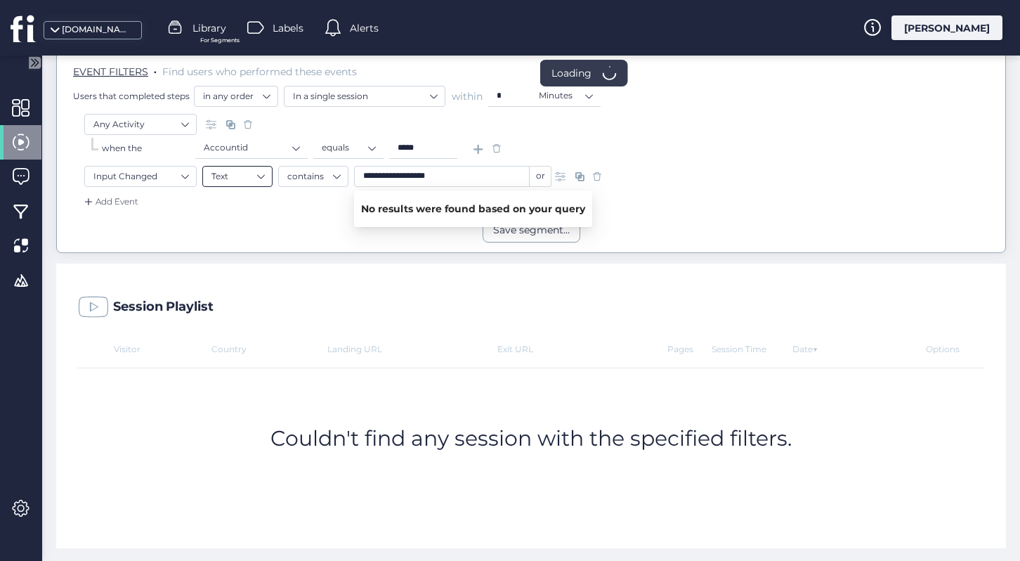
click at [259, 176] on nz-select-item "Text" at bounding box center [237, 176] width 52 height 21
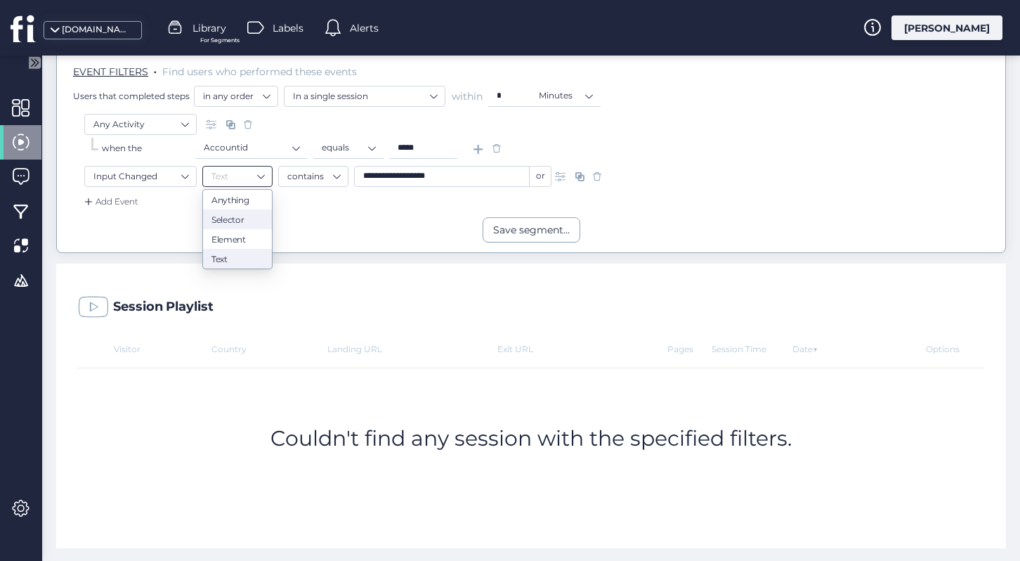
click at [256, 223] on div "Selector" at bounding box center [237, 219] width 52 height 11
click at [434, 174] on input "**********" at bounding box center [442, 176] width 176 height 21
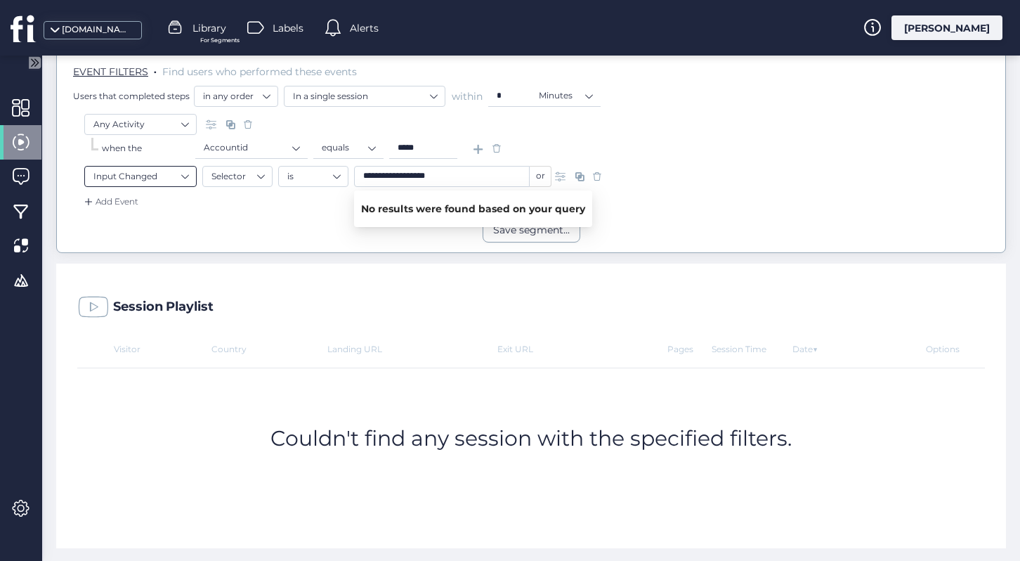
click at [162, 166] on nz-select-item "Input Changed" at bounding box center [140, 176] width 94 height 21
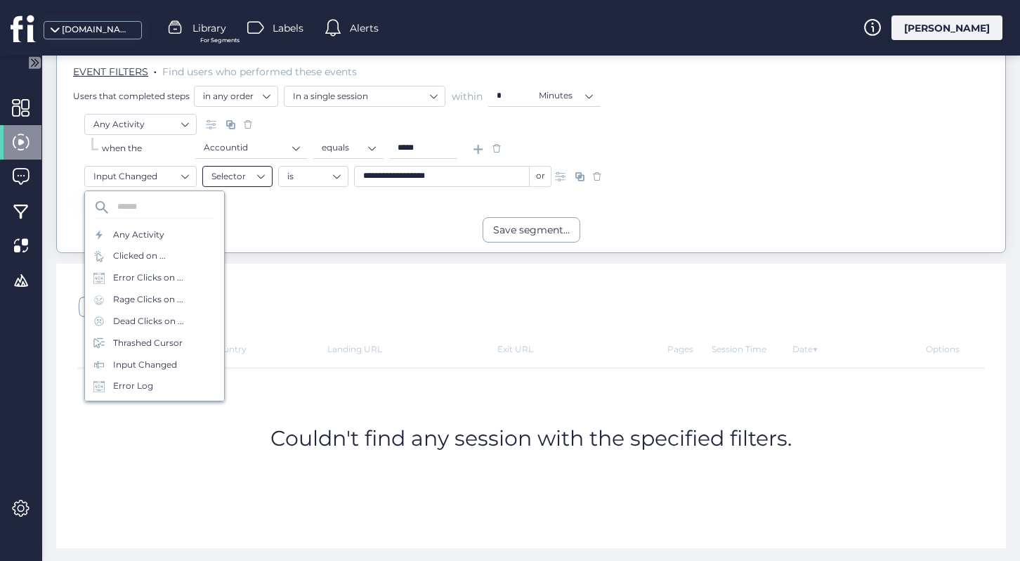
click at [263, 174] on nz-select-item "Selector" at bounding box center [237, 176] width 52 height 21
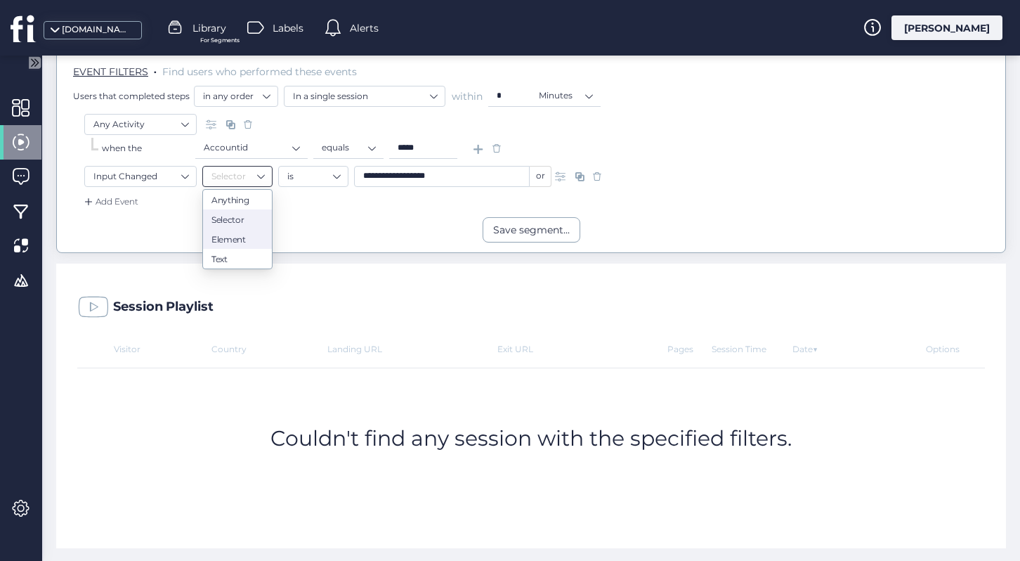
click at [244, 243] on nz-option-item "Element" at bounding box center [237, 239] width 69 height 20
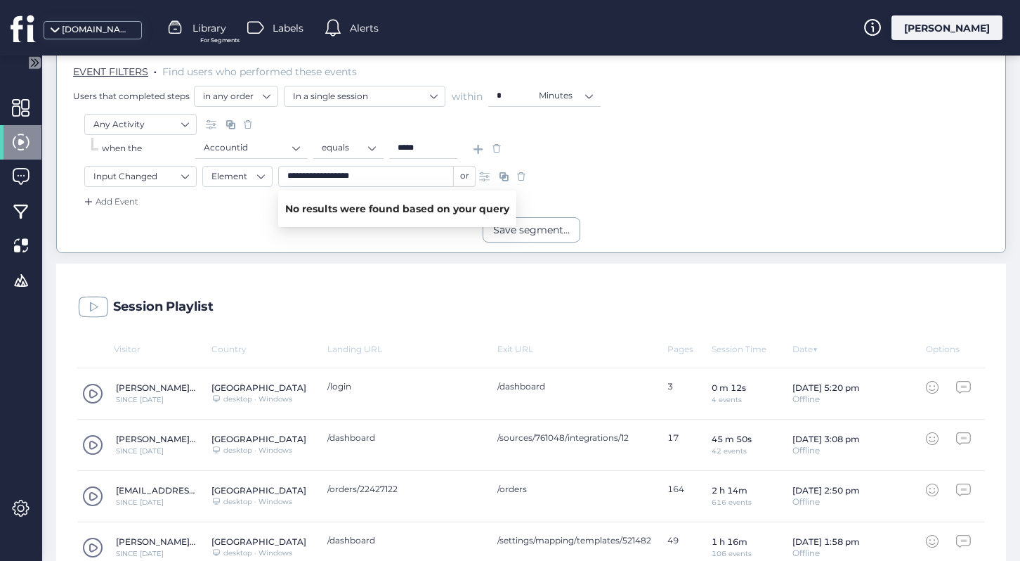
click at [347, 176] on input "**********" at bounding box center [366, 176] width 176 height 21
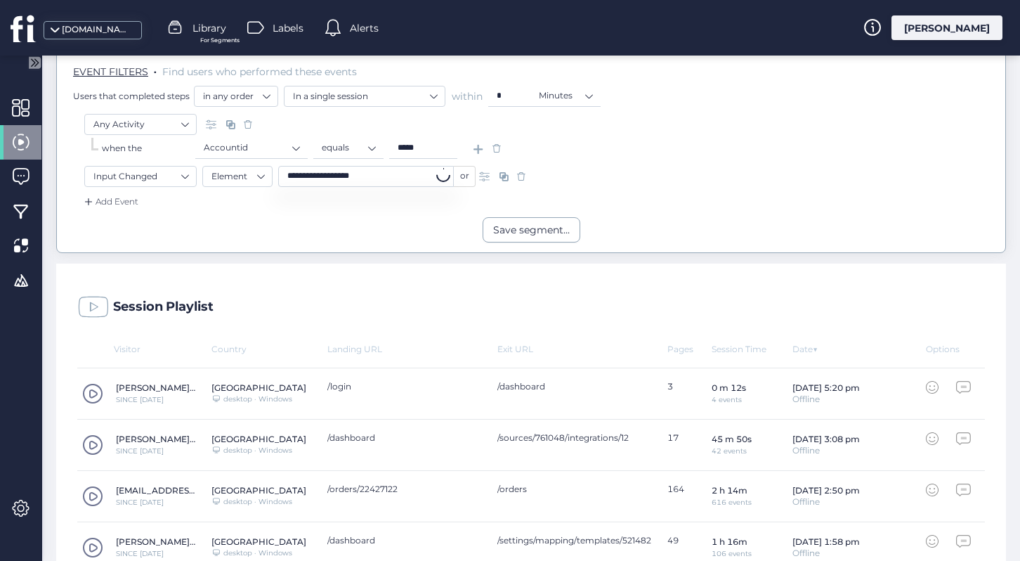
click at [347, 176] on input "**********" at bounding box center [366, 176] width 176 height 21
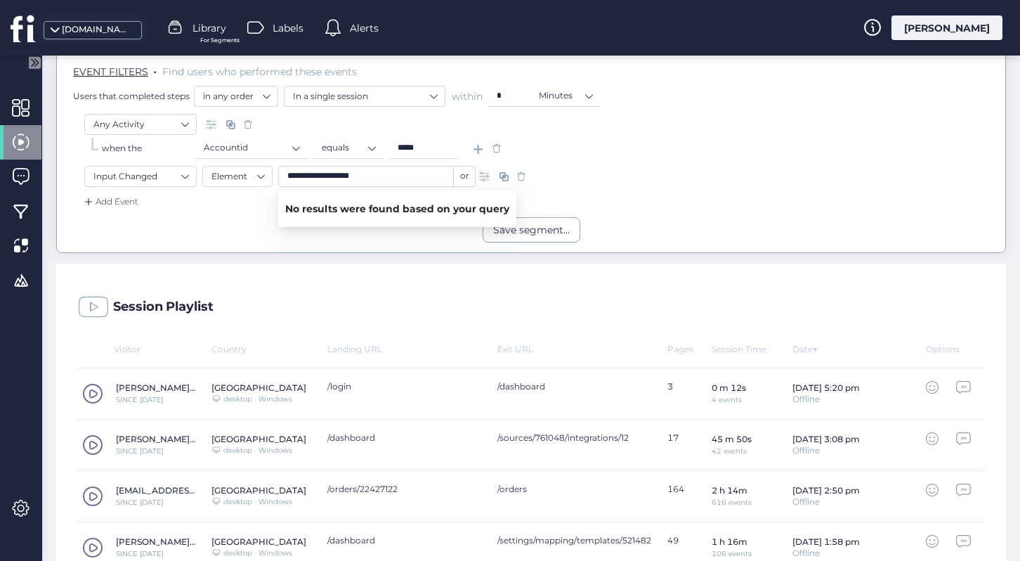
click at [394, 175] on input "**********" at bounding box center [366, 176] width 176 height 21
click at [226, 179] on nz-select-item "Element" at bounding box center [237, 176] width 52 height 21
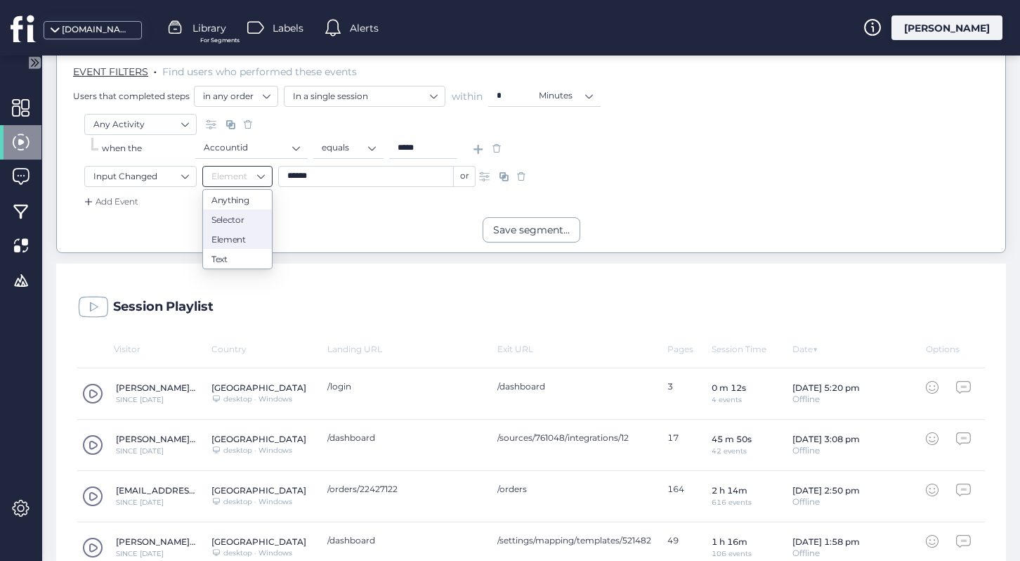
click at [235, 221] on div "Selector" at bounding box center [237, 219] width 52 height 11
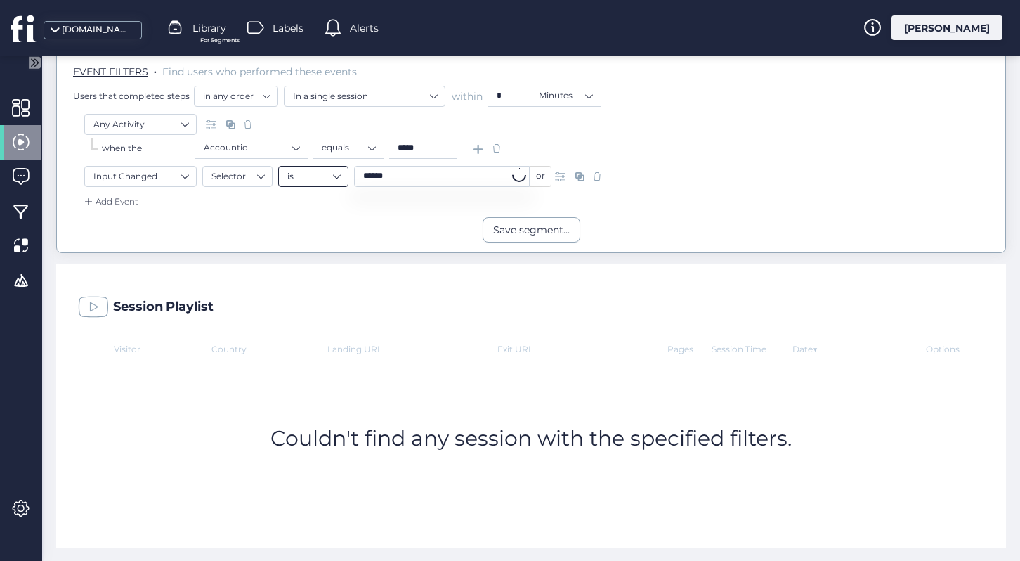
click at [337, 171] on nz-select-item "is" at bounding box center [313, 176] width 52 height 21
click at [323, 215] on div "contains" at bounding box center [313, 219] width 52 height 11
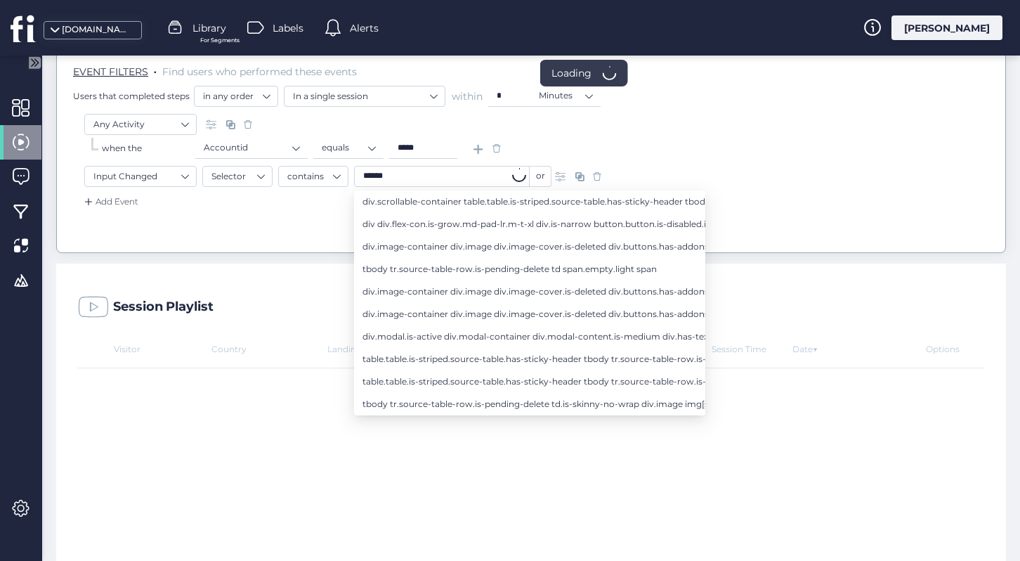
click at [403, 174] on input "******" at bounding box center [442, 176] width 176 height 21
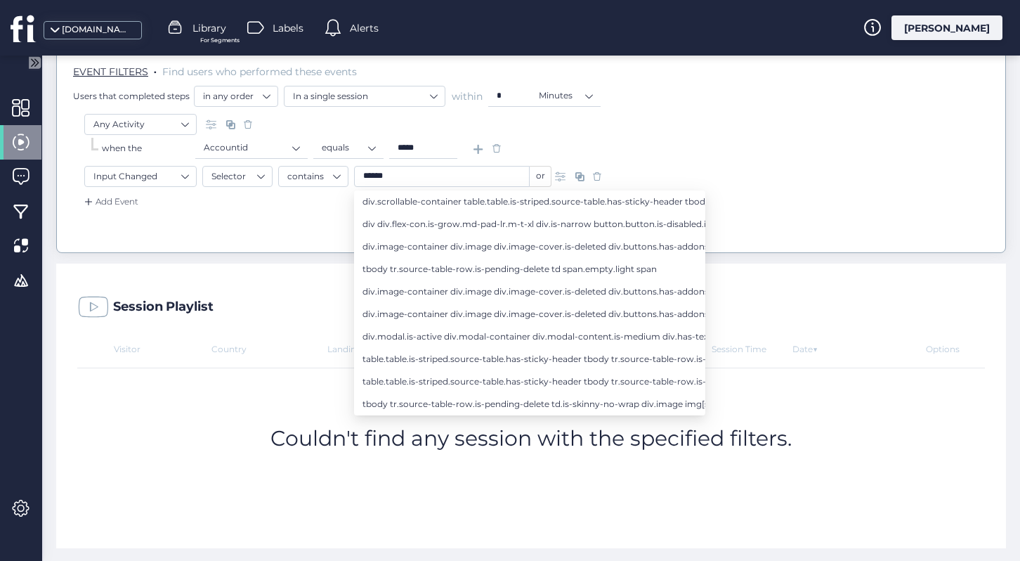
click at [391, 184] on input "******" at bounding box center [442, 176] width 176 height 21
click at [395, 170] on input "******" at bounding box center [442, 176] width 176 height 21
paste input "*********"
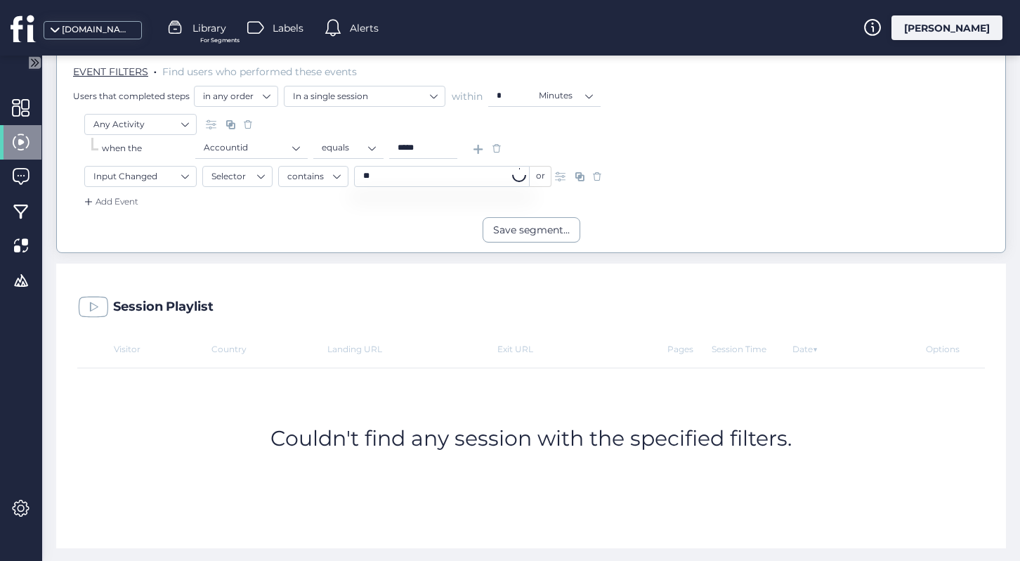
type input "*"
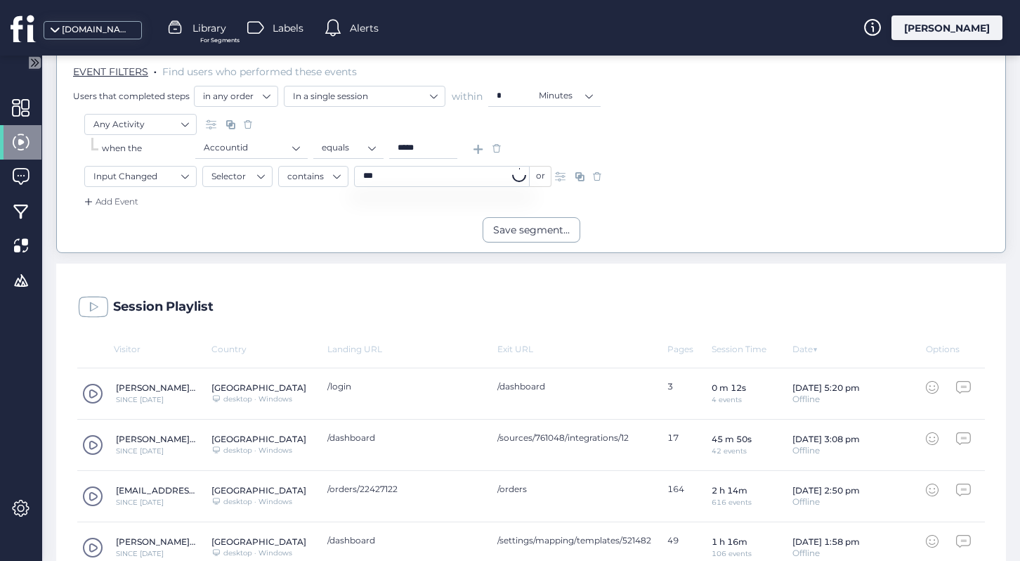
click at [410, 176] on input "***" at bounding box center [442, 176] width 176 height 21
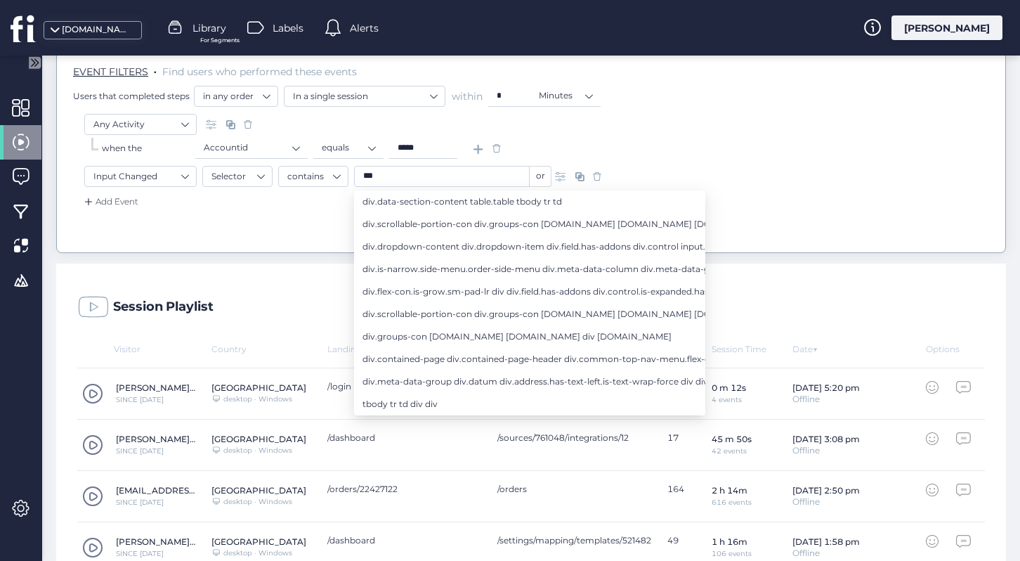
paste input "**********"
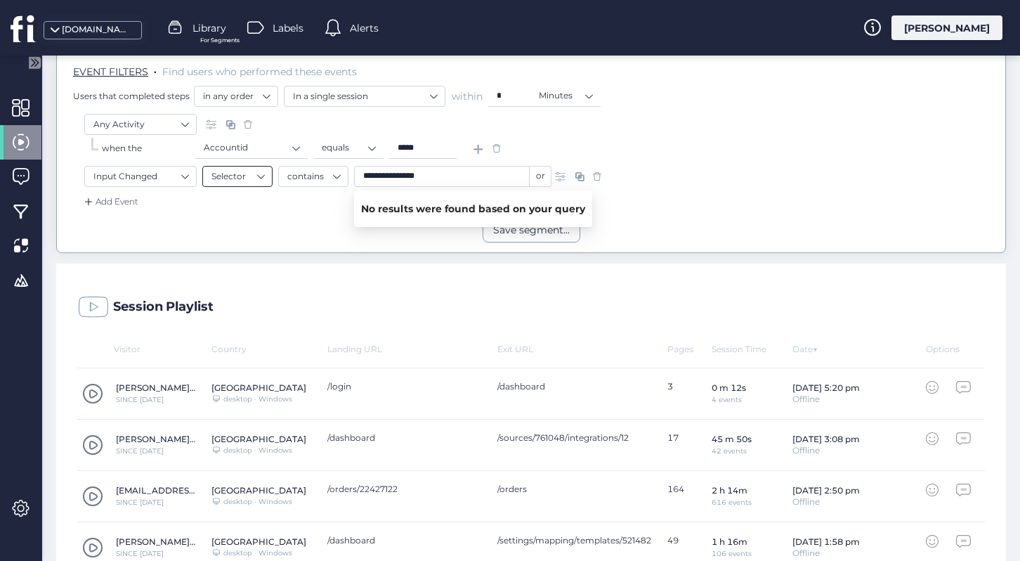
type input "**********"
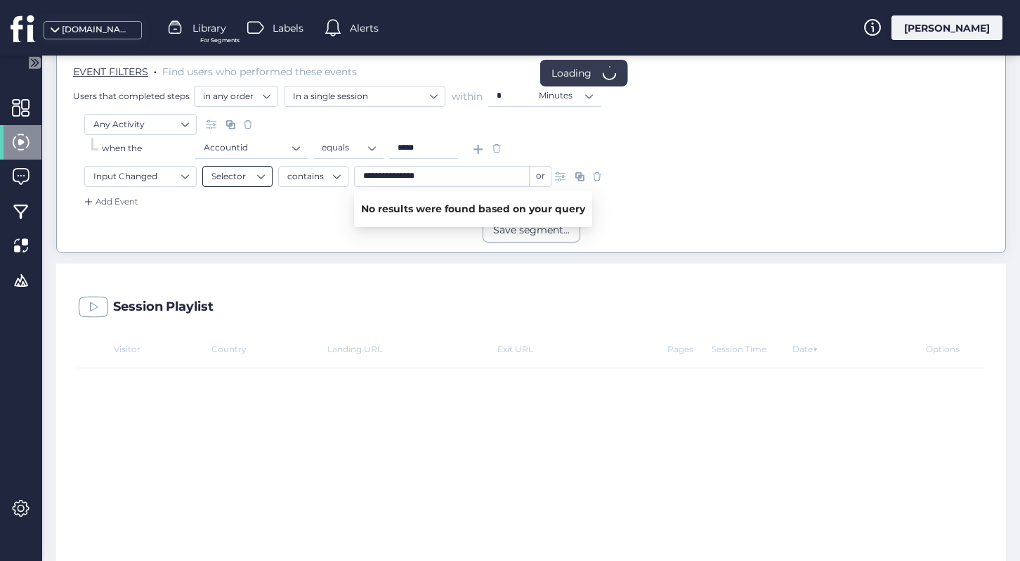
click at [266, 178] on nz-select-top-control "Selector" at bounding box center [237, 176] width 70 height 21
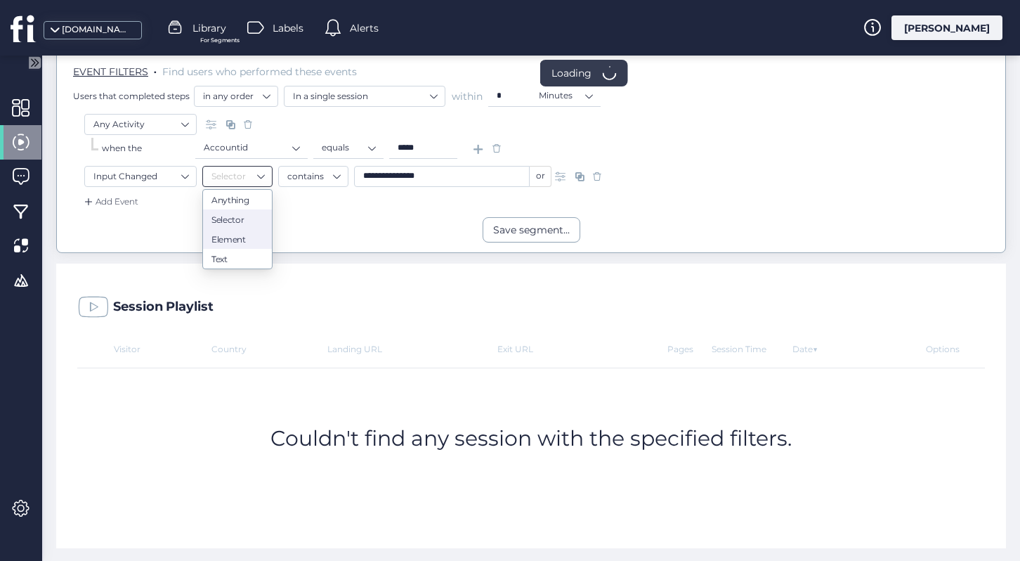
click at [242, 234] on div "Element" at bounding box center [237, 239] width 52 height 11
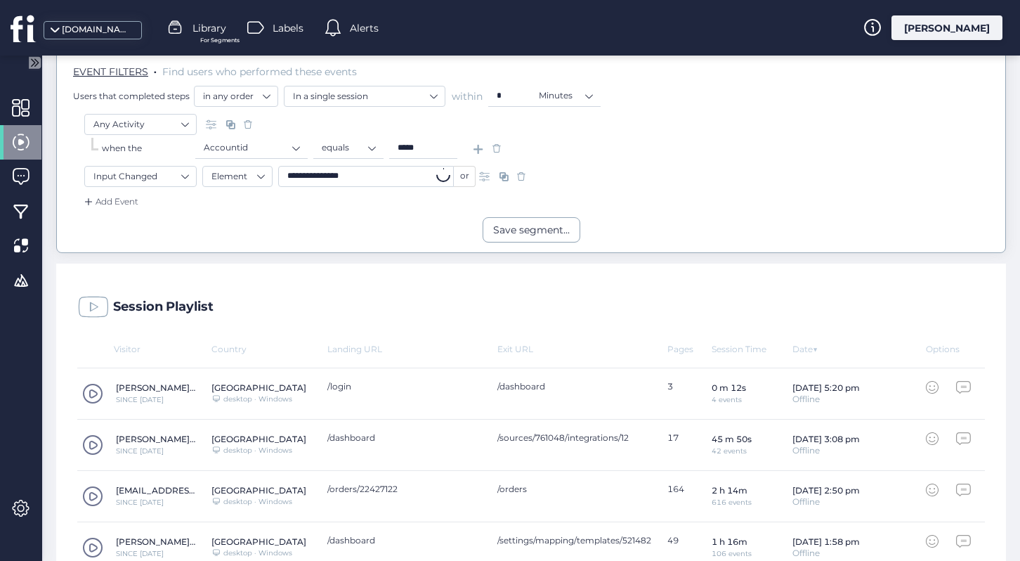
click at [407, 173] on input "**********" at bounding box center [366, 176] width 176 height 21
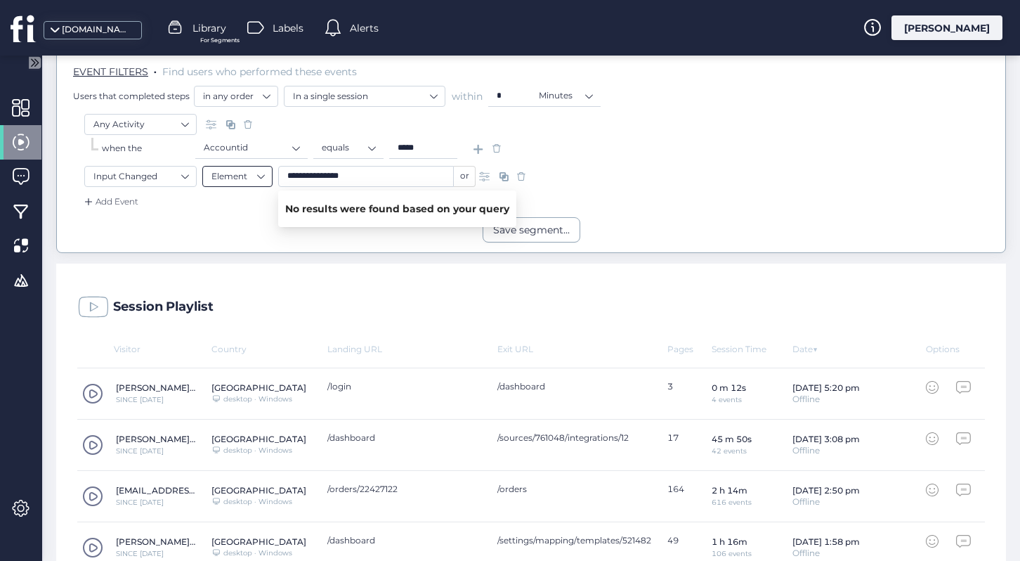
click at [245, 174] on nz-select-item "Element" at bounding box center [237, 176] width 52 height 21
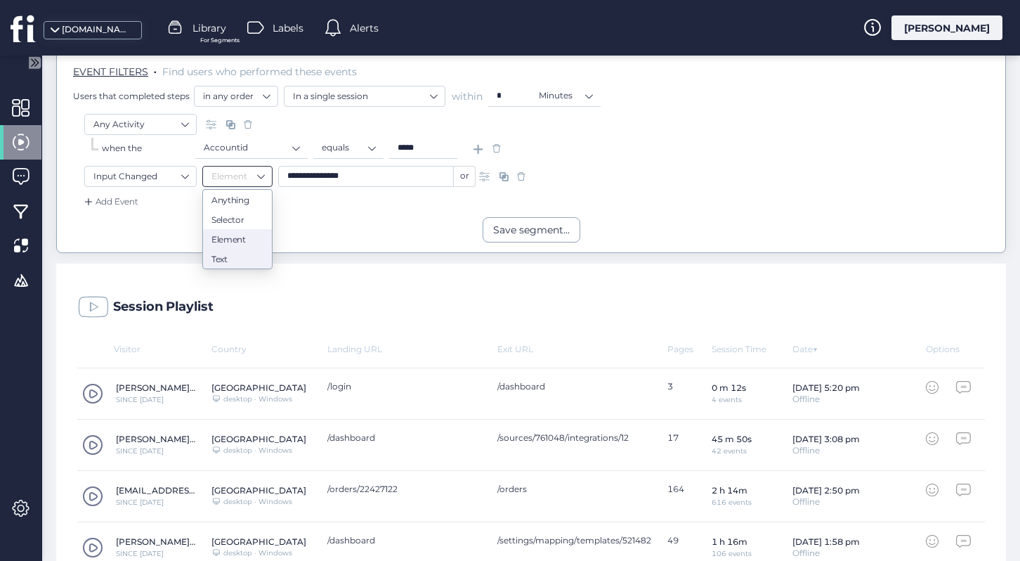
click at [251, 262] on nz-option-item "Text" at bounding box center [237, 259] width 69 height 20
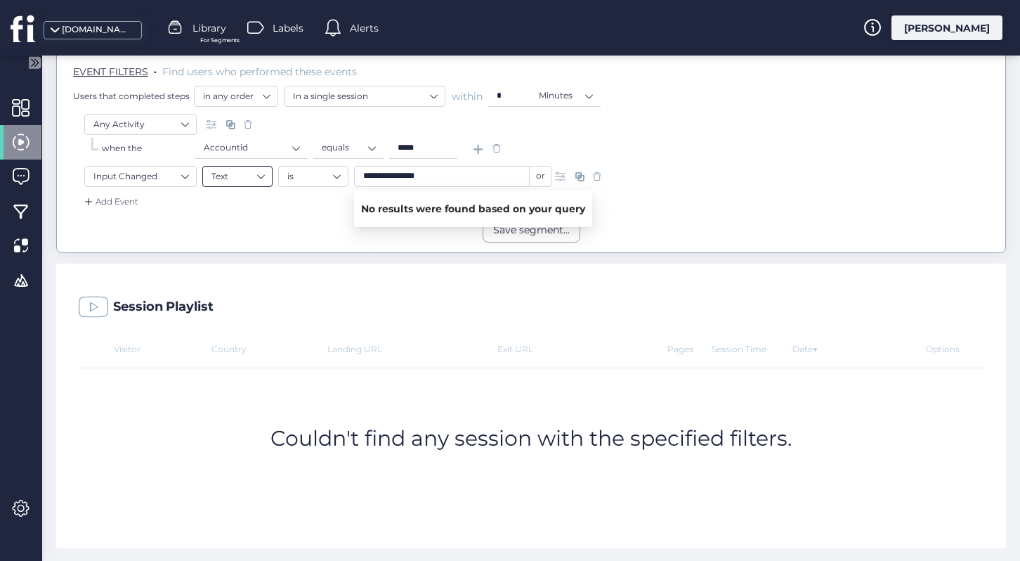
click at [231, 181] on nz-select-item "Text" at bounding box center [237, 176] width 52 height 21
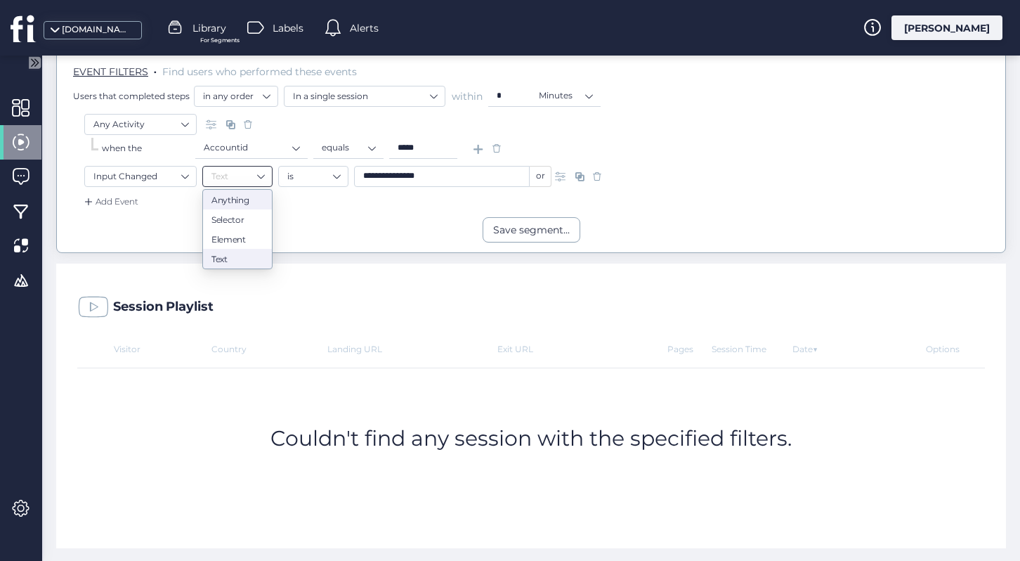
click at [235, 199] on div "Anything" at bounding box center [237, 200] width 52 height 11
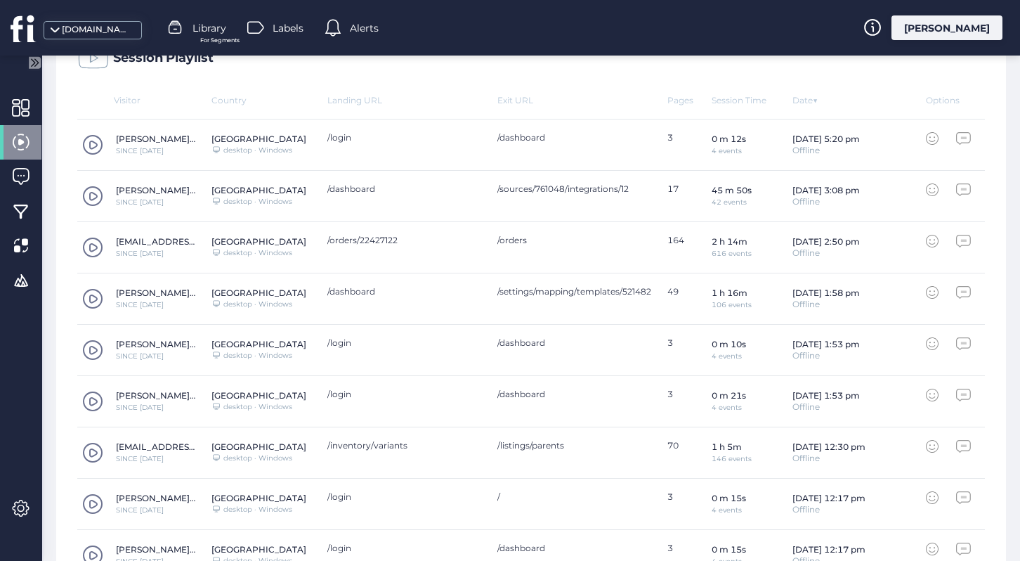
scroll to position [624, 0]
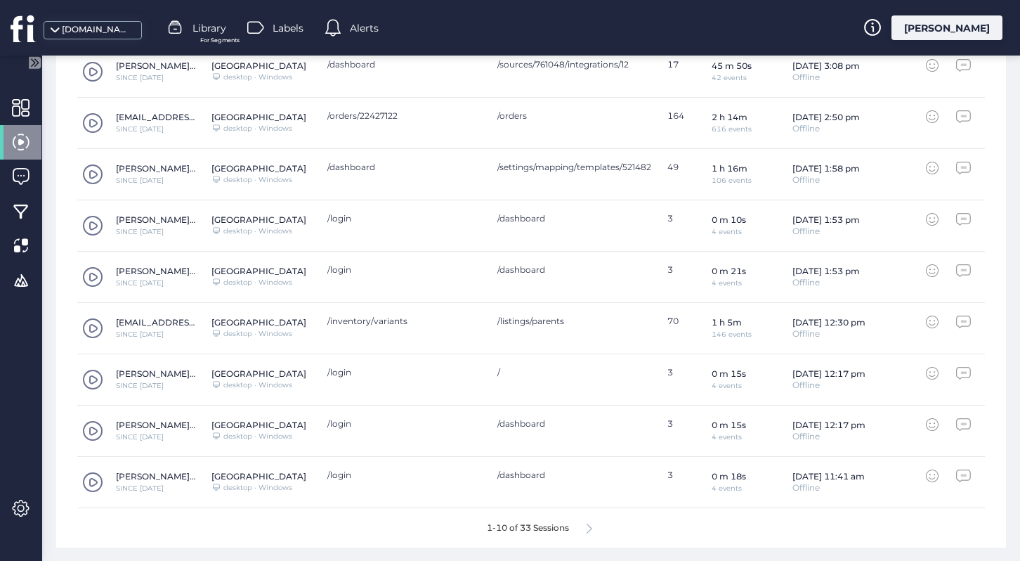
click at [586, 528] on div "1-10 of 33 Sessions" at bounding box center [531, 527] width 908 height 39
click at [589, 527] on icon at bounding box center [590, 528] width 6 height 11
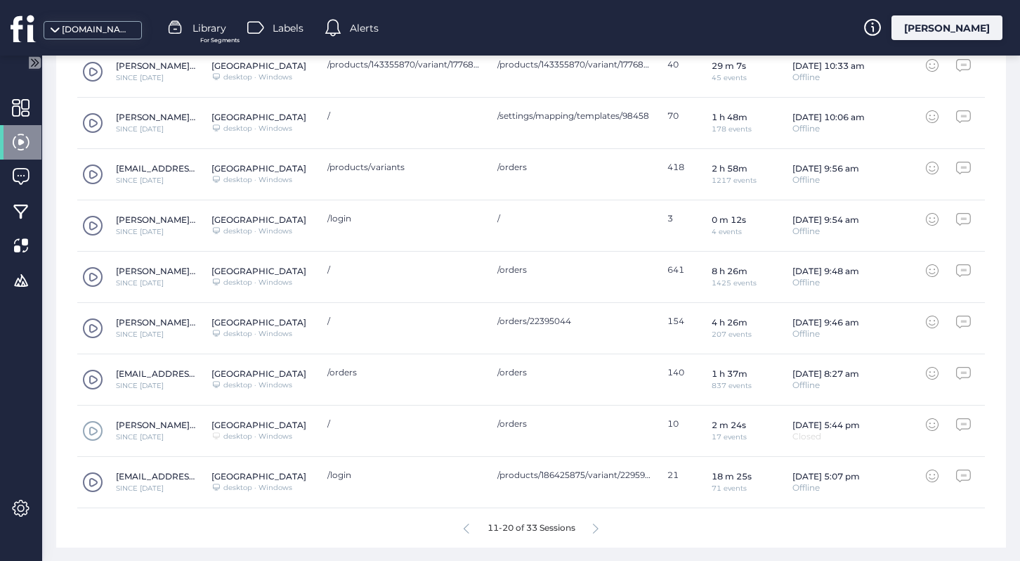
click at [599, 526] on icon at bounding box center [596, 528] width 6 height 11
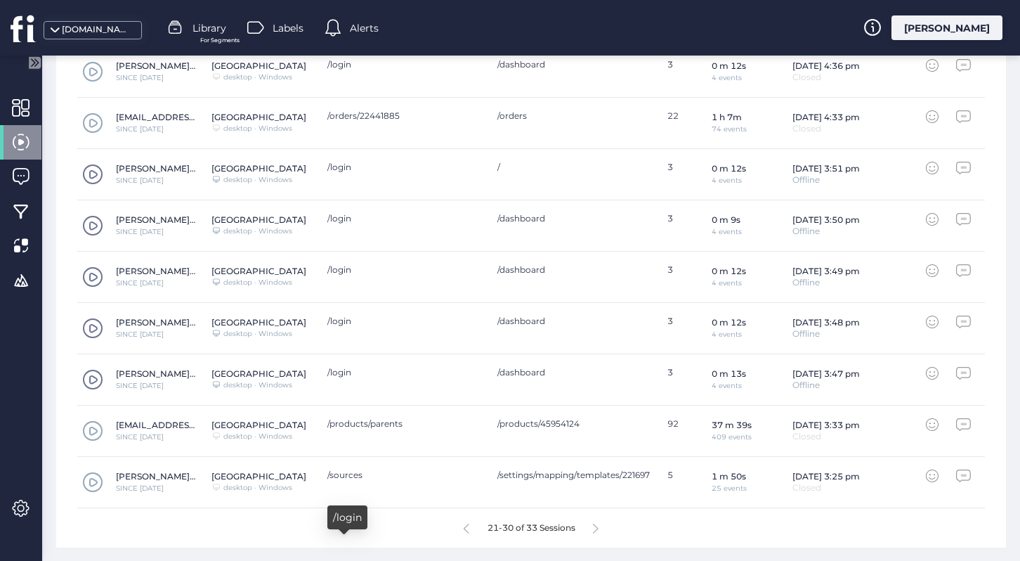
scroll to position [4, 0]
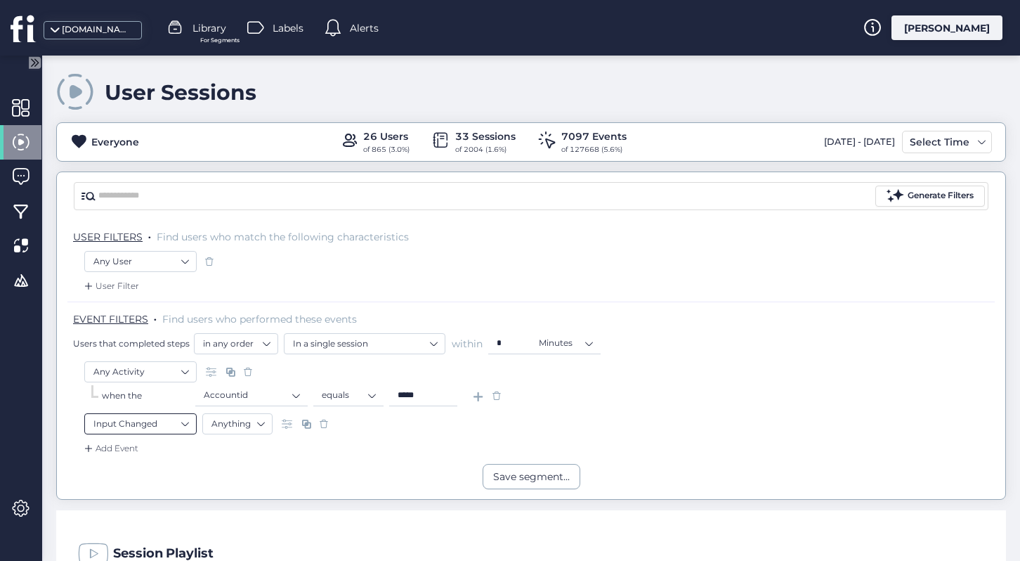
click at [154, 417] on nz-select-item "Input Changed" at bounding box center [140, 423] width 94 height 21
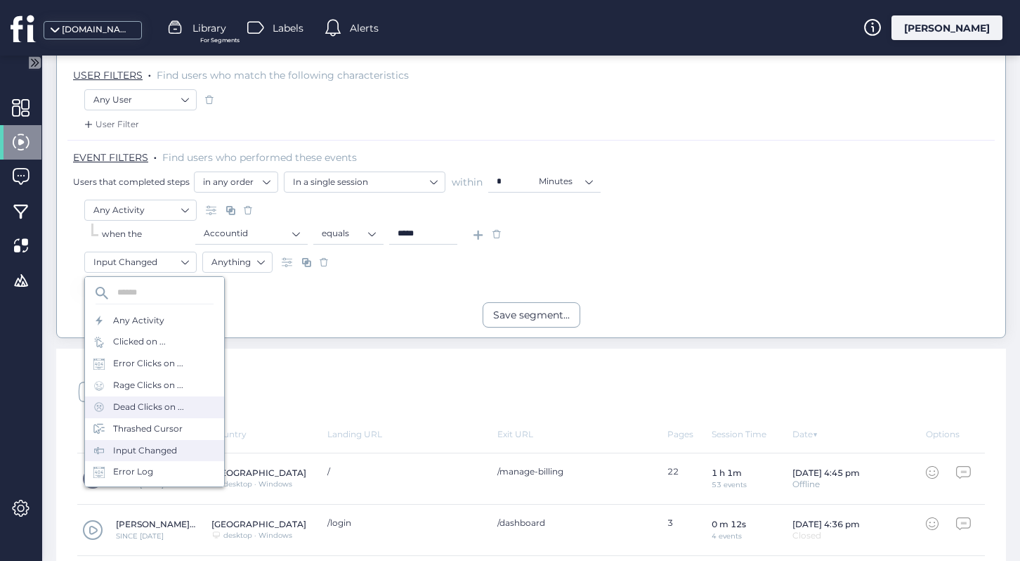
scroll to position [63, 0]
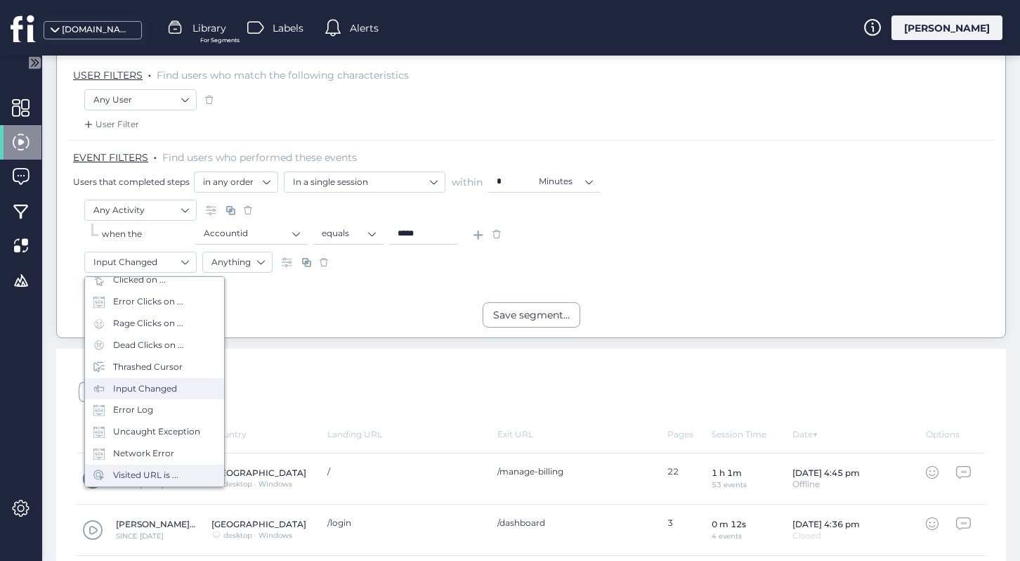
click at [142, 476] on div "Visited URL is ..." at bounding box center [145, 475] width 65 height 13
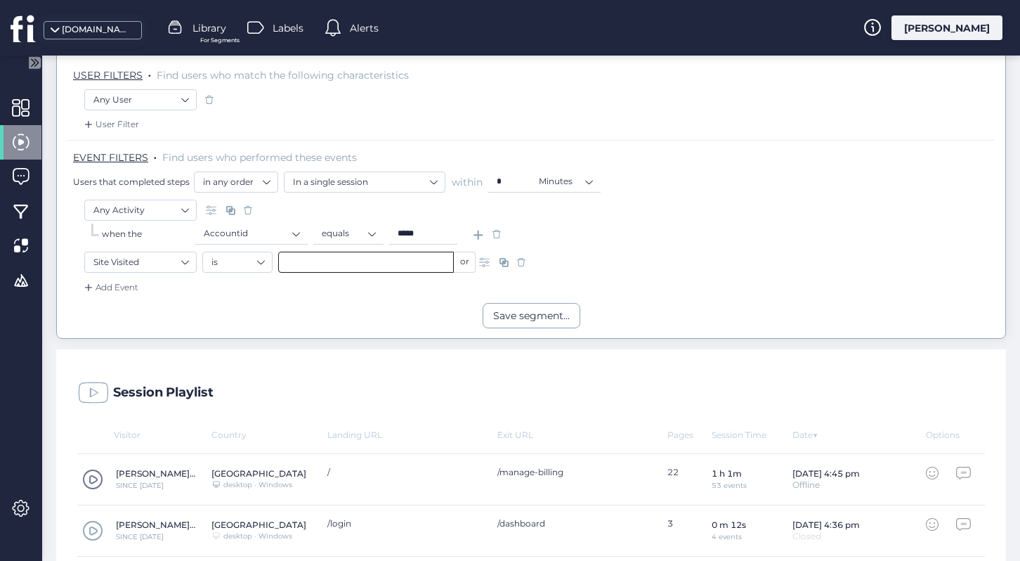
click at [329, 259] on input "text" at bounding box center [366, 262] width 176 height 21
paste input "**********"
type input "**********"
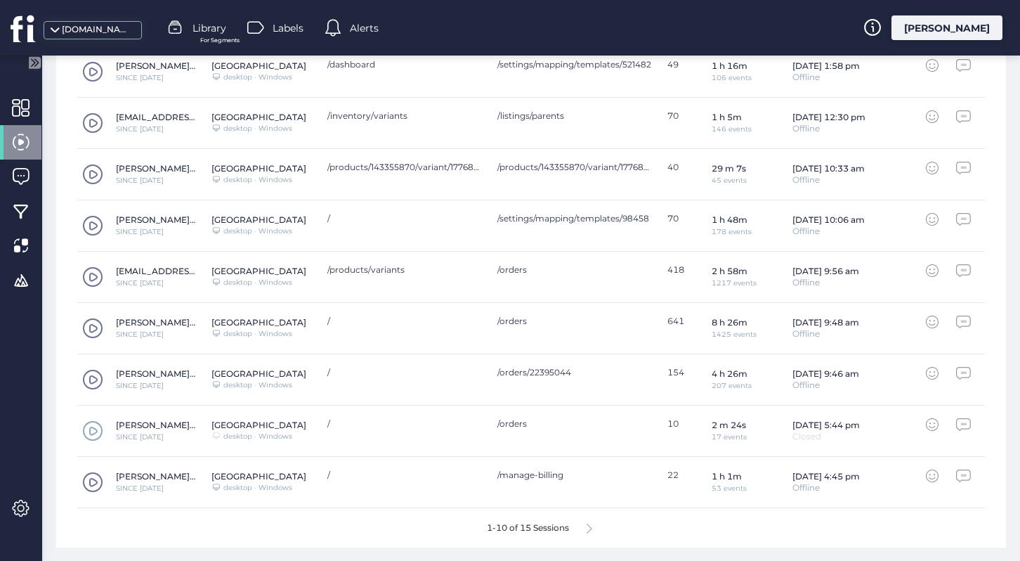
click at [94, 429] on span at bounding box center [92, 430] width 21 height 21
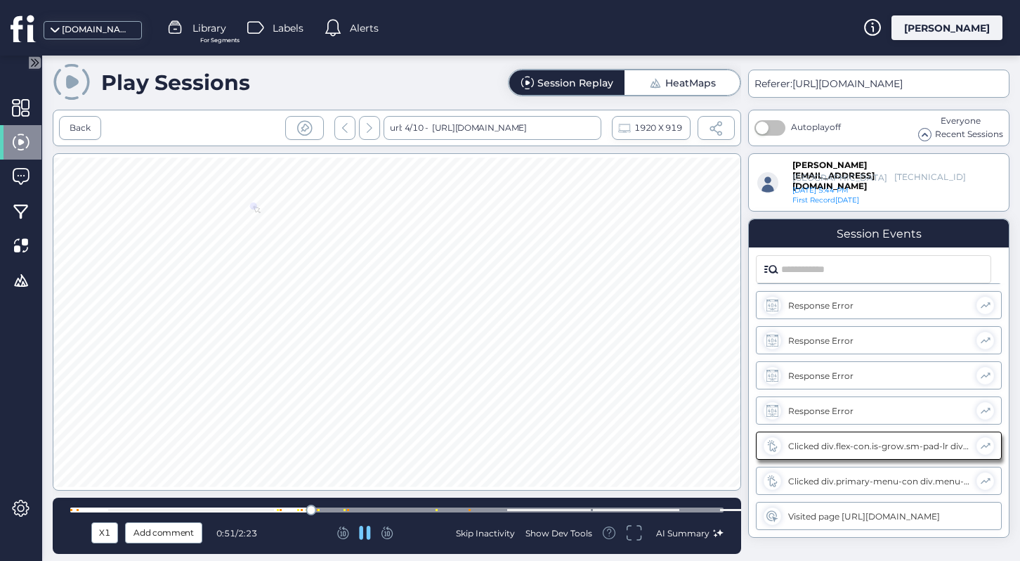
scroll to position [245, 0]
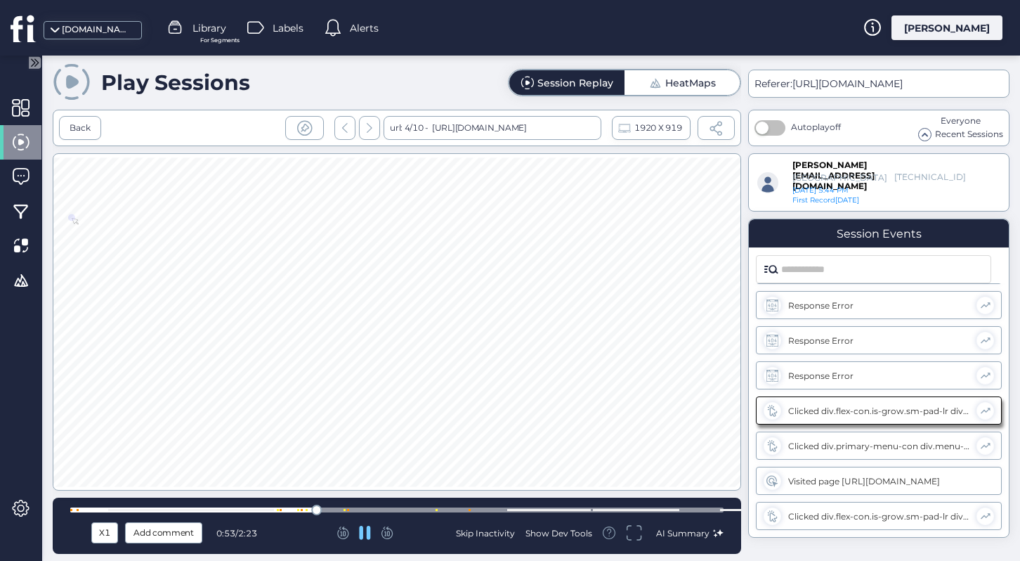
click at [365, 511] on div at bounding box center [396, 509] width 653 height 5
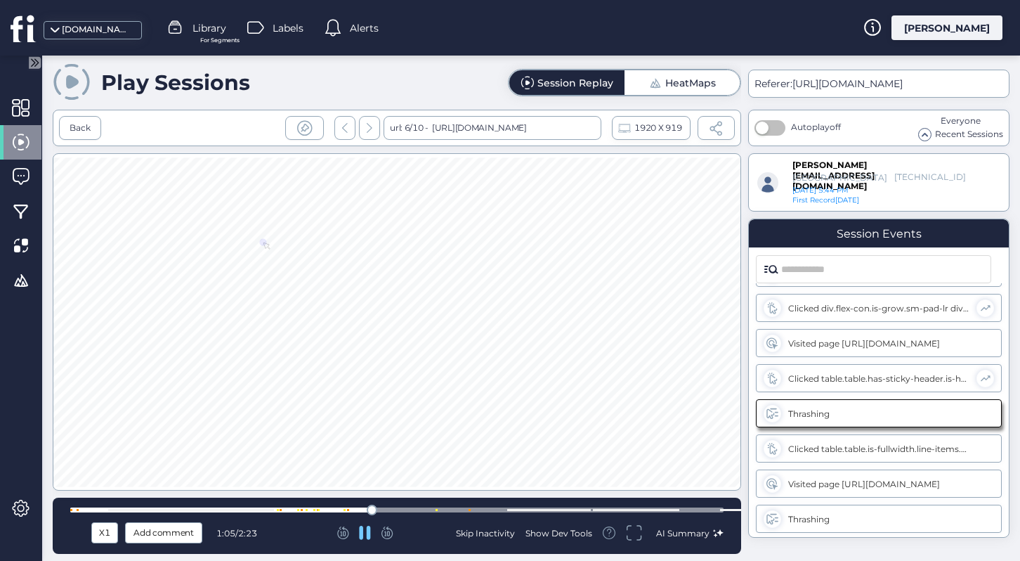
scroll to position [456, 0]
click at [403, 511] on div at bounding box center [396, 509] width 653 height 5
click at [458, 509] on div at bounding box center [396, 509] width 653 height 5
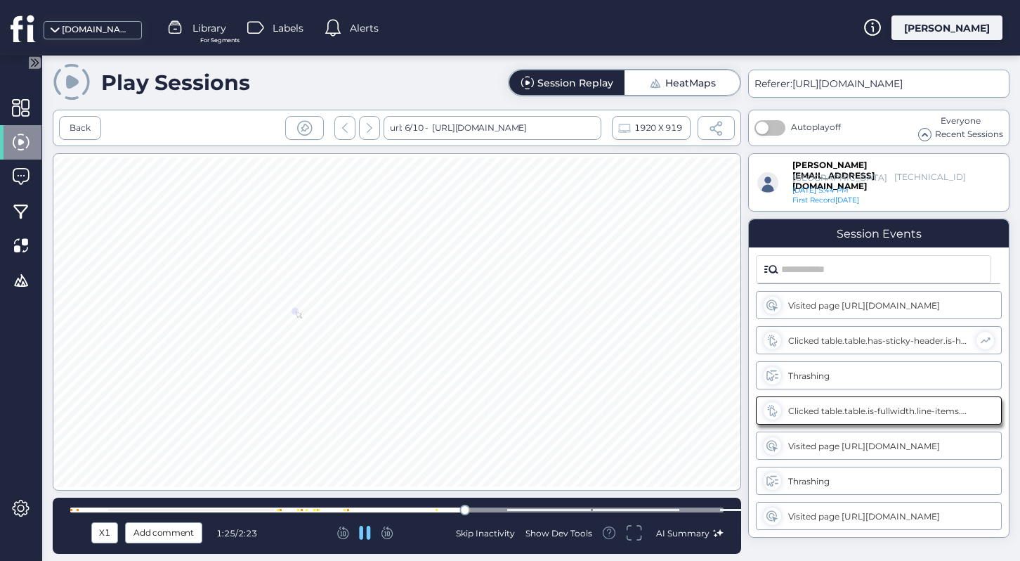
click at [493, 507] on div at bounding box center [396, 509] width 653 height 5
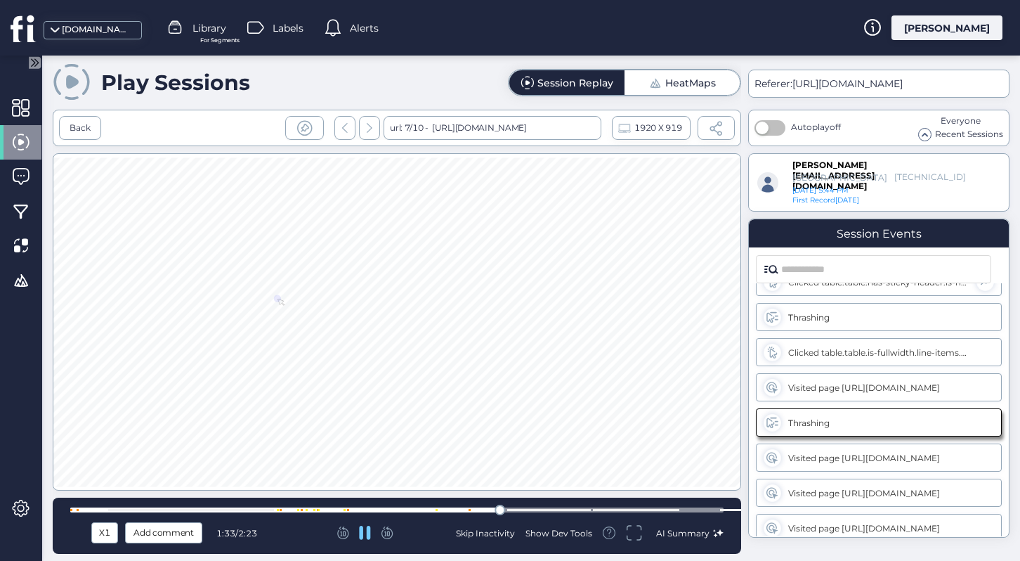
scroll to position [555, 0]
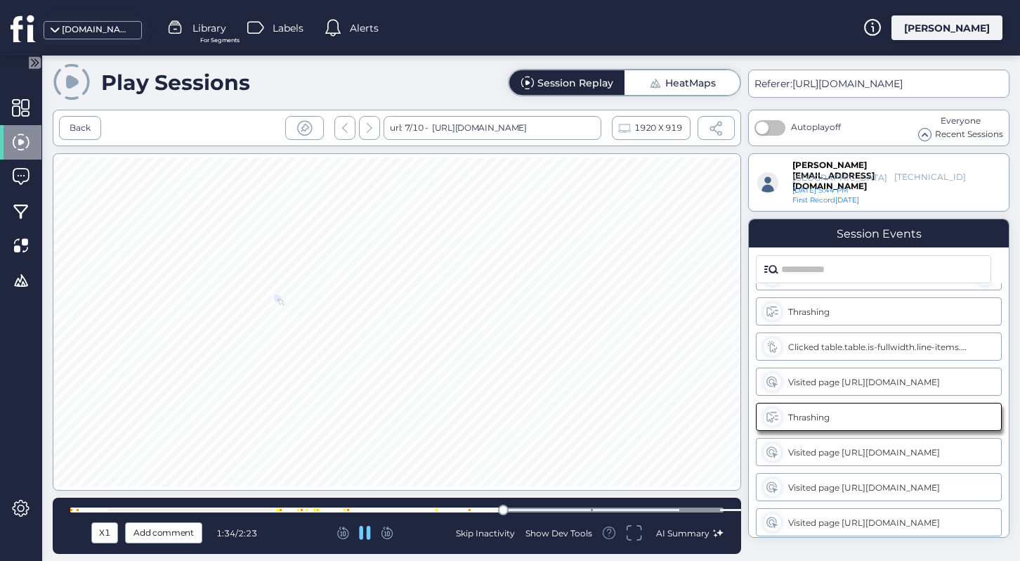
click at [686, 510] on div at bounding box center [396, 509] width 653 height 5
click at [84, 136] on div "Back" at bounding box center [80, 128] width 42 height 24
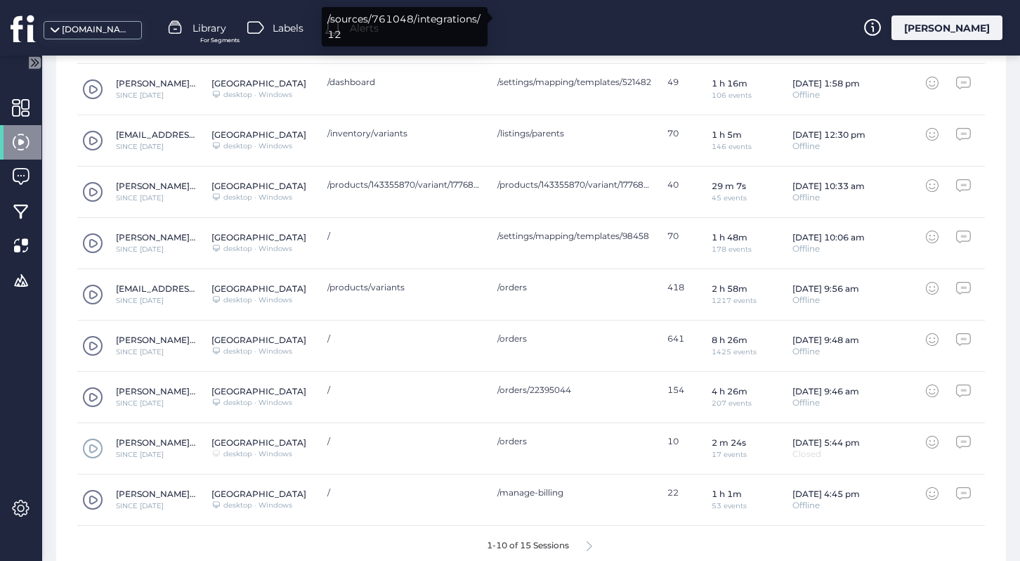
scroll to position [625, 0]
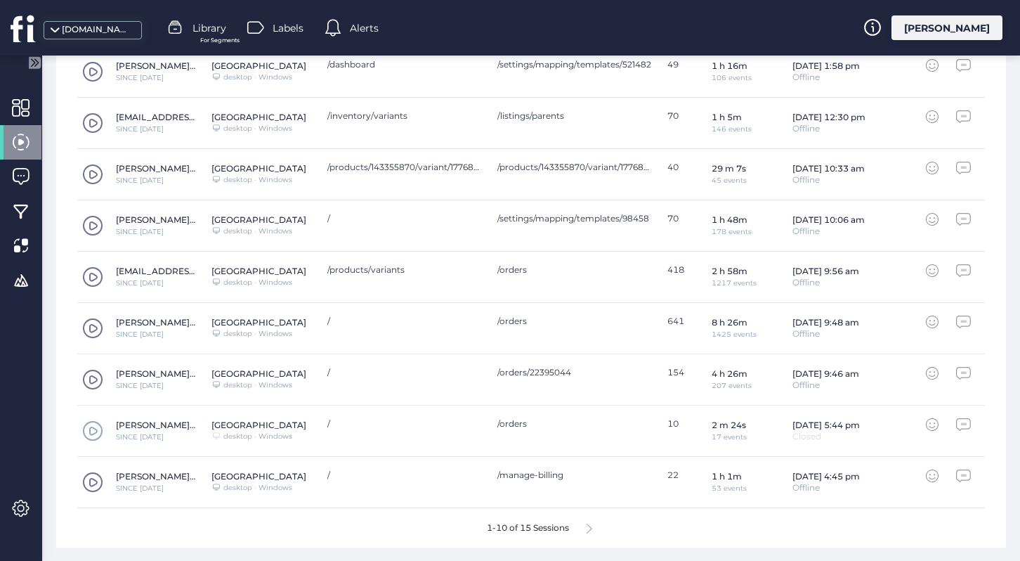
click at [592, 529] on icon at bounding box center [590, 528] width 6 height 11
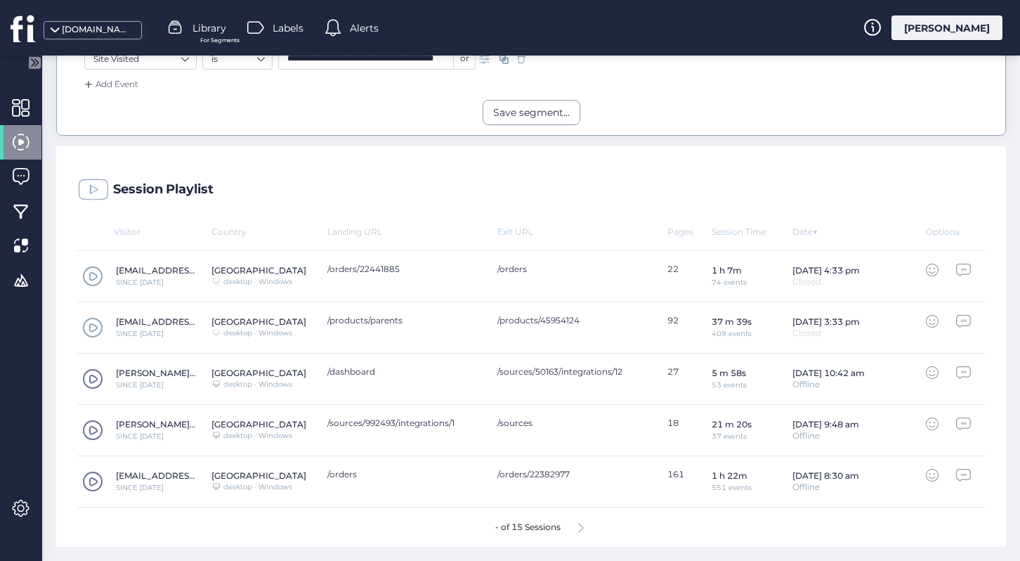
scroll to position [368, 0]
click at [95, 378] on span at bounding box center [92, 379] width 21 height 21
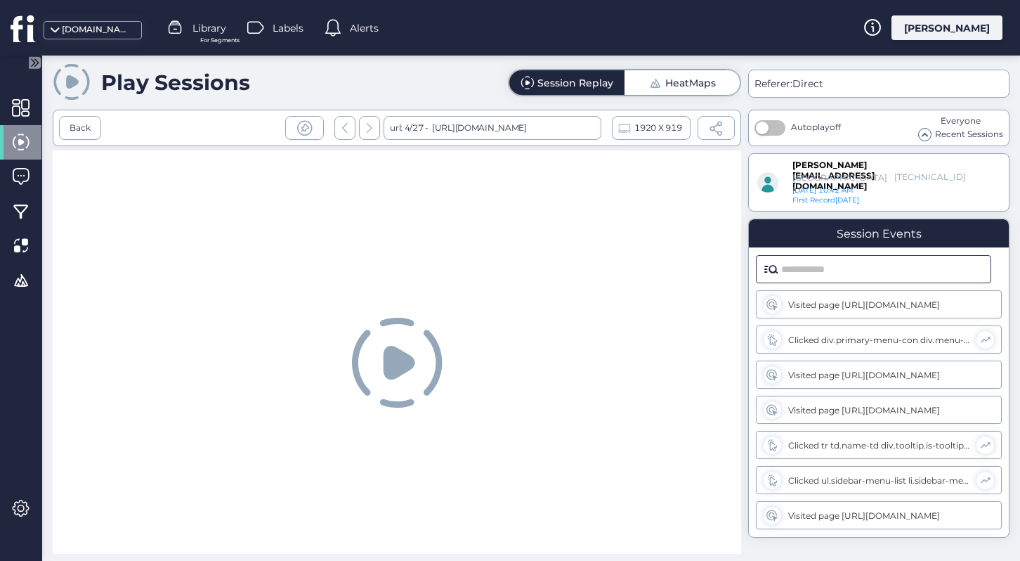
click at [825, 268] on input "text" at bounding box center [882, 269] width 202 height 27
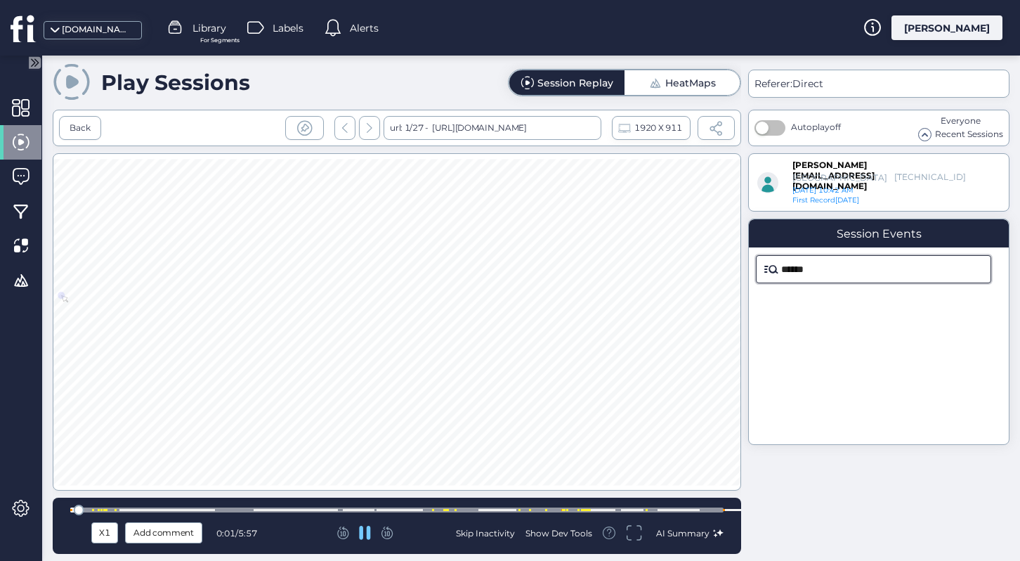
click at [919, 269] on input "******" at bounding box center [882, 269] width 202 height 27
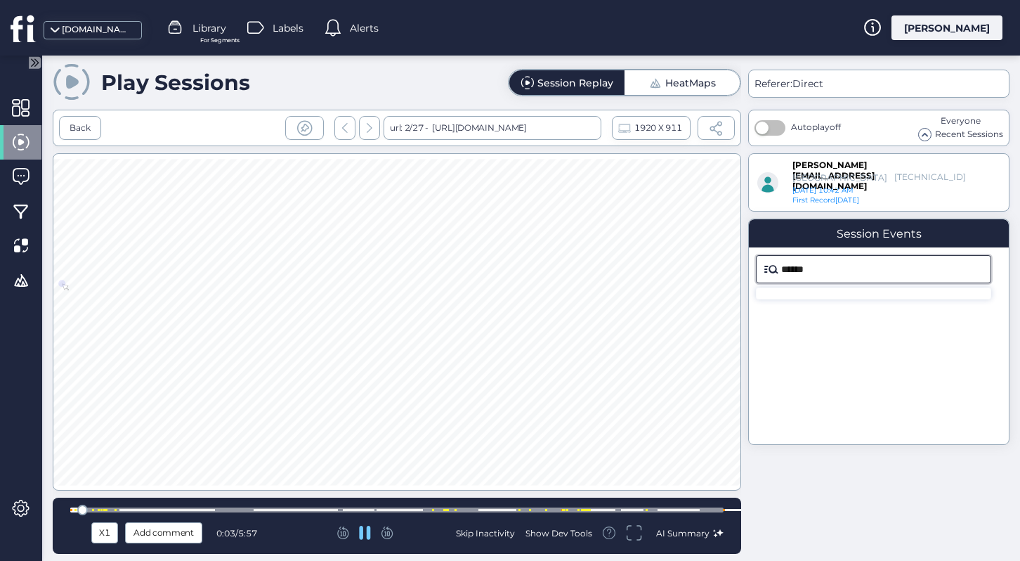
paste input "**********"
type input "**********"
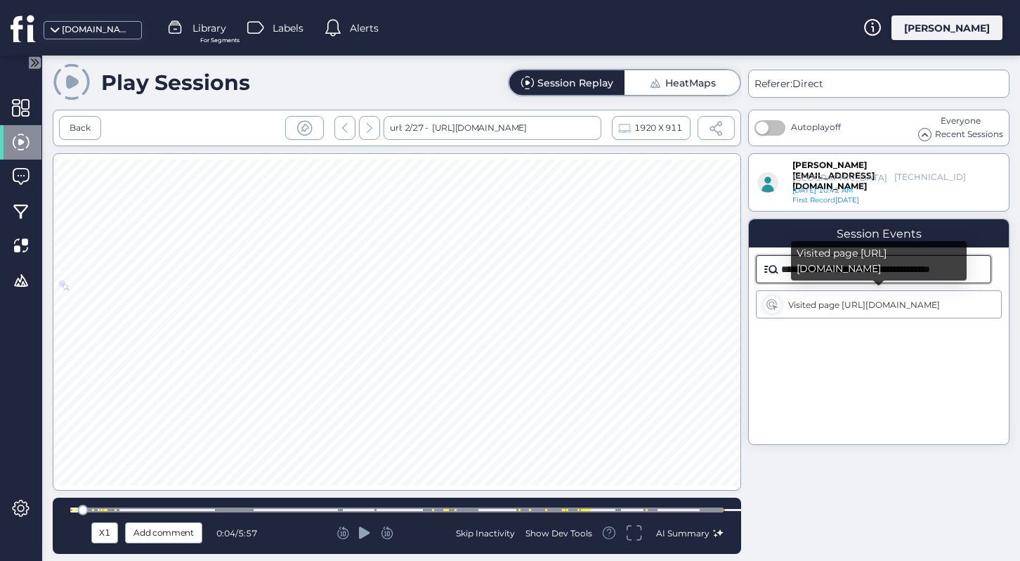
click at [905, 297] on div "Visited page [URL][DOMAIN_NAME]" at bounding box center [879, 304] width 246 height 28
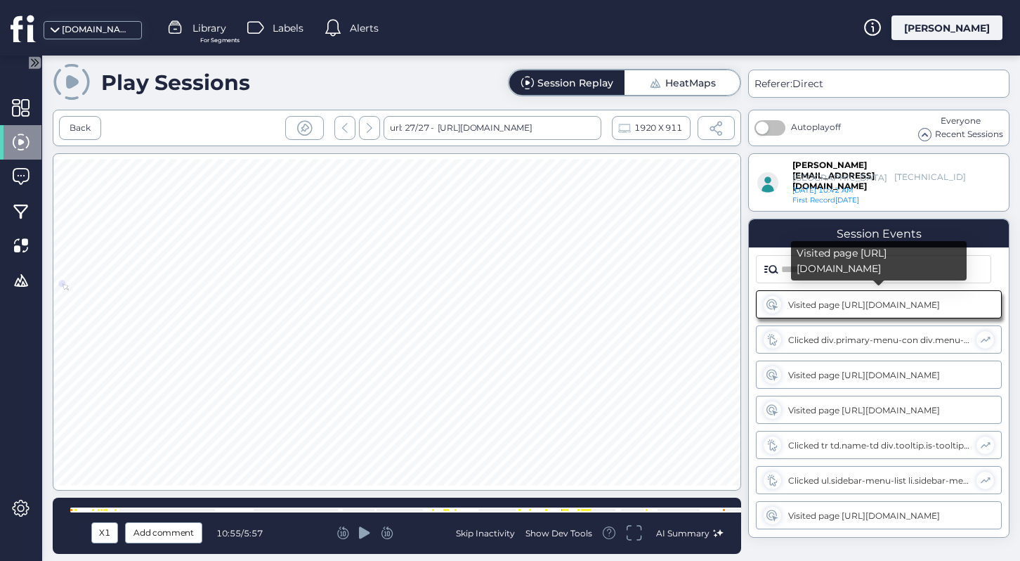
scroll to position [0, 0]
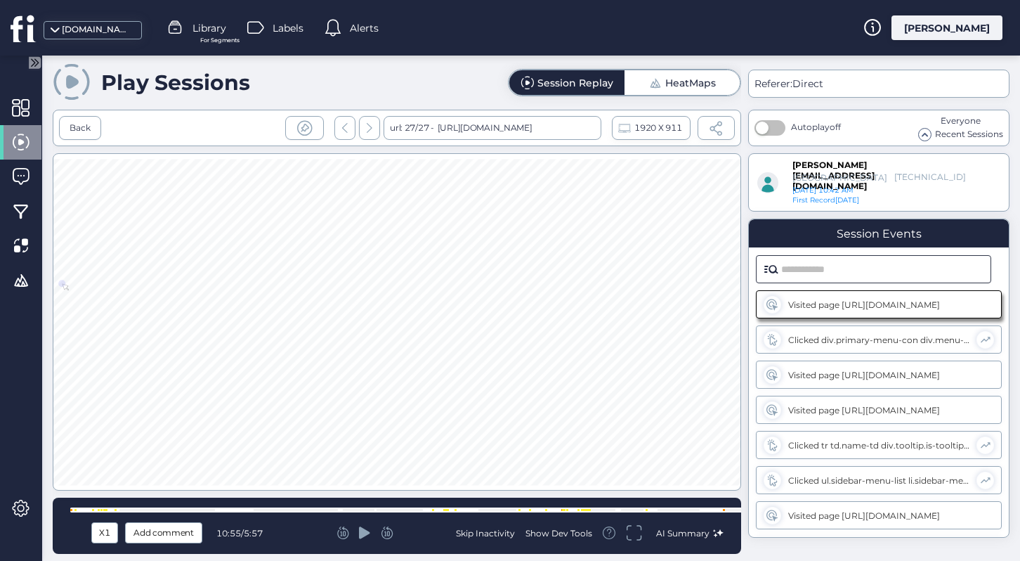
click at [788, 273] on input "text" at bounding box center [882, 269] width 202 height 27
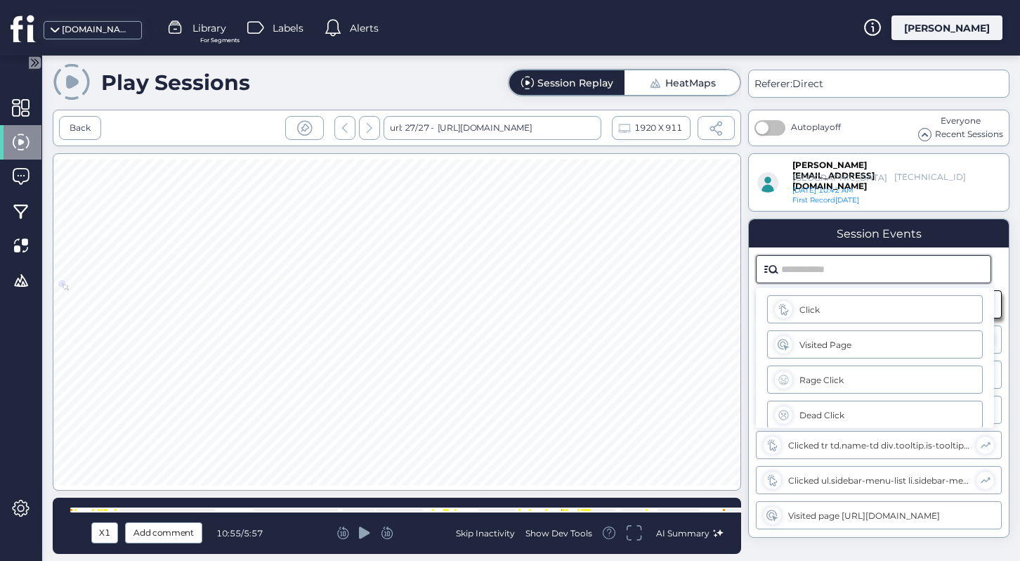
paste input "**********"
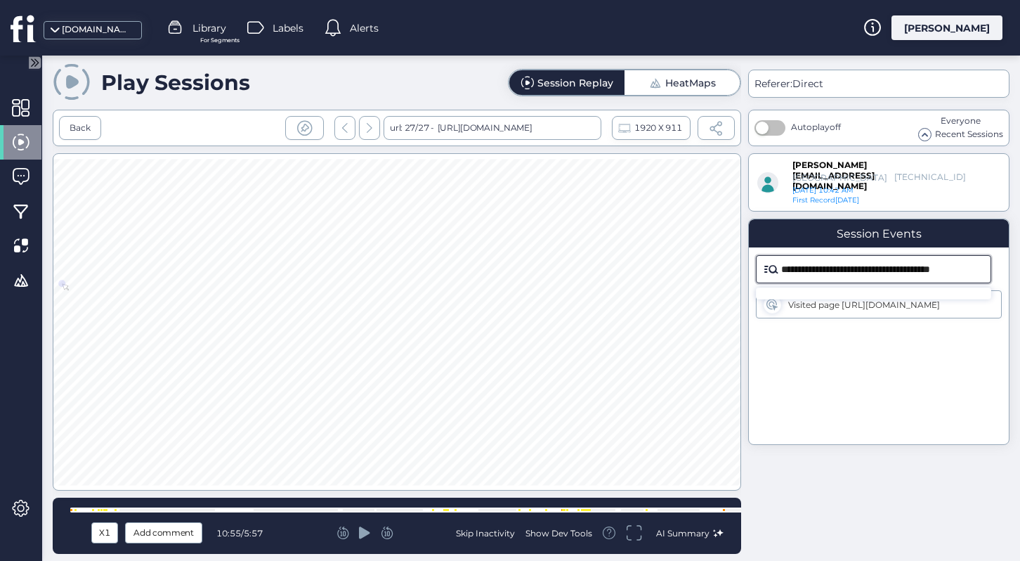
scroll to position [0, 3]
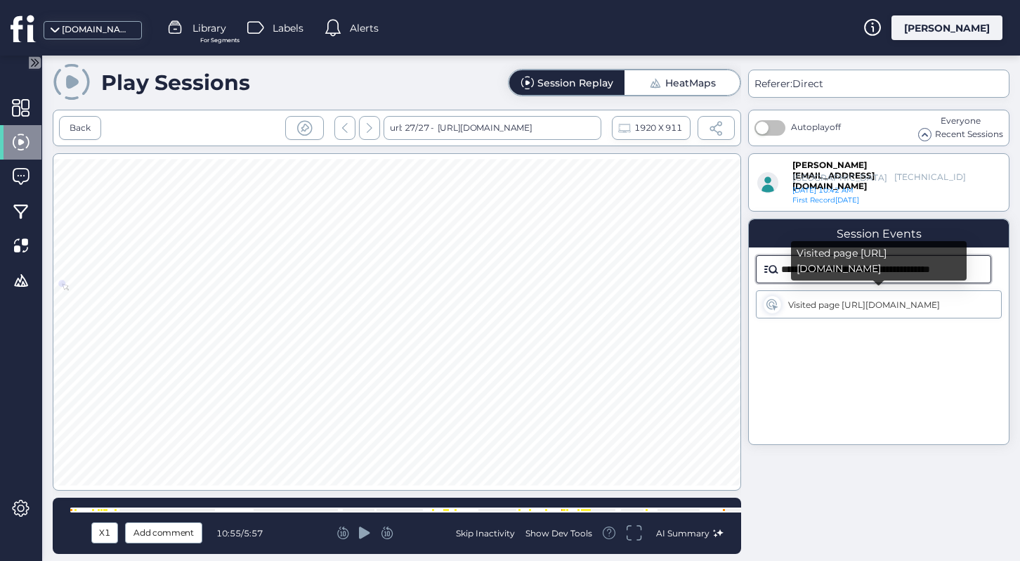
type input "**********"
click at [879, 306] on div "Visited page [URL][DOMAIN_NAME]" at bounding box center [879, 304] width 183 height 11
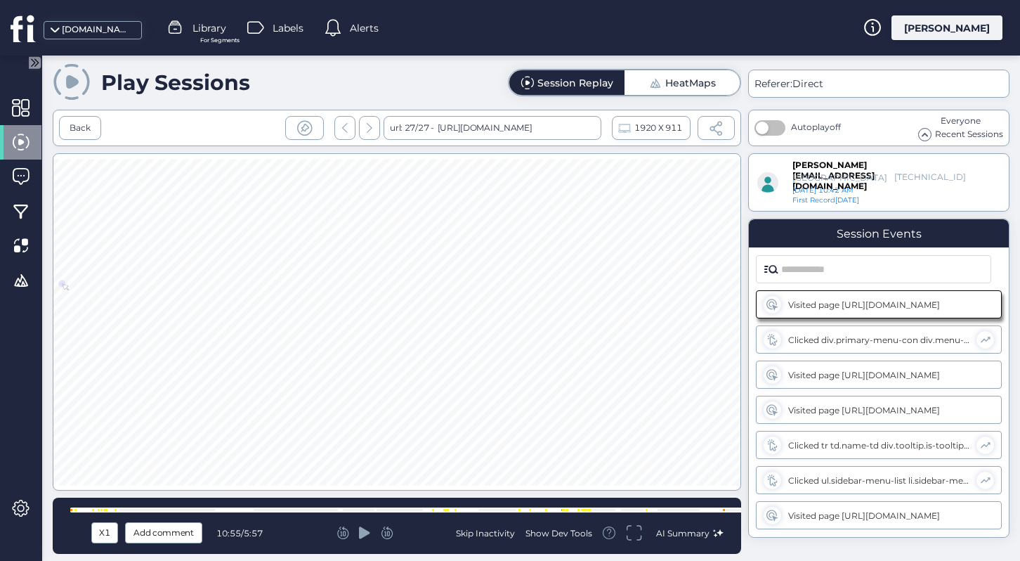
click at [490, 531] on div "Skip Inactivity" at bounding box center [485, 533] width 59 height 12
click at [89, 509] on div at bounding box center [396, 509] width 653 height 5
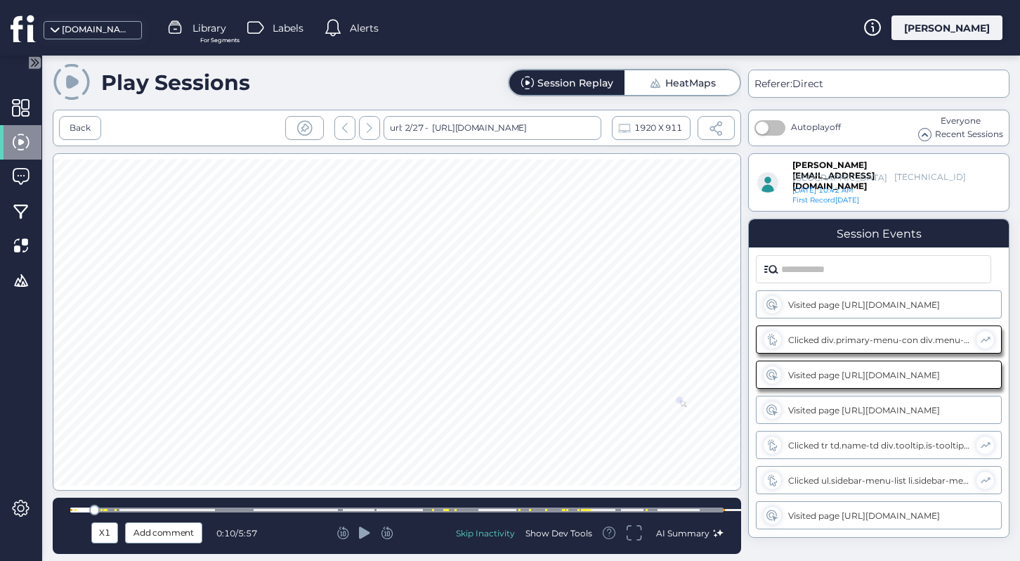
click at [150, 509] on div at bounding box center [396, 509] width 653 height 5
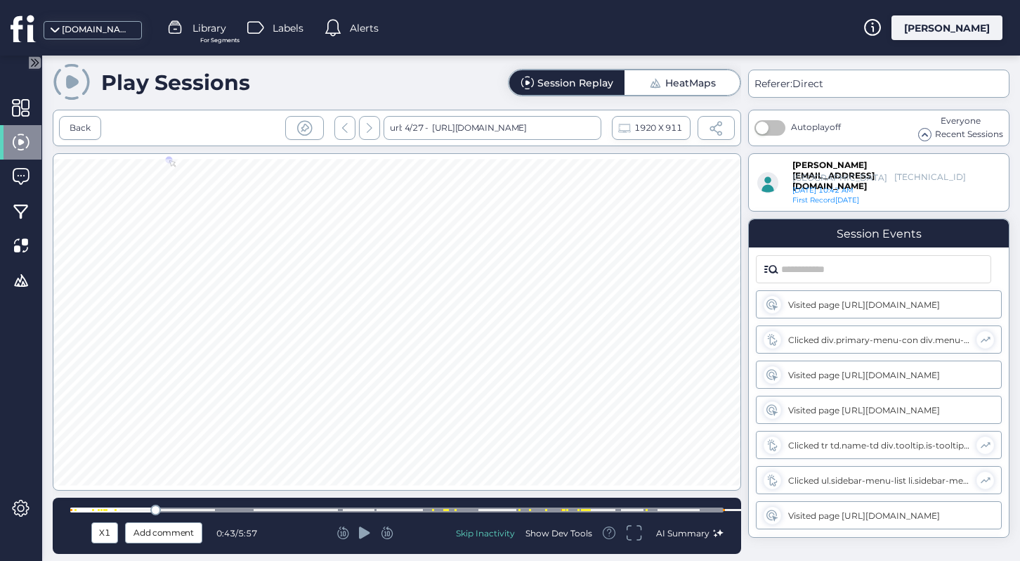
scroll to position [245, 0]
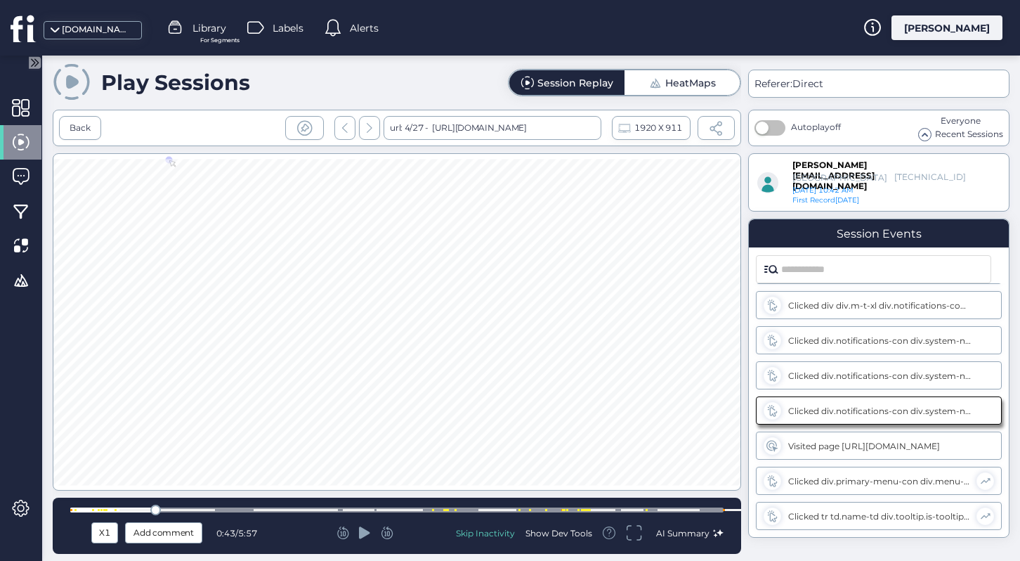
click at [117, 508] on div at bounding box center [396, 509] width 653 height 5
click at [149, 507] on div at bounding box center [396, 509] width 653 height 5
click at [196, 507] on div at bounding box center [396, 509] width 653 height 5
click at [224, 508] on div at bounding box center [396, 509] width 653 height 5
click at [242, 508] on div at bounding box center [396, 509] width 653 height 5
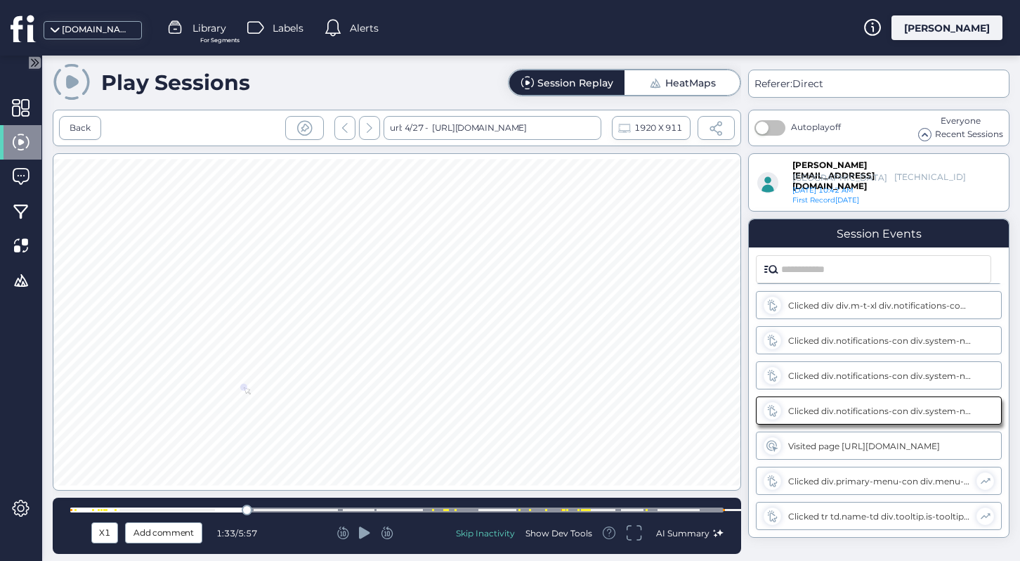
click at [268, 507] on div at bounding box center [396, 509] width 653 height 5
click at [305, 507] on div at bounding box center [396, 509] width 653 height 5
click at [335, 507] on div at bounding box center [396, 509] width 653 height 5
click at [348, 507] on div at bounding box center [396, 509] width 653 height 5
click at [376, 507] on div at bounding box center [396, 509] width 653 height 5
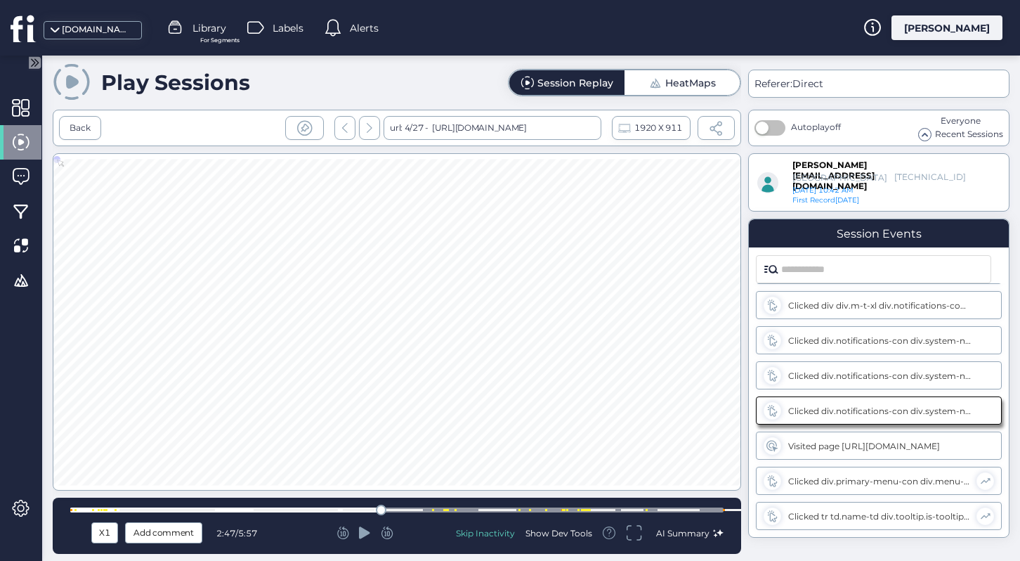
click at [396, 507] on div at bounding box center [396, 509] width 653 height 5
click at [424, 507] on div at bounding box center [396, 509] width 653 height 5
click at [435, 507] on div at bounding box center [396, 509] width 653 height 5
click at [454, 507] on div at bounding box center [396, 509] width 653 height 5
click at [467, 507] on div at bounding box center [396, 509] width 653 height 5
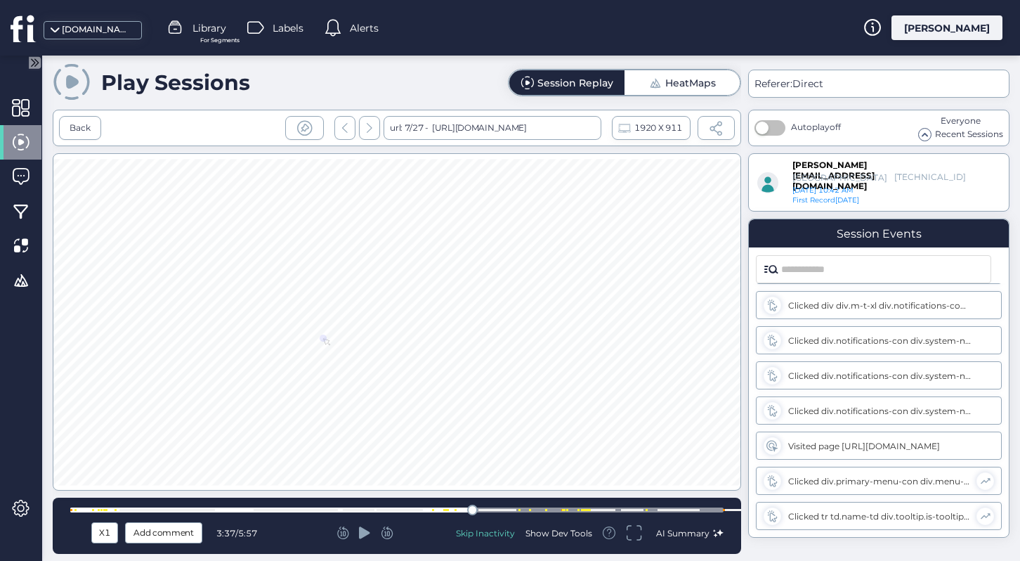
click at [498, 507] on div at bounding box center [396, 509] width 653 height 5
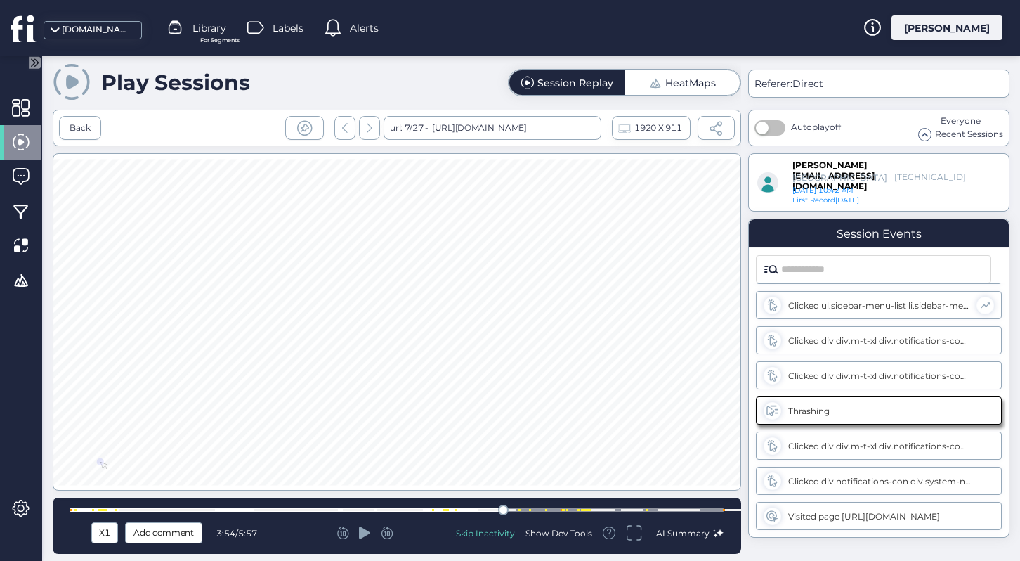
click at [520, 507] on div at bounding box center [396, 509] width 653 height 5
click at [540, 507] on div at bounding box center [396, 509] width 653 height 5
click at [573, 504] on div at bounding box center [396, 509] width 653 height 11
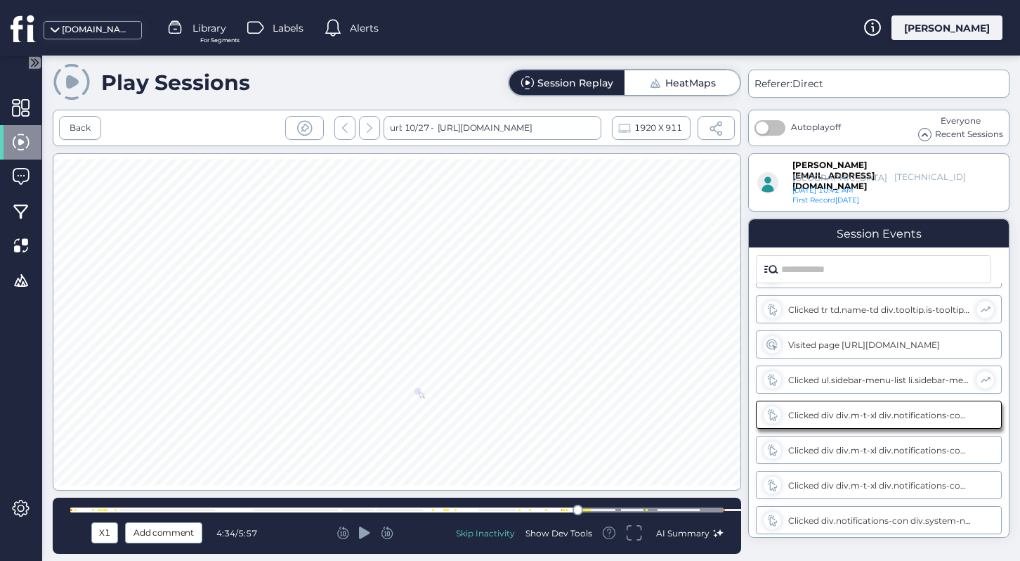
click at [615, 504] on div at bounding box center [396, 509] width 653 height 11
click at [643, 507] on div at bounding box center [396, 509] width 653 height 5
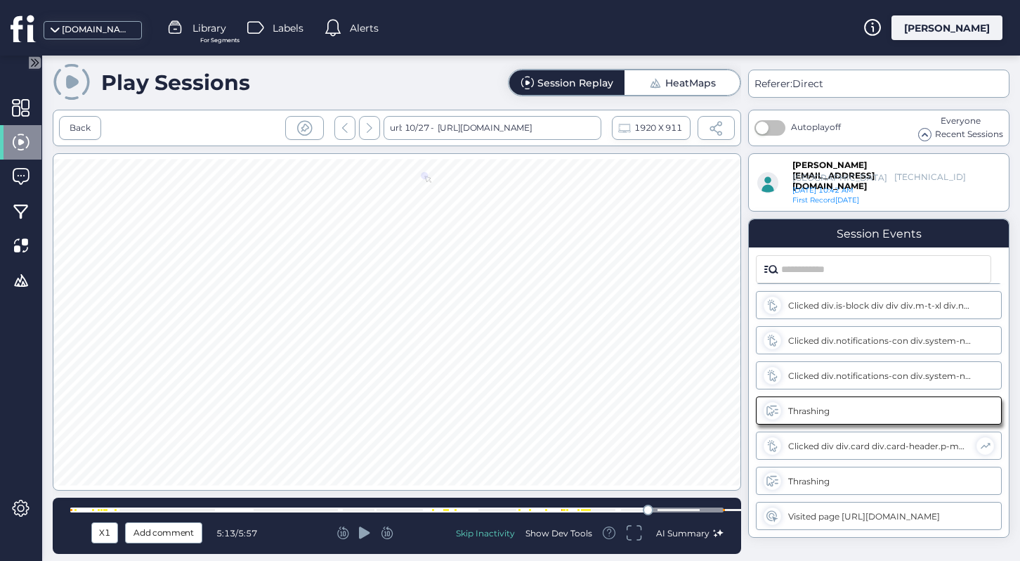
click at [670, 507] on div at bounding box center [396, 509] width 653 height 11
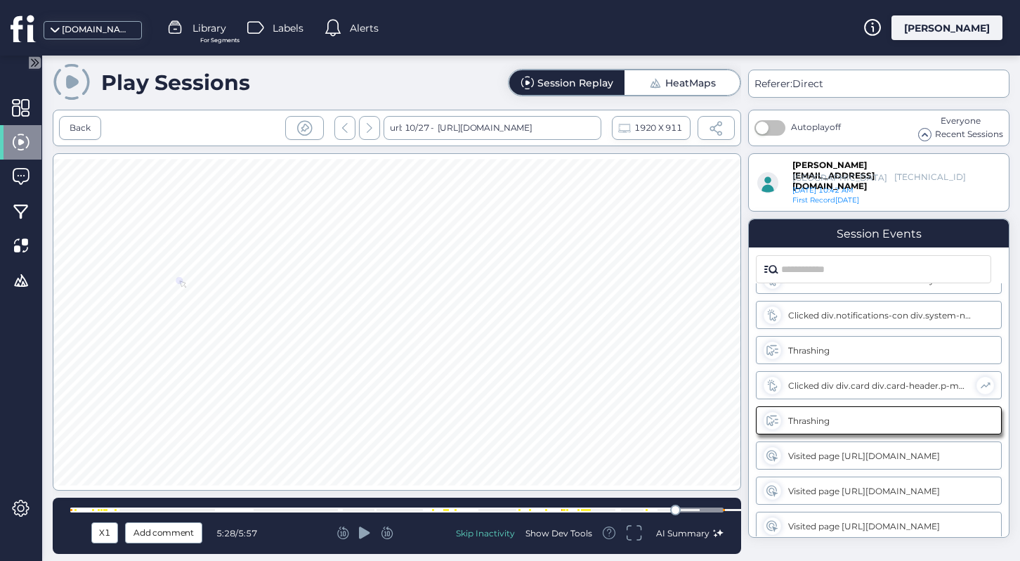
scroll to position [1229, 0]
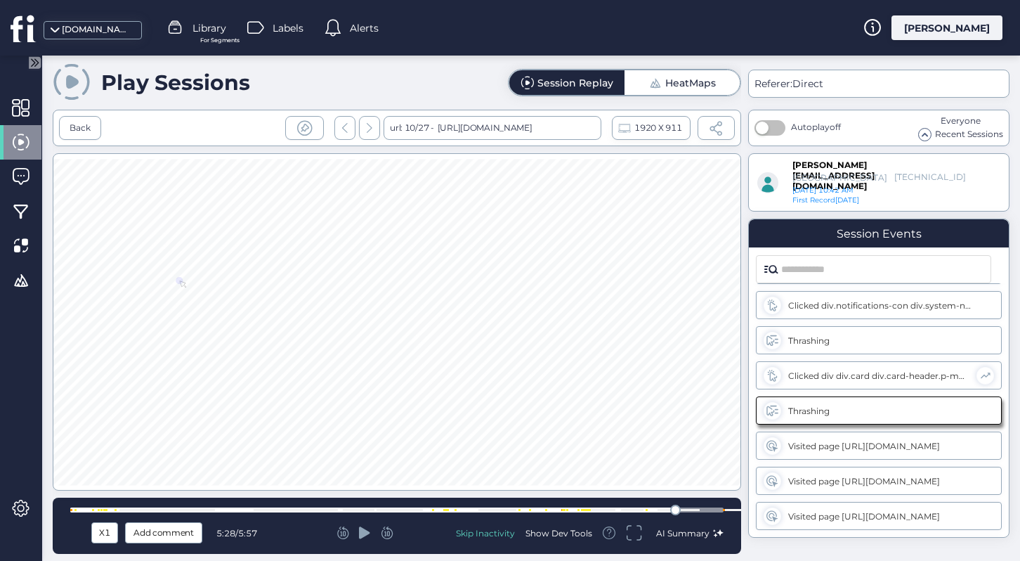
click at [704, 502] on div "X1 Add comment 5:28 / 5:57 Skip Inactivity Show Dev Tools AI Summary" at bounding box center [397, 525] width 689 height 56
click at [77, 131] on div "Back" at bounding box center [80, 128] width 21 height 13
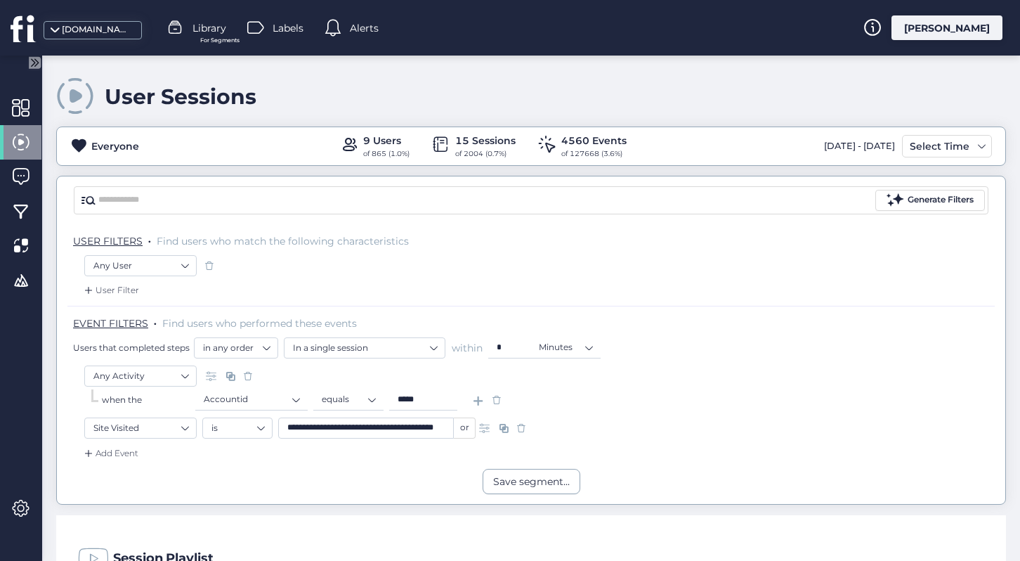
click at [520, 426] on span at bounding box center [521, 428] width 14 height 14
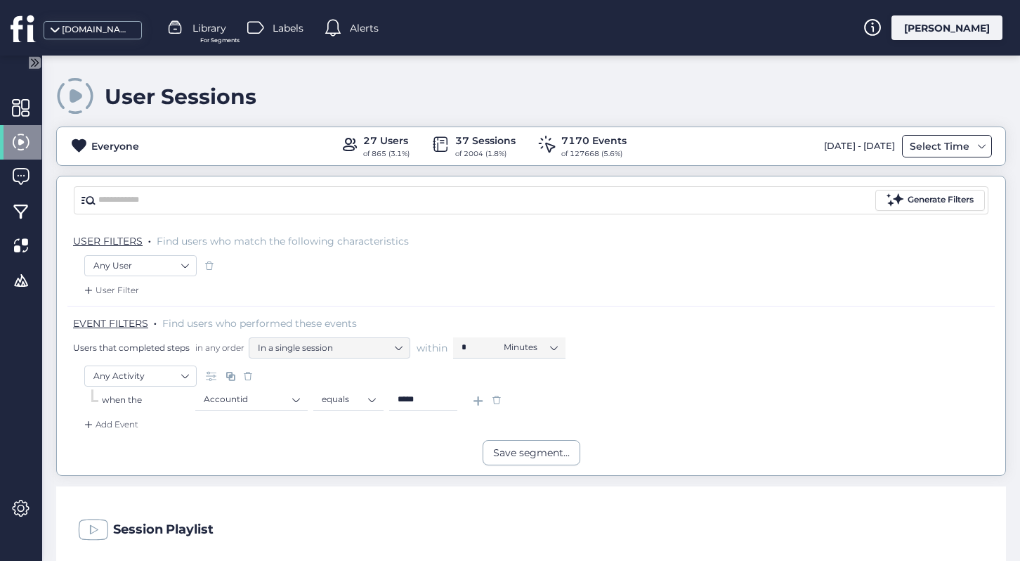
click at [918, 142] on div "Select Time" at bounding box center [939, 146] width 67 height 17
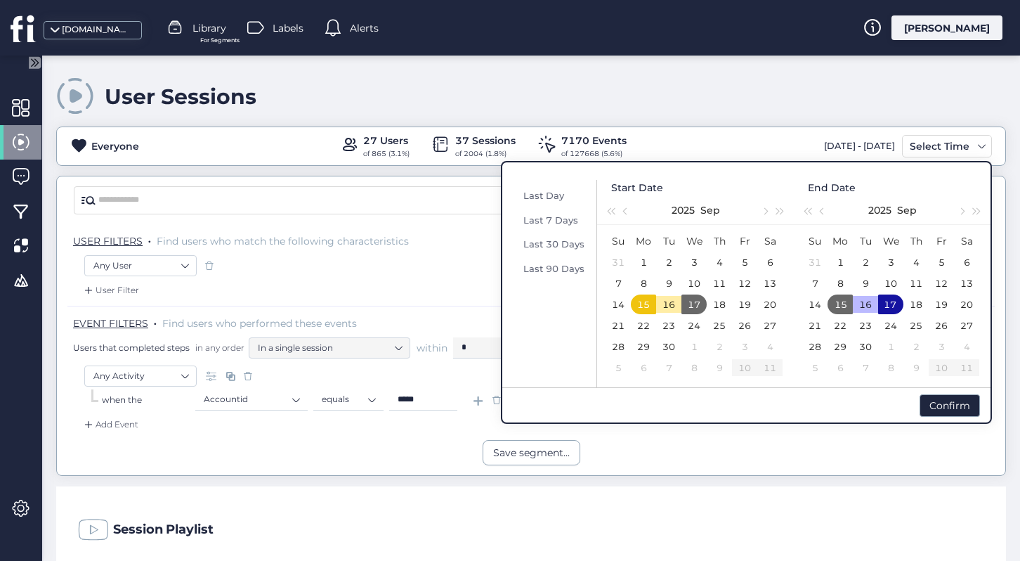
click at [660, 309] on td "16" at bounding box center [668, 304] width 25 height 21
click at [864, 299] on div "16" at bounding box center [866, 304] width 17 height 17
click at [949, 403] on div "Confirm" at bounding box center [950, 405] width 60 height 22
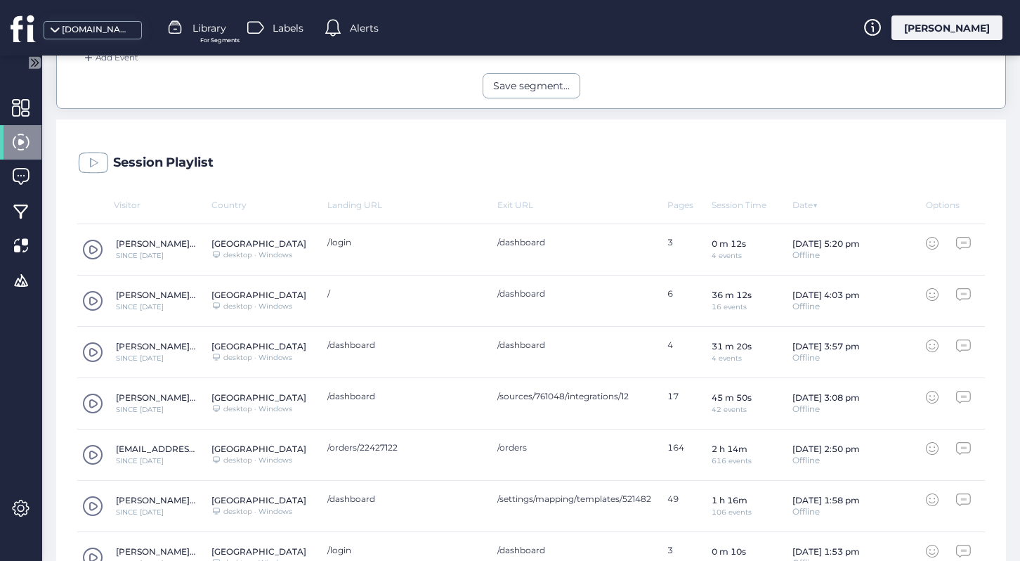
scroll to position [596, 0]
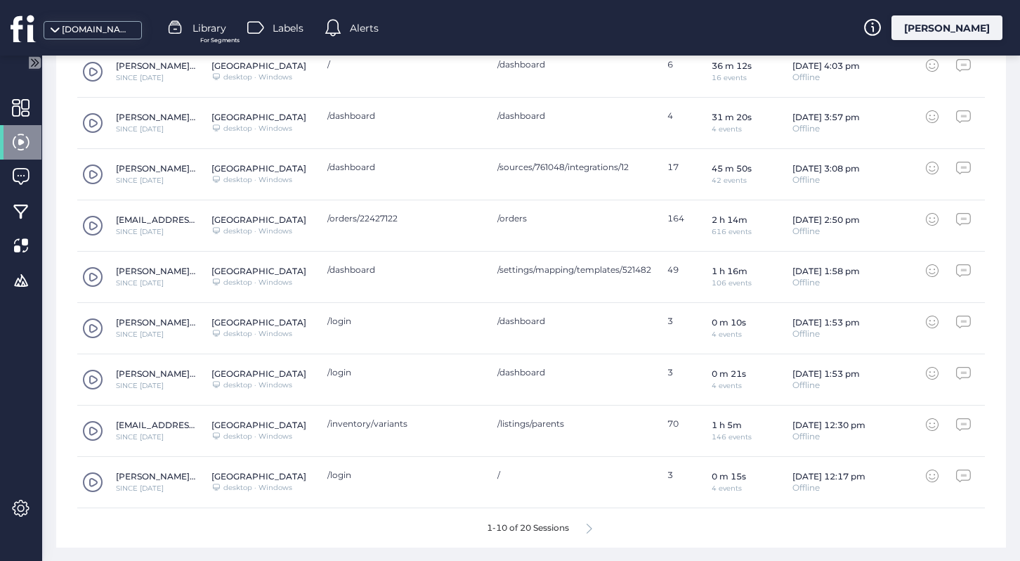
click at [588, 518] on div "1-10 of 20 Sessions" at bounding box center [531, 527] width 908 height 39
click at [592, 524] on icon at bounding box center [590, 528] width 6 height 11
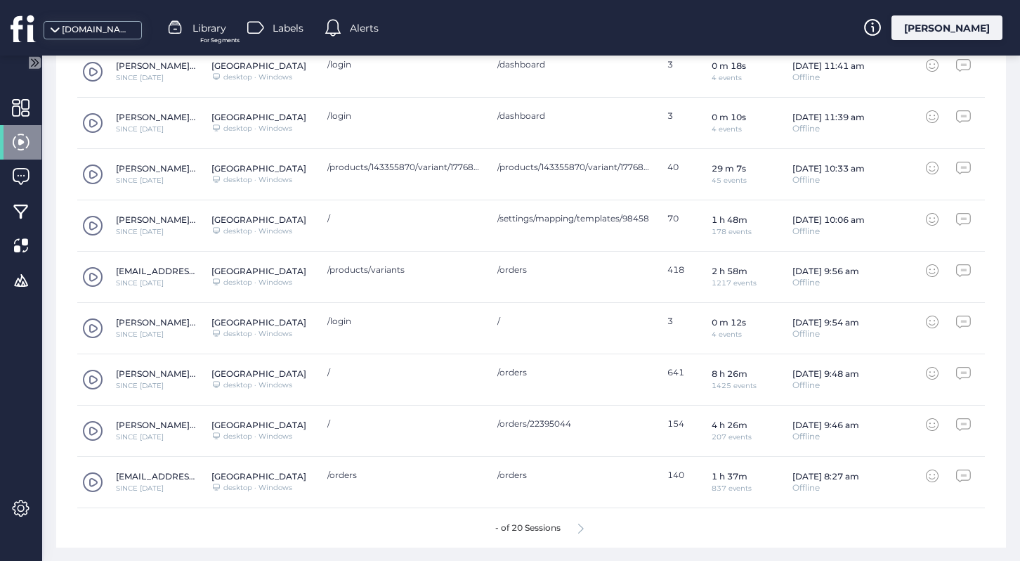
click at [592, 524] on div "- of 20 Sessions" at bounding box center [531, 527] width 908 height 39
click at [578, 519] on div "- of 20 Sessions" at bounding box center [531, 527] width 908 height 39
click at [580, 529] on icon at bounding box center [581, 528] width 6 height 11
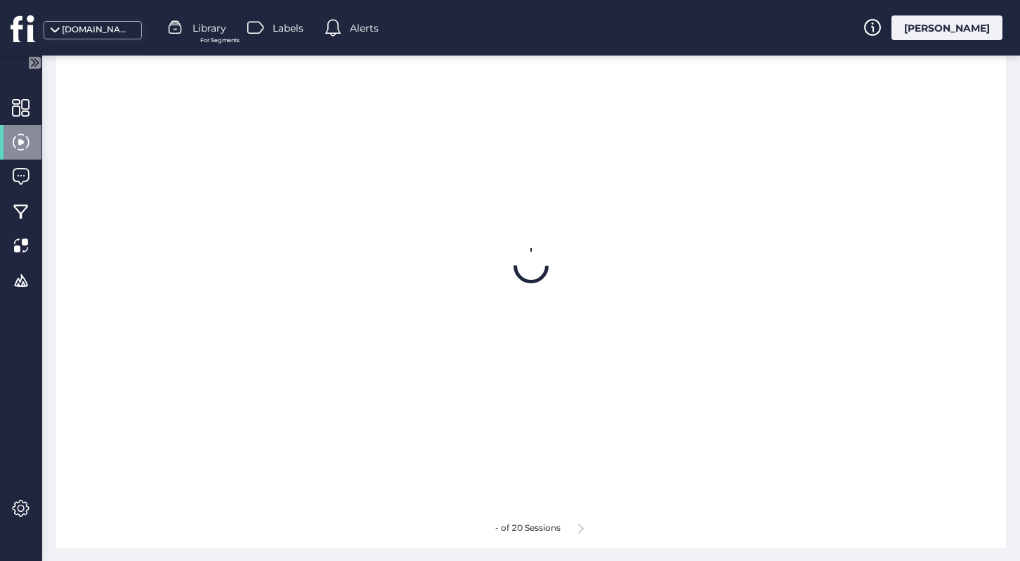
scroll to position [83, 0]
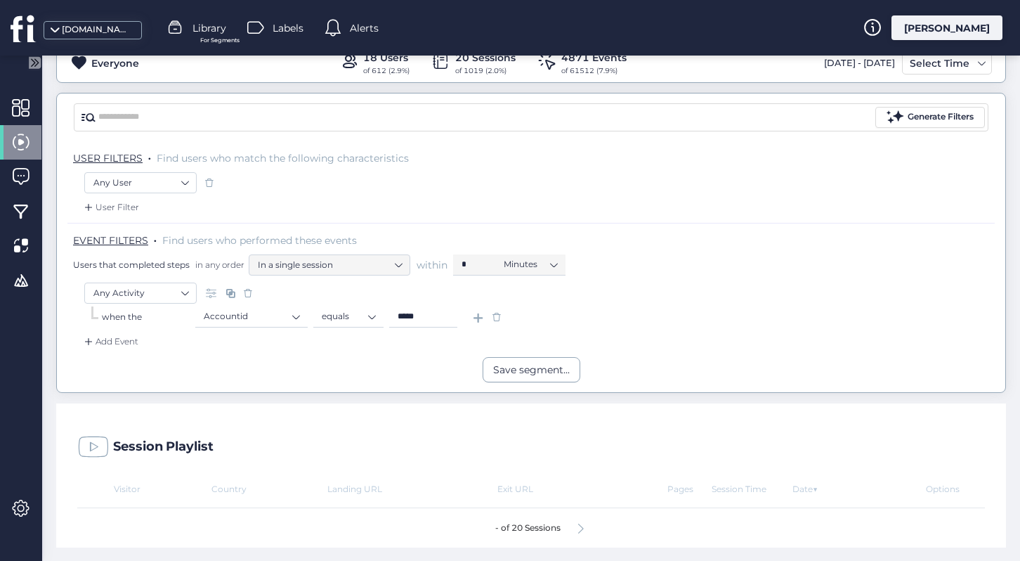
click at [579, 528] on icon at bounding box center [581, 528] width 6 height 11
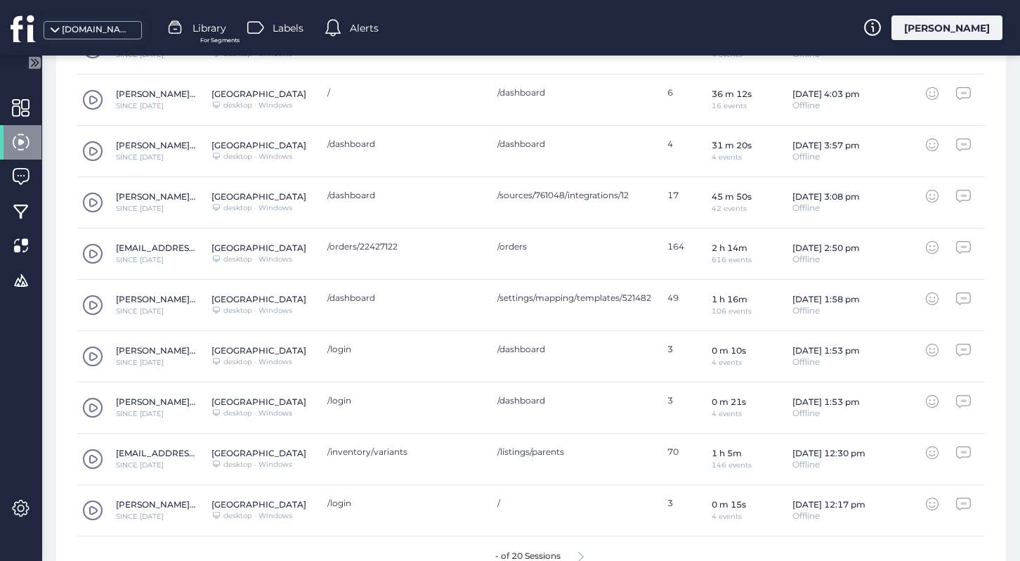
scroll to position [596, 0]
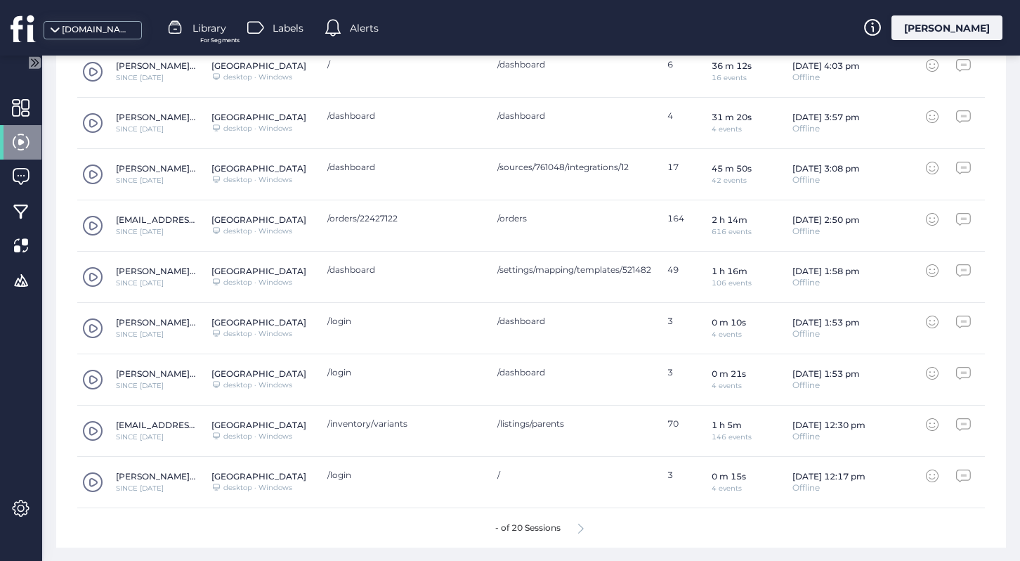
click at [587, 528] on div "- of 20 Sessions" at bounding box center [531, 527] width 908 height 39
click at [578, 525] on div "- of 20 Sessions" at bounding box center [531, 527] width 908 height 39
click at [582, 526] on icon at bounding box center [581, 528] width 6 height 11
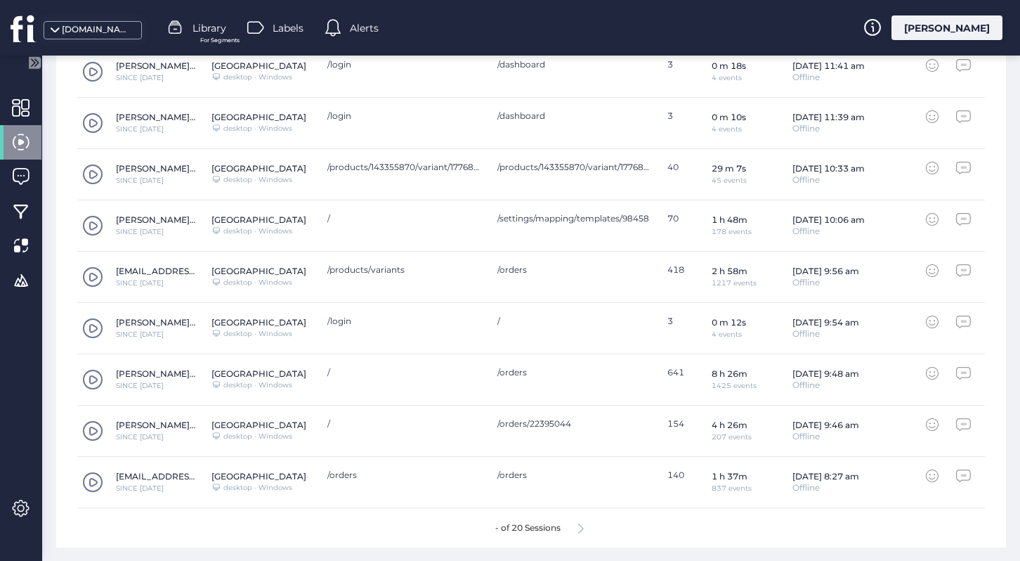
click at [582, 526] on icon at bounding box center [581, 528] width 6 height 11
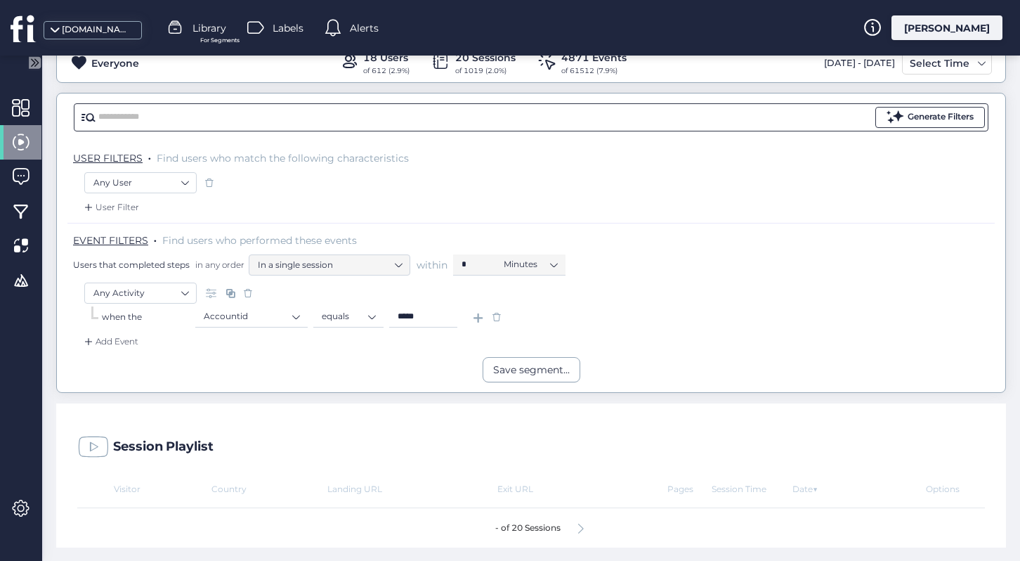
scroll to position [60, 0]
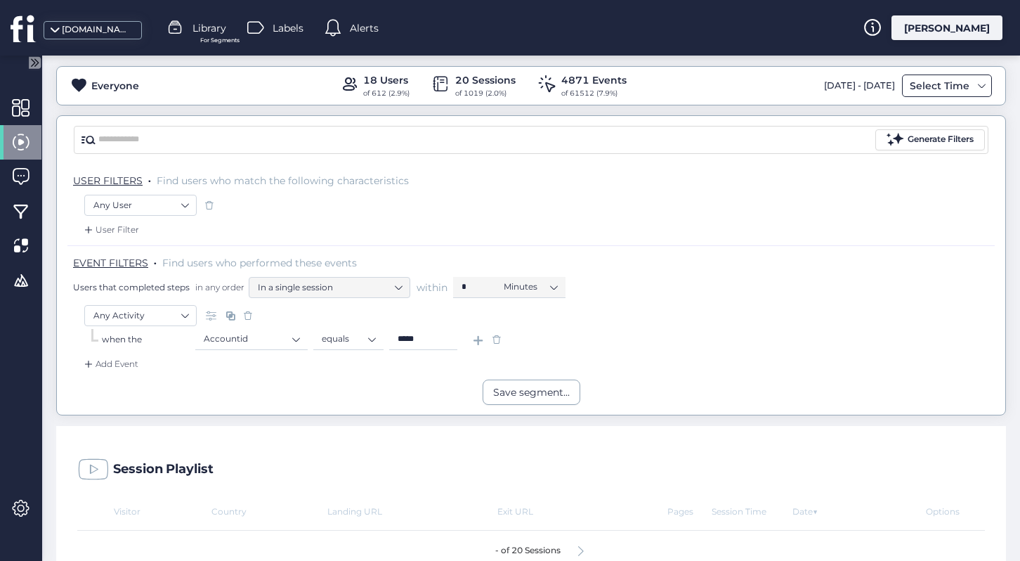
click at [925, 91] on div "Select Time" at bounding box center [939, 85] width 67 height 17
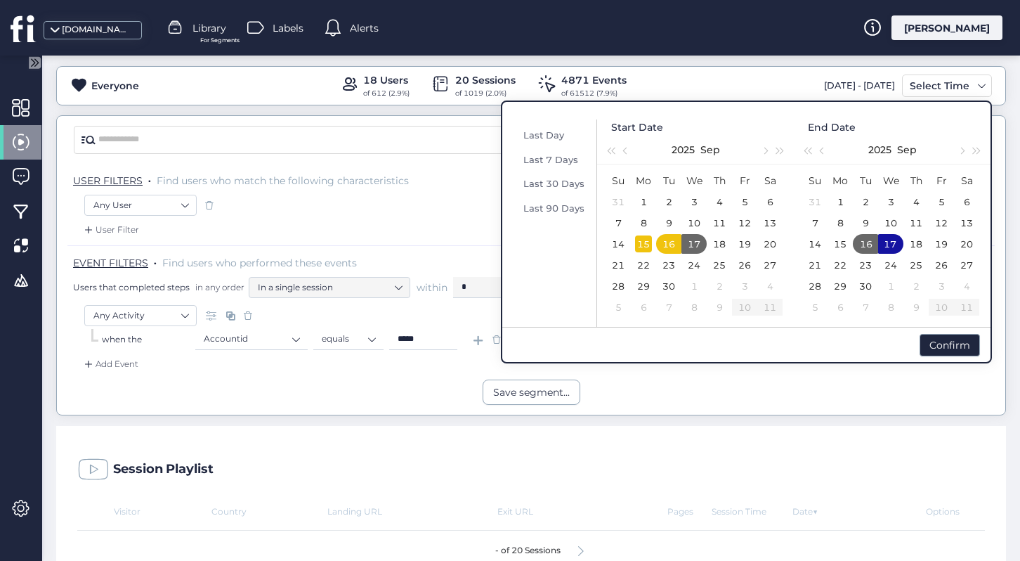
click at [645, 244] on div "15" at bounding box center [643, 243] width 17 height 17
click at [939, 346] on div "Confirm" at bounding box center [950, 345] width 60 height 22
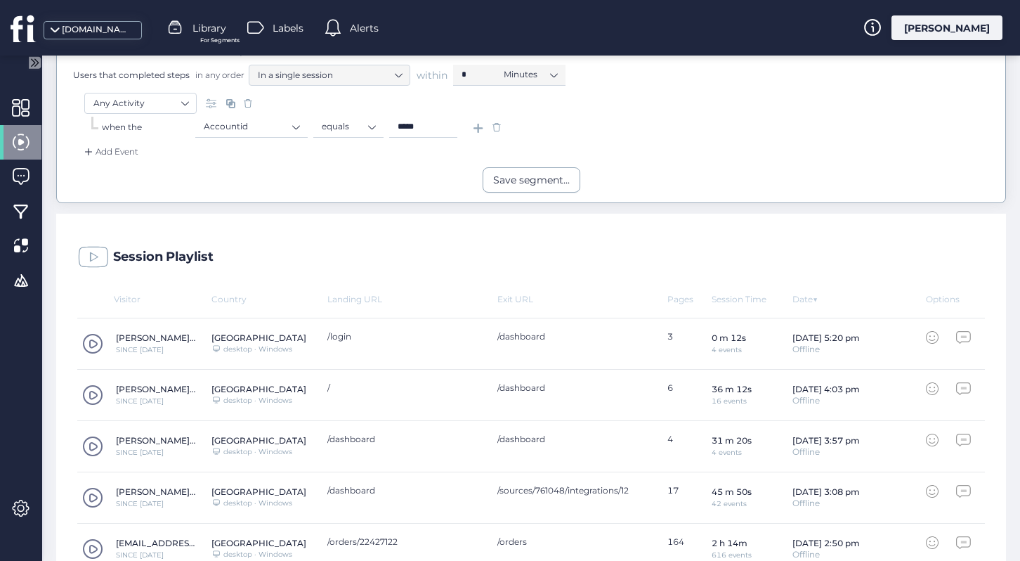
scroll to position [596, 0]
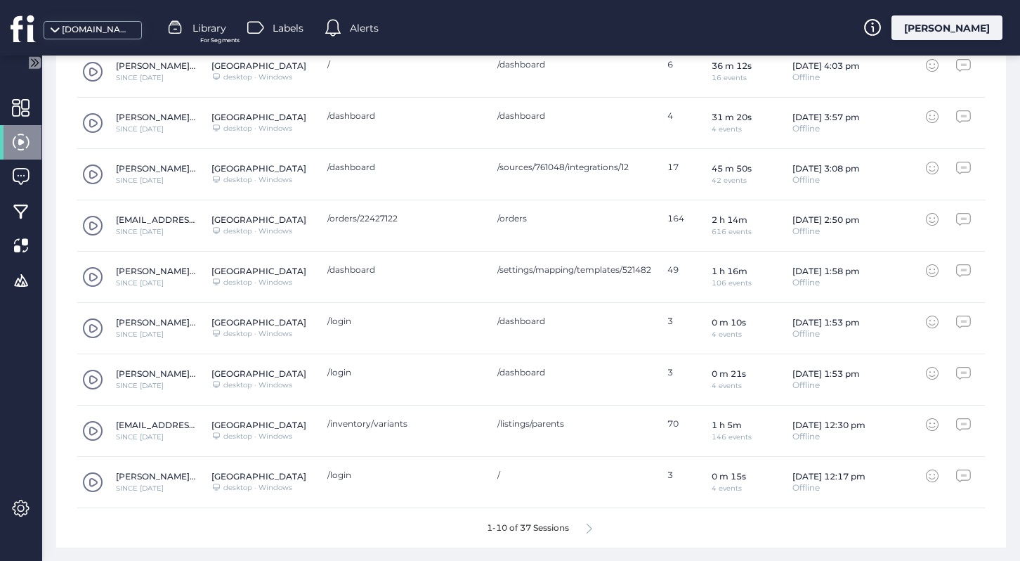
click at [585, 530] on div "1-10 of 37 Sessions" at bounding box center [531, 527] width 908 height 39
click at [589, 529] on icon at bounding box center [590, 528] width 6 height 11
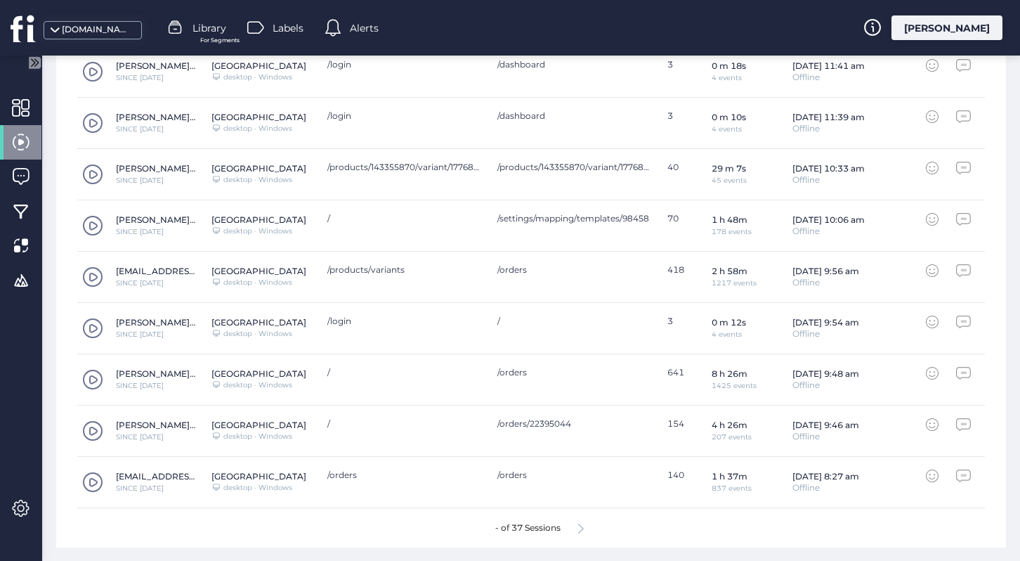
click at [582, 526] on icon at bounding box center [581, 528] width 6 height 11
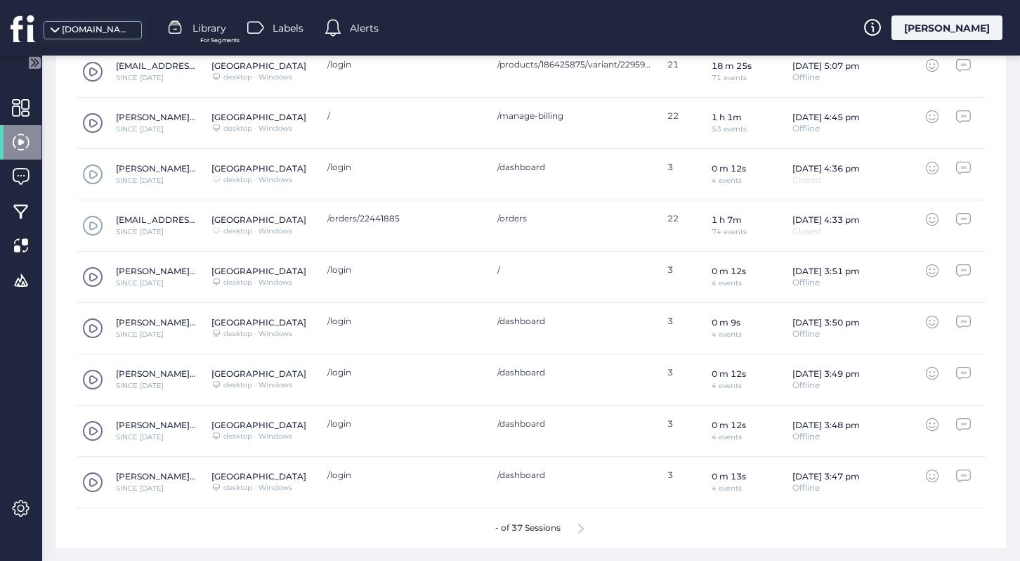
click at [582, 525] on icon at bounding box center [581, 528] width 6 height 11
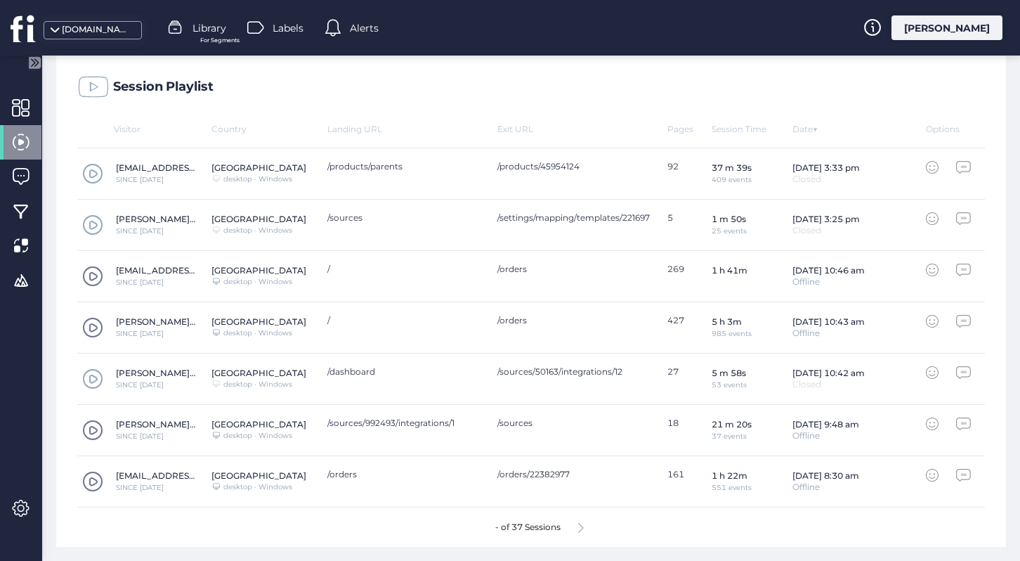
scroll to position [442, 0]
click at [486, 526] on div "- of 37 Sessions" at bounding box center [531, 527] width 908 height 39
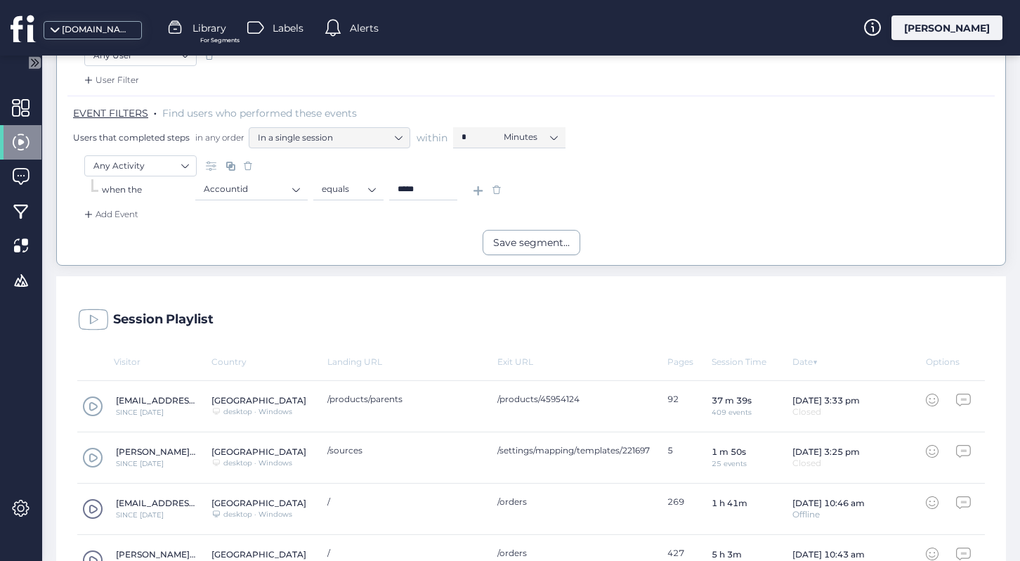
scroll to position [172, 0]
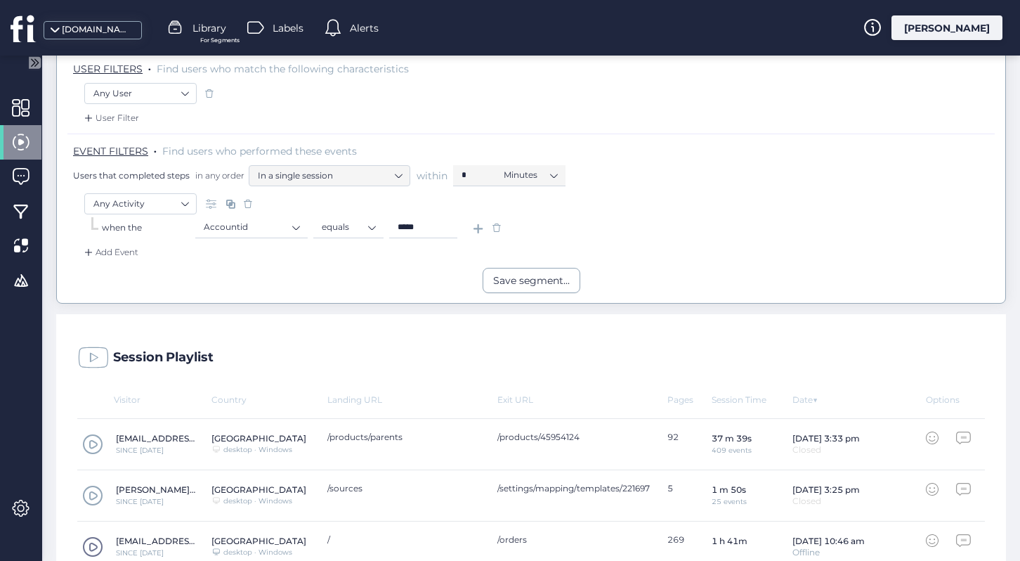
click at [495, 226] on span at bounding box center [497, 228] width 14 height 14
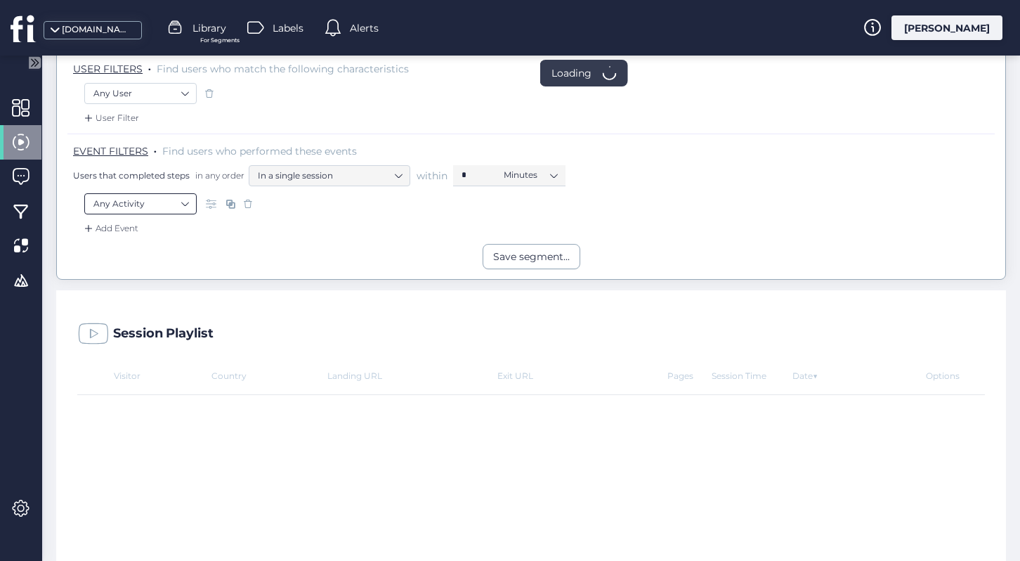
click at [140, 197] on nz-select-item "Any Activity" at bounding box center [140, 203] width 94 height 21
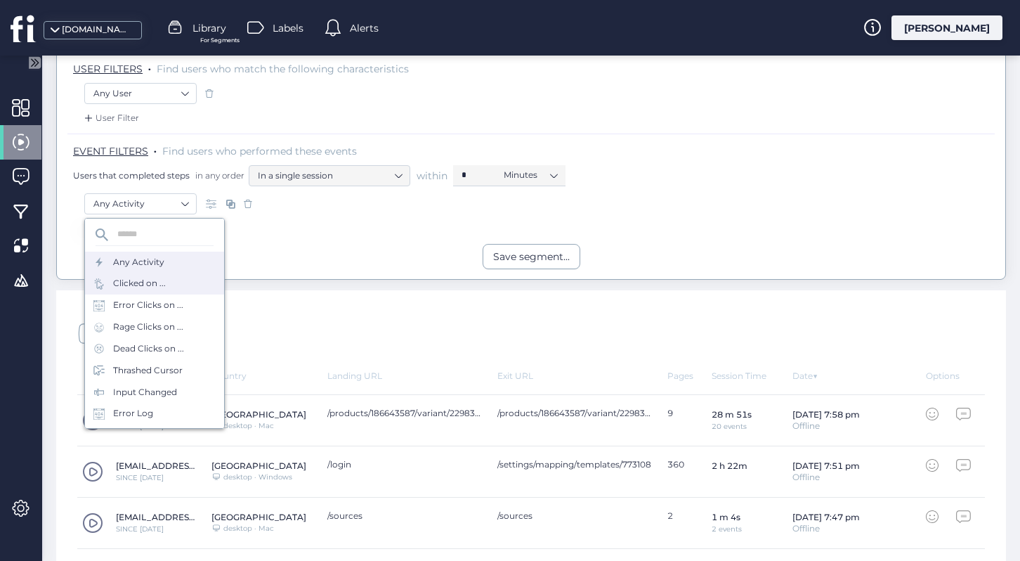
click at [188, 280] on div "Clicked on ..." at bounding box center [154, 284] width 139 height 22
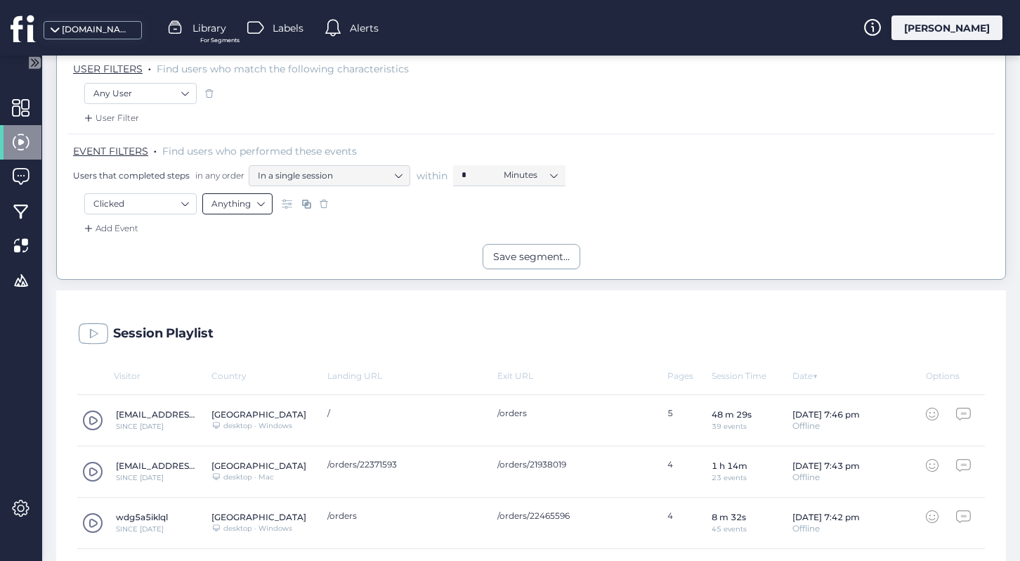
click at [225, 206] on nz-select-item "Anything" at bounding box center [237, 203] width 52 height 21
click at [235, 288] on div "Text" at bounding box center [237, 286] width 52 height 11
click at [410, 206] on input "text" at bounding box center [442, 203] width 176 height 21
type input "******"
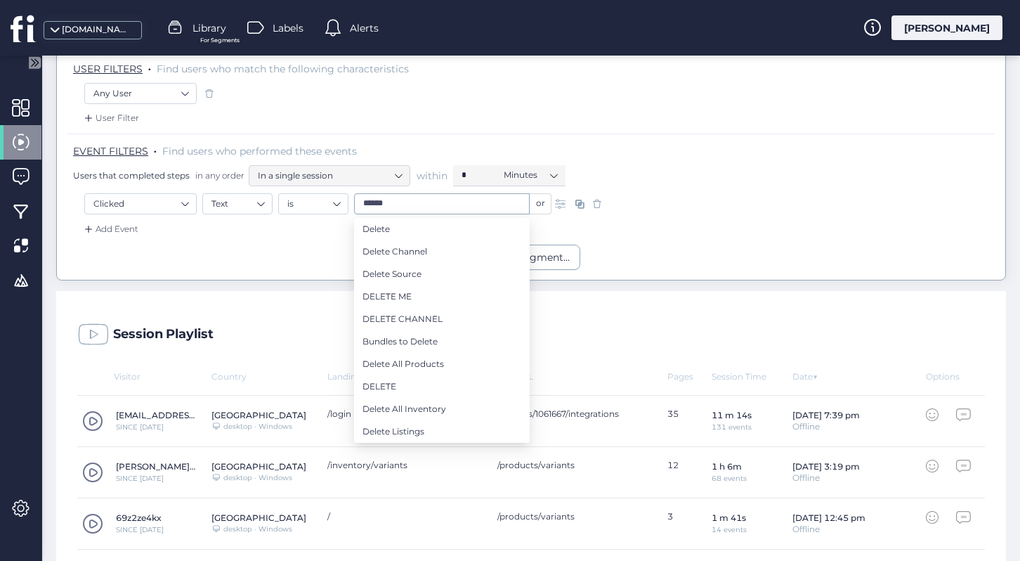
click at [896, 325] on div "Session Playlist" at bounding box center [531, 331] width 950 height 80
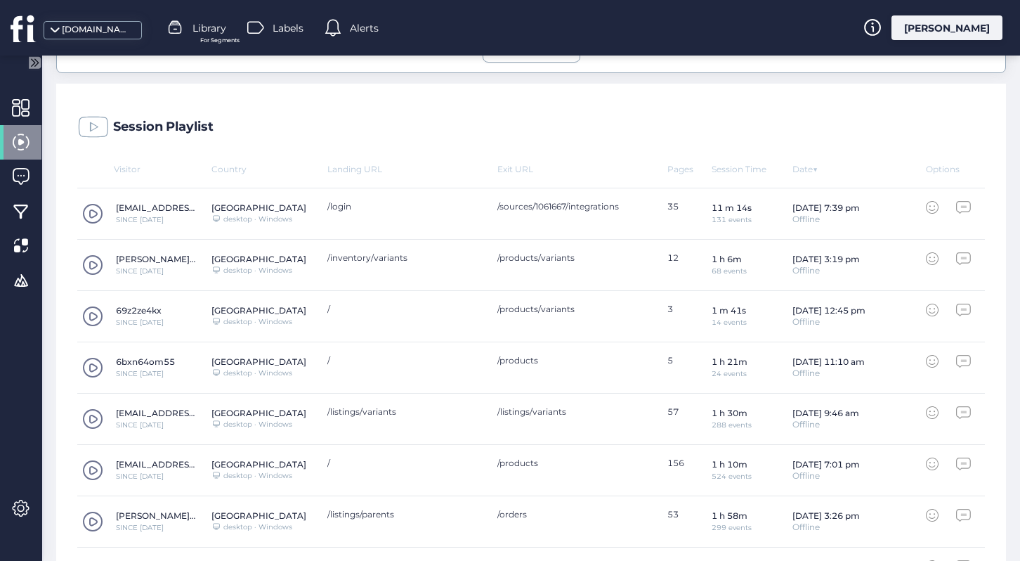
scroll to position [573, 0]
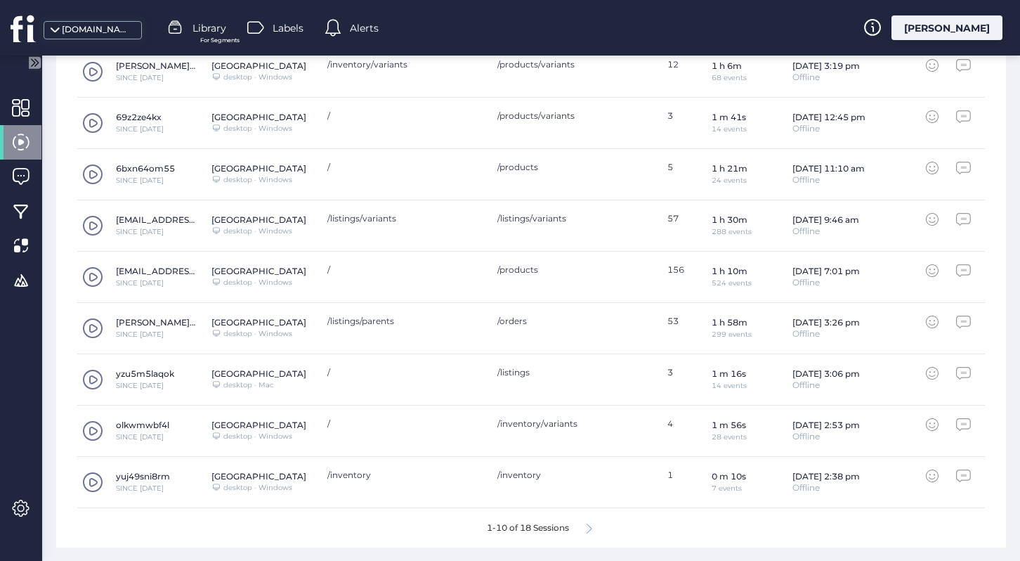
click at [1003, 326] on div "Visitor Country Landing URL Exit URL Pages Session Time Date ▼ Options [EMAIL_A…" at bounding box center [531, 258] width 950 height 577
click at [94, 429] on span at bounding box center [92, 430] width 21 height 21
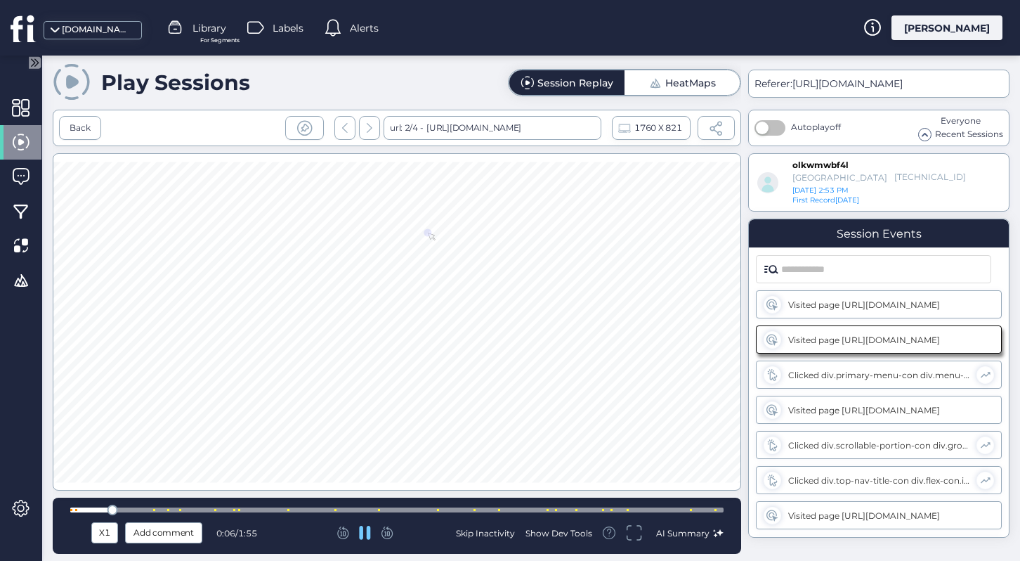
click at [155, 507] on div at bounding box center [396, 509] width 653 height 5
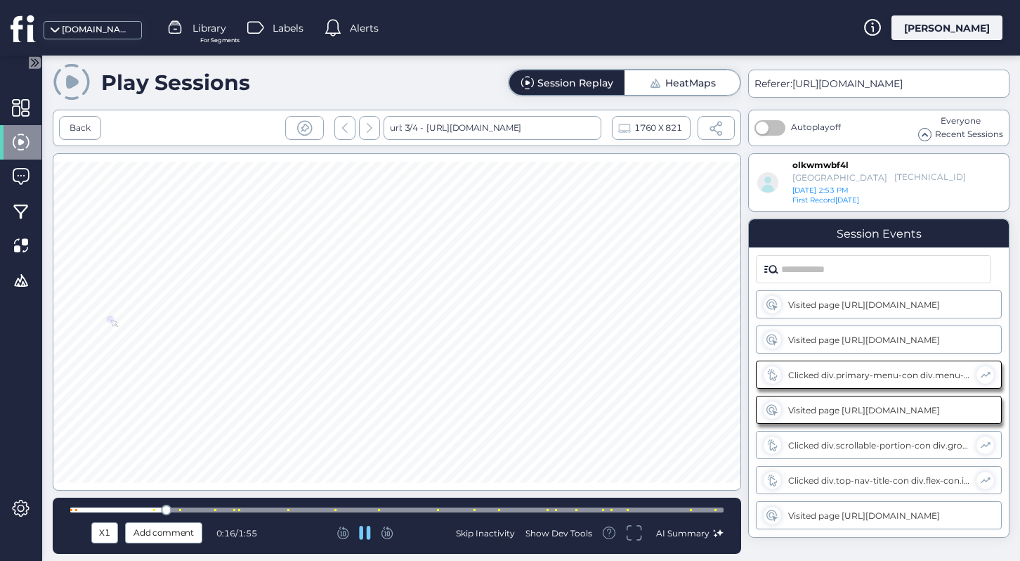
click at [230, 509] on div at bounding box center [396, 509] width 653 height 5
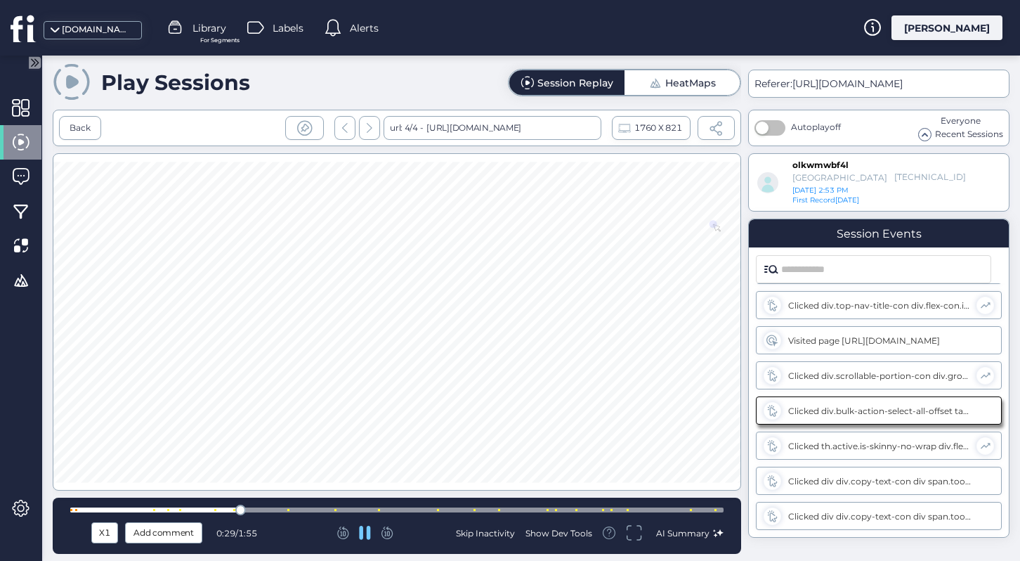
click at [273, 509] on div at bounding box center [396, 509] width 653 height 5
click at [335, 507] on div at bounding box center [396, 509] width 653 height 5
click at [408, 505] on div at bounding box center [396, 509] width 653 height 11
click at [462, 504] on div at bounding box center [396, 509] width 653 height 11
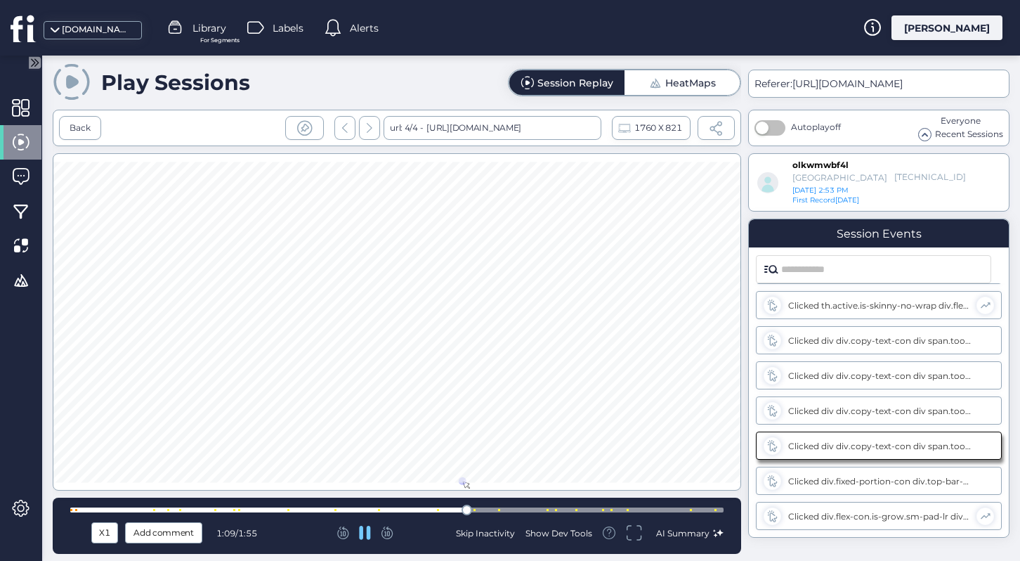
scroll to position [351, 0]
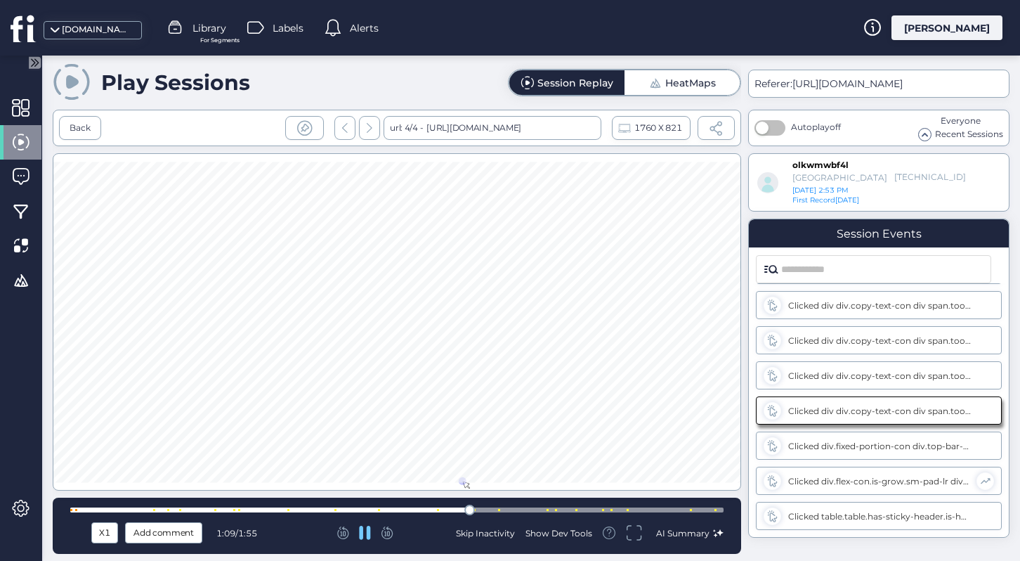
click at [502, 500] on div "X1 Add comment 1:09 / 1:55 Skip Inactivity Show Dev Tools AI Summary" at bounding box center [397, 525] width 689 height 56
click at [518, 508] on div at bounding box center [396, 509] width 653 height 5
click at [572, 507] on div at bounding box center [396, 509] width 653 height 5
click at [623, 507] on div at bounding box center [396, 509] width 653 height 5
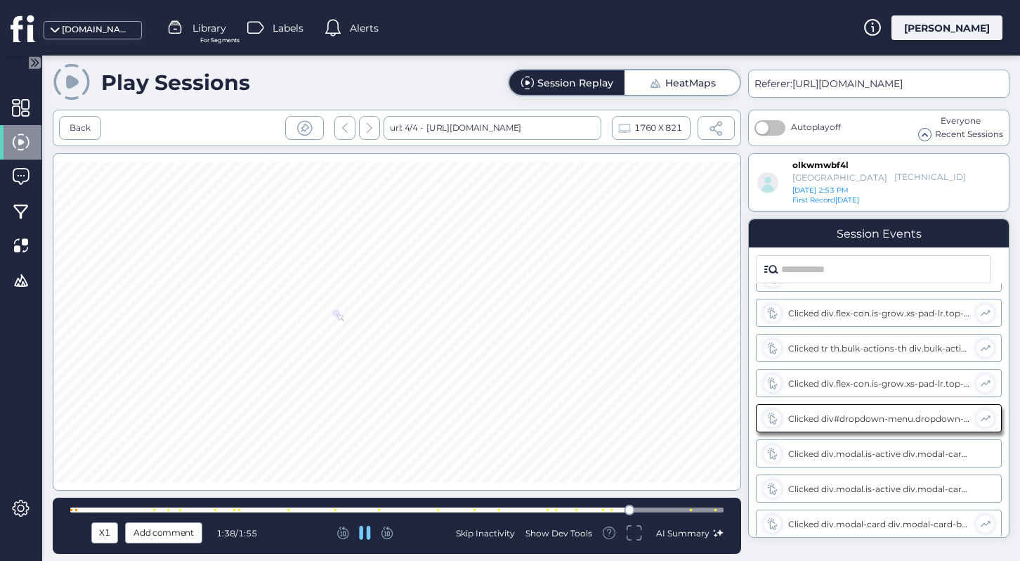
scroll to position [590, 0]
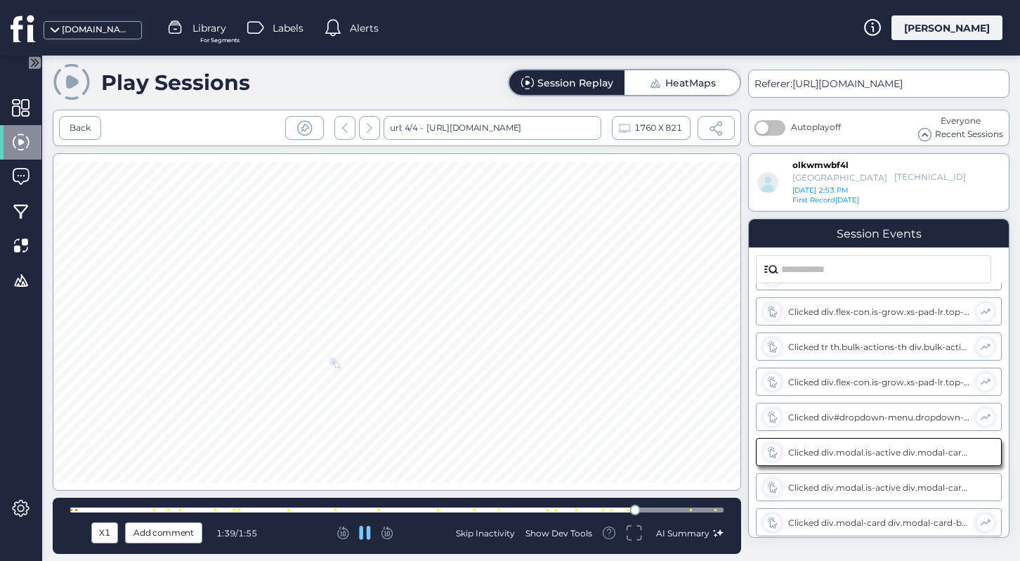
click at [589, 505] on div at bounding box center [396, 509] width 653 height 11
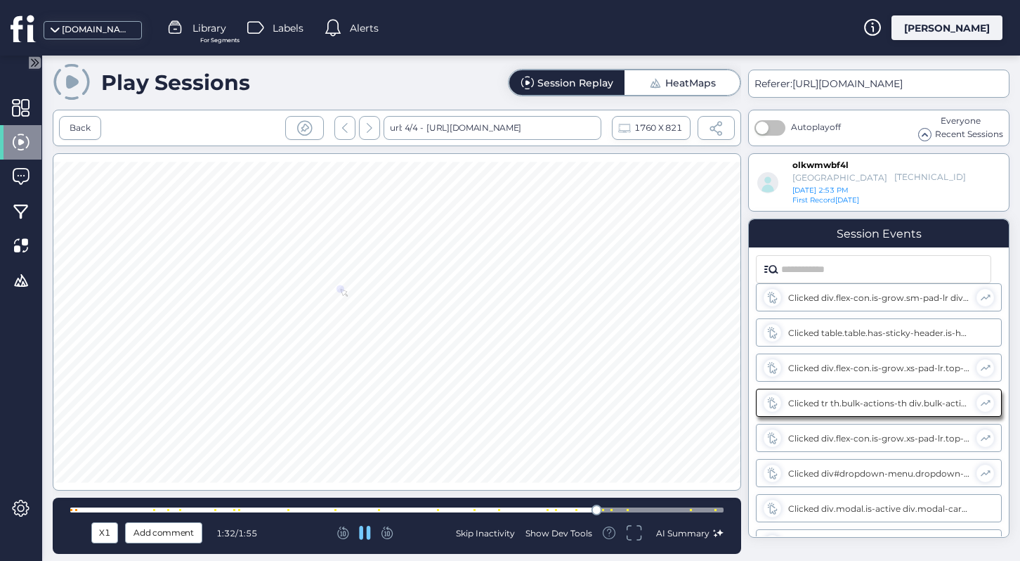
scroll to position [526, 0]
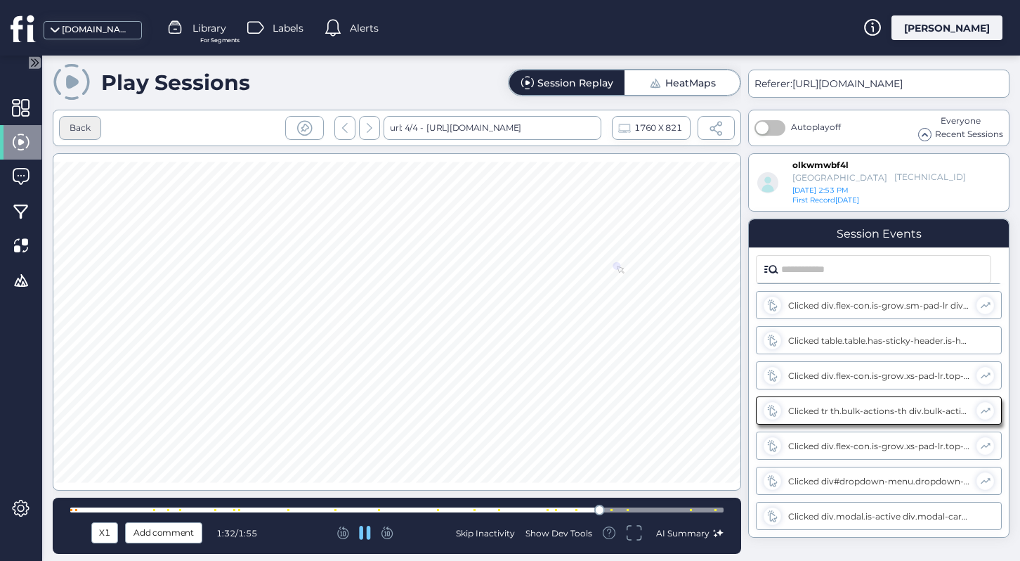
click at [84, 126] on div "Back" at bounding box center [80, 128] width 21 height 13
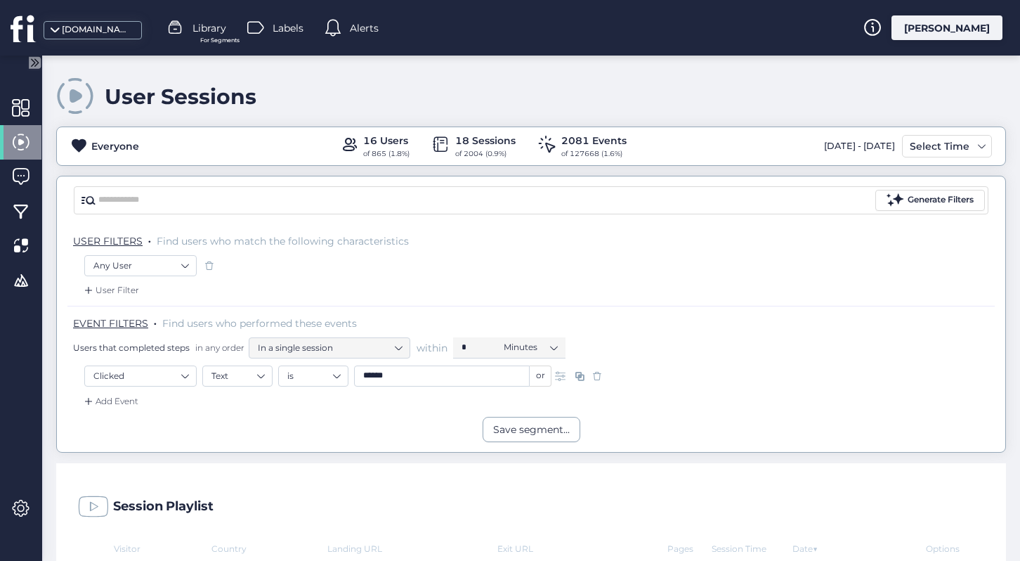
scroll to position [573, 0]
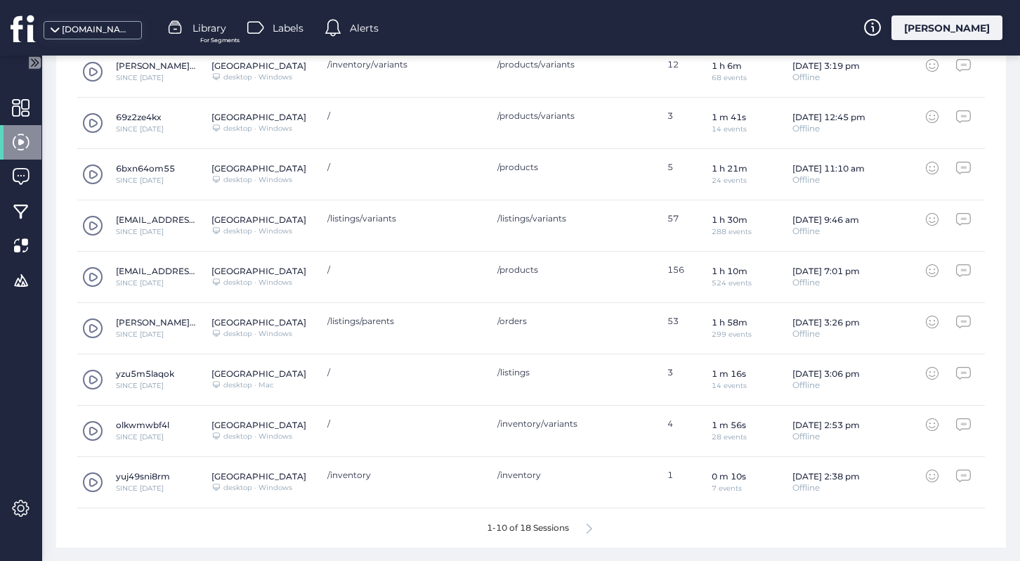
click at [588, 526] on icon at bounding box center [590, 528] width 6 height 11
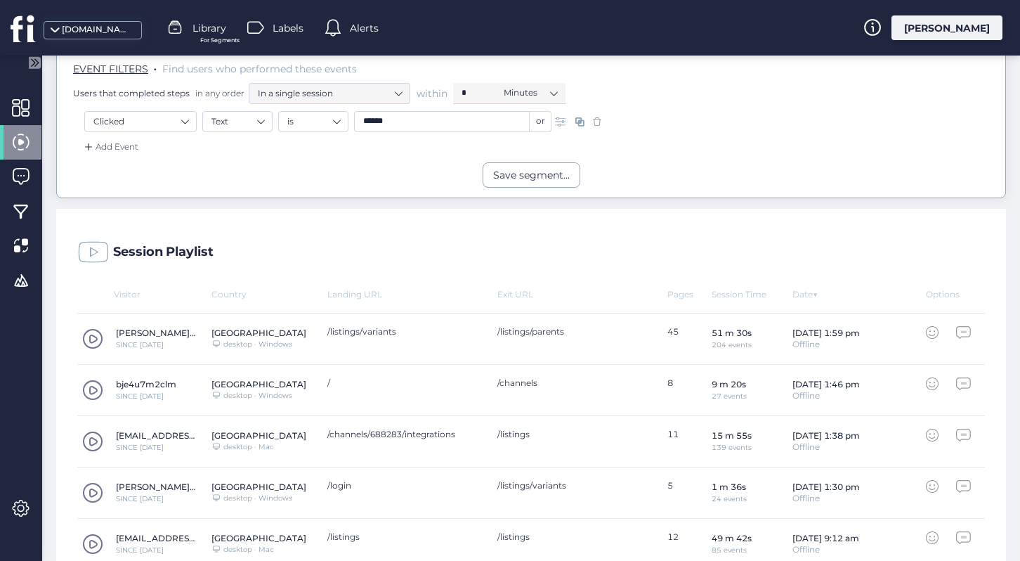
scroll to position [470, 0]
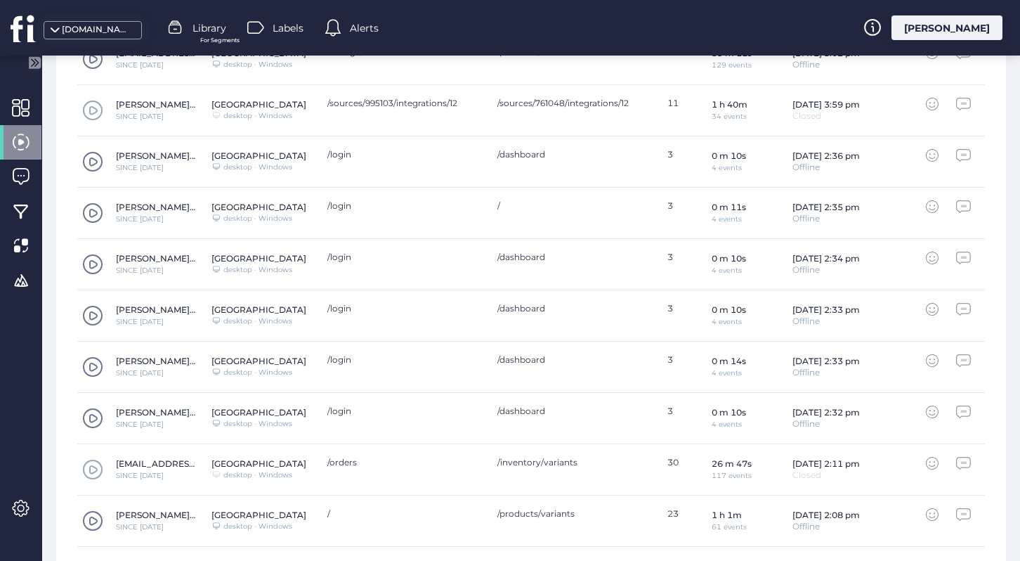
scroll to position [596, 0]
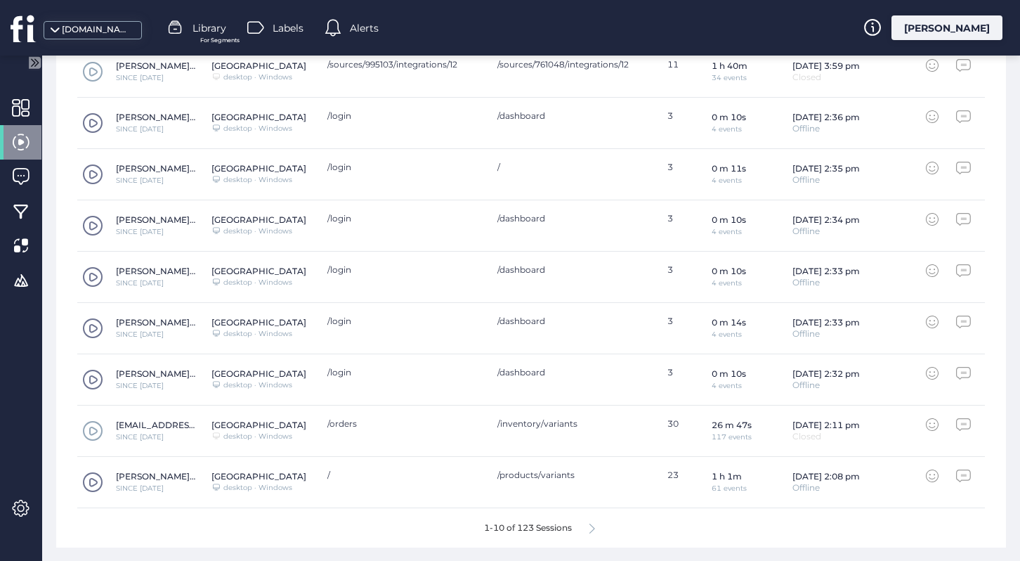
click at [595, 530] on icon at bounding box center [592, 528] width 6 height 11
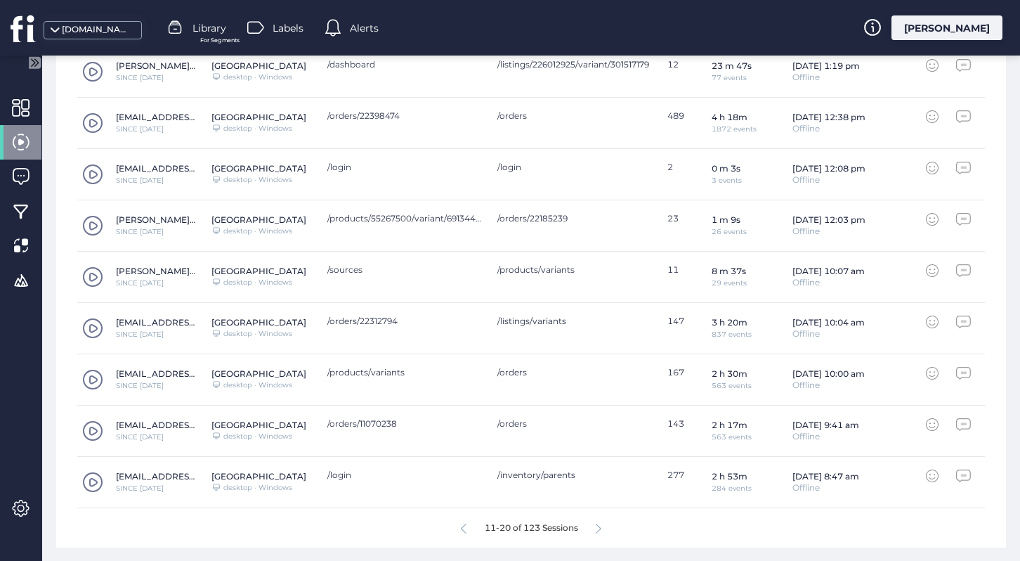
click at [602, 525] on div "11-20 of 123 Sessions" at bounding box center [531, 527] width 908 height 39
click at [599, 528] on icon at bounding box center [599, 528] width 6 height 11
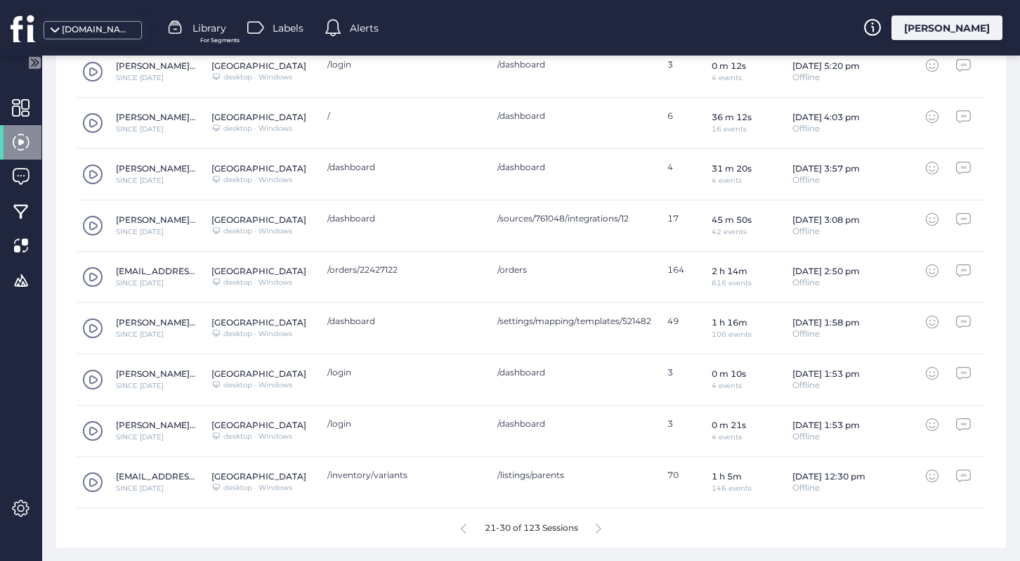
click at [599, 528] on icon at bounding box center [599, 528] width 6 height 11
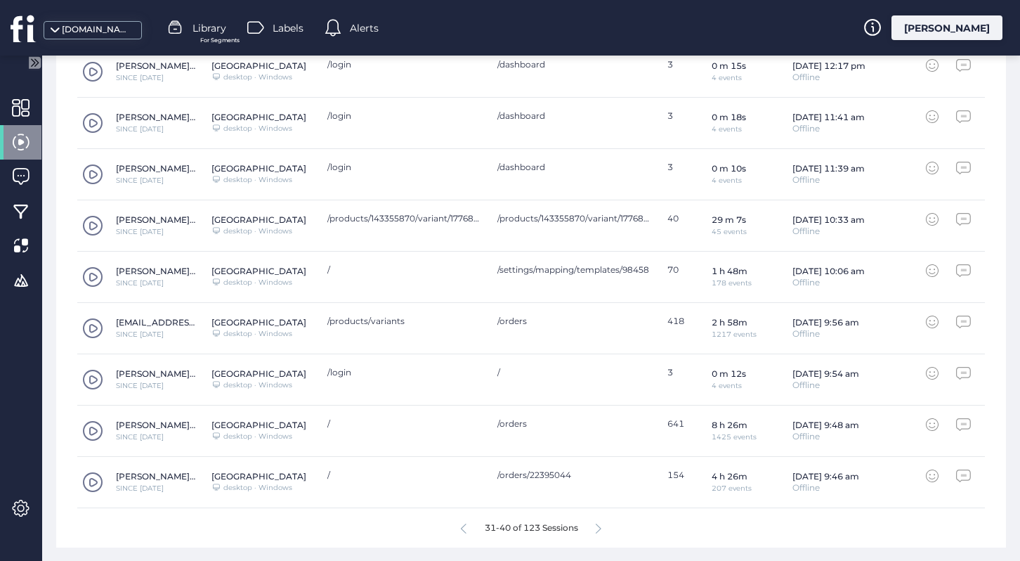
click at [600, 528] on icon at bounding box center [599, 528] width 6 height 11
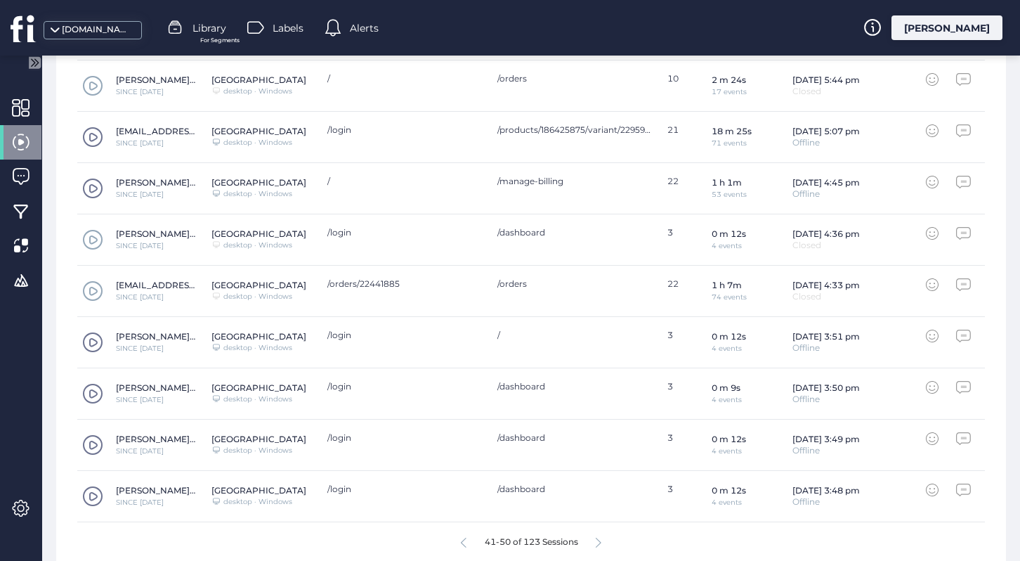
scroll to position [581, 0]
click at [98, 138] on span at bounding box center [92, 137] width 21 height 21
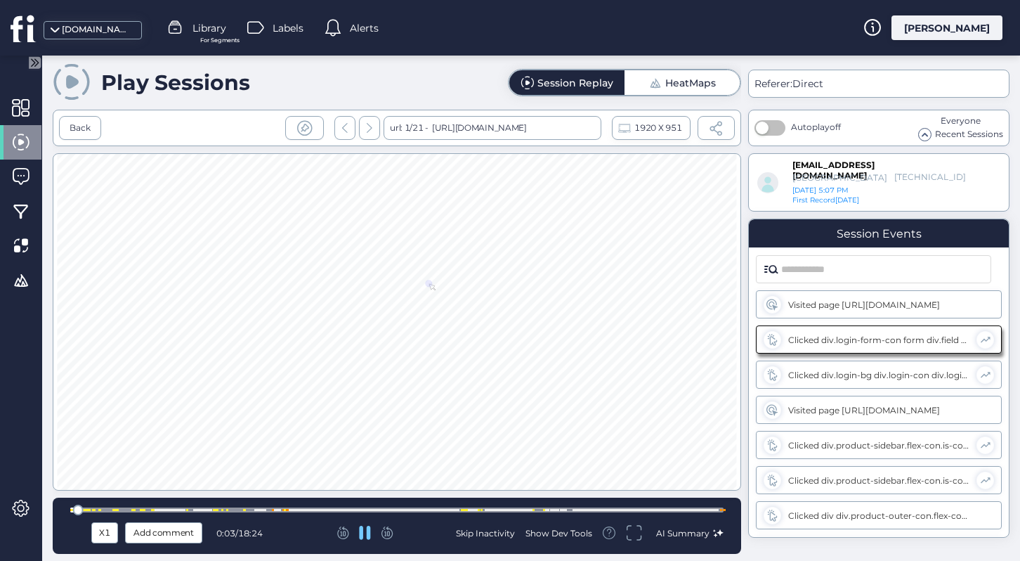
click at [88, 508] on div at bounding box center [396, 509] width 653 height 5
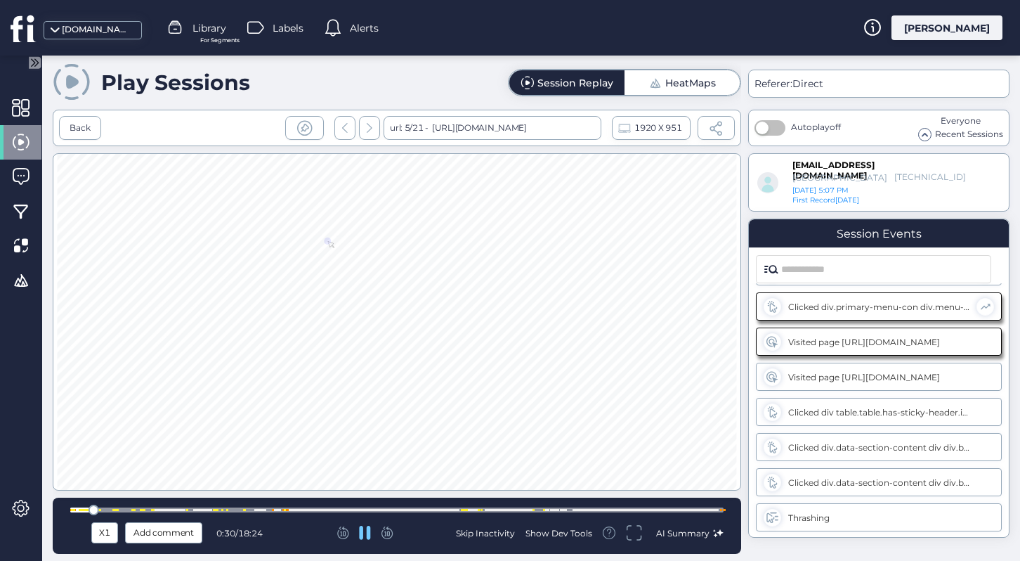
click at [106, 508] on div at bounding box center [396, 509] width 653 height 5
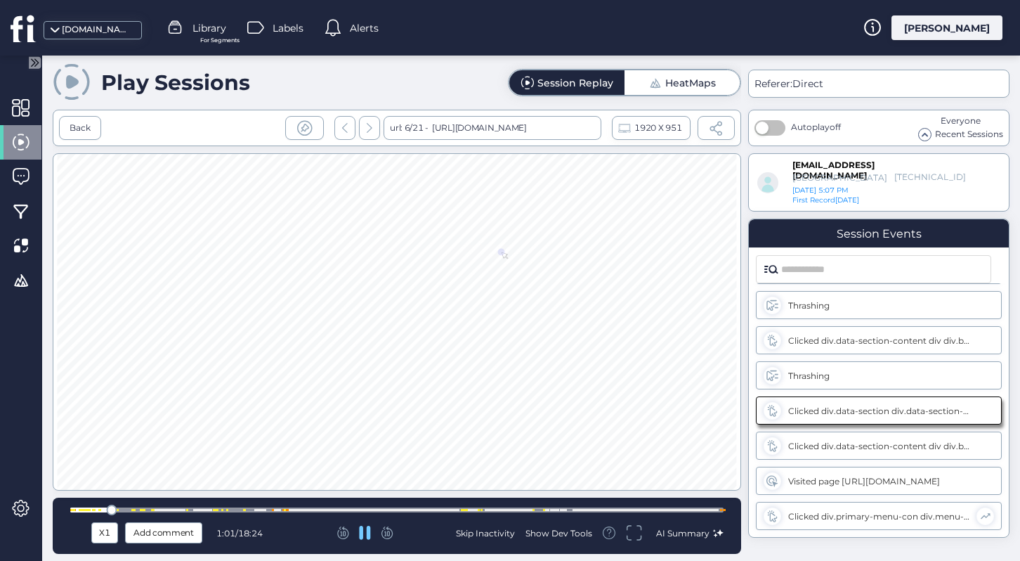
click at [119, 507] on div at bounding box center [396, 509] width 653 height 5
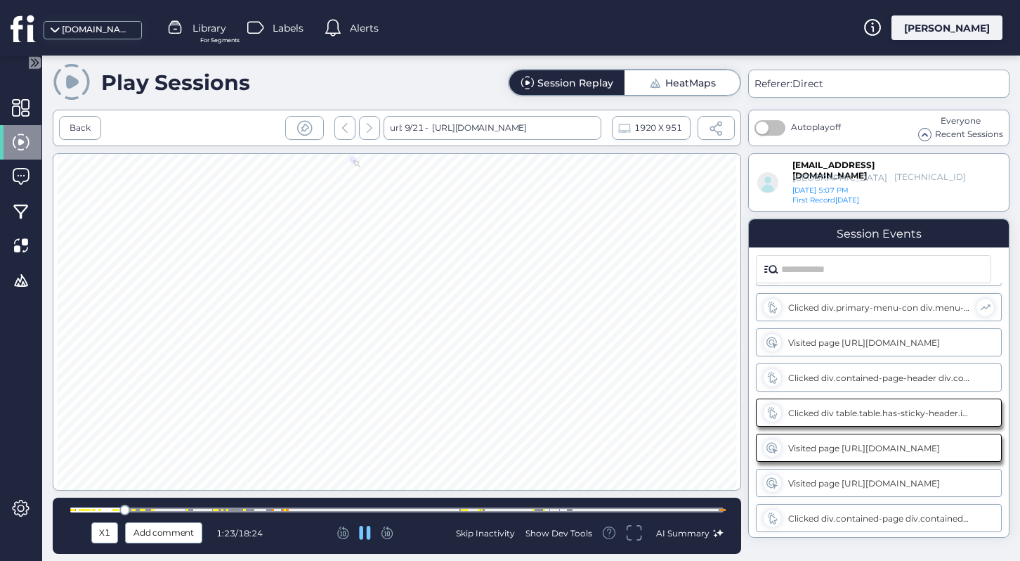
scroll to position [1088, 0]
click at [143, 510] on div at bounding box center [144, 510] width 2 height 2
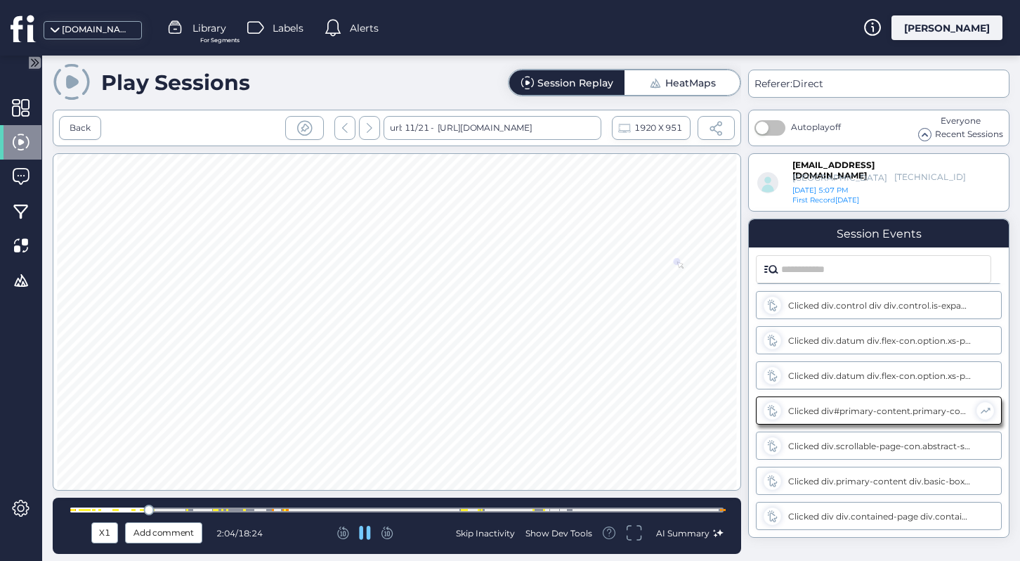
click at [168, 505] on div at bounding box center [396, 509] width 653 height 11
click at [227, 505] on div at bounding box center [396, 509] width 653 height 11
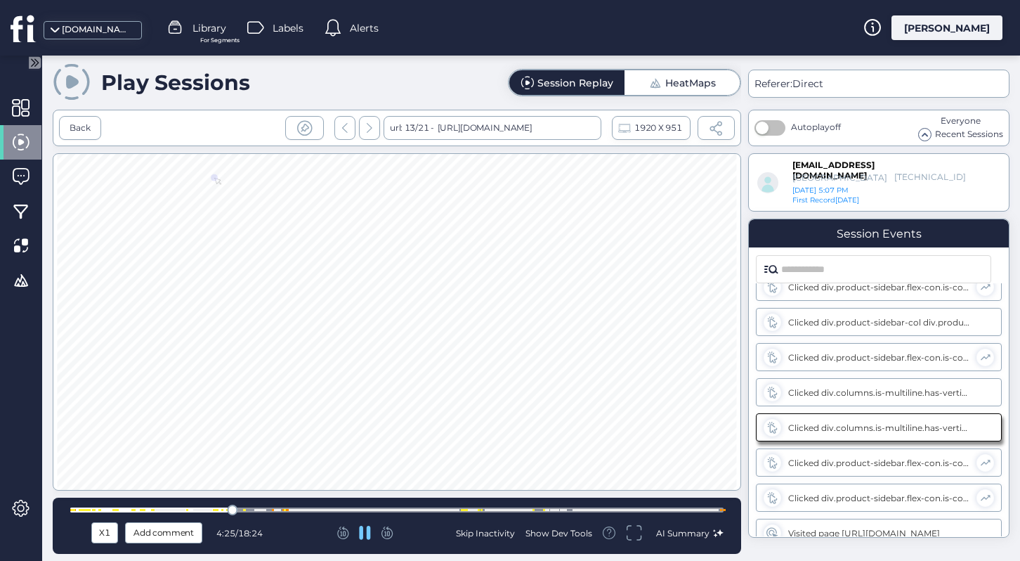
scroll to position [2142, 0]
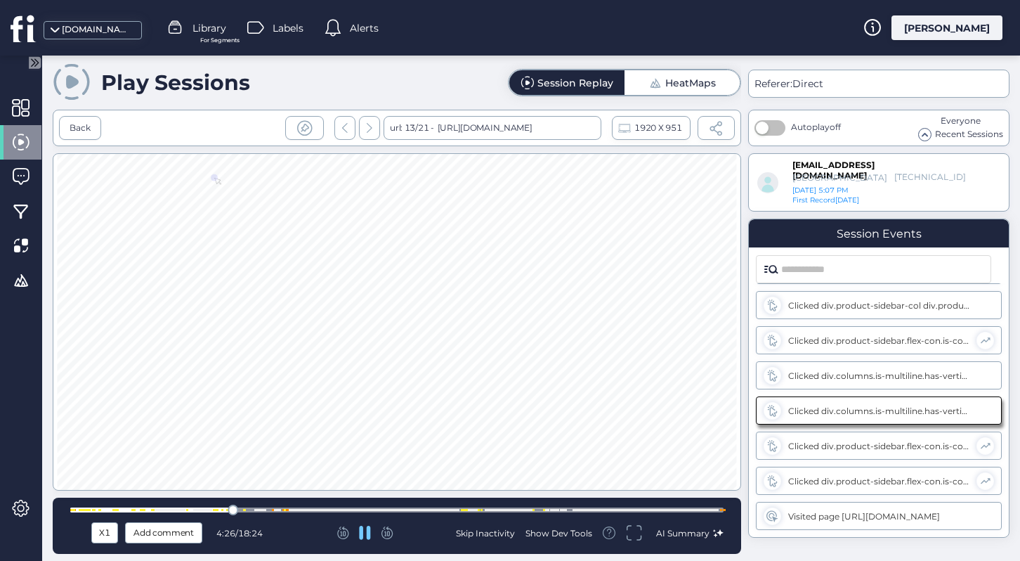
click at [225, 511] on div at bounding box center [396, 509] width 653 height 5
click at [215, 509] on div at bounding box center [216, 510] width 2 height 2
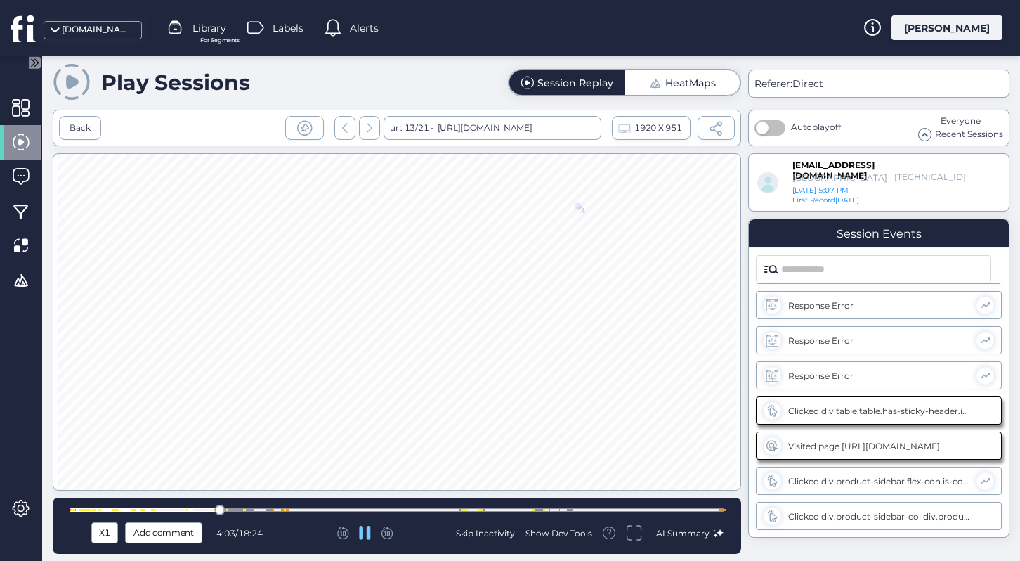
click at [240, 509] on div at bounding box center [396, 509] width 653 height 5
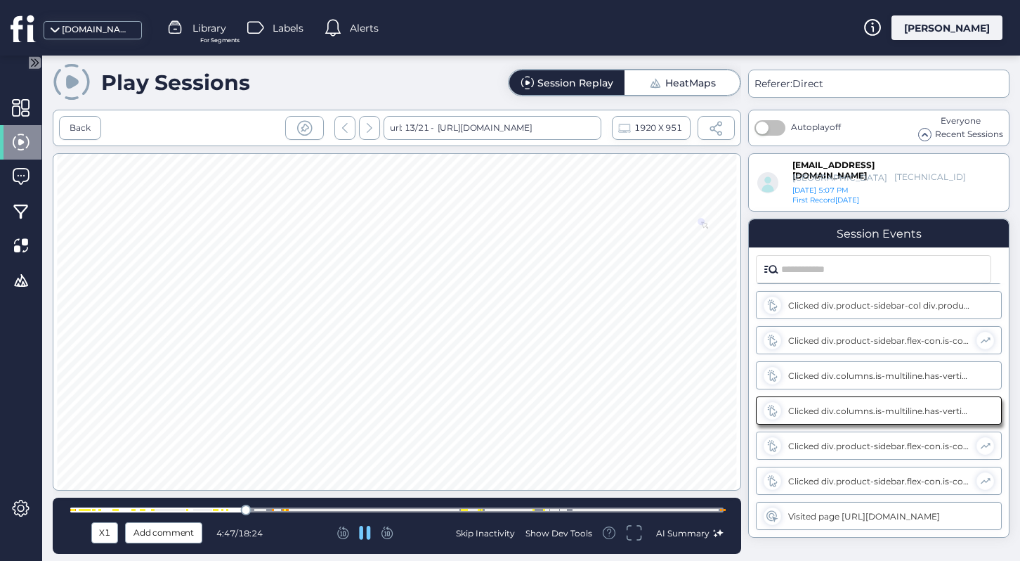
click at [260, 508] on div at bounding box center [396, 509] width 653 height 5
click at [273, 506] on div at bounding box center [396, 509] width 653 height 11
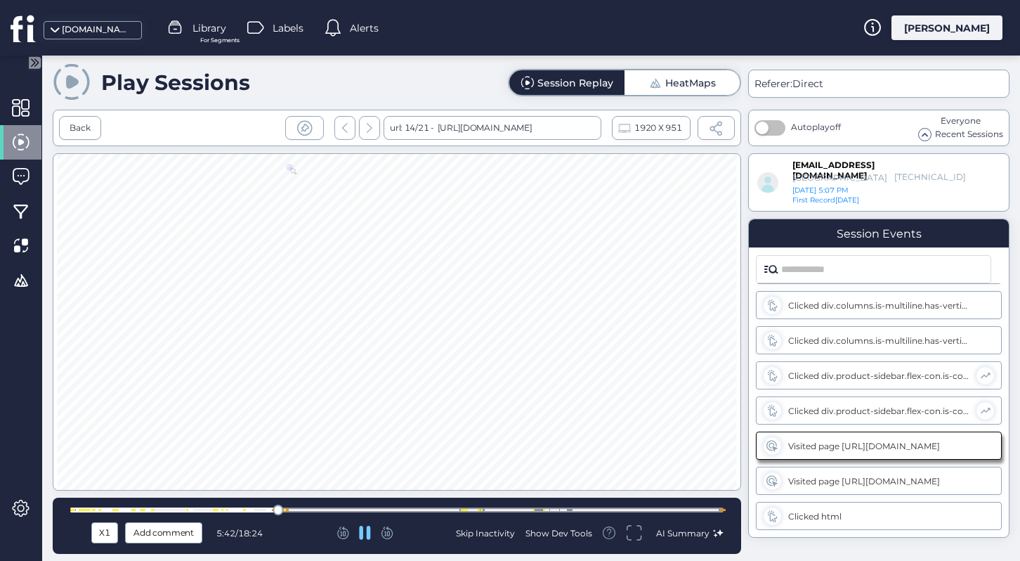
scroll to position [2248, 0]
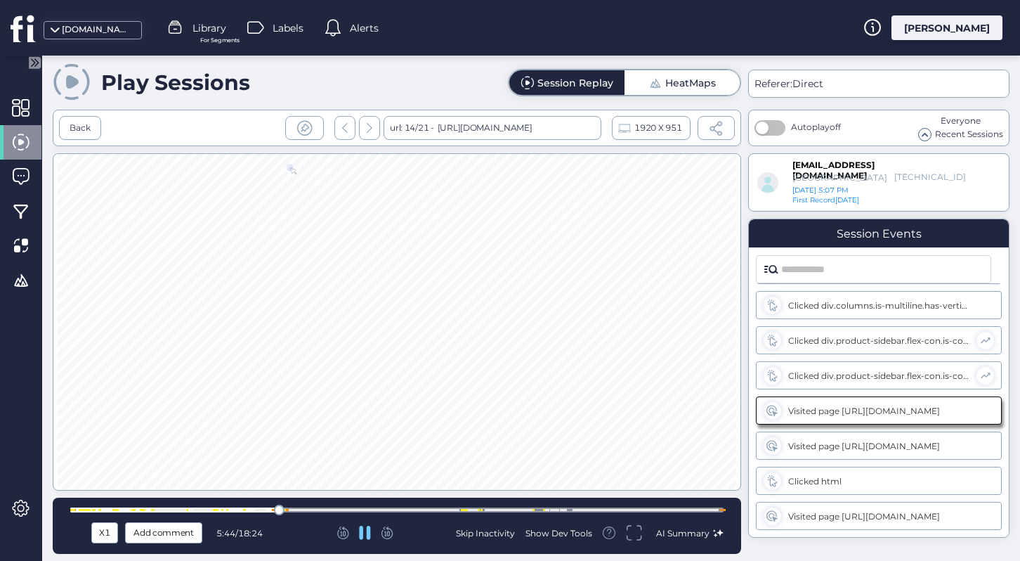
click at [249, 534] on span "18:24" at bounding box center [250, 533] width 25 height 11
click at [292, 512] on div at bounding box center [396, 509] width 653 height 11
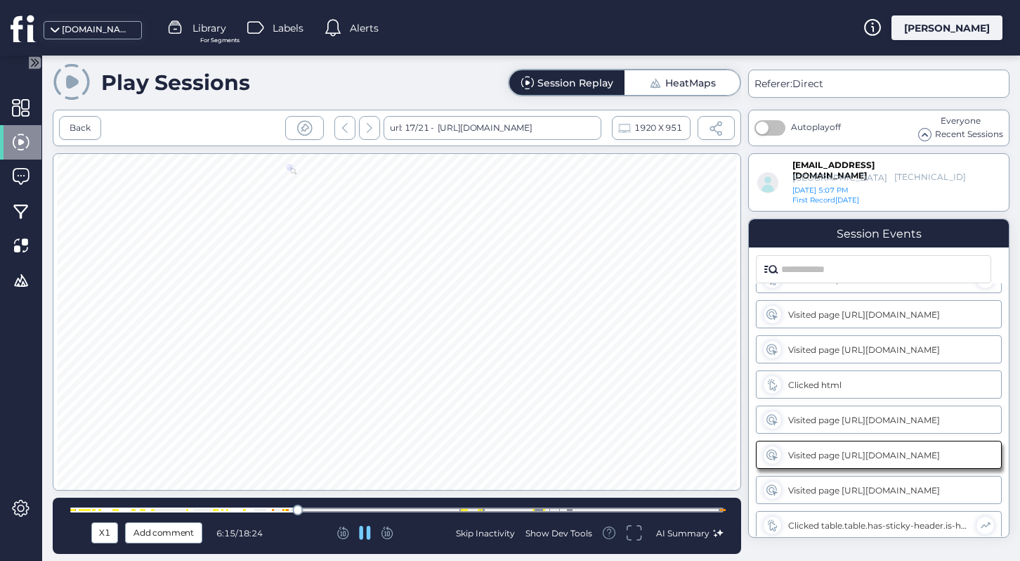
scroll to position [2388, 0]
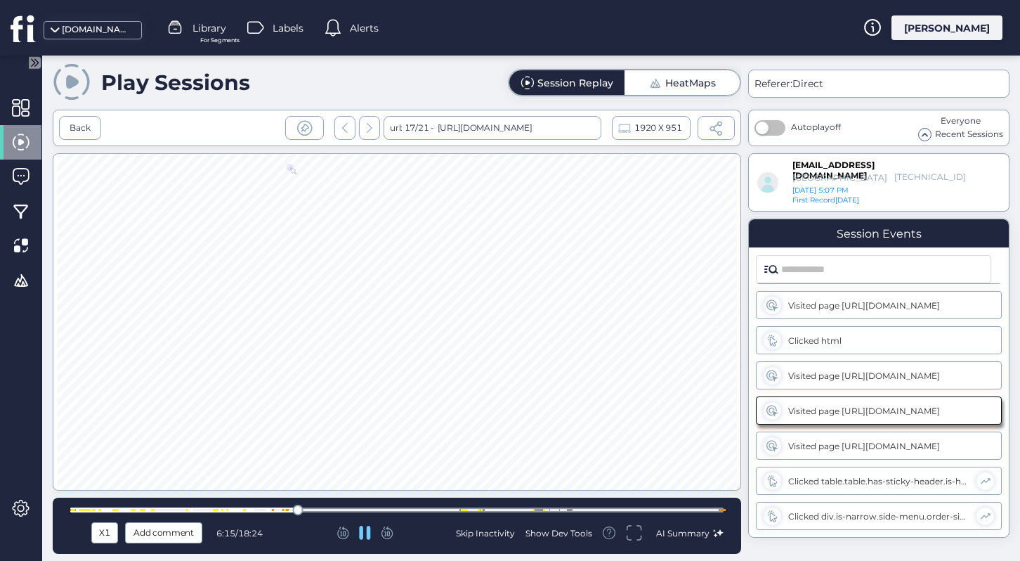
click at [313, 508] on div at bounding box center [396, 509] width 653 height 5
click at [329, 507] on div at bounding box center [396, 509] width 653 height 5
click at [410, 507] on div at bounding box center [396, 509] width 653 height 5
click at [483, 512] on div at bounding box center [396, 509] width 653 height 11
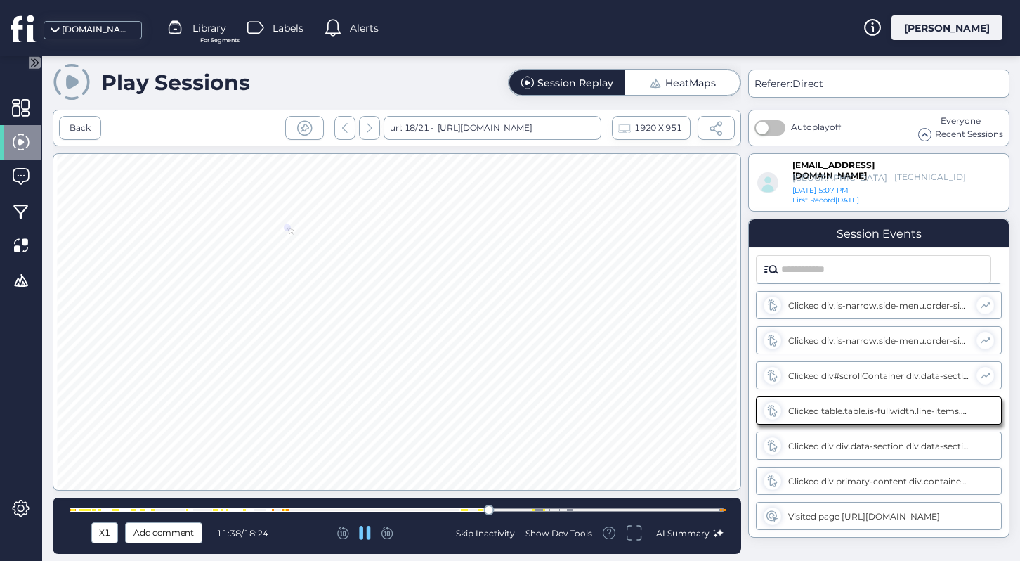
click at [515, 508] on div at bounding box center [396, 509] width 653 height 5
click at [532, 506] on div at bounding box center [396, 509] width 653 height 11
click at [549, 507] on div at bounding box center [396, 509] width 653 height 5
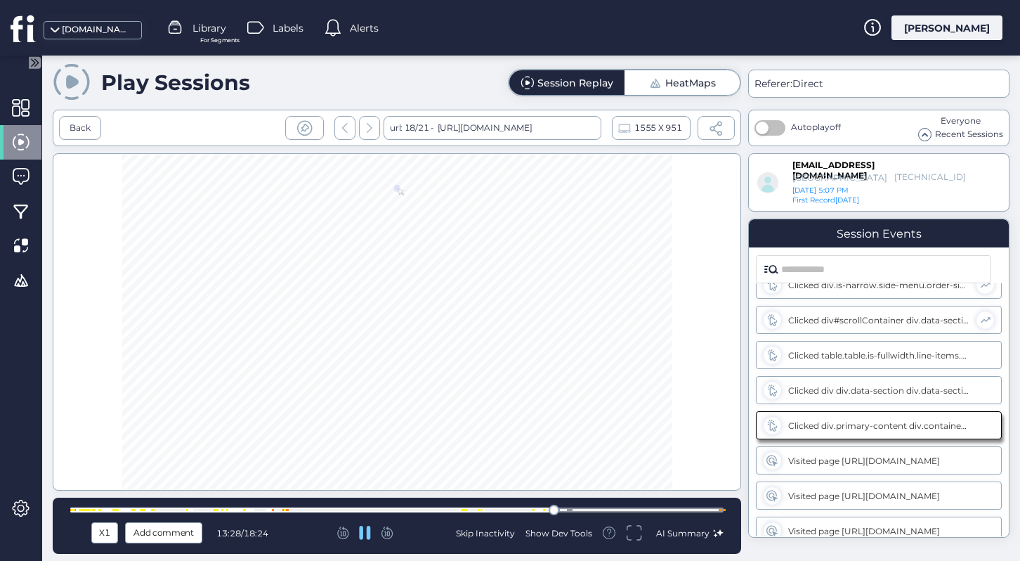
scroll to position [2944, 0]
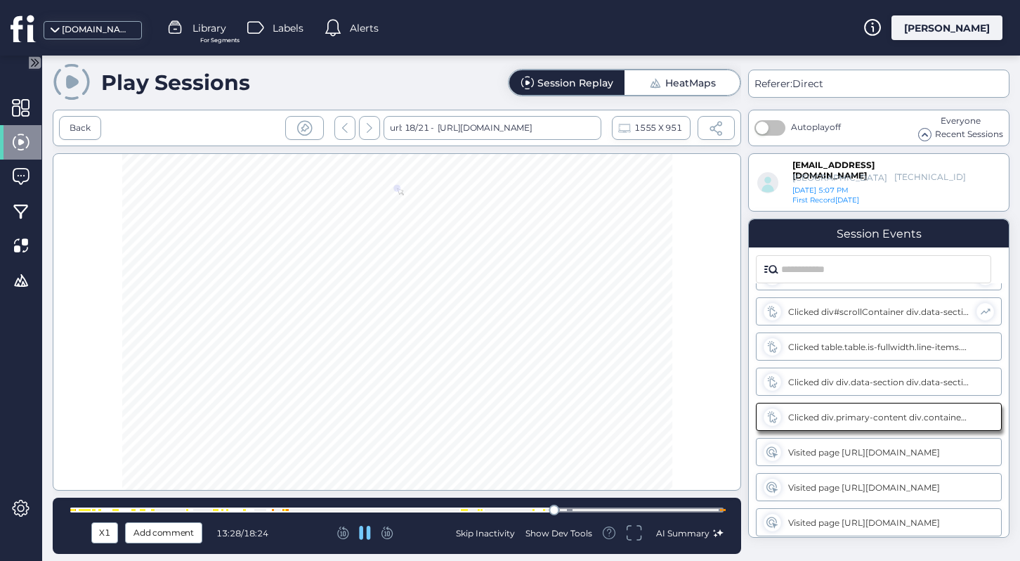
click at [567, 506] on div at bounding box center [396, 509] width 653 height 11
click at [85, 119] on div "Back" at bounding box center [80, 128] width 42 height 24
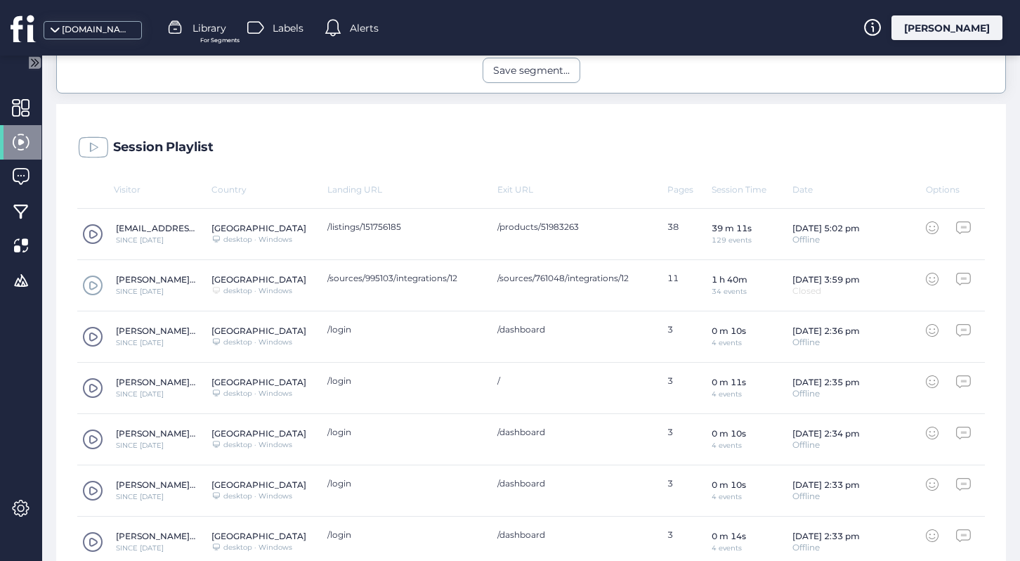
scroll to position [596, 0]
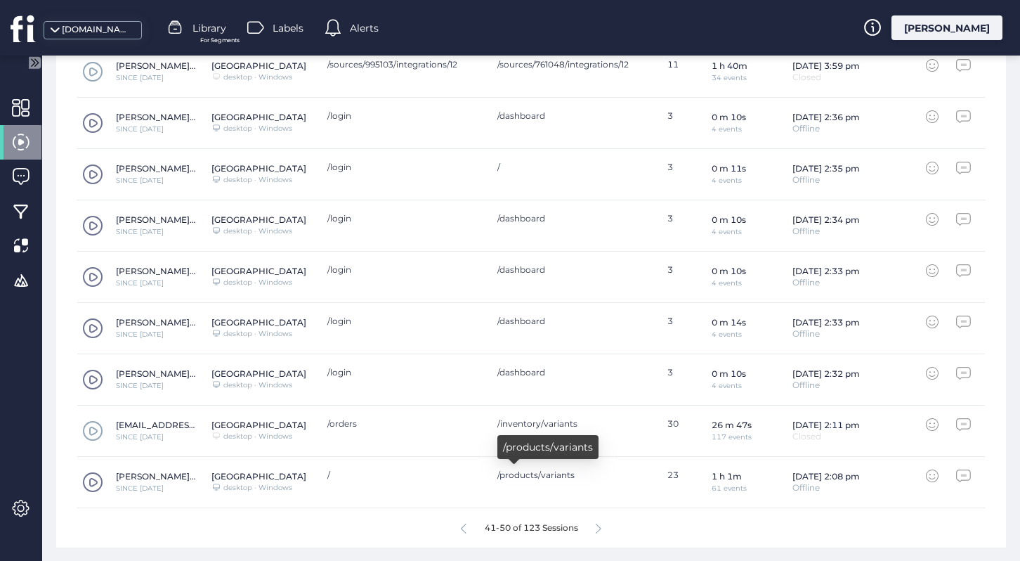
click at [601, 532] on icon at bounding box center [599, 528] width 6 height 11
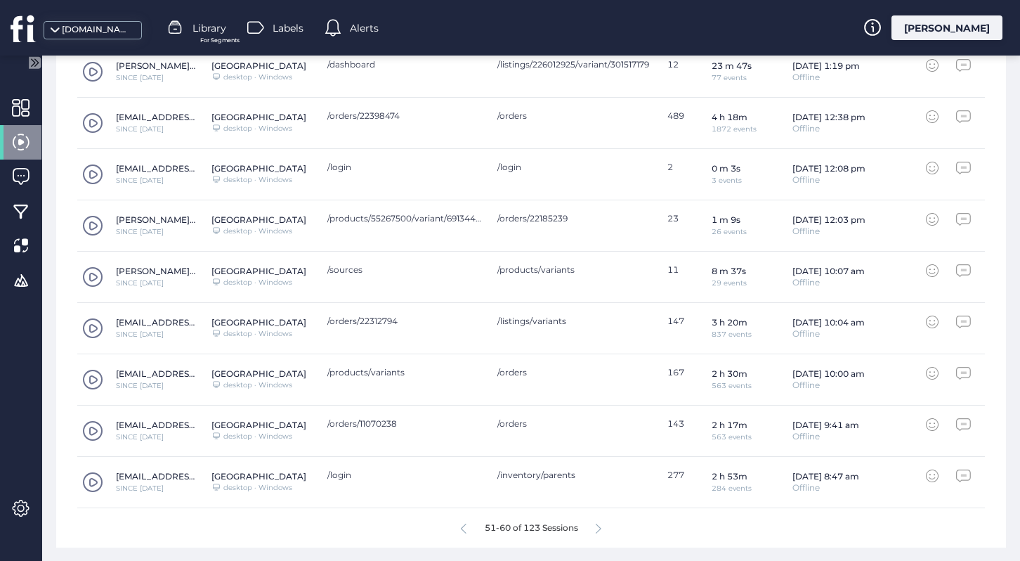
click at [600, 526] on icon at bounding box center [599, 528] width 6 height 11
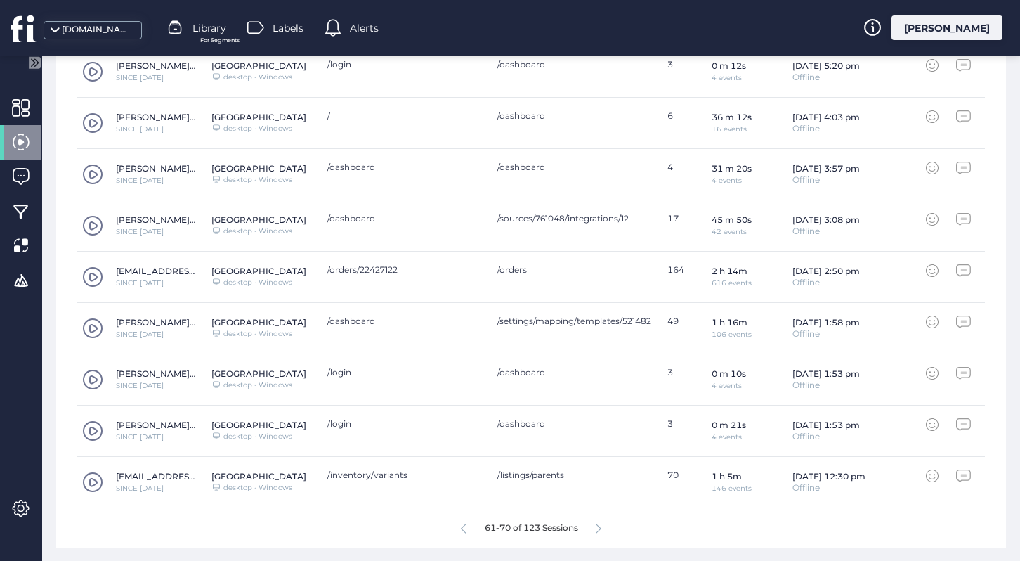
click at [600, 526] on icon at bounding box center [599, 528] width 6 height 11
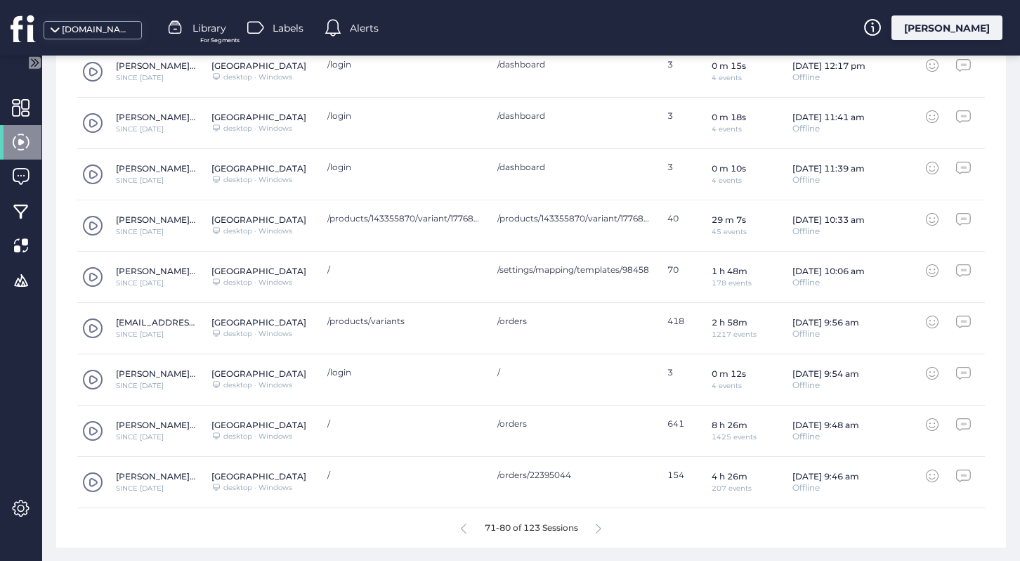
click at [600, 526] on icon at bounding box center [599, 528] width 6 height 11
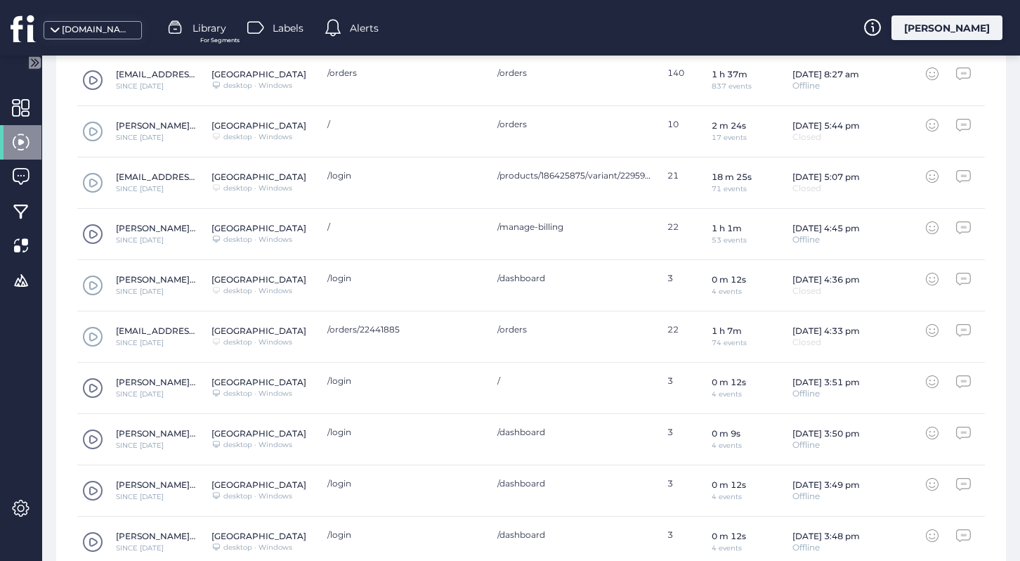
scroll to position [465, 0]
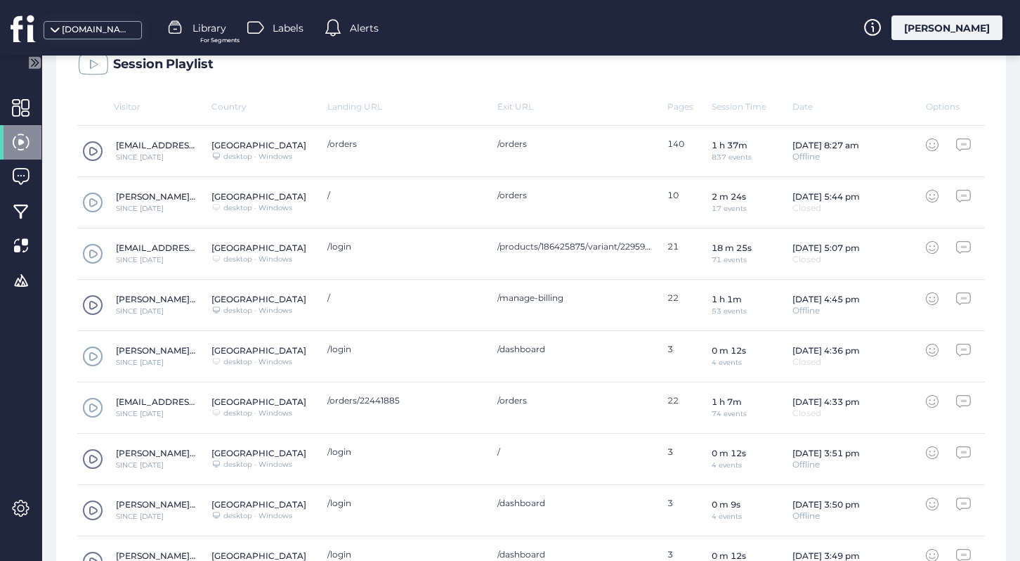
click at [96, 303] on span at bounding box center [92, 304] width 21 height 21
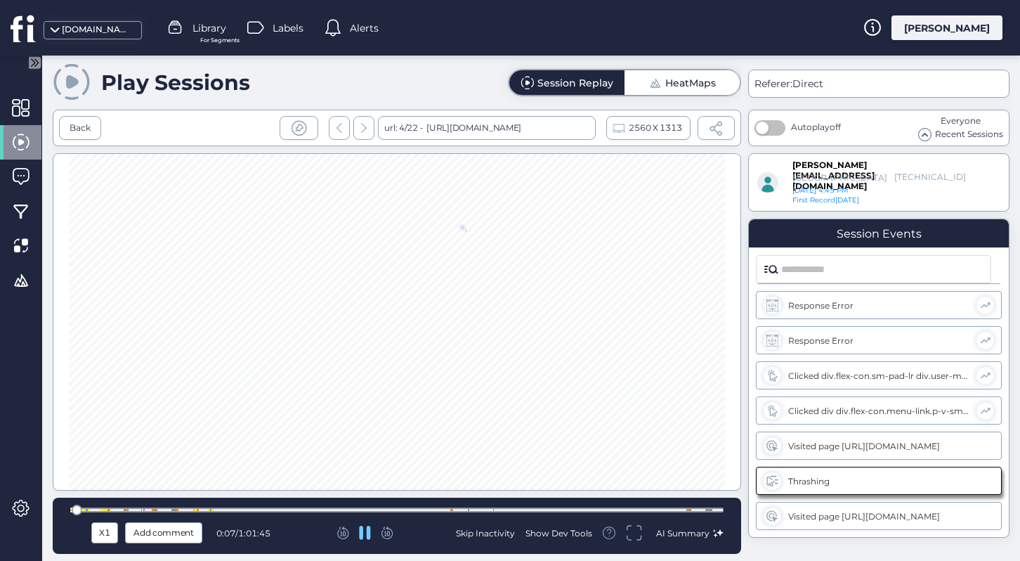
scroll to position [280, 0]
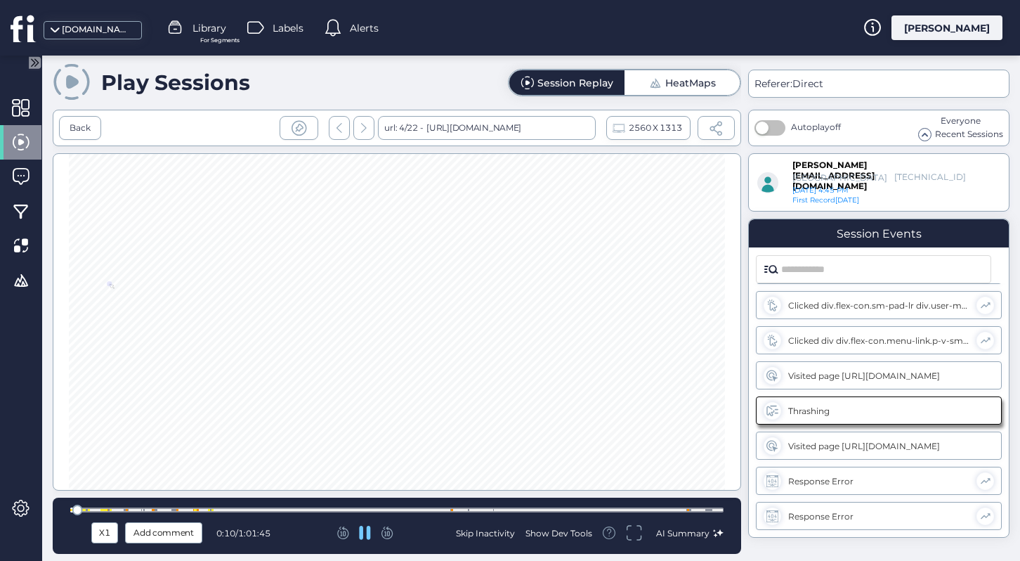
click at [84, 510] on div at bounding box center [85, 510] width 2 height 2
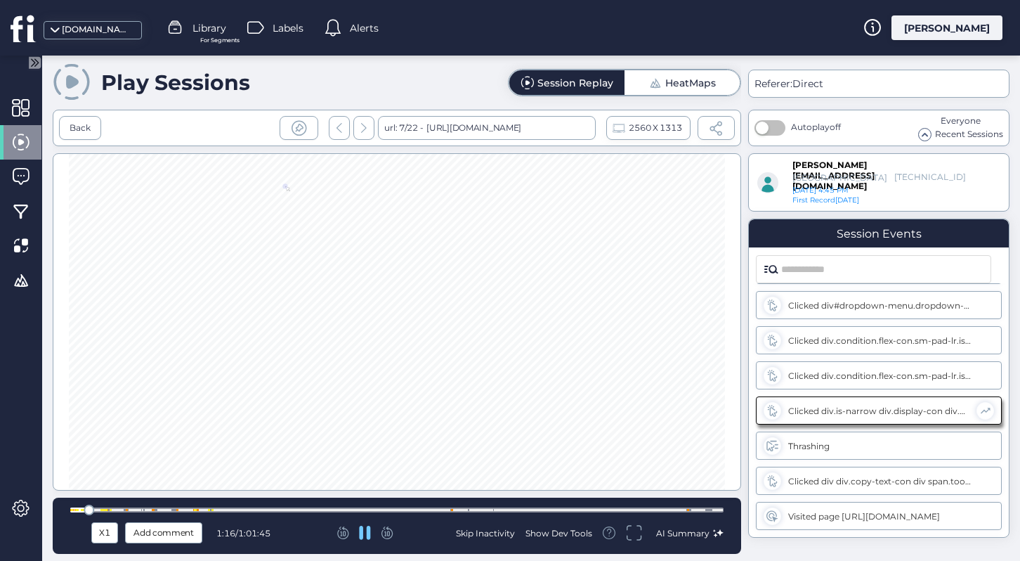
click at [96, 509] on div at bounding box center [396, 509] width 653 height 5
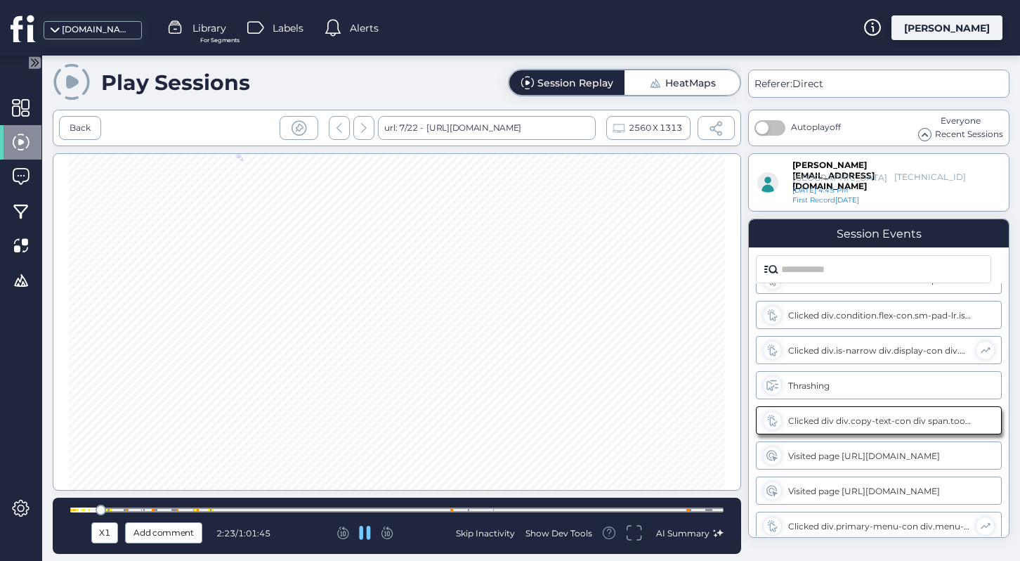
scroll to position [1053, 0]
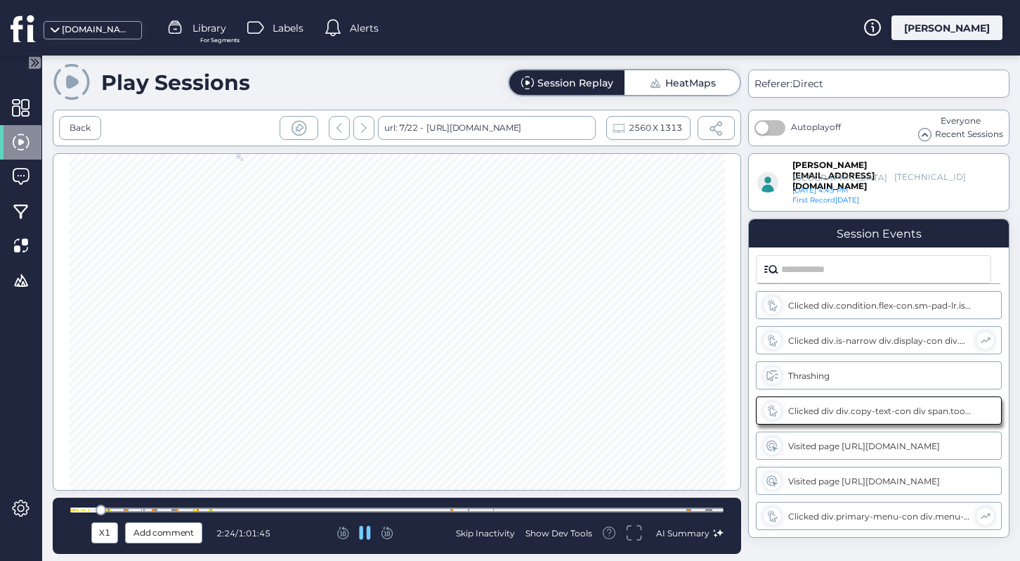
click at [102, 509] on div at bounding box center [101, 509] width 11 height 11
click at [111, 509] on div at bounding box center [396, 509] width 653 height 5
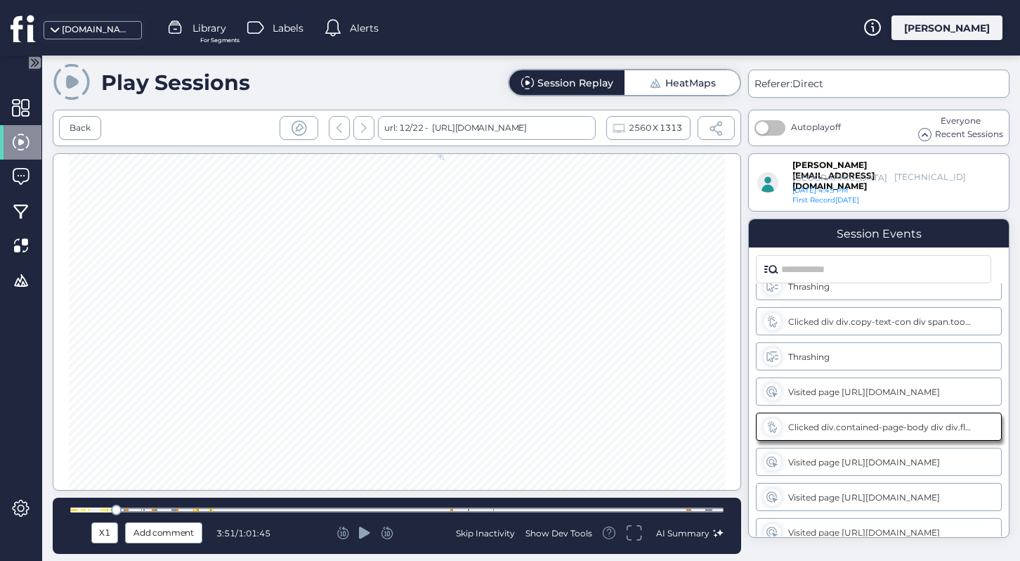
scroll to position [1721, 0]
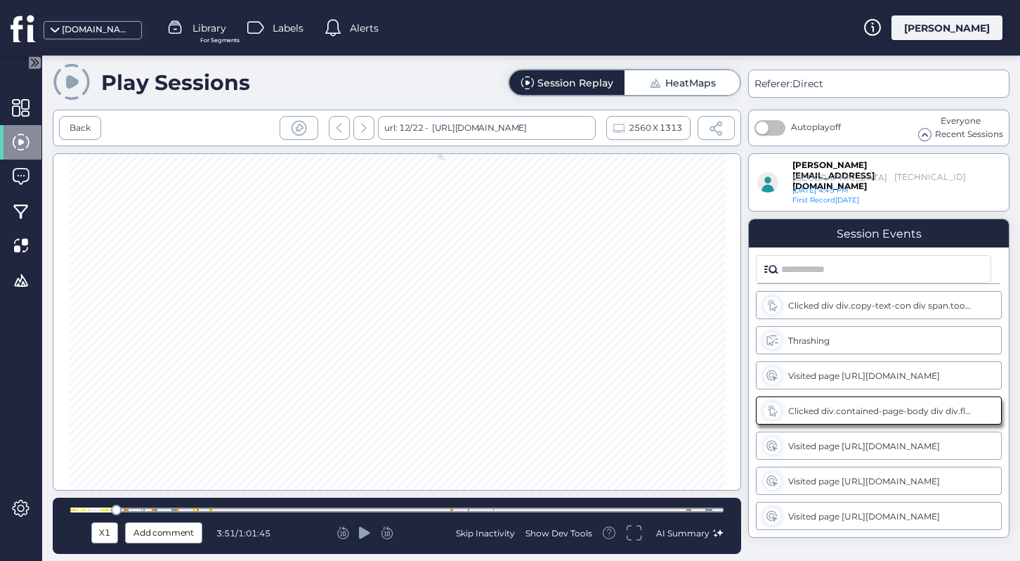
click at [119, 509] on div at bounding box center [116, 509] width 11 height 11
click at [126, 510] on div at bounding box center [127, 510] width 2 height 2
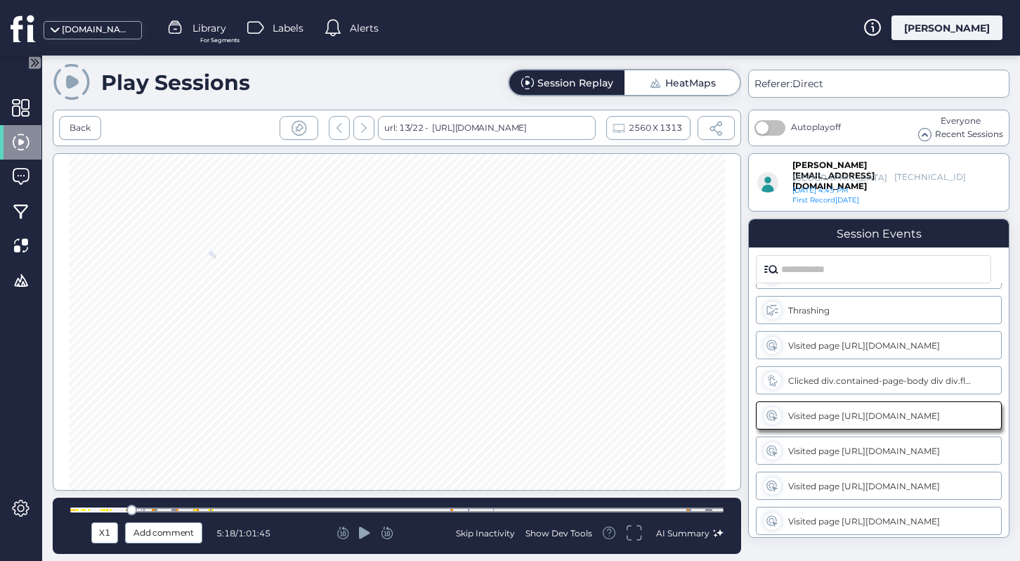
scroll to position [1756, 0]
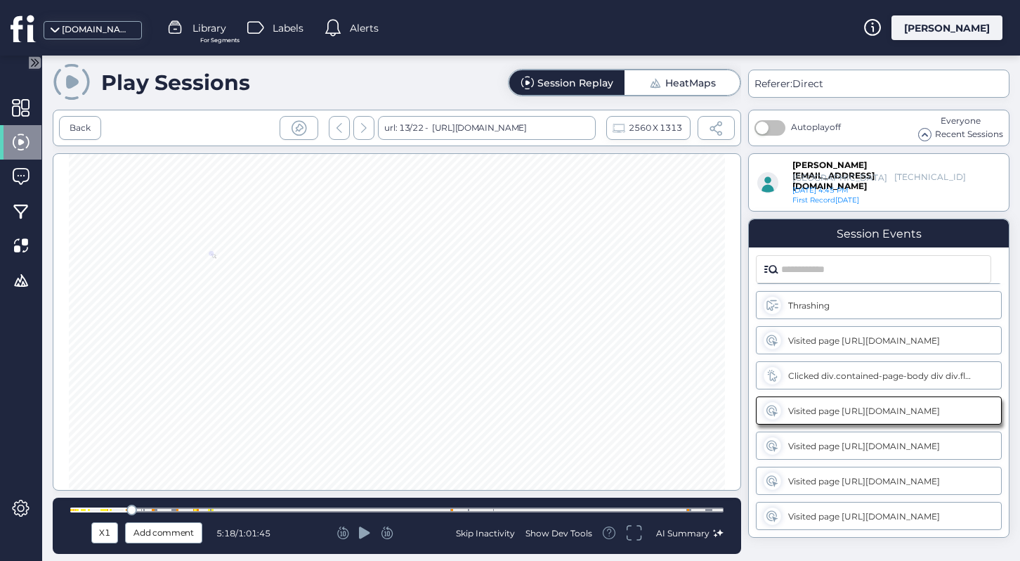
click at [143, 508] on div at bounding box center [396, 509] width 653 height 5
click at [152, 508] on div at bounding box center [396, 509] width 653 height 5
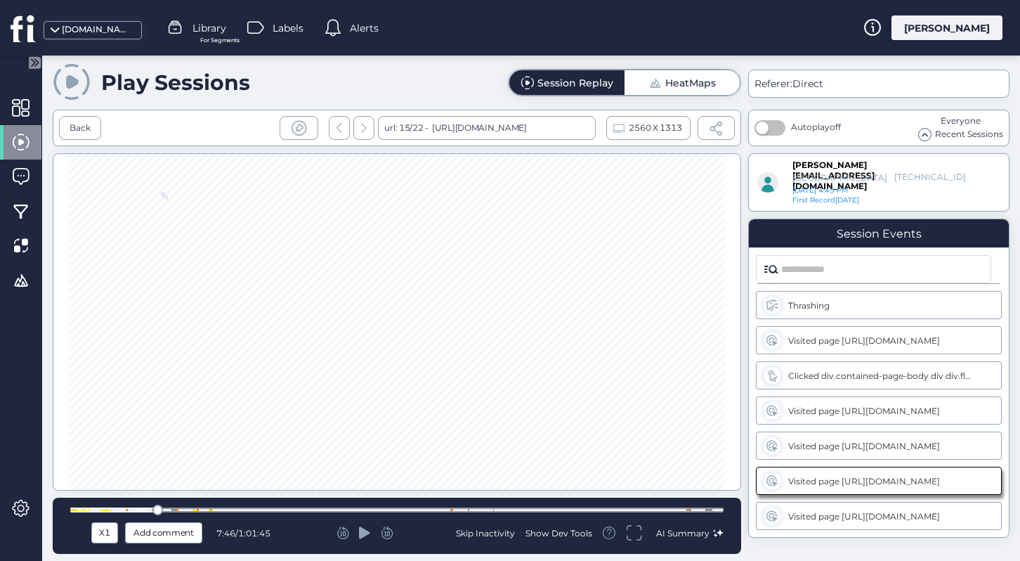
scroll to position [1826, 0]
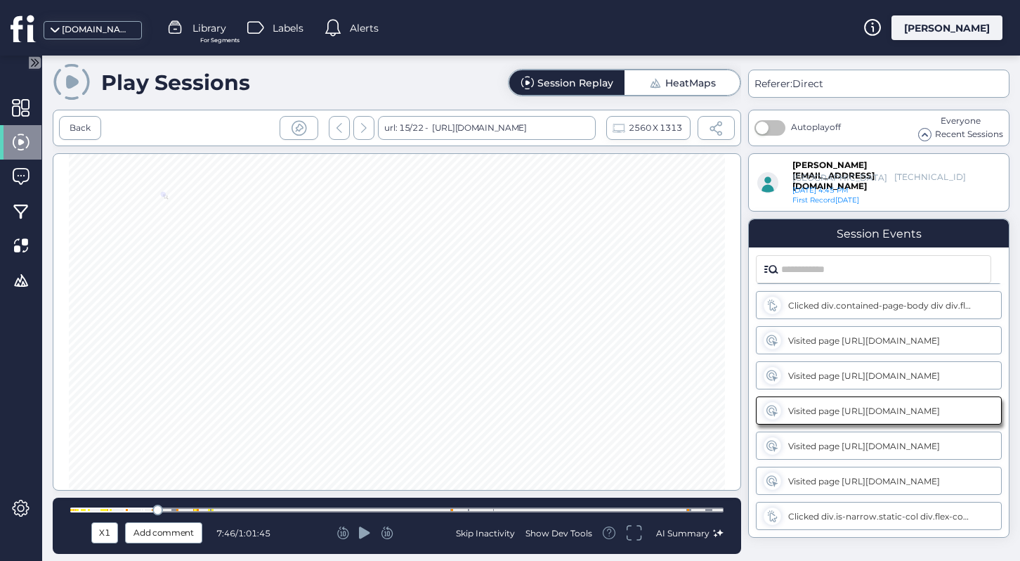
click at [171, 509] on div at bounding box center [396, 509] width 653 height 5
click at [183, 509] on div at bounding box center [396, 509] width 653 height 5
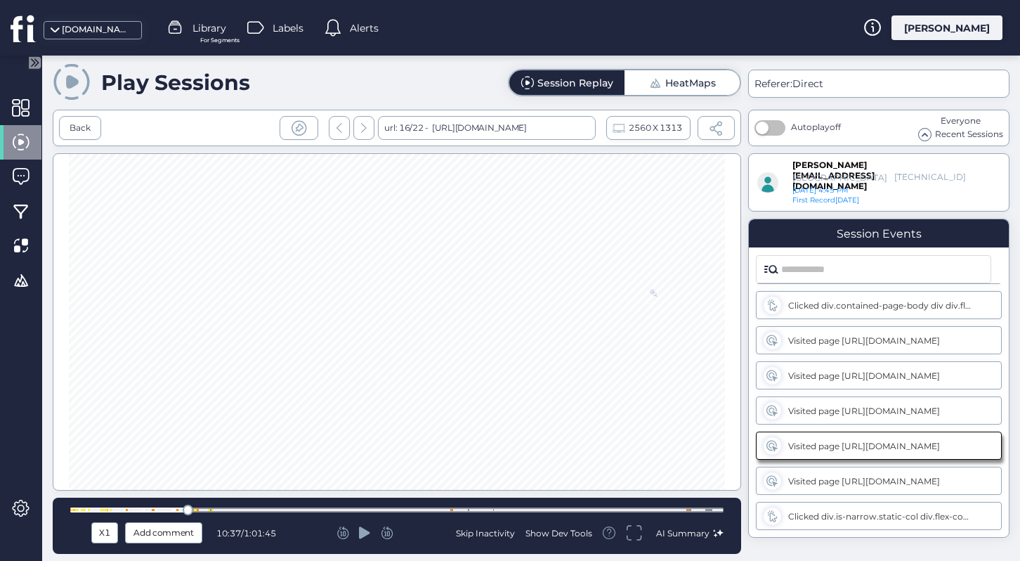
scroll to position [1861, 0]
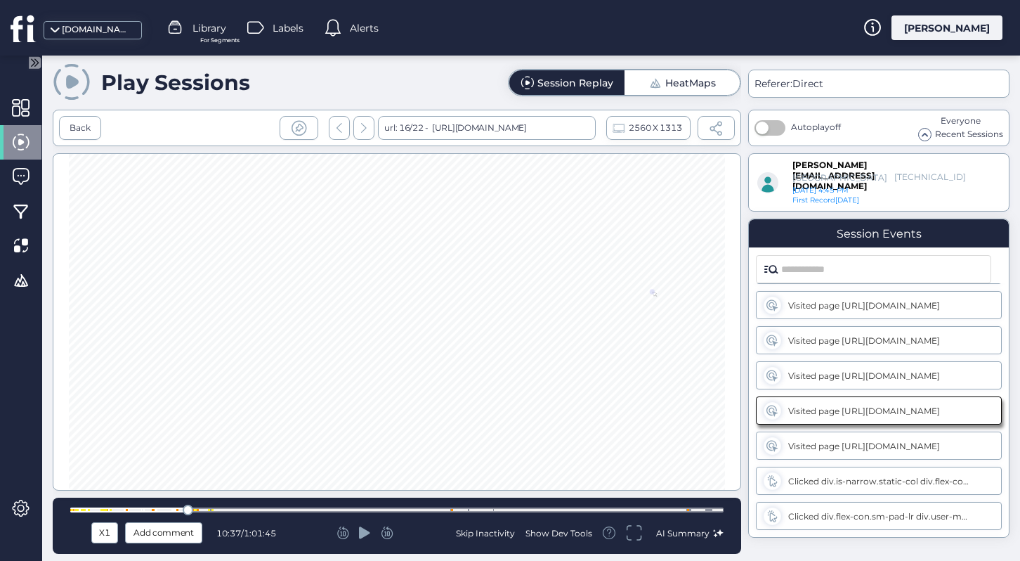
click at [193, 509] on div at bounding box center [188, 509] width 11 height 11
click at [200, 509] on div at bounding box center [396, 509] width 653 height 5
click at [213, 508] on div at bounding box center [396, 509] width 653 height 5
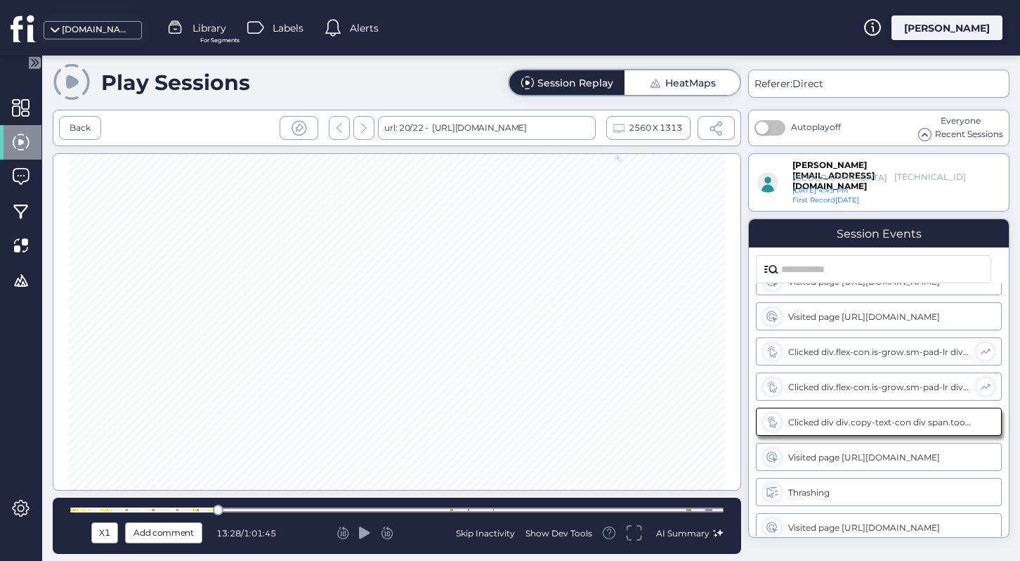
scroll to position [2206, 0]
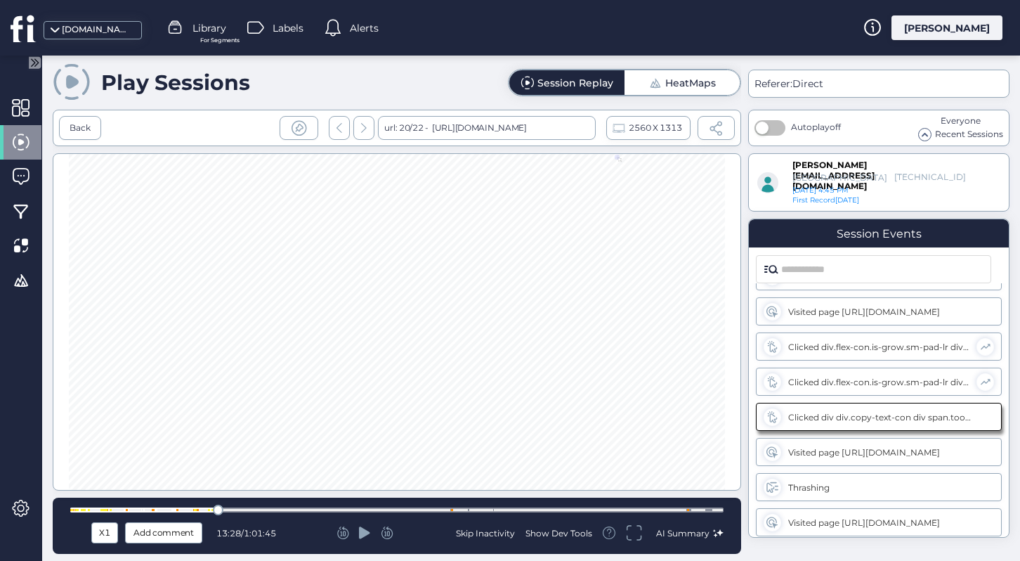
click at [230, 507] on div at bounding box center [396, 509] width 653 height 5
click at [248, 508] on div at bounding box center [396, 509] width 653 height 5
click at [275, 505] on div at bounding box center [396, 509] width 653 height 11
click at [314, 505] on div at bounding box center [396, 509] width 653 height 11
click at [344, 507] on div at bounding box center [396, 509] width 653 height 11
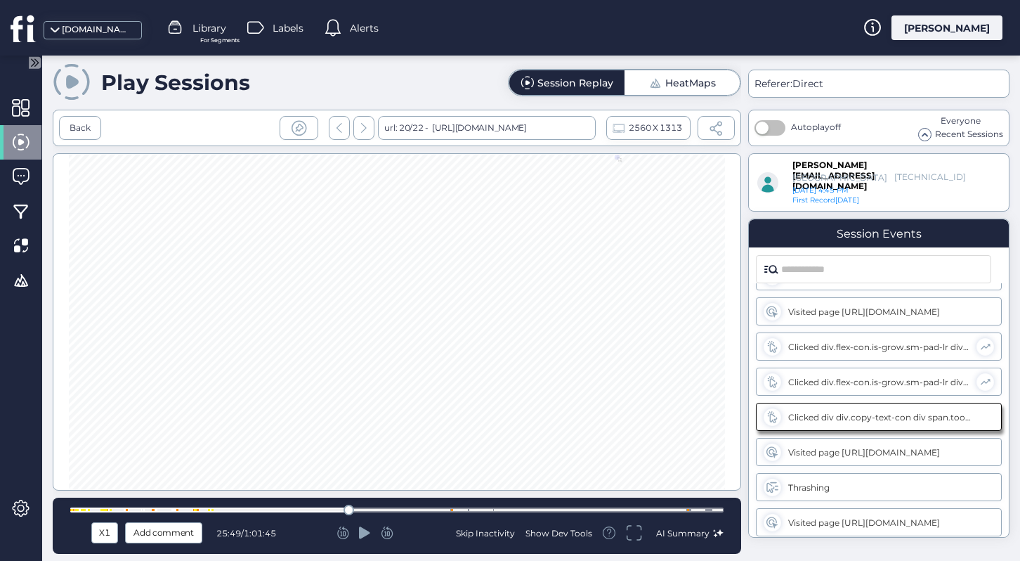
click at [377, 504] on div at bounding box center [396, 509] width 653 height 11
click at [417, 507] on div at bounding box center [396, 509] width 653 height 11
click at [451, 505] on div at bounding box center [396, 509] width 653 height 11
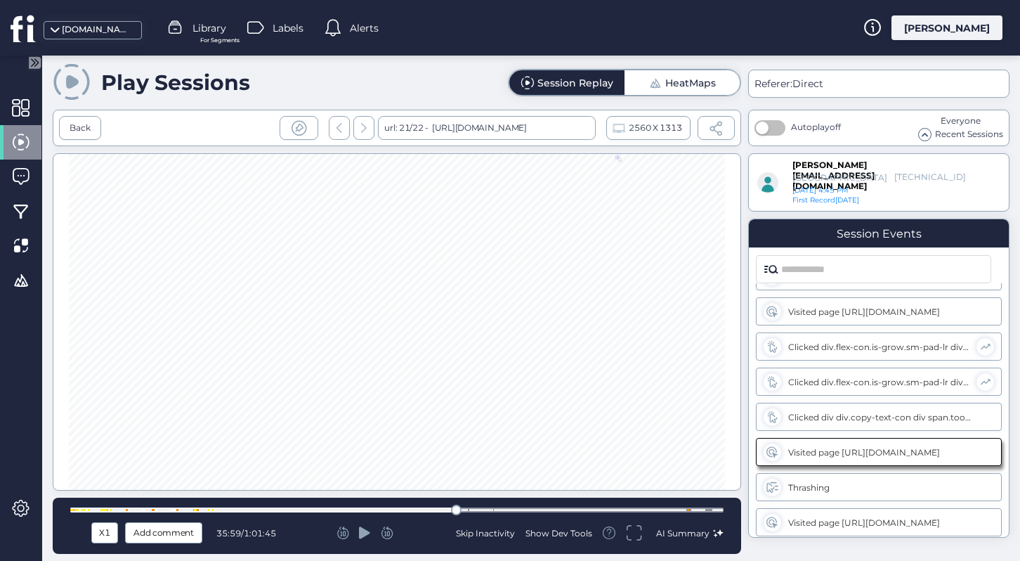
click at [444, 510] on div at bounding box center [396, 509] width 653 height 5
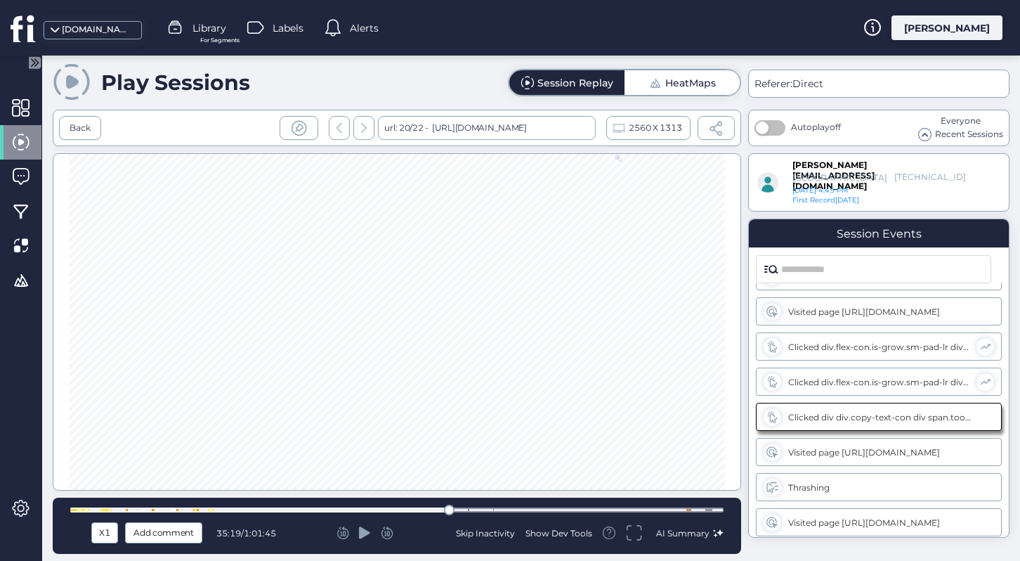
click at [434, 510] on div at bounding box center [396, 509] width 653 height 5
click at [472, 507] on div at bounding box center [396, 509] width 653 height 5
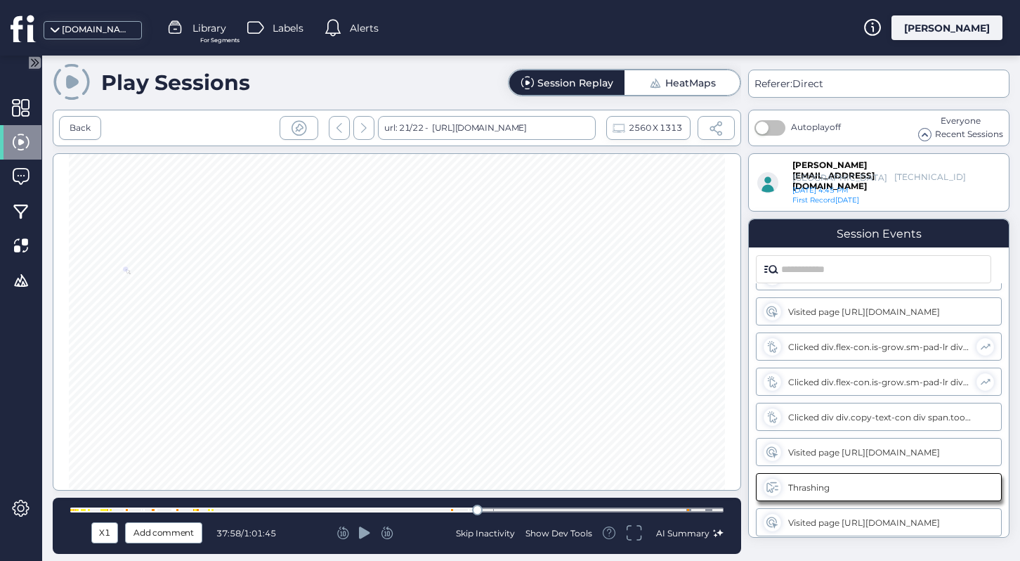
click at [486, 509] on div at bounding box center [396, 509] width 653 height 5
click at [504, 508] on div at bounding box center [396, 509] width 653 height 5
click at [535, 508] on div at bounding box center [396, 509] width 653 height 5
click at [562, 509] on div at bounding box center [396, 509] width 653 height 5
click at [592, 507] on div at bounding box center [396, 509] width 653 height 5
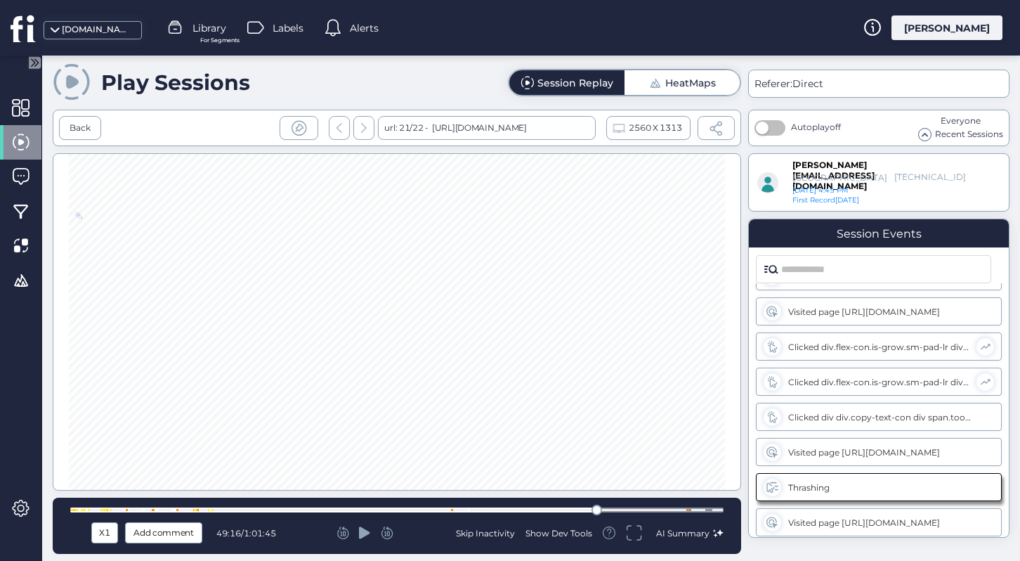
click at [618, 507] on div at bounding box center [396, 509] width 653 height 5
click at [642, 507] on div at bounding box center [396, 509] width 653 height 5
click at [663, 507] on div at bounding box center [396, 509] width 653 height 5
click at [676, 507] on div at bounding box center [396, 509] width 653 height 5
click at [680, 507] on div at bounding box center [681, 509] width 11 height 11
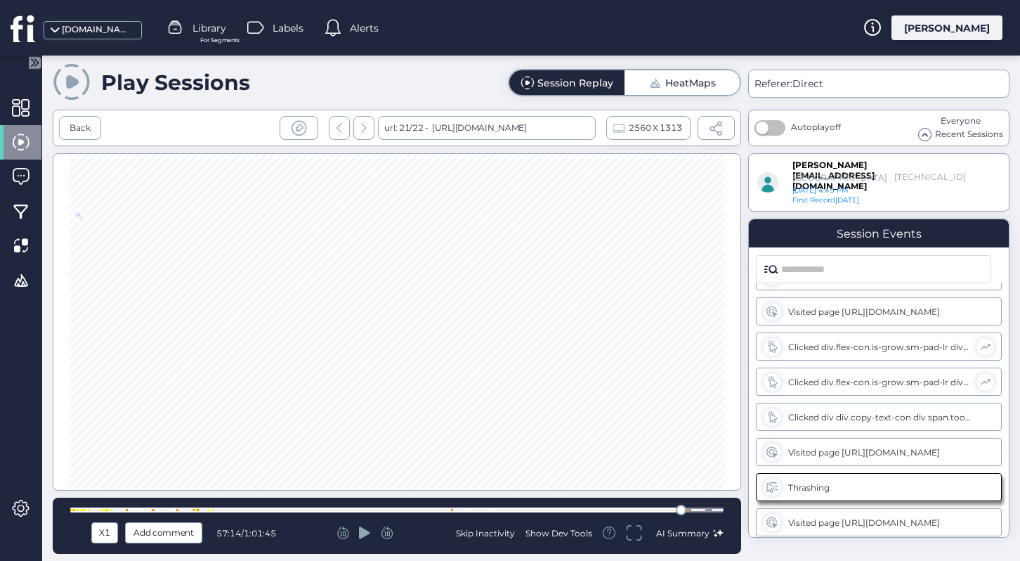
click at [686, 509] on div at bounding box center [681, 509] width 11 height 11
click at [691, 509] on div at bounding box center [396, 509] width 653 height 5
click at [695, 509] on div at bounding box center [396, 509] width 653 height 5
click at [711, 509] on div at bounding box center [396, 509] width 653 height 5
click at [702, 506] on div at bounding box center [396, 509] width 653 height 11
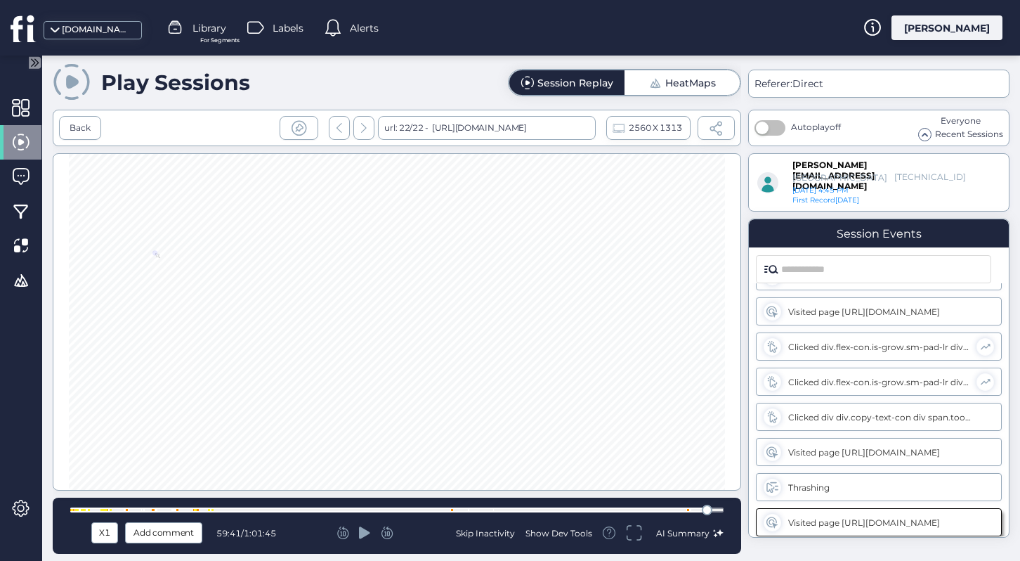
click at [361, 533] on icon at bounding box center [364, 532] width 11 height 12
click at [717, 511] on div at bounding box center [396, 509] width 653 height 5
click at [714, 511] on div at bounding box center [396, 509] width 653 height 5
click at [651, 503] on div "X1 Add comment 1:00:49 / 1:01:45 Skip Inactivity Show Dev Tools AI Summary" at bounding box center [397, 525] width 689 height 56
click at [509, 507] on div at bounding box center [396, 509] width 653 height 11
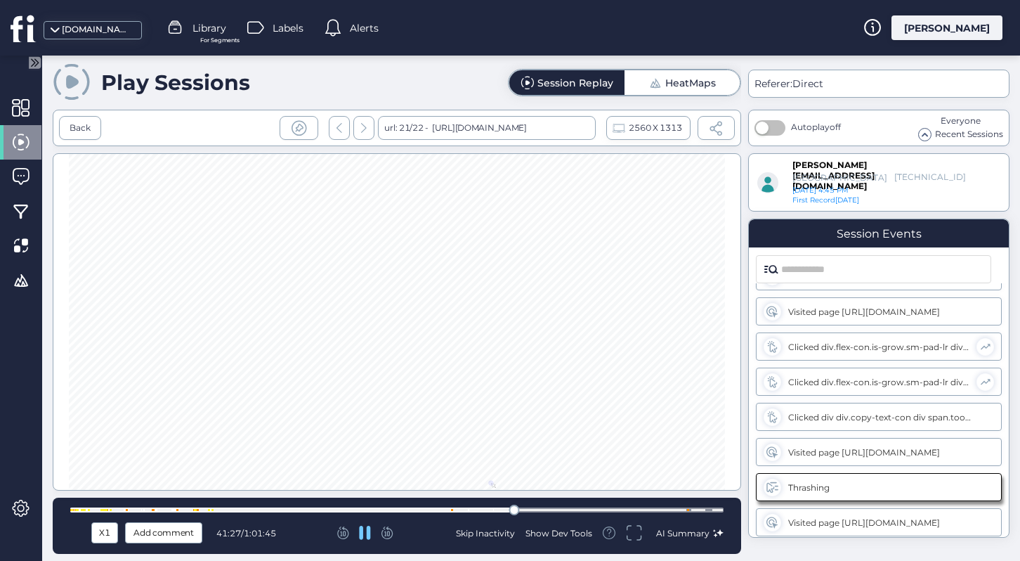
click at [440, 509] on div at bounding box center [396, 509] width 653 height 5
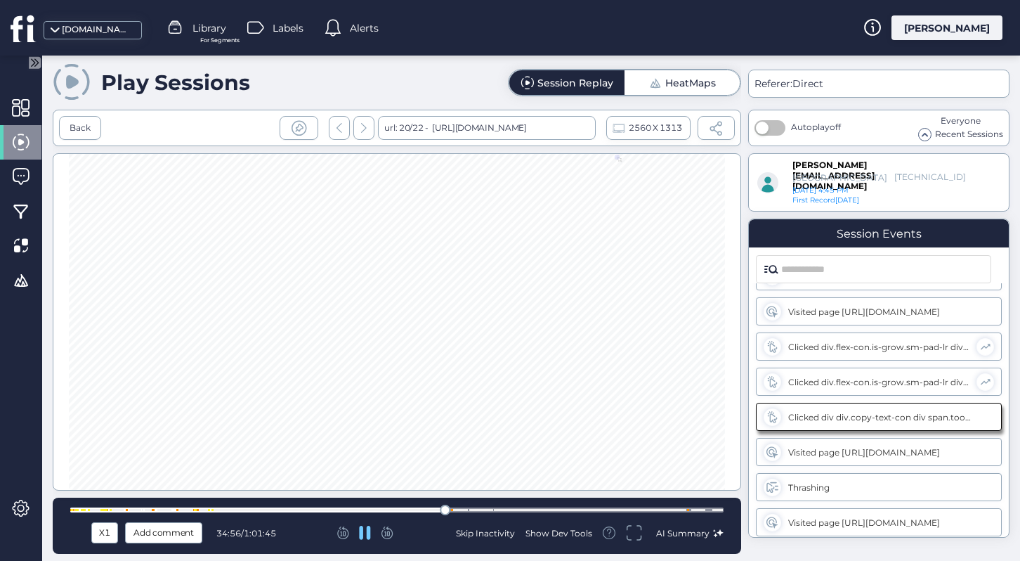
click at [515, 507] on div at bounding box center [396, 509] width 653 height 11
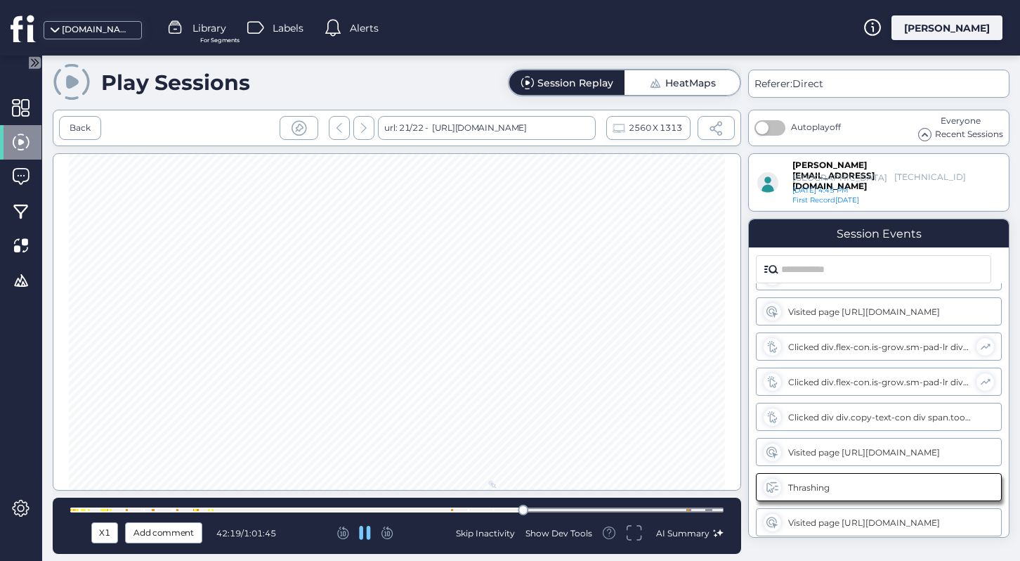
click at [377, 509] on div at bounding box center [396, 509] width 653 height 5
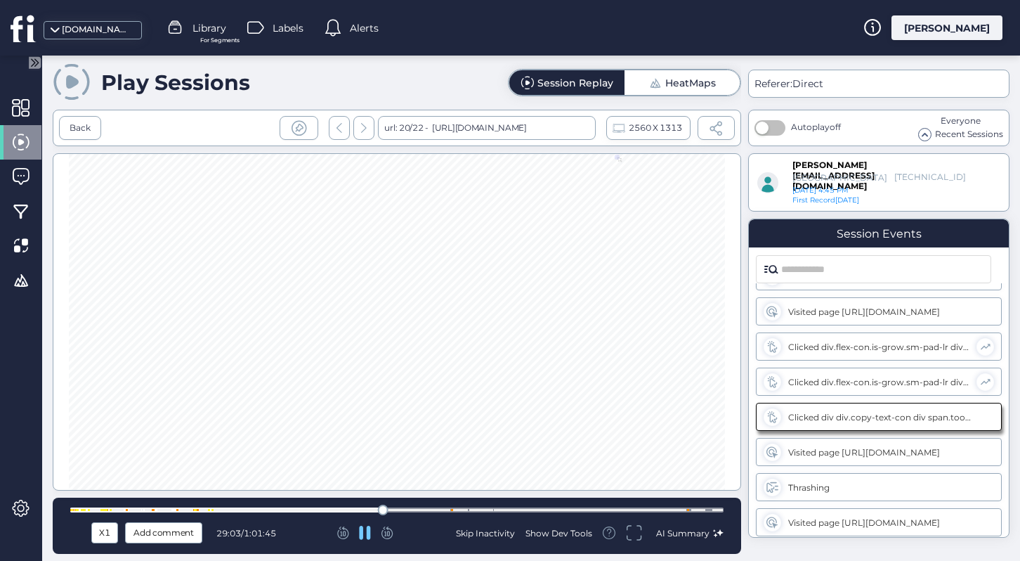
click at [341, 509] on div at bounding box center [396, 509] width 653 height 5
click at [340, 508] on div at bounding box center [396, 509] width 653 height 5
click at [81, 124] on div "Back" at bounding box center [80, 128] width 21 height 13
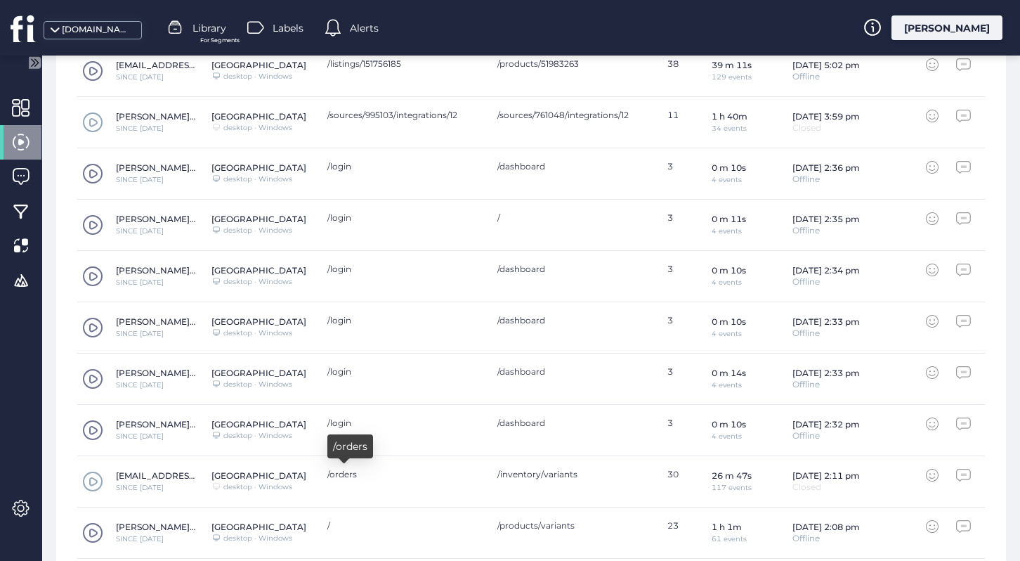
scroll to position [596, 0]
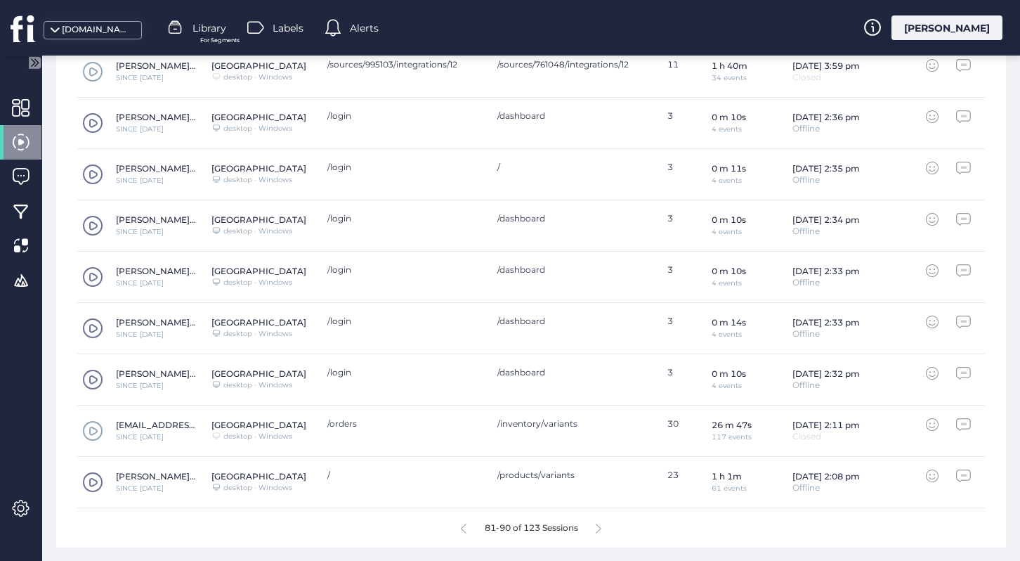
click at [605, 527] on div "81-90 of 123 Sessions" at bounding box center [531, 527] width 908 height 39
click at [599, 526] on icon at bounding box center [599, 528] width 6 height 11
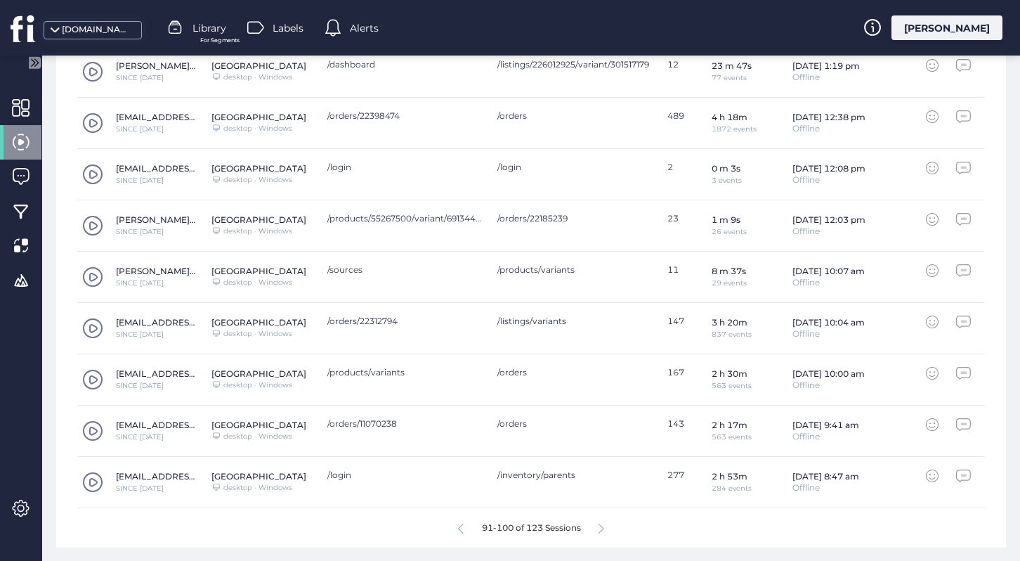
click at [601, 527] on icon at bounding box center [602, 528] width 6 height 11
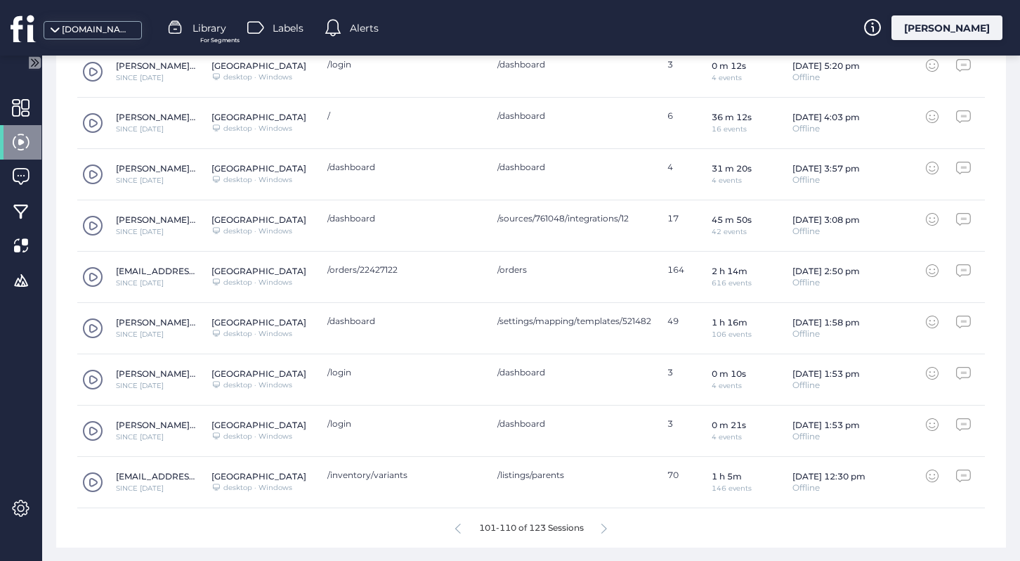
click at [601, 527] on div "101-110 of 123 Sessions" at bounding box center [531, 527] width 908 height 39
click at [607, 528] on icon at bounding box center [604, 528] width 6 height 11
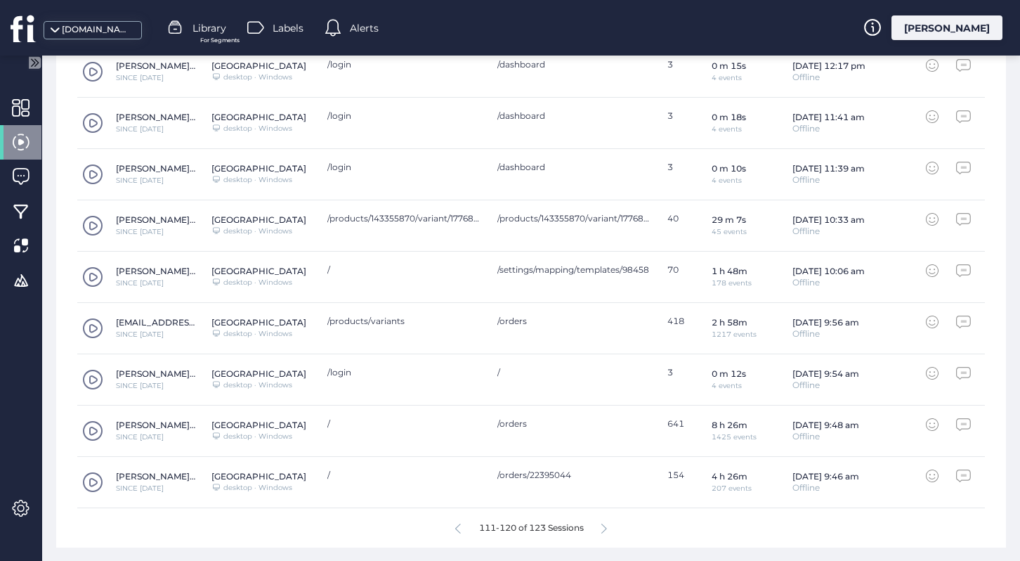
click at [607, 528] on icon at bounding box center [604, 528] width 6 height 11
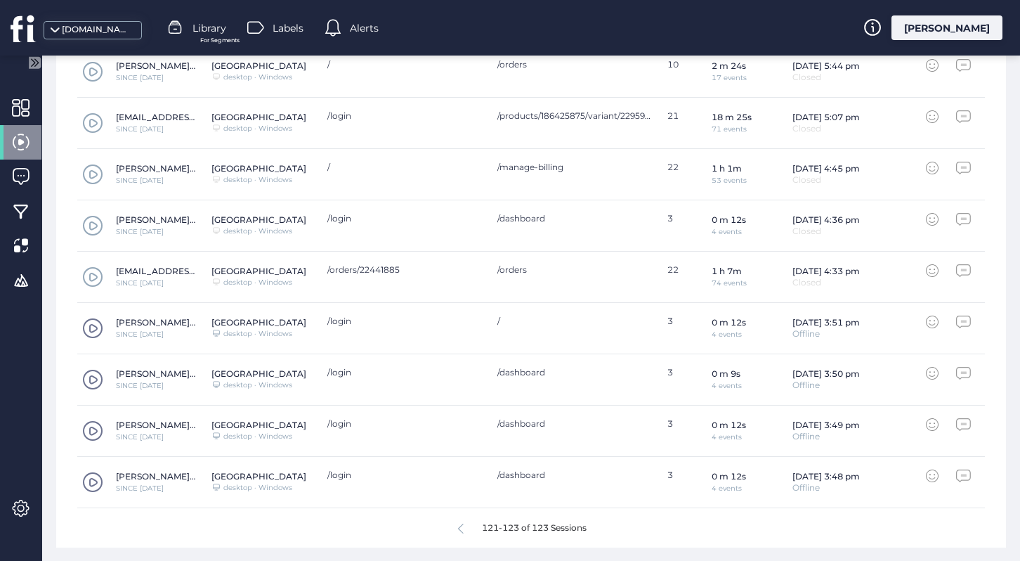
click at [607, 528] on div "121-123 of 123 Sessions" at bounding box center [531, 527] width 908 height 39
click at [608, 528] on div "121-123 of 123 Sessions" at bounding box center [531, 527] width 908 height 39
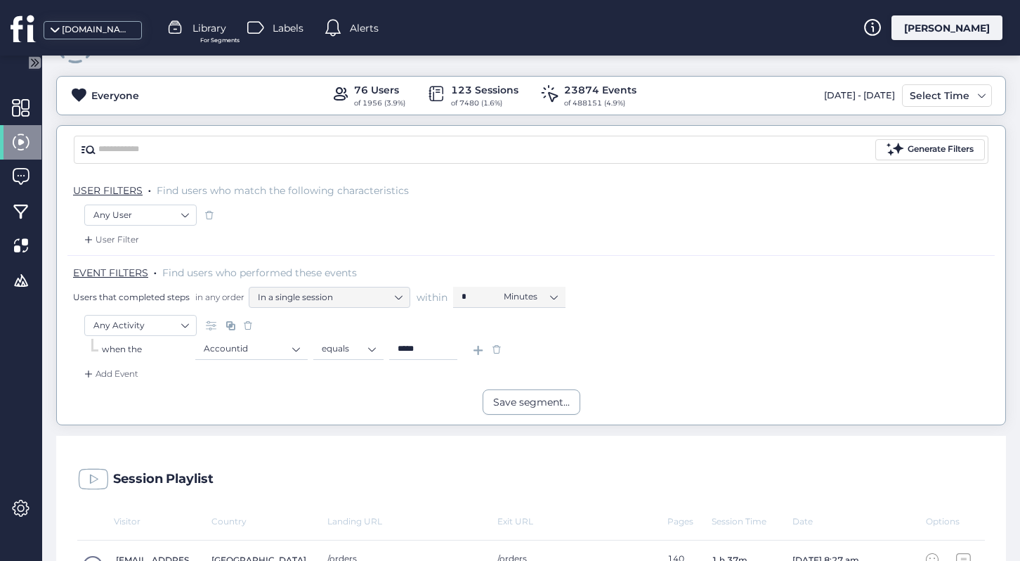
scroll to position [0, 0]
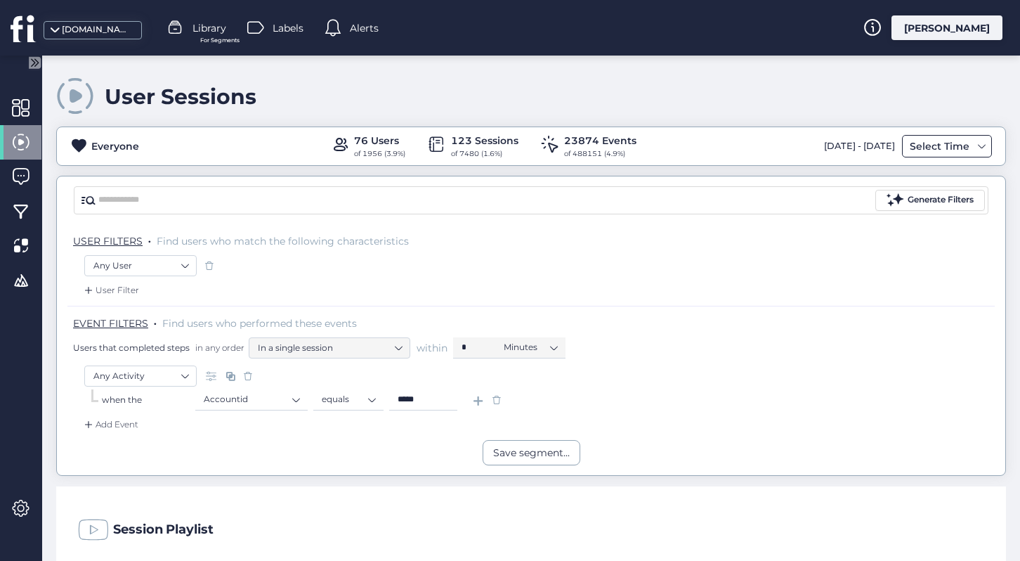
click at [935, 151] on div "Select Time" at bounding box center [939, 146] width 67 height 17
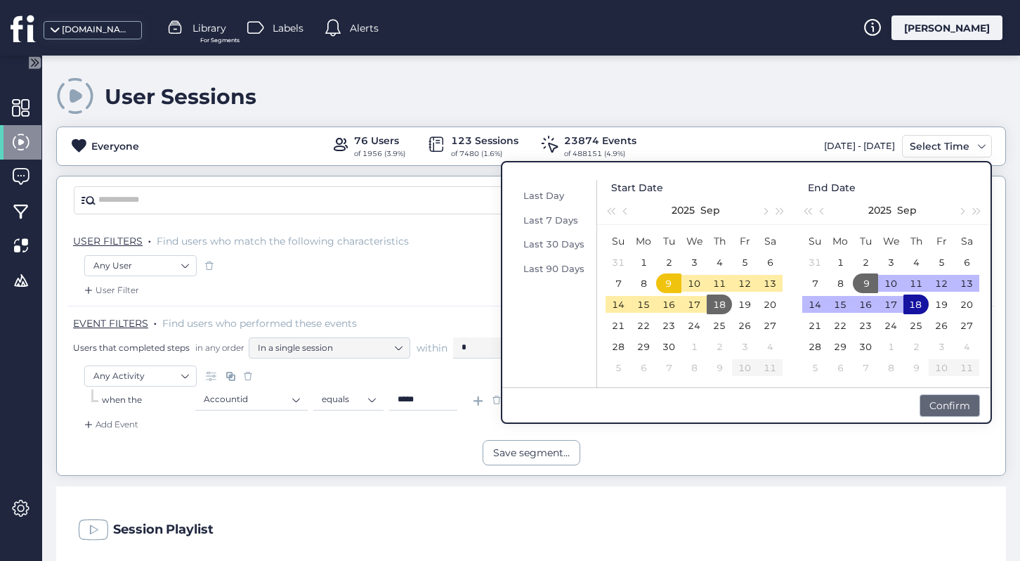
click at [944, 398] on div "Confirm" at bounding box center [950, 405] width 60 height 22
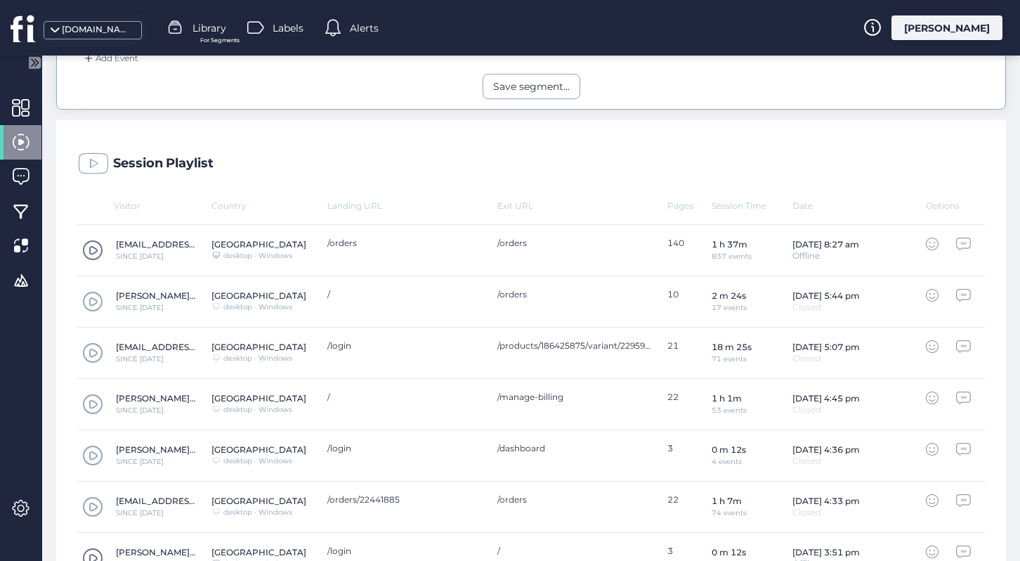
scroll to position [596, 0]
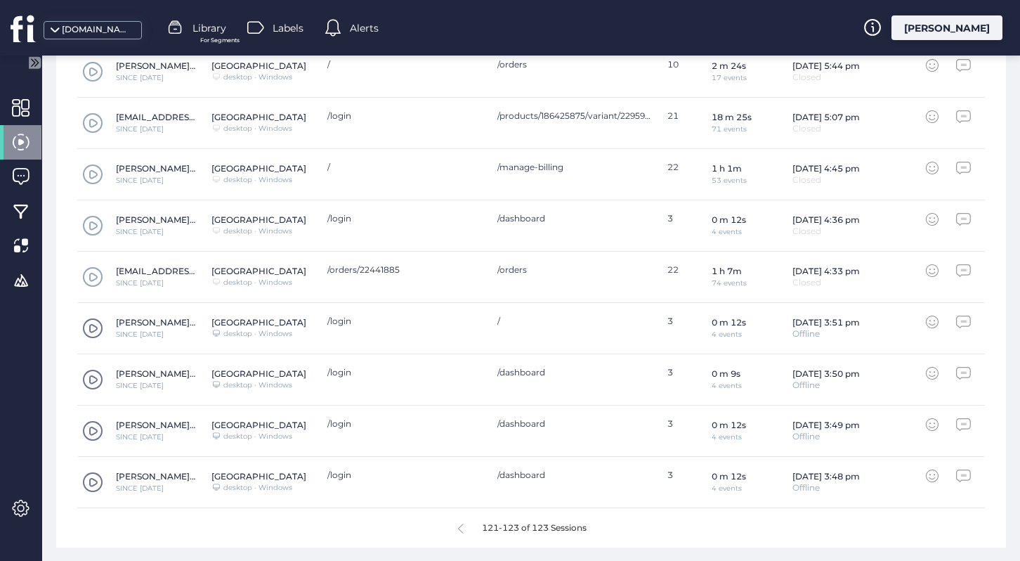
click at [604, 526] on div "121-123 of 123 Sessions" at bounding box center [531, 527] width 908 height 39
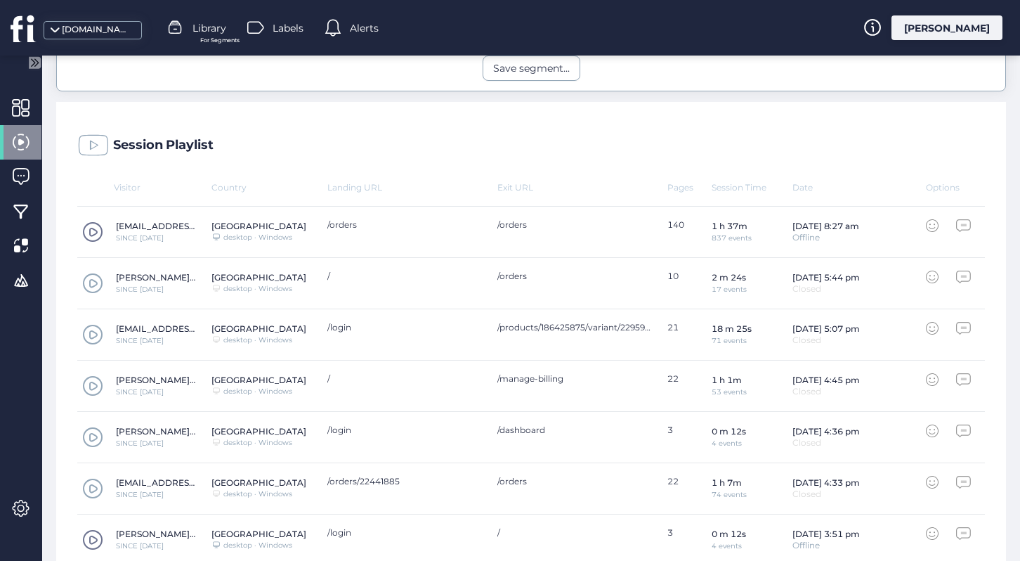
scroll to position [233, 0]
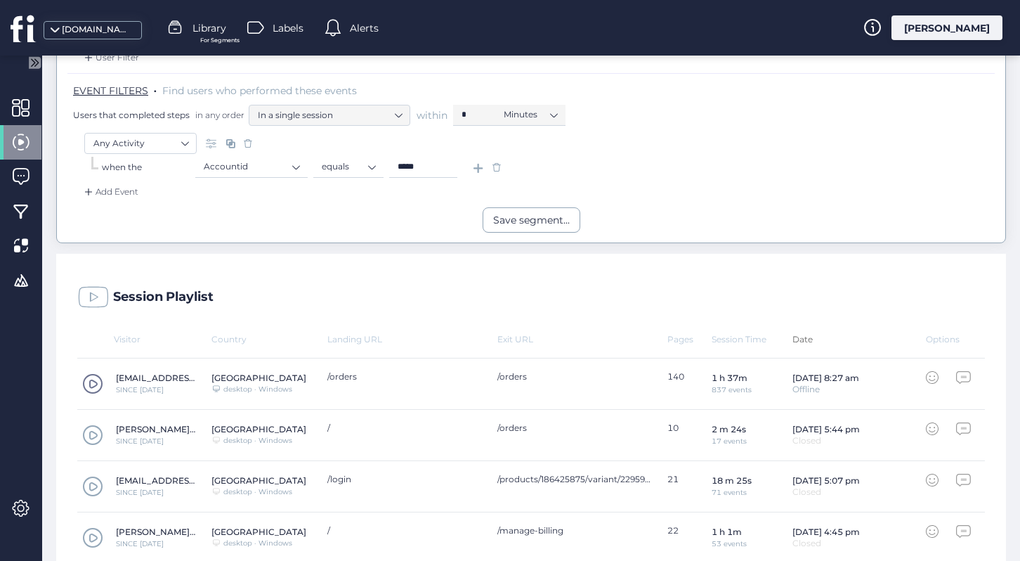
click at [809, 339] on div "Date" at bounding box center [860, 339] width 134 height 11
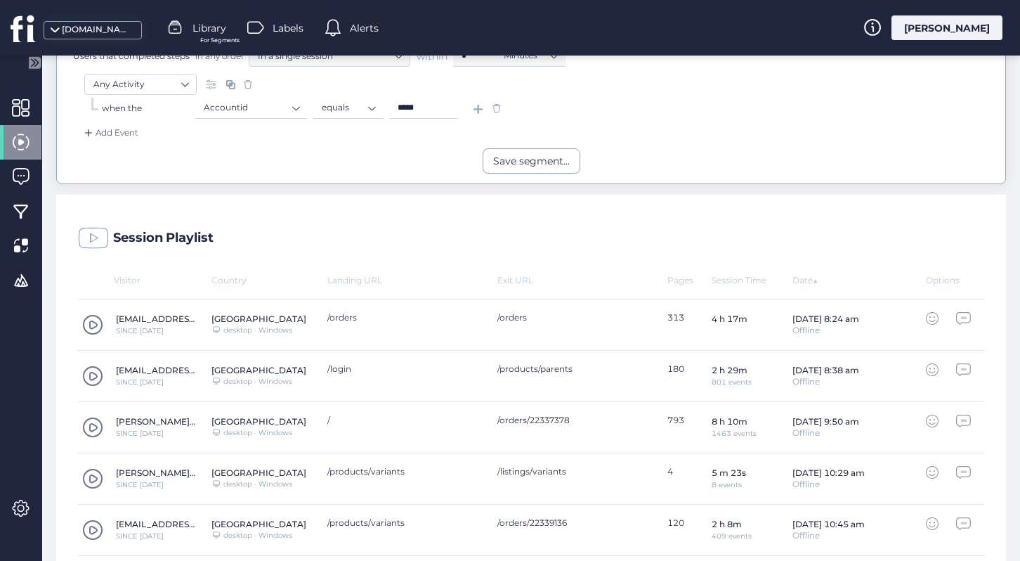
scroll to position [596, 0]
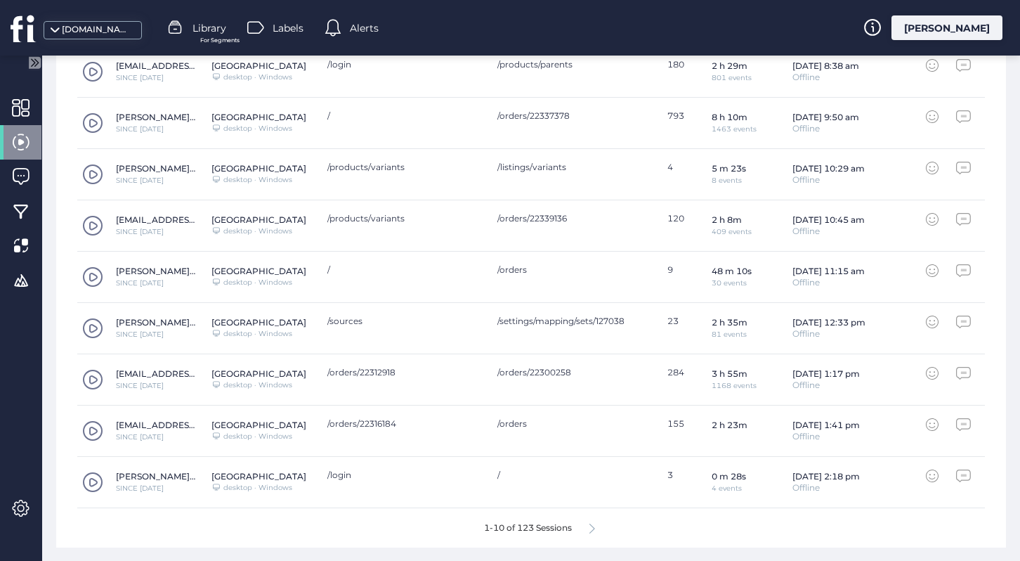
click at [590, 528] on icon at bounding box center [592, 528] width 6 height 11
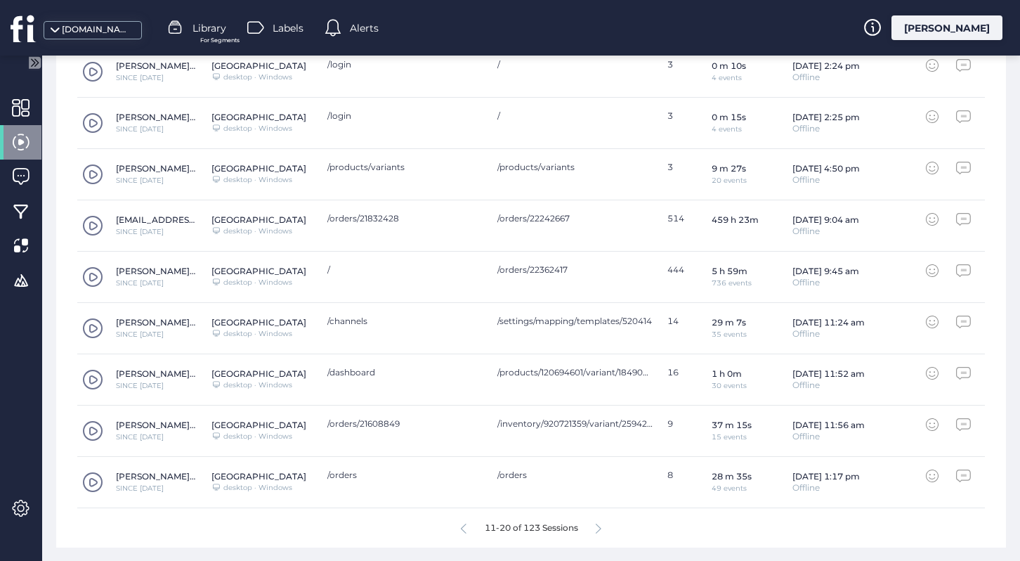
click at [600, 525] on icon at bounding box center [599, 528] width 6 height 11
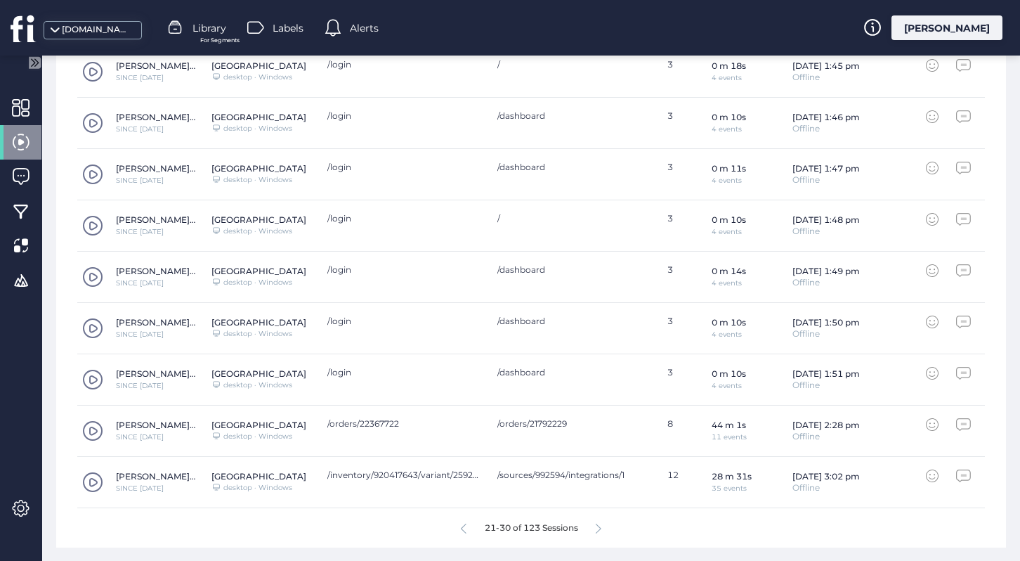
click at [600, 525] on icon at bounding box center [599, 528] width 6 height 11
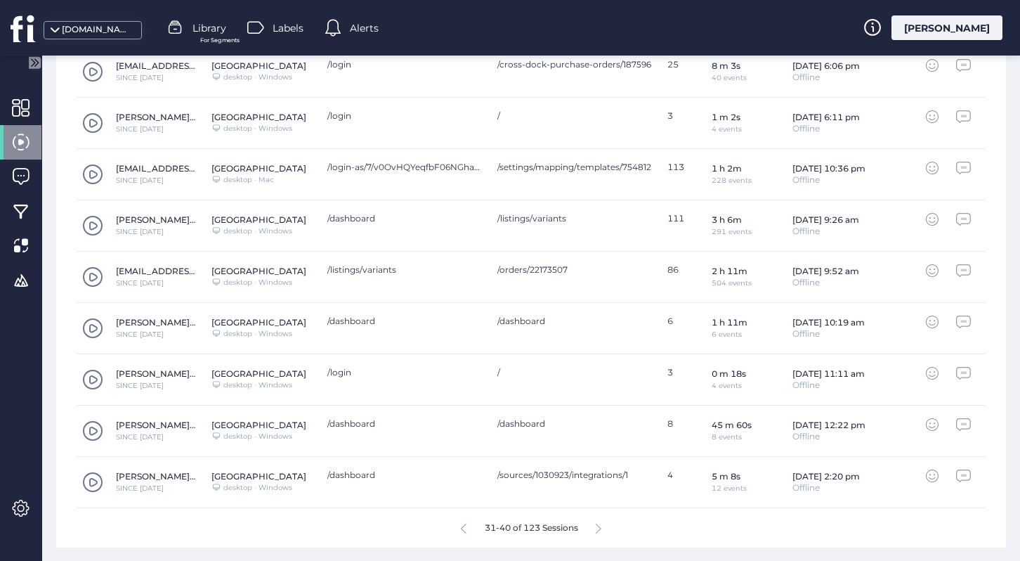
click at [600, 525] on icon at bounding box center [599, 528] width 6 height 11
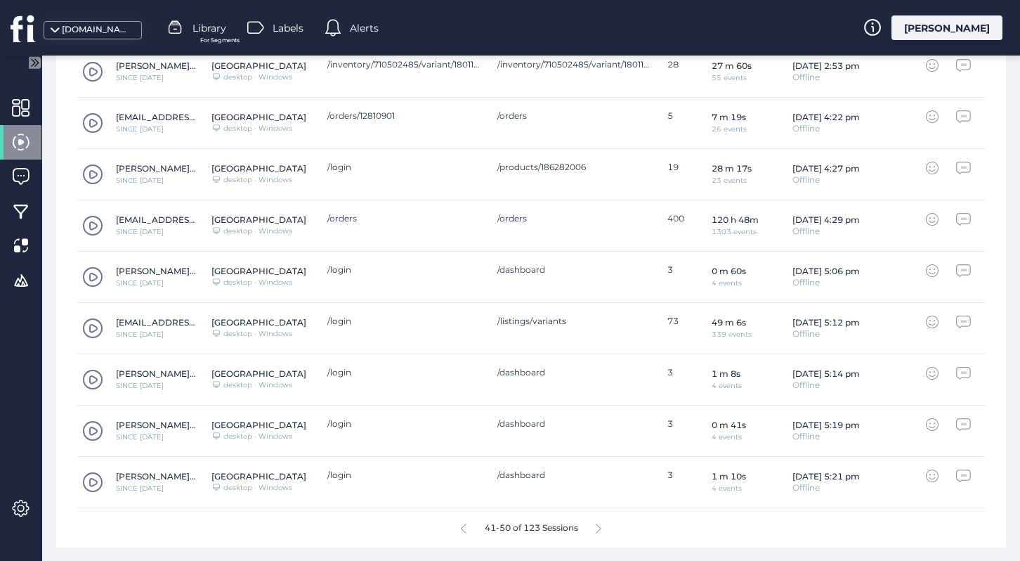
click at [600, 525] on icon at bounding box center [599, 528] width 6 height 11
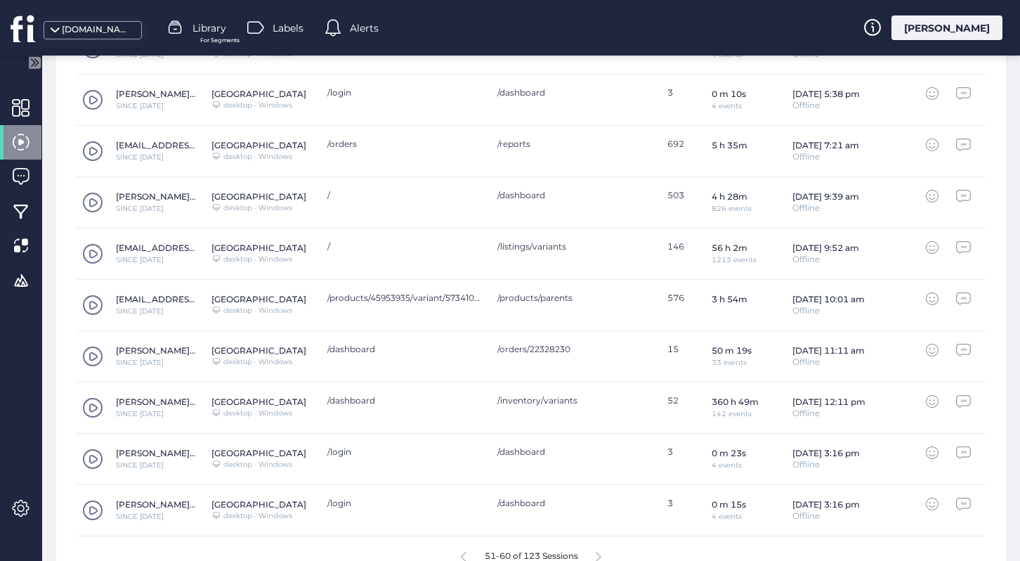
click at [600, 552] on icon at bounding box center [599, 557] width 6 height 11
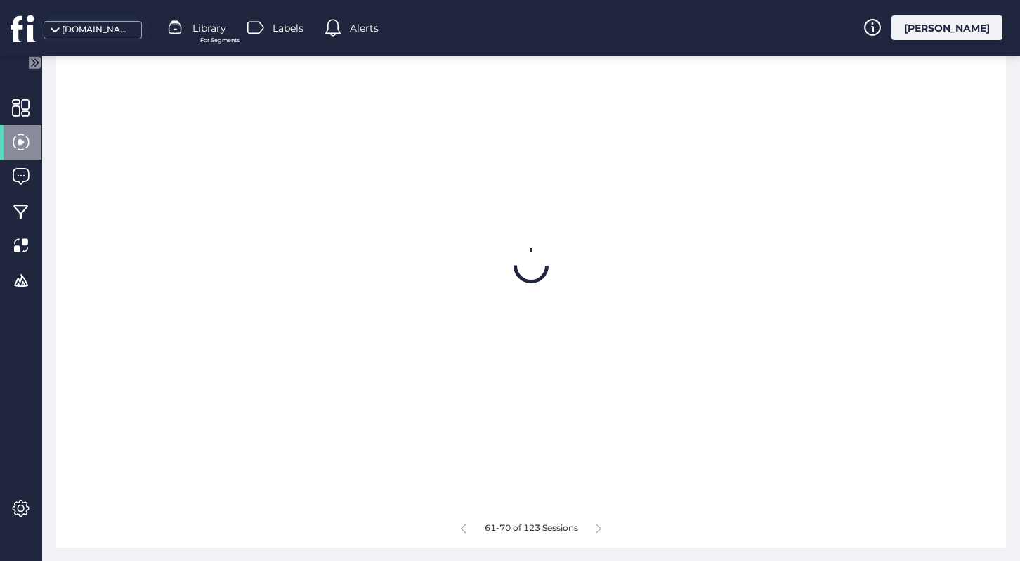
click at [600, 525] on icon at bounding box center [599, 528] width 6 height 11
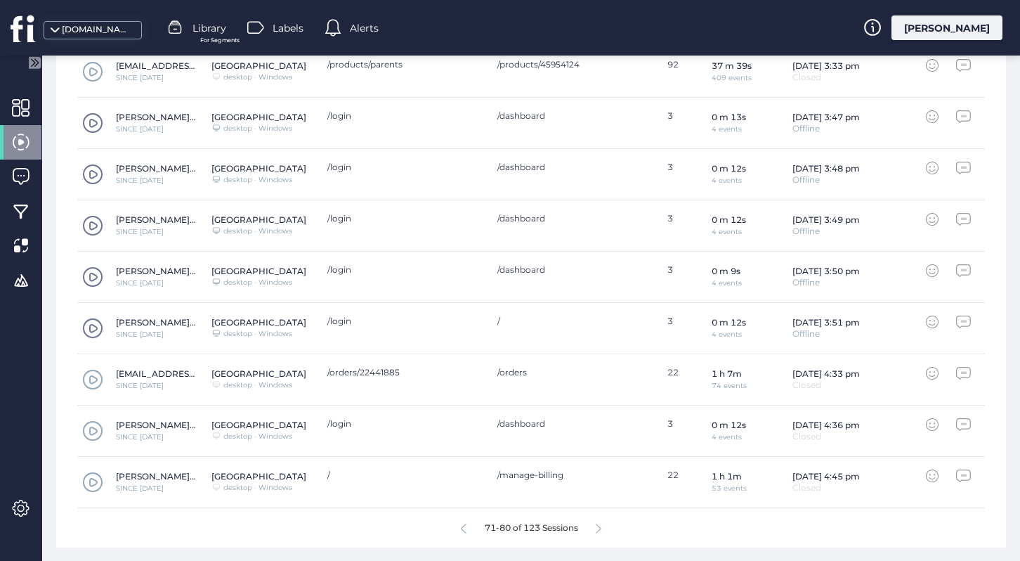
click at [463, 526] on icon at bounding box center [464, 528] width 6 height 11
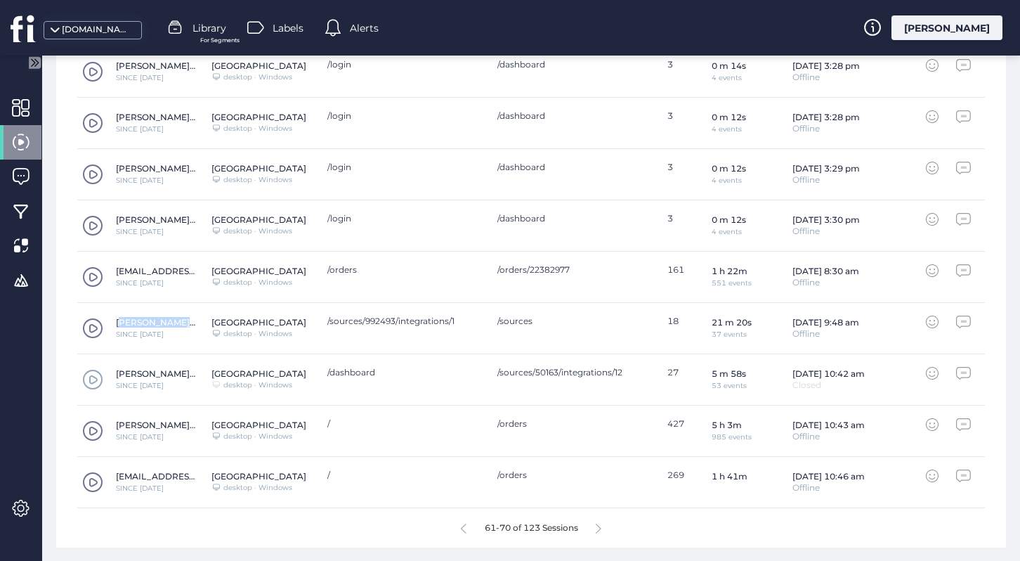
drag, startPoint x: 116, startPoint y: 319, endPoint x: 185, endPoint y: 324, distance: 69.0
click at [185, 324] on div "[PERSON_NAME][EMAIL_ADDRESS][DOMAIN_NAME]" at bounding box center [157, 322] width 82 height 11
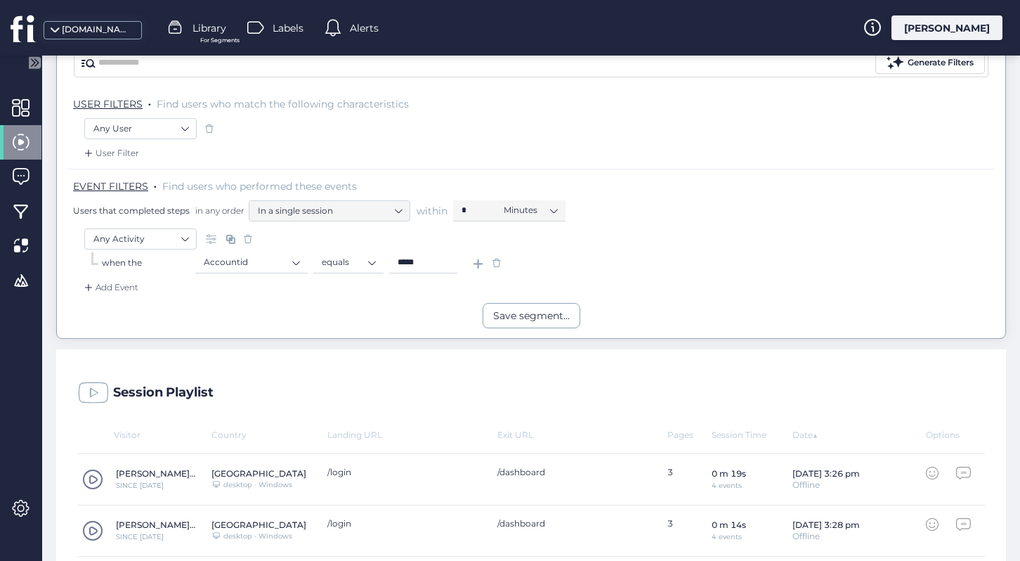
scroll to position [78, 0]
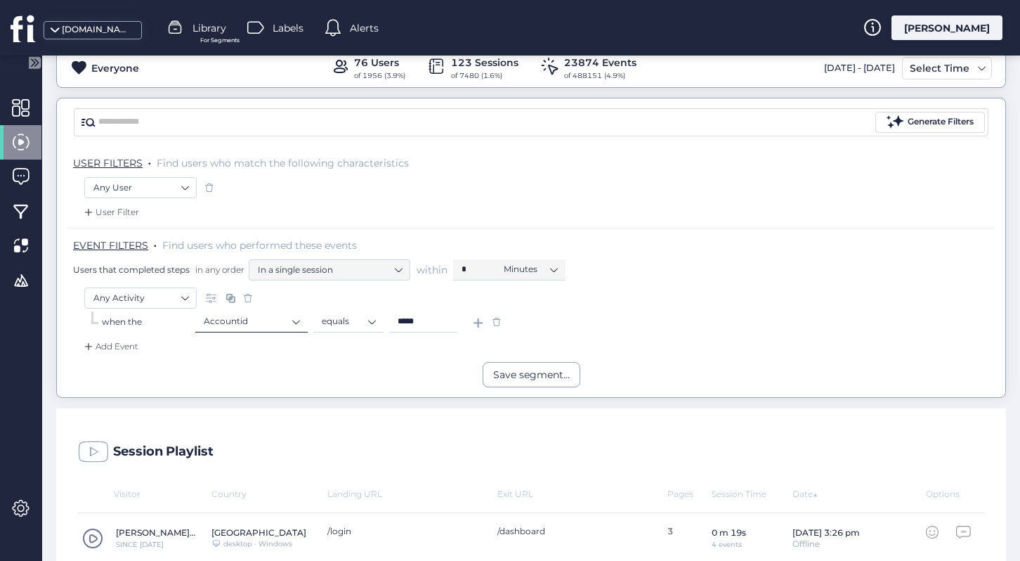
click at [241, 318] on nz-select-item "Accountid" at bounding box center [252, 321] width 96 height 21
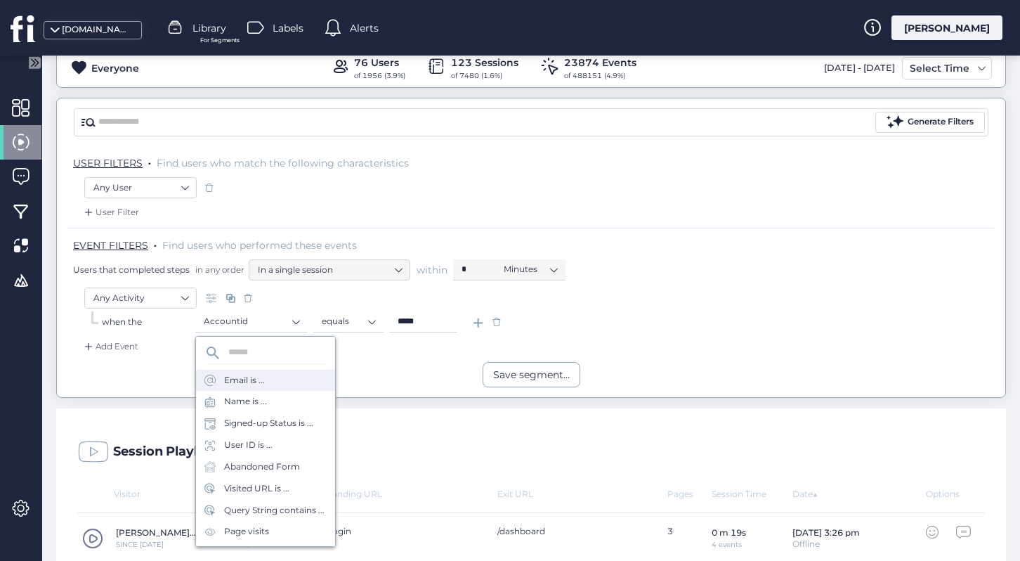
click at [257, 377] on div "Email is ..." at bounding box center [244, 380] width 41 height 13
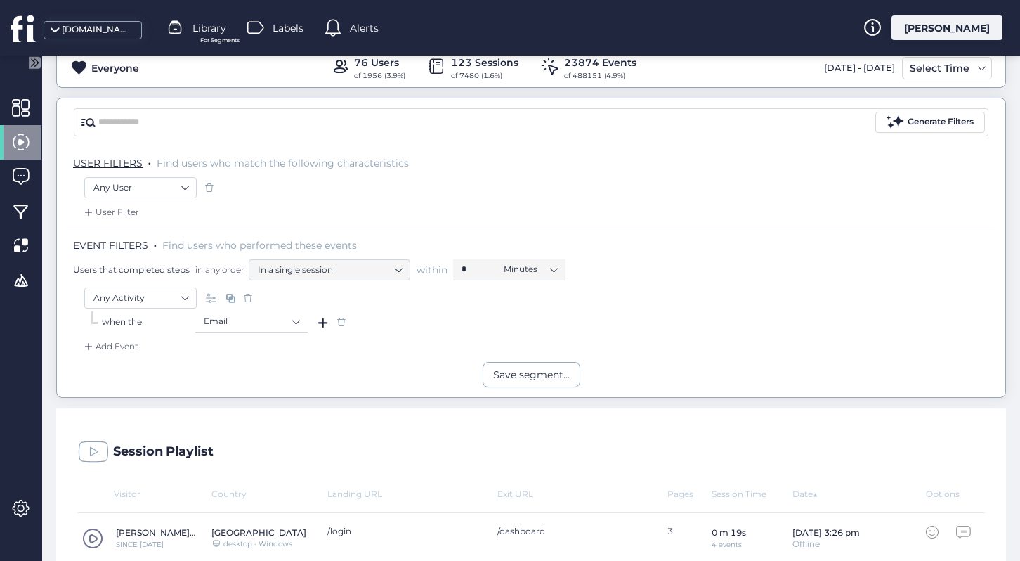
click at [327, 322] on span at bounding box center [324, 322] width 14 height 14
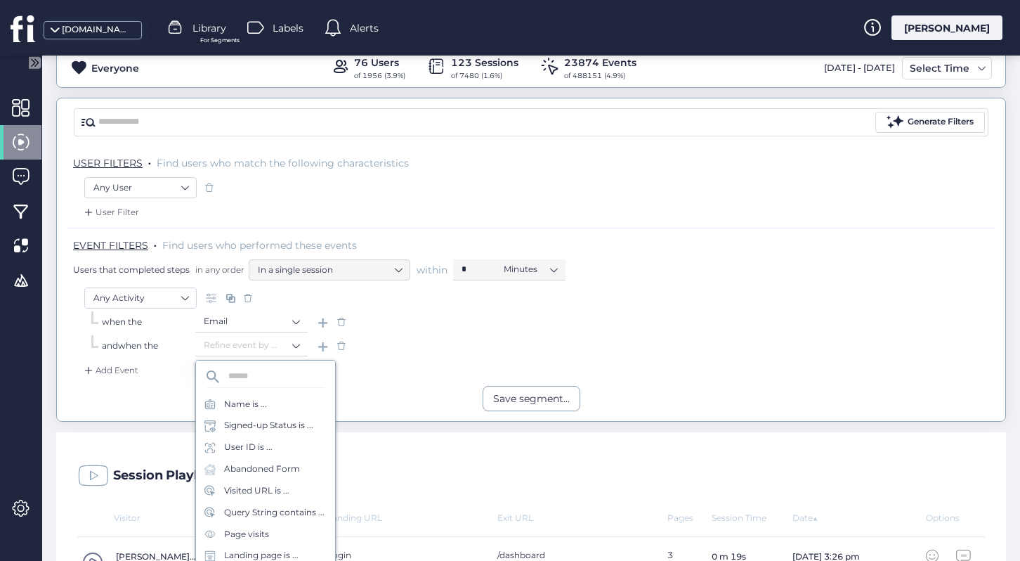
click at [343, 321] on span at bounding box center [341, 322] width 14 height 14
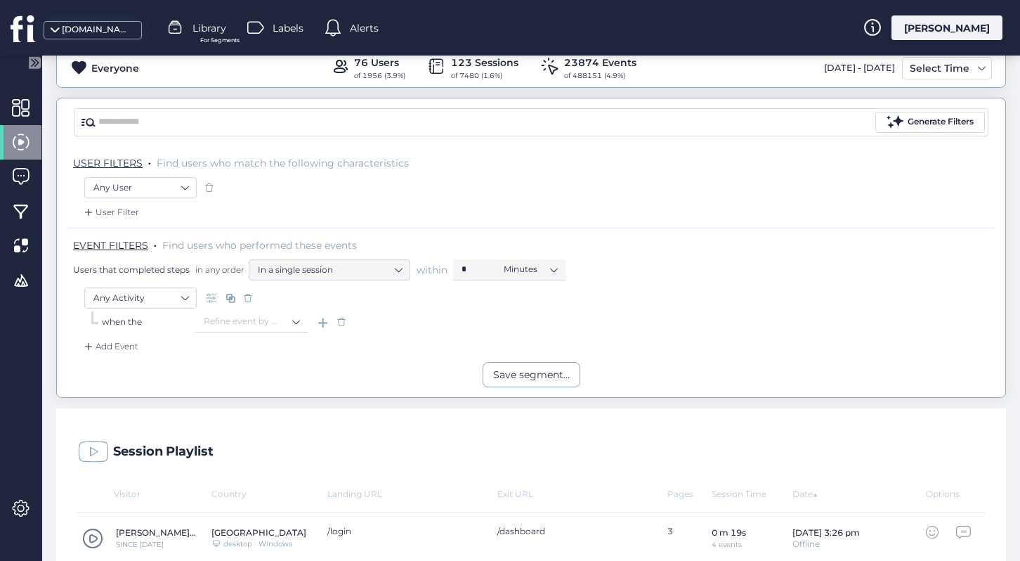
click at [343, 321] on span at bounding box center [341, 322] width 14 height 14
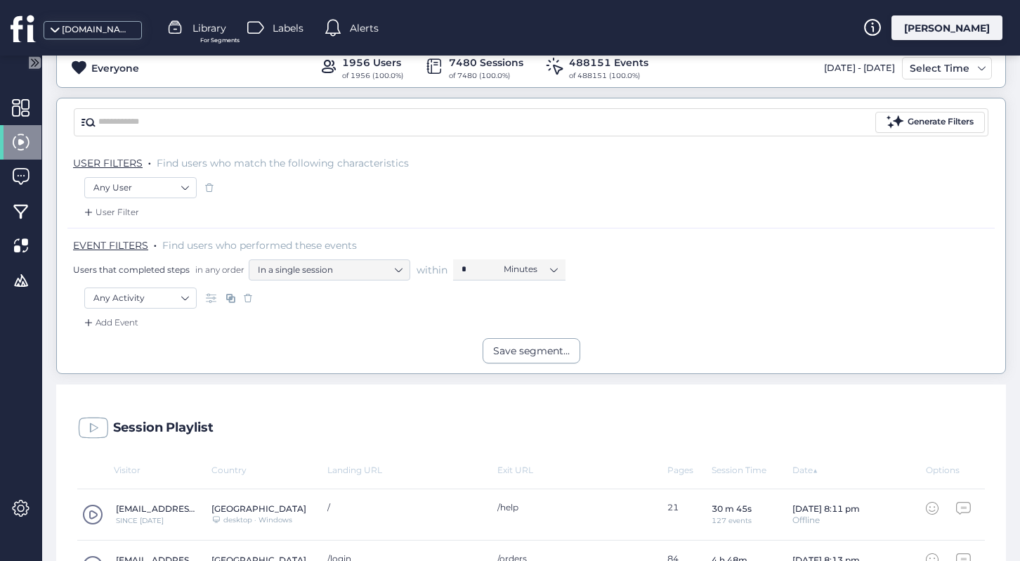
click at [122, 319] on div "Add Event" at bounding box center [110, 322] width 57 height 14
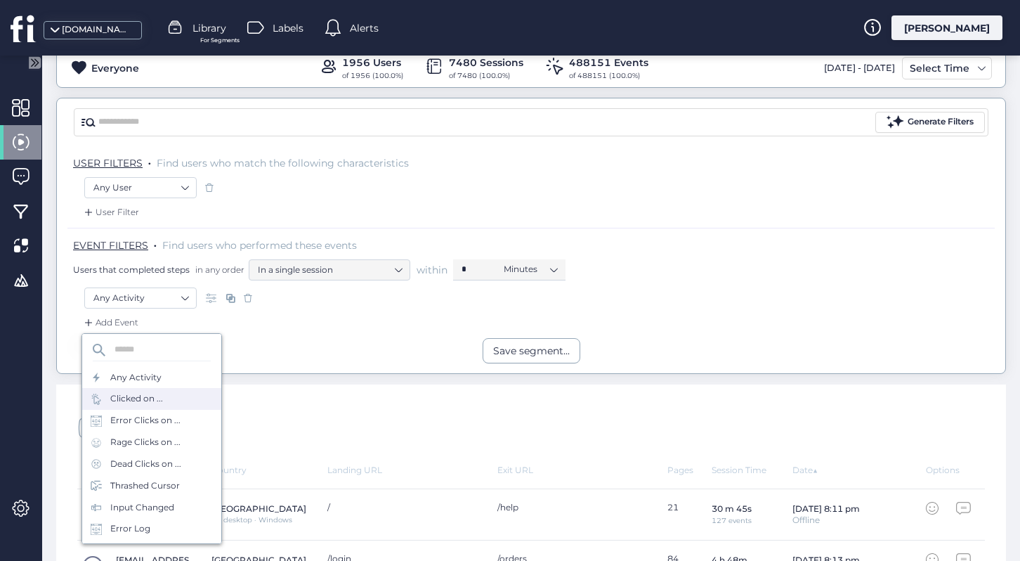
scroll to position [63, 0]
click at [171, 183] on nz-select-item "Any User" at bounding box center [140, 187] width 94 height 21
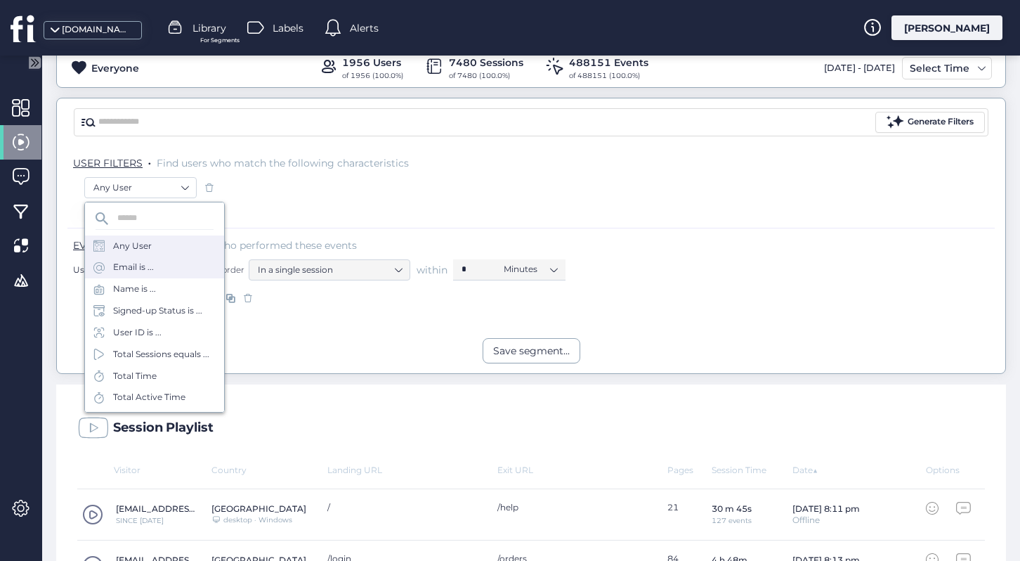
click at [163, 265] on div "Email is ..." at bounding box center [154, 267] width 139 height 22
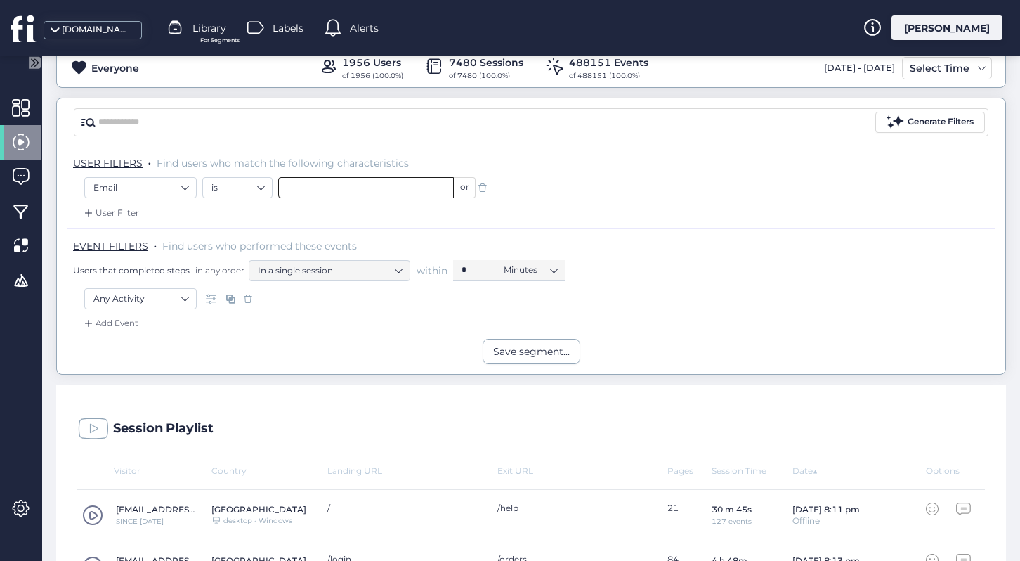
click at [359, 187] on input "text" at bounding box center [366, 187] width 176 height 21
paste input "**********"
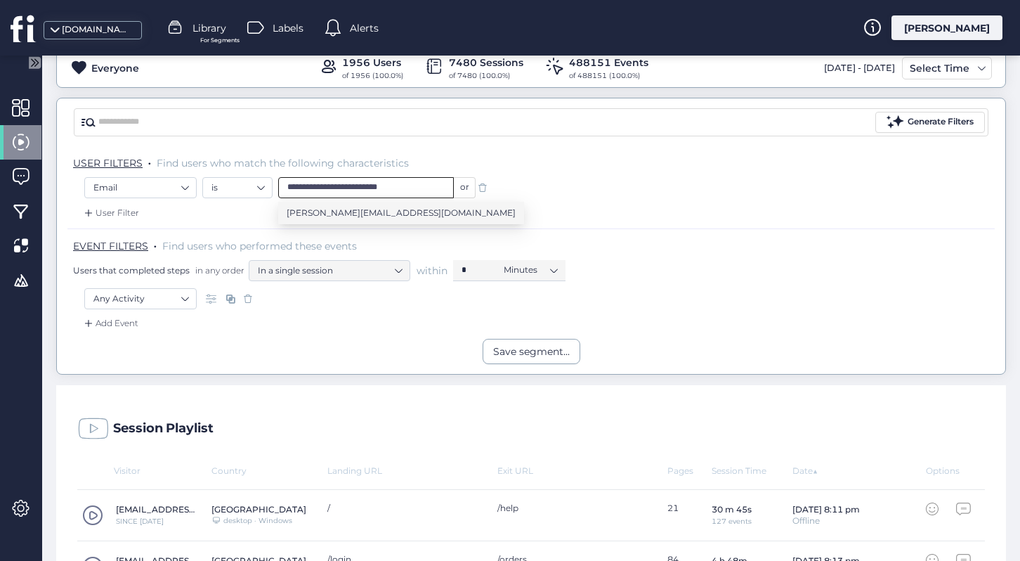
click at [400, 216] on span "[PERSON_NAME][EMAIL_ADDRESS][DOMAIN_NAME]" at bounding box center [401, 212] width 229 height 15
type input "**********"
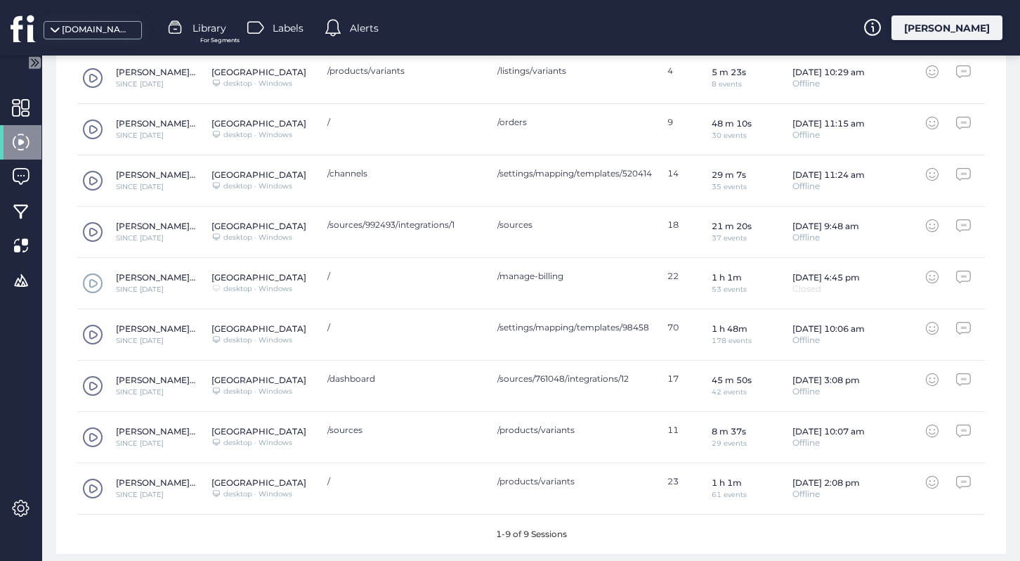
scroll to position [518, 0]
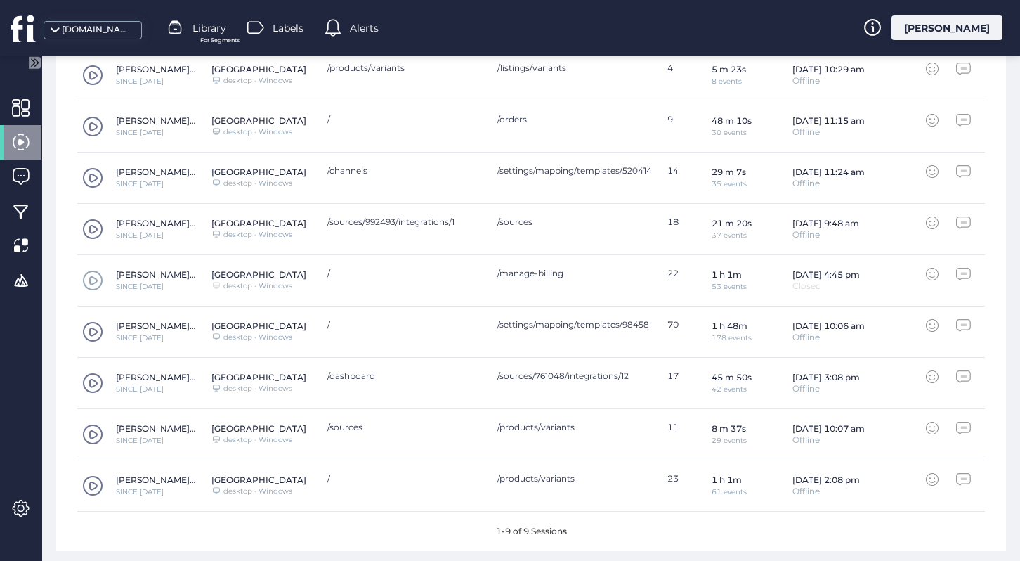
click at [96, 285] on span at bounding box center [92, 280] width 21 height 21
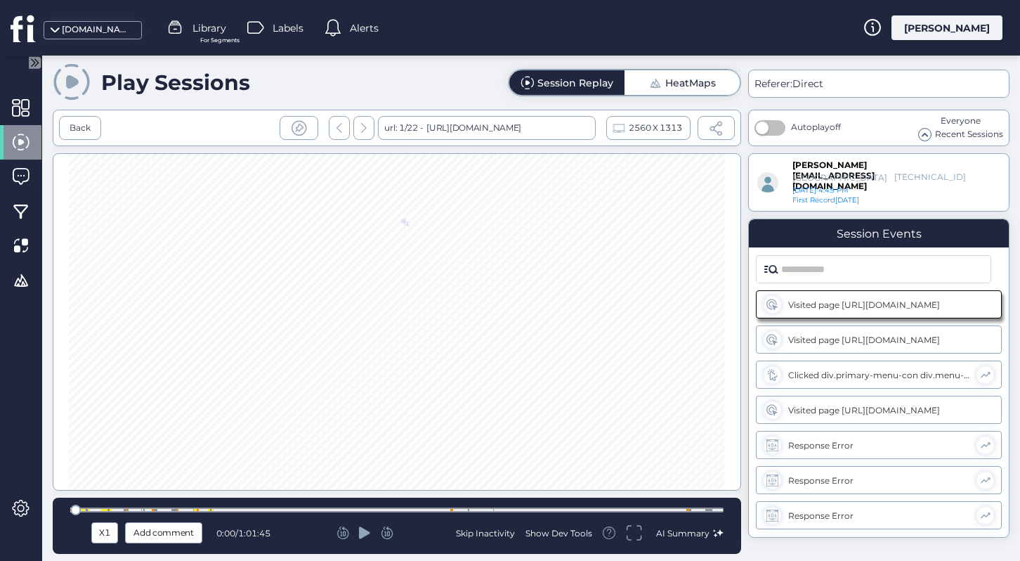
click at [689, 510] on div at bounding box center [396, 509] width 653 height 5
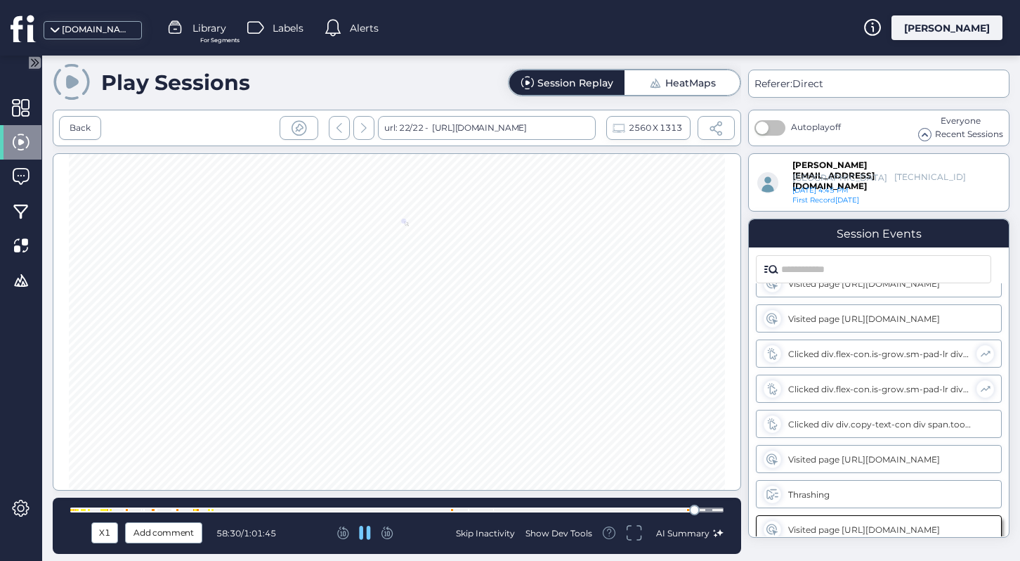
scroll to position [2206, 0]
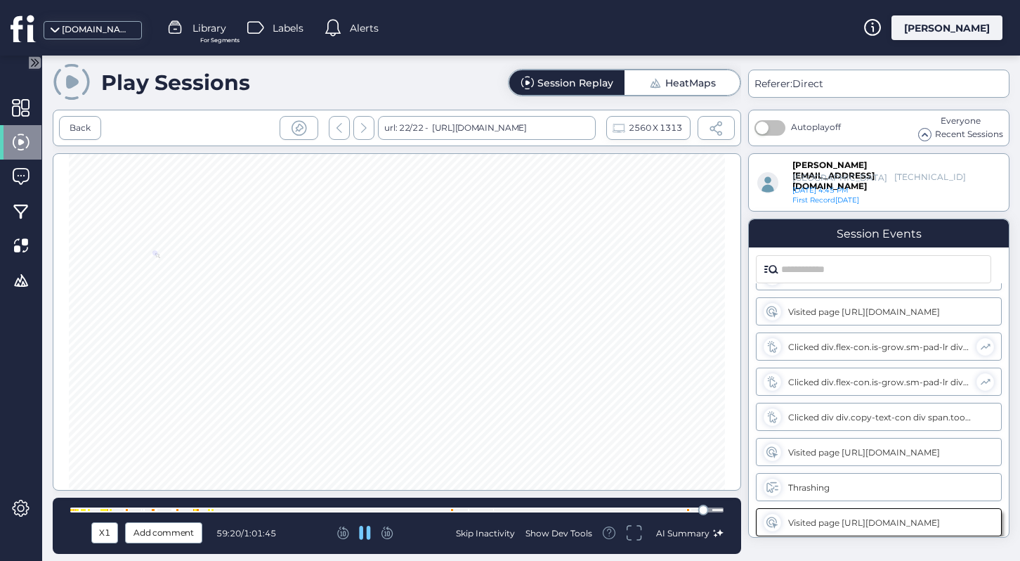
click at [239, 533] on span "59:20" at bounding box center [228, 533] width 25 height 11
click at [78, 127] on div "Back" at bounding box center [80, 128] width 21 height 13
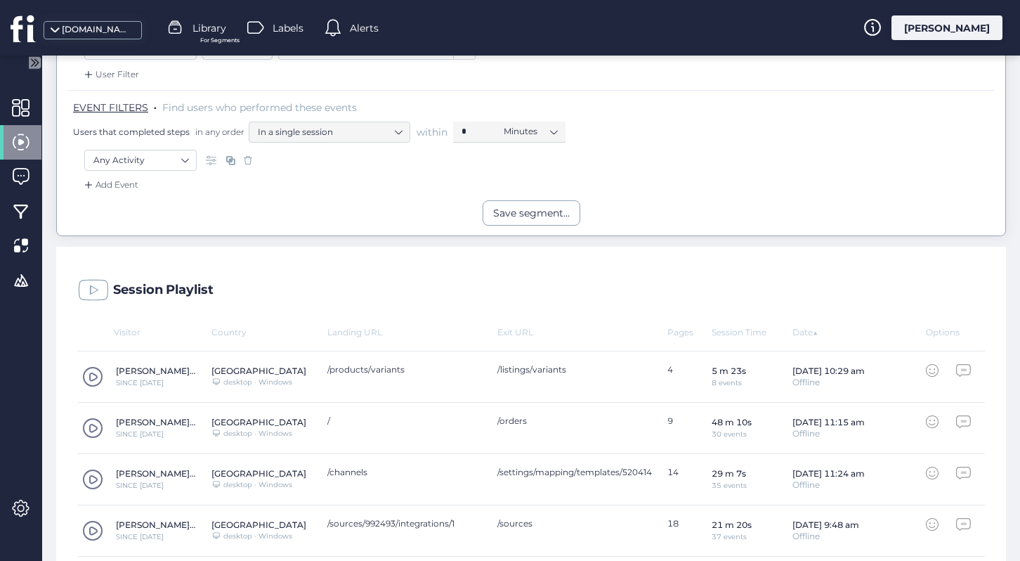
scroll to position [356, 0]
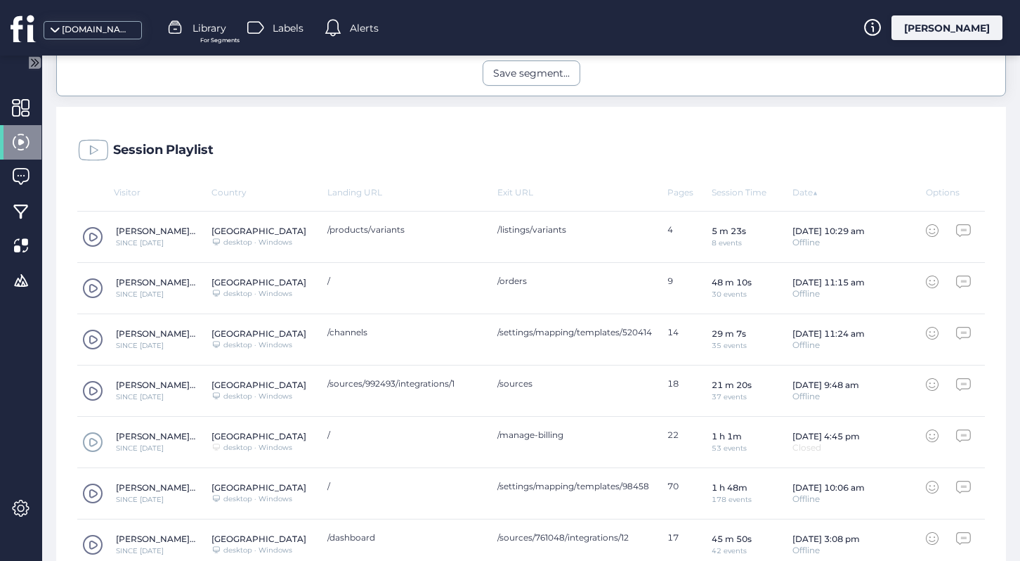
click at [91, 437] on span at bounding box center [92, 441] width 21 height 21
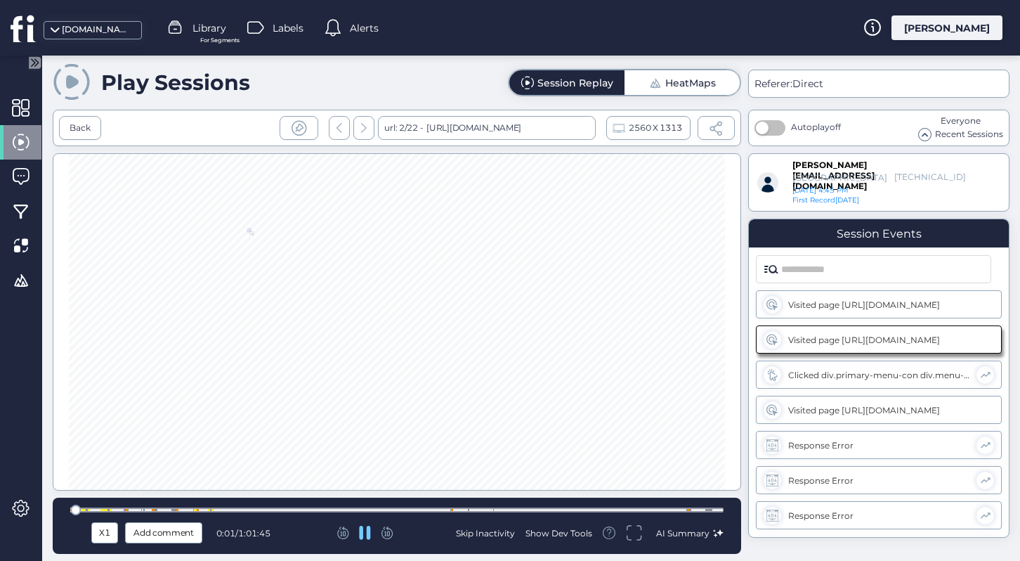
click at [677, 508] on div at bounding box center [396, 509] width 653 height 5
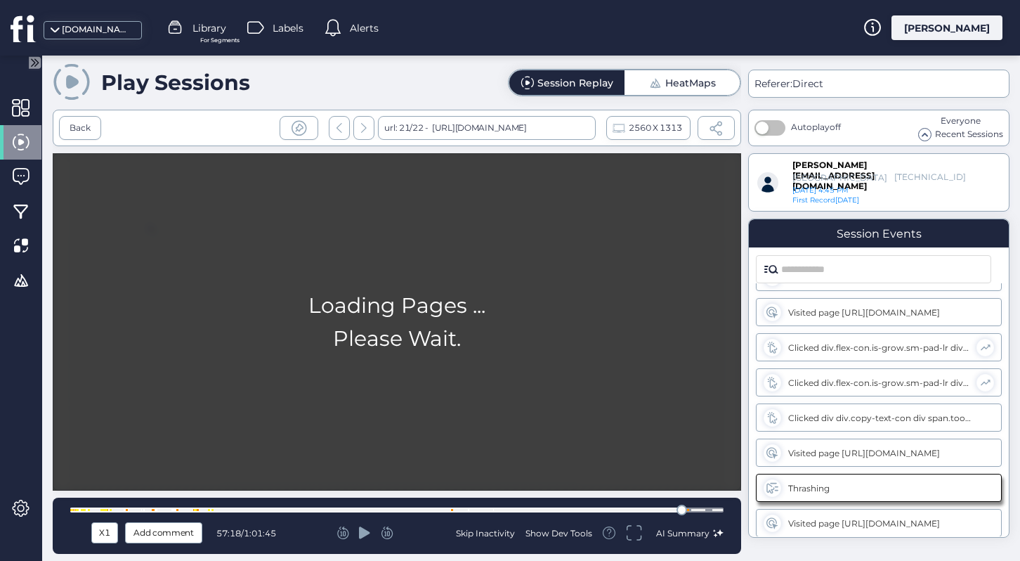
scroll to position [2206, 0]
click at [668, 511] on div at bounding box center [396, 509] width 653 height 5
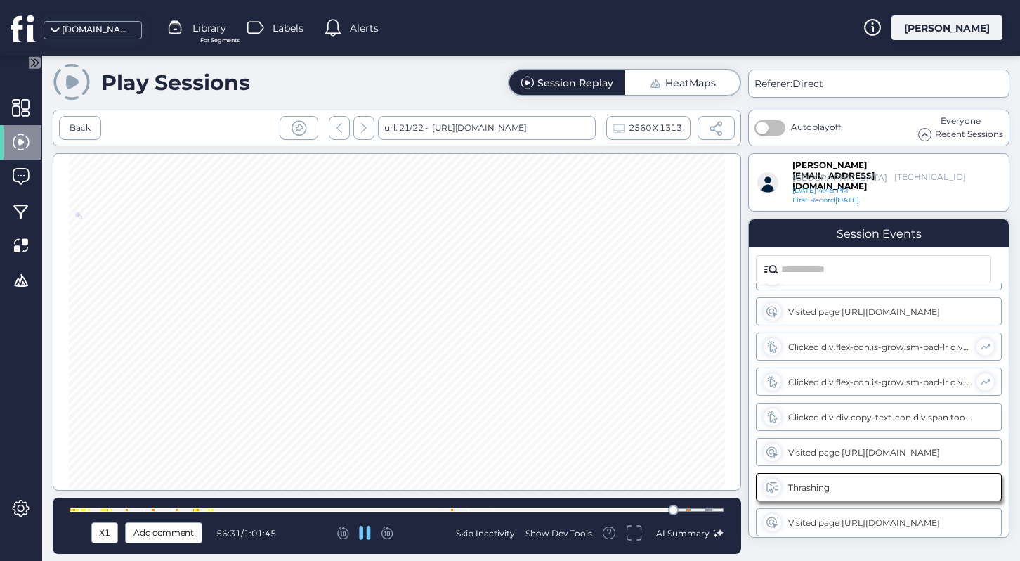
click at [693, 512] on div at bounding box center [396, 509] width 653 height 11
click at [593, 509] on div at bounding box center [396, 509] width 653 height 5
click at [250, 514] on div at bounding box center [396, 509] width 653 height 11
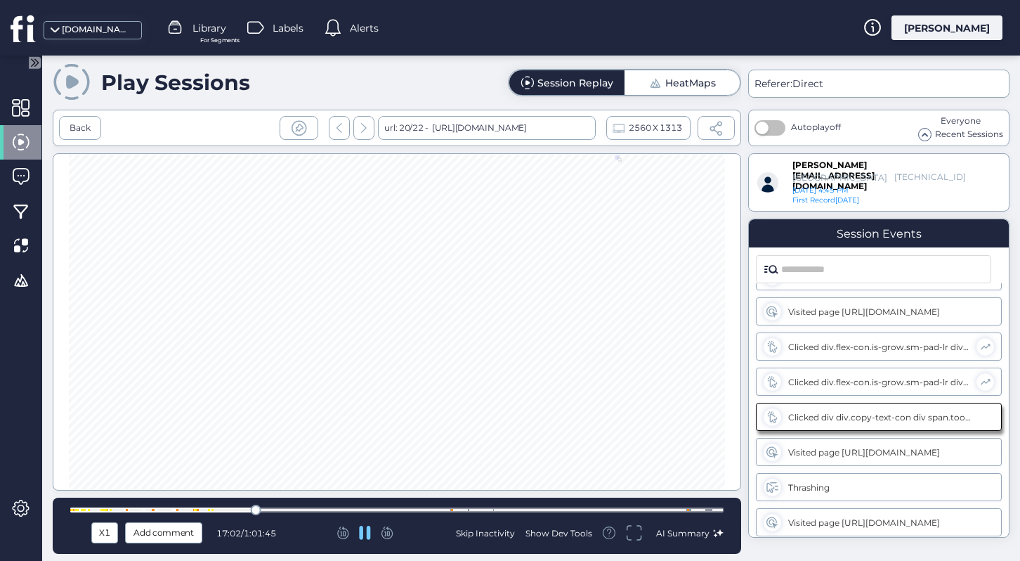
click at [204, 509] on div at bounding box center [396, 509] width 653 height 5
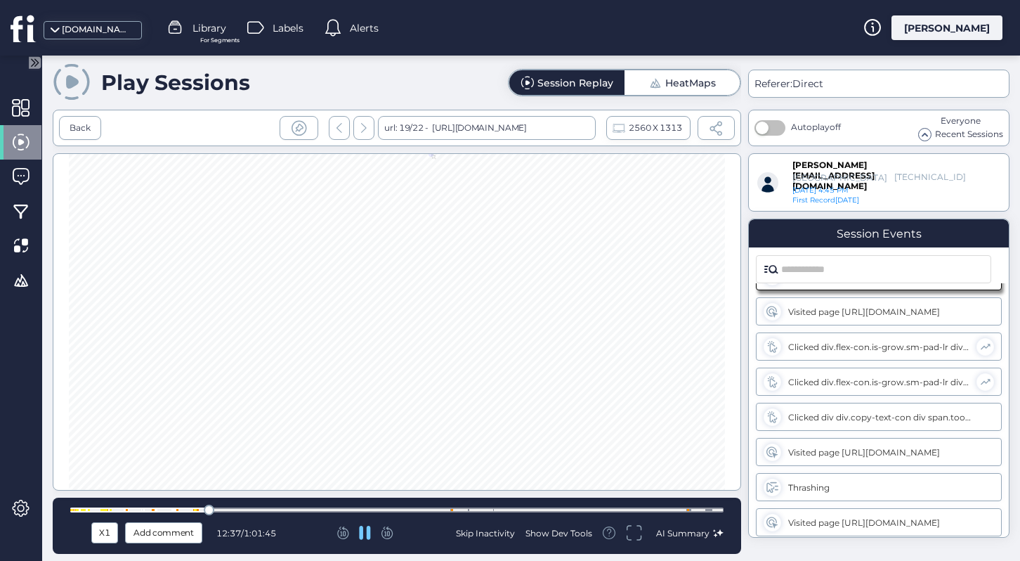
scroll to position [2112, 0]
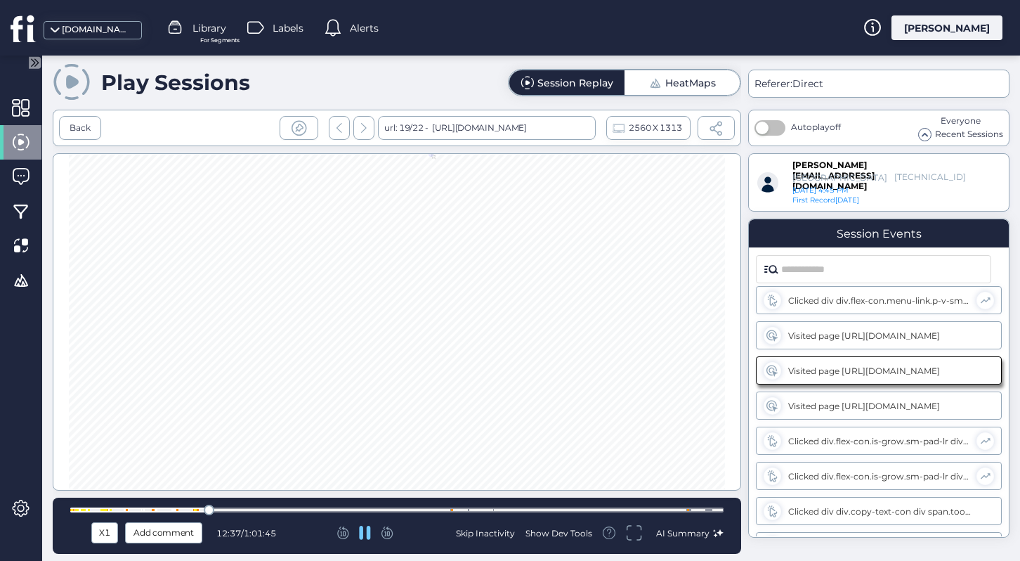
click at [190, 509] on div at bounding box center [396, 509] width 653 height 5
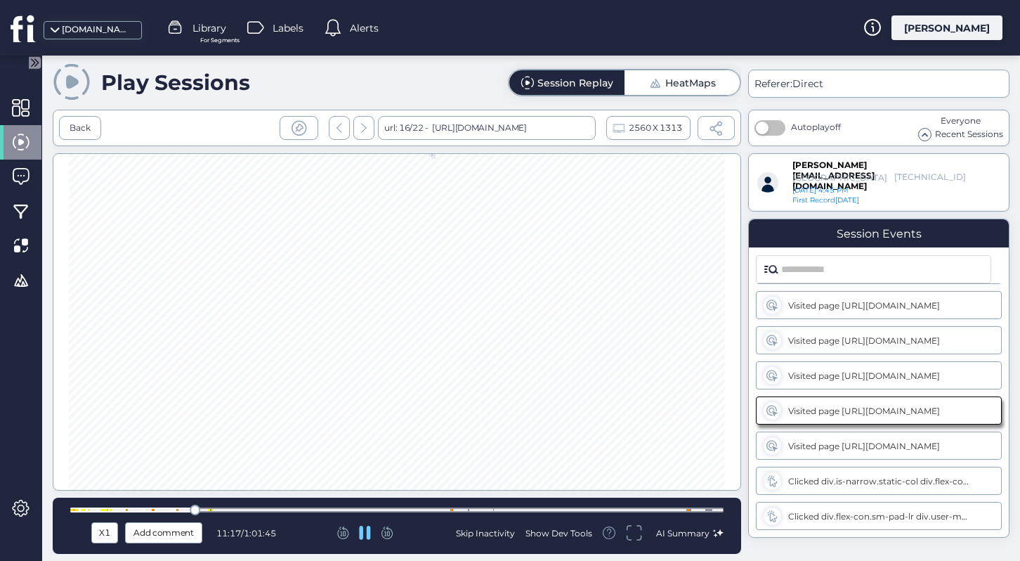
click at [148, 510] on div at bounding box center [396, 509] width 653 height 5
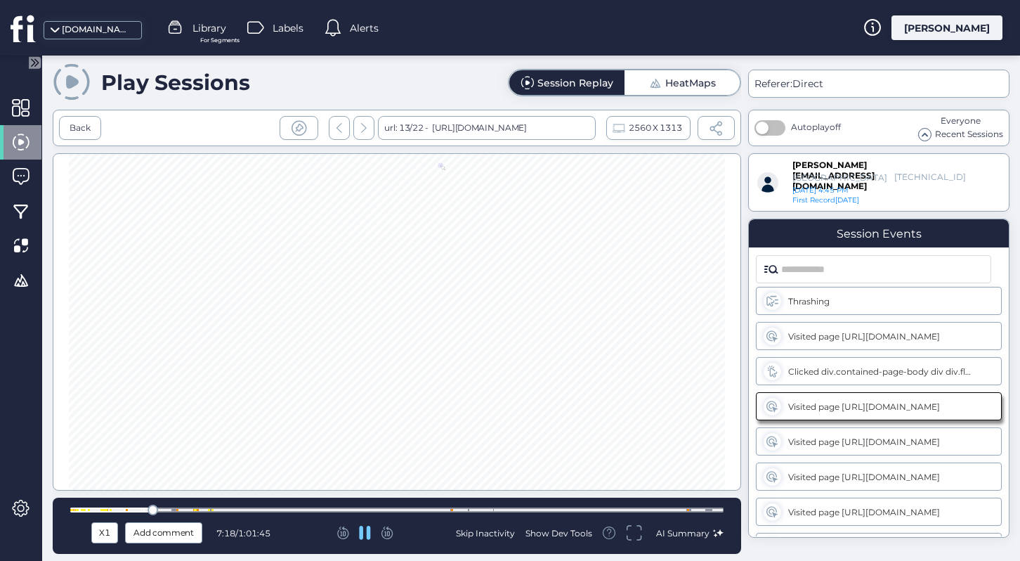
scroll to position [1756, 0]
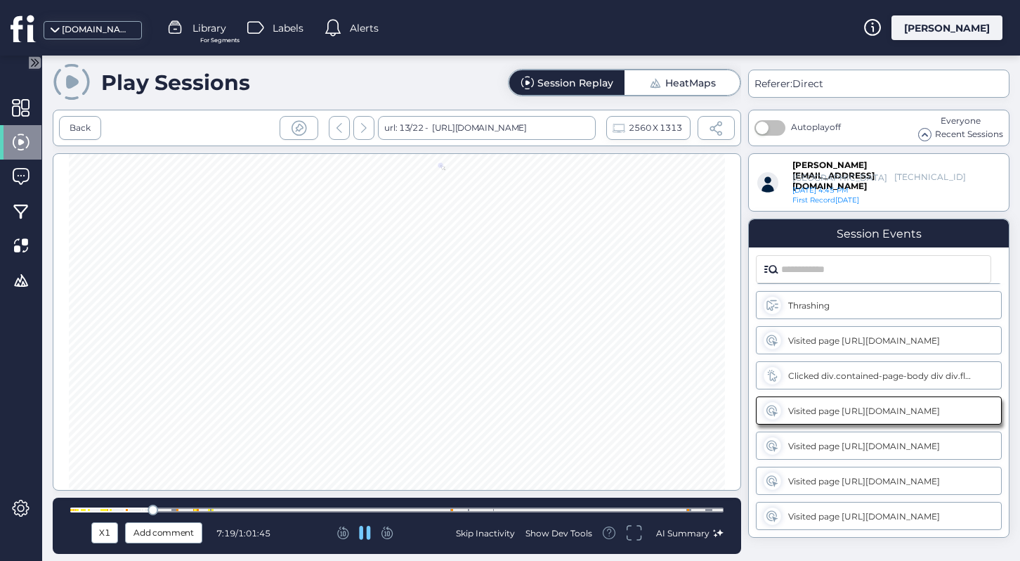
click at [130, 510] on div at bounding box center [396, 509] width 653 height 5
click at [112, 511] on div at bounding box center [396, 509] width 653 height 5
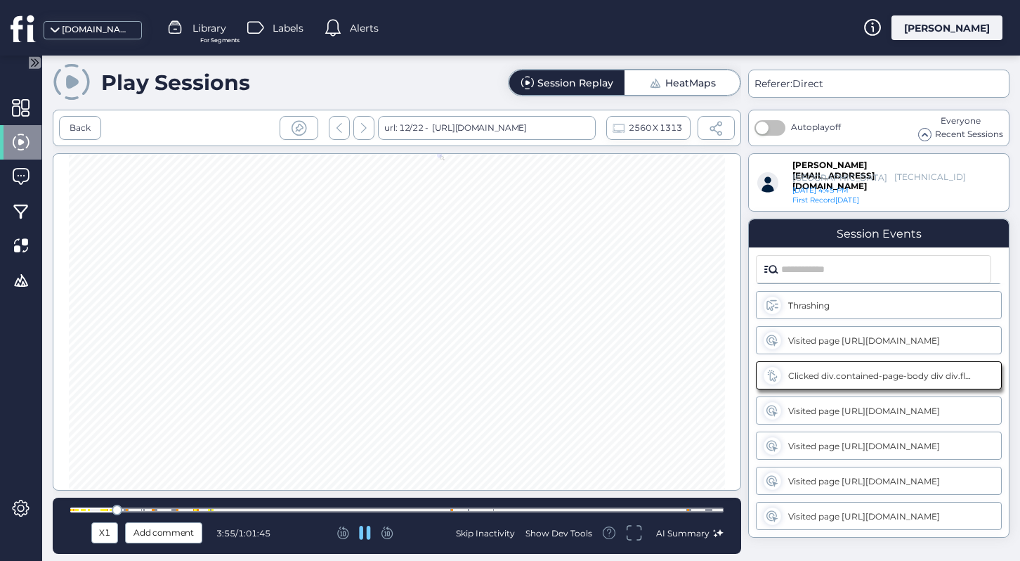
click at [96, 511] on div at bounding box center [396, 509] width 653 height 5
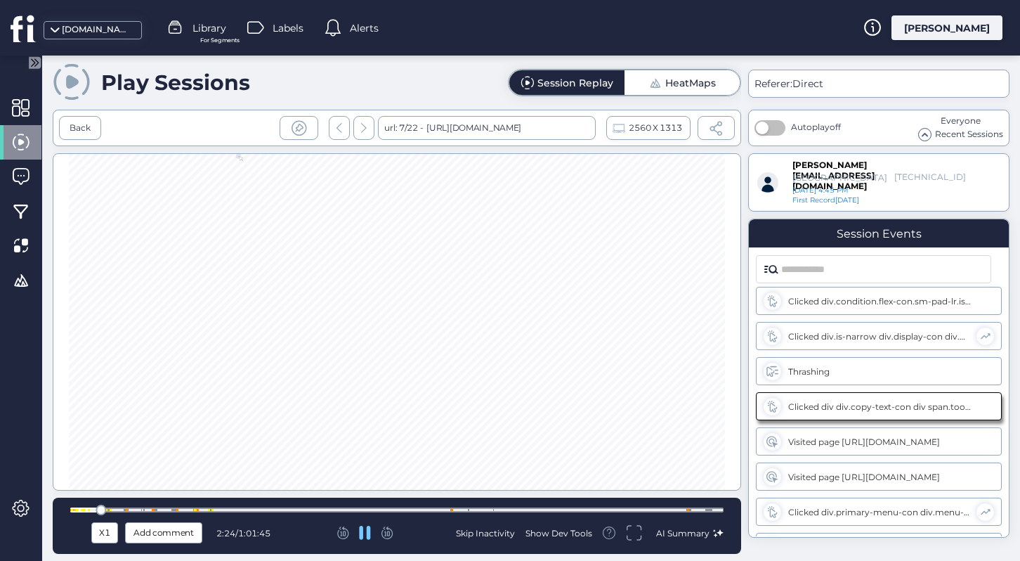
scroll to position [1053, 0]
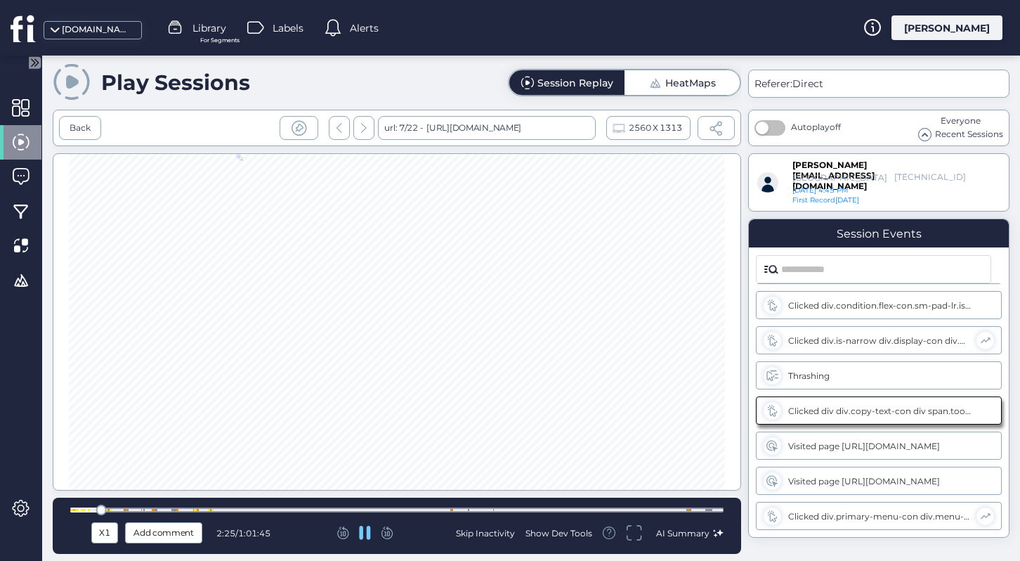
click at [367, 530] on icon at bounding box center [365, 533] width 12 height 14
